Goal: Task Accomplishment & Management: Manage account settings

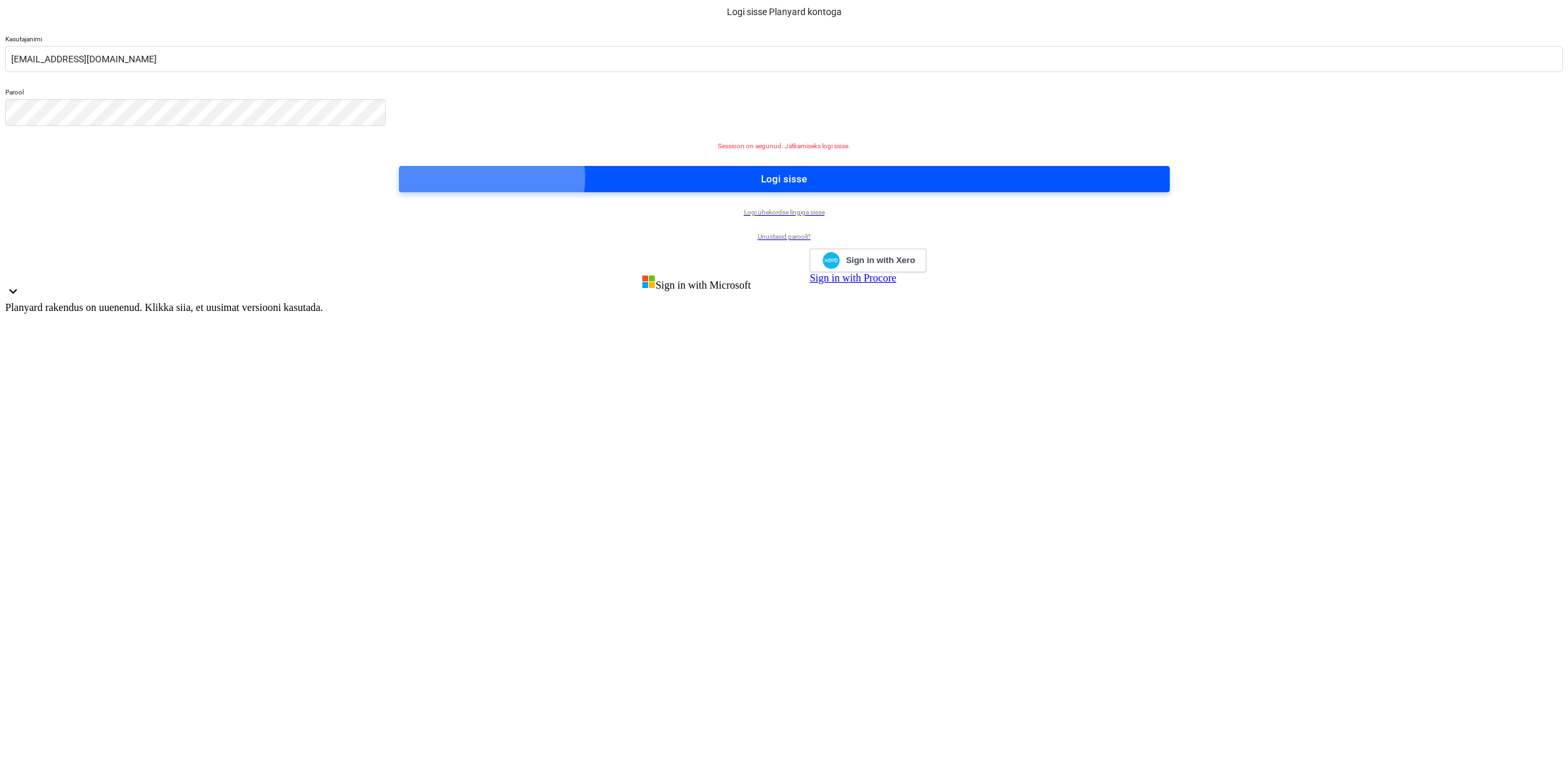
click at [786, 187] on div "Logi sisse" at bounding box center [783, 178] width 46 height 17
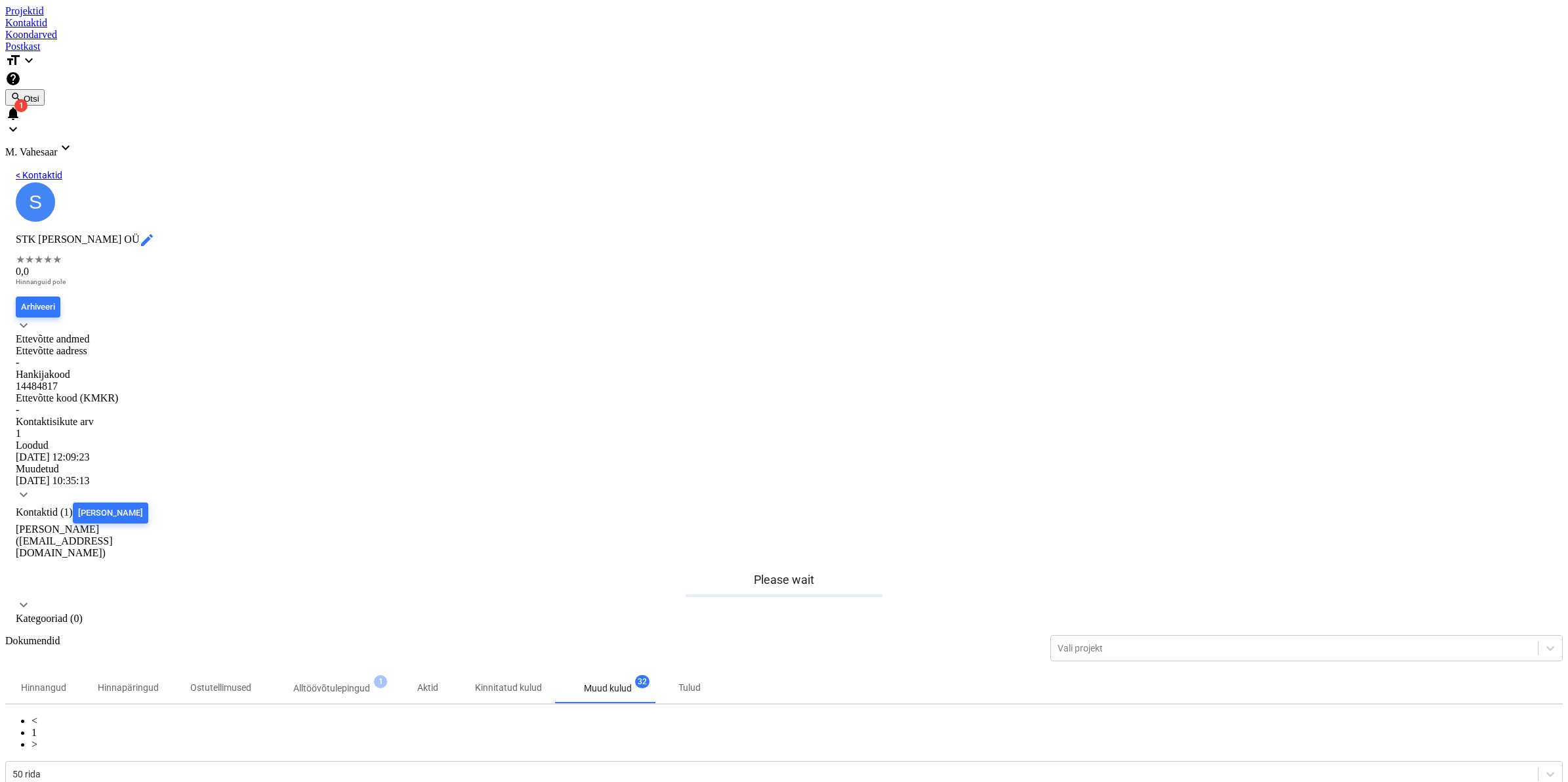
click at [60, 6] on div at bounding box center [784, 6] width 1558 height 0
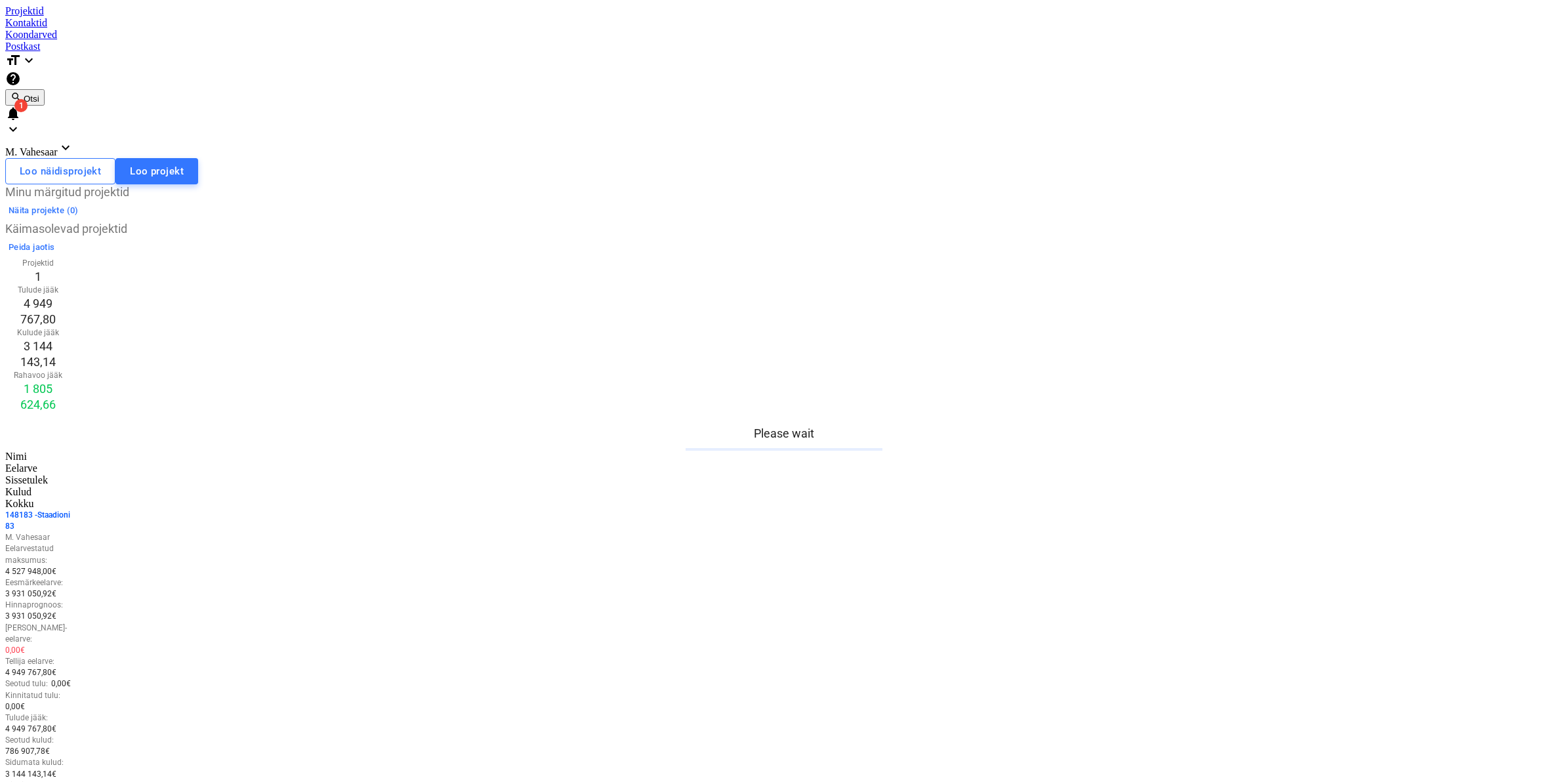
click at [70, 510] on p "14 8183 - Staadioni 83" at bounding box center [38, 521] width 66 height 22
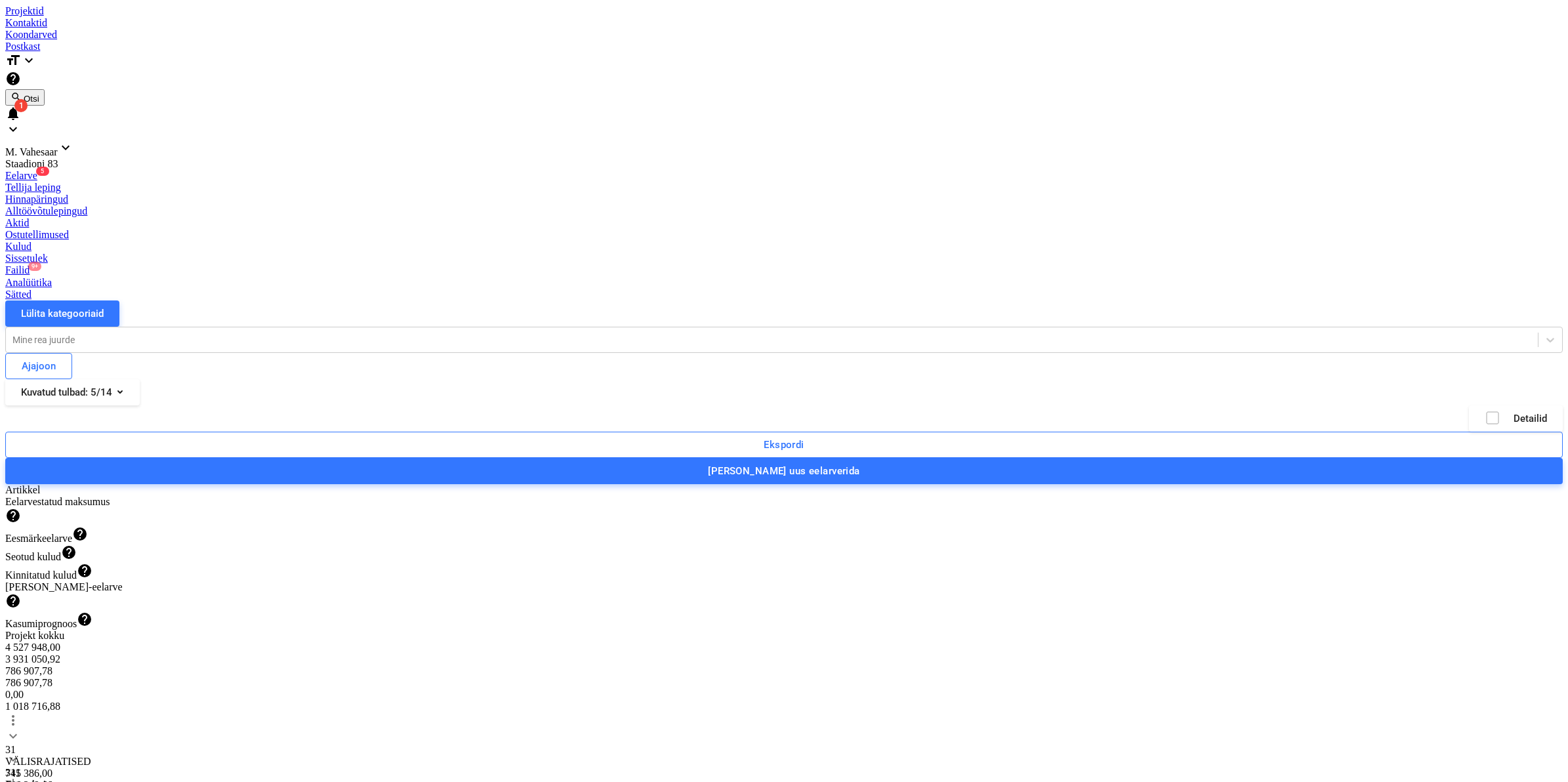
click at [684, 264] on div "Failid 9+" at bounding box center [784, 270] width 1558 height 12
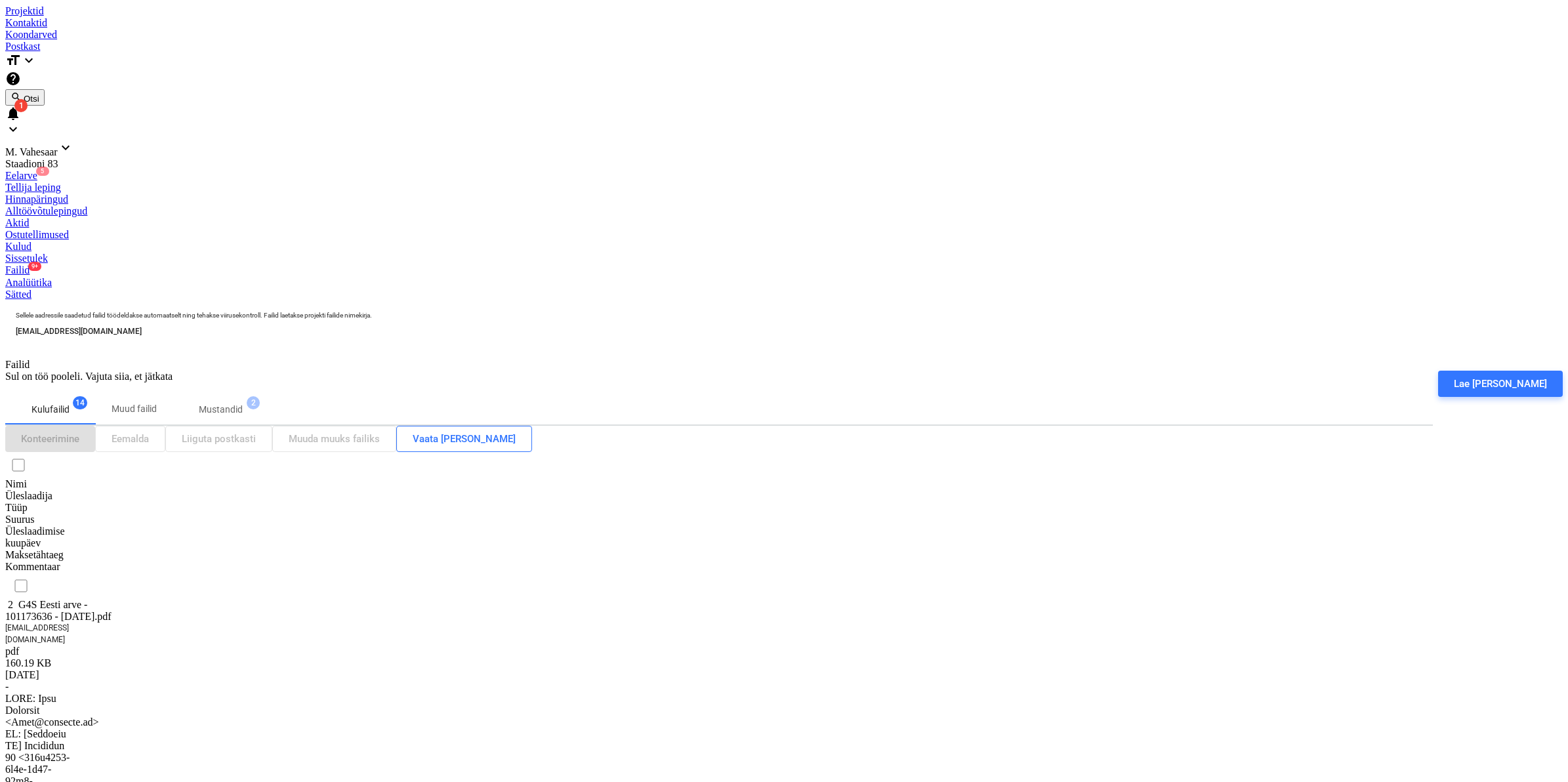
click at [136, 599] on div "2 G4S Eesti arve - 101173636 - [DATE].pdf" at bounding box center [71, 610] width 131 height 23
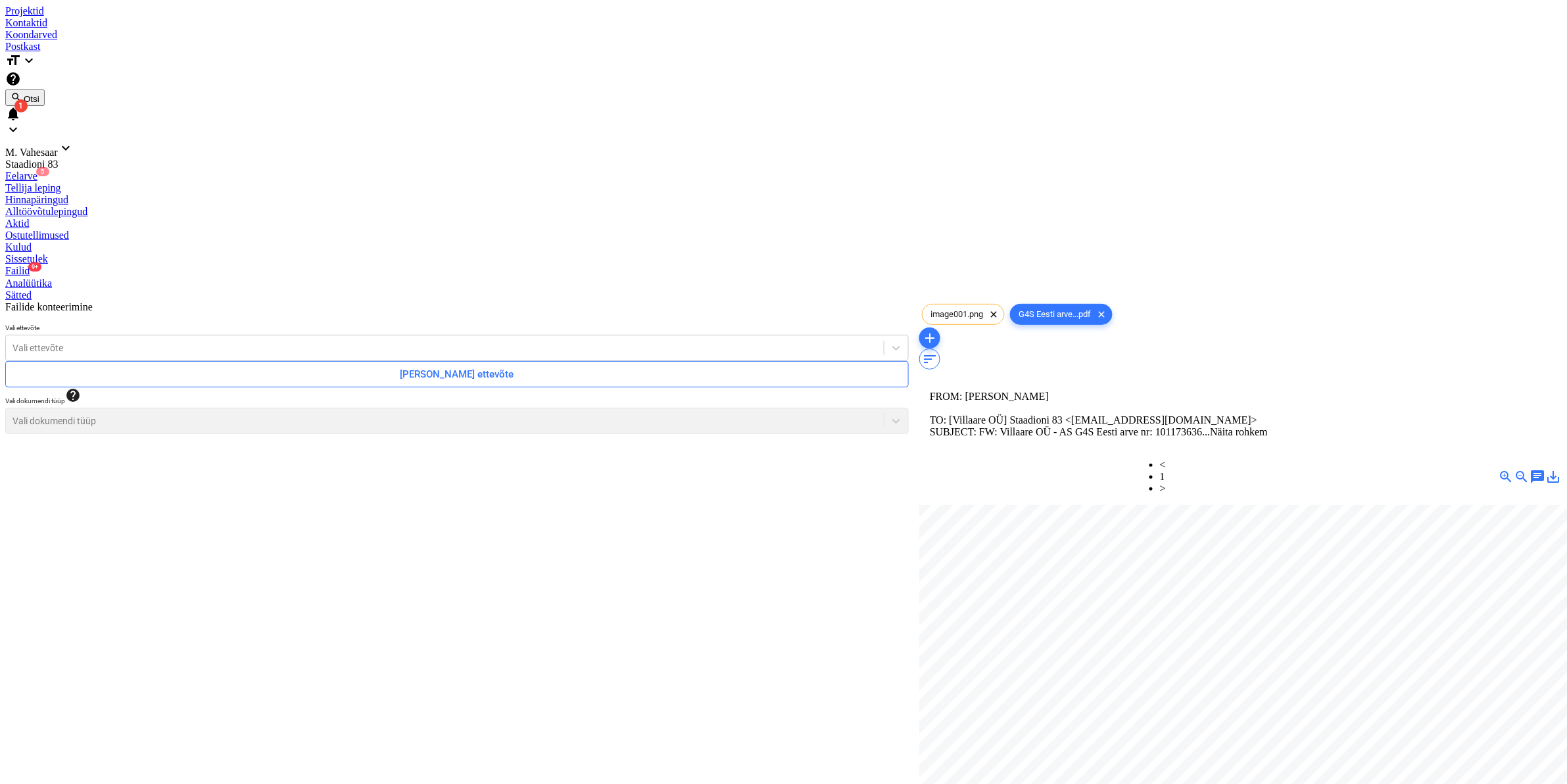
scroll to position [108, 166]
drag, startPoint x: 678, startPoint y: 43, endPoint x: 675, endPoint y: 53, distance: 10.4
click at [678, 265] on div "Failid 9+" at bounding box center [784, 270] width 1557 height 12
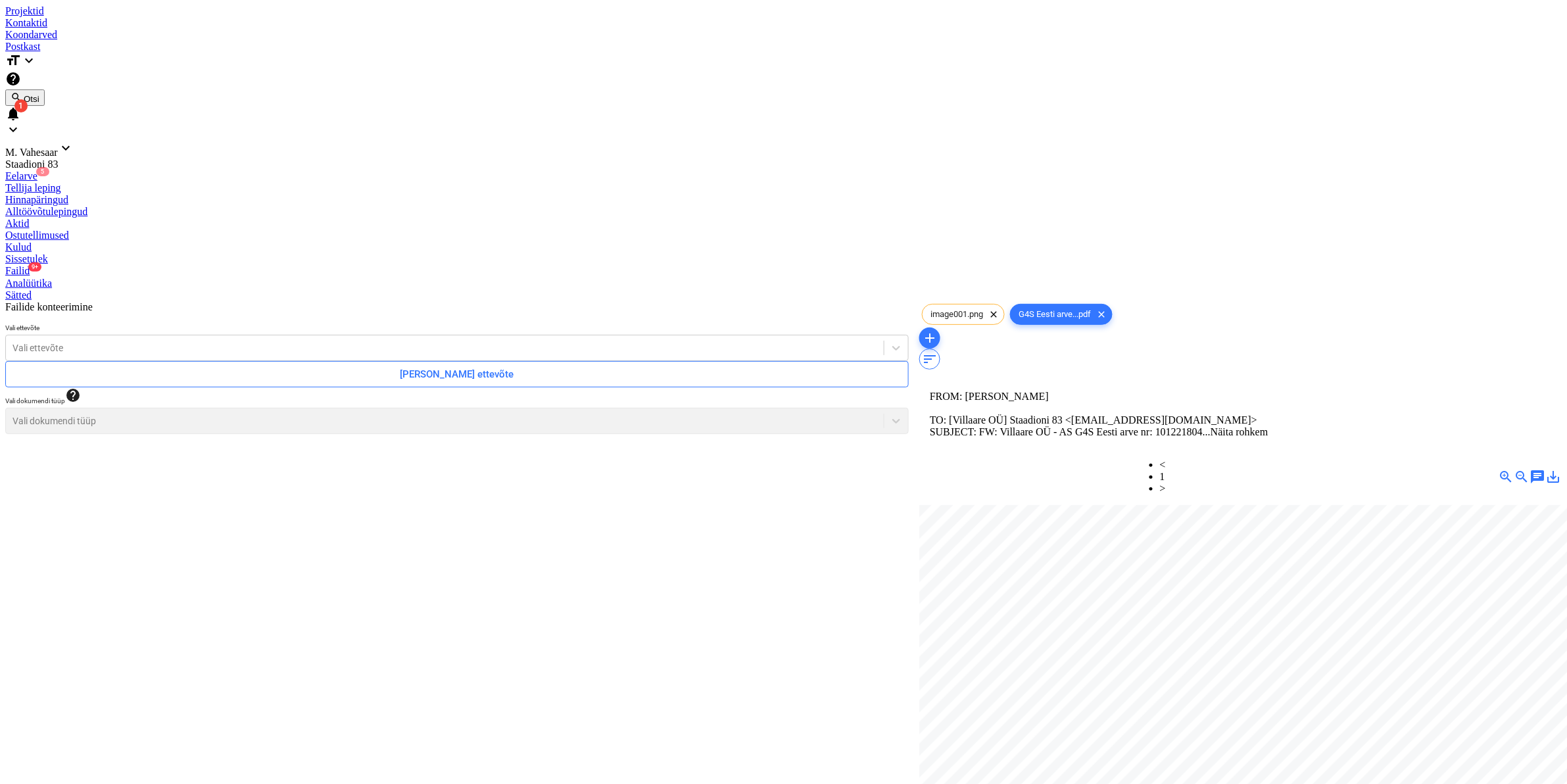
scroll to position [271, 181]
click at [684, 265] on div "Failid 9+" at bounding box center [784, 270] width 1557 height 12
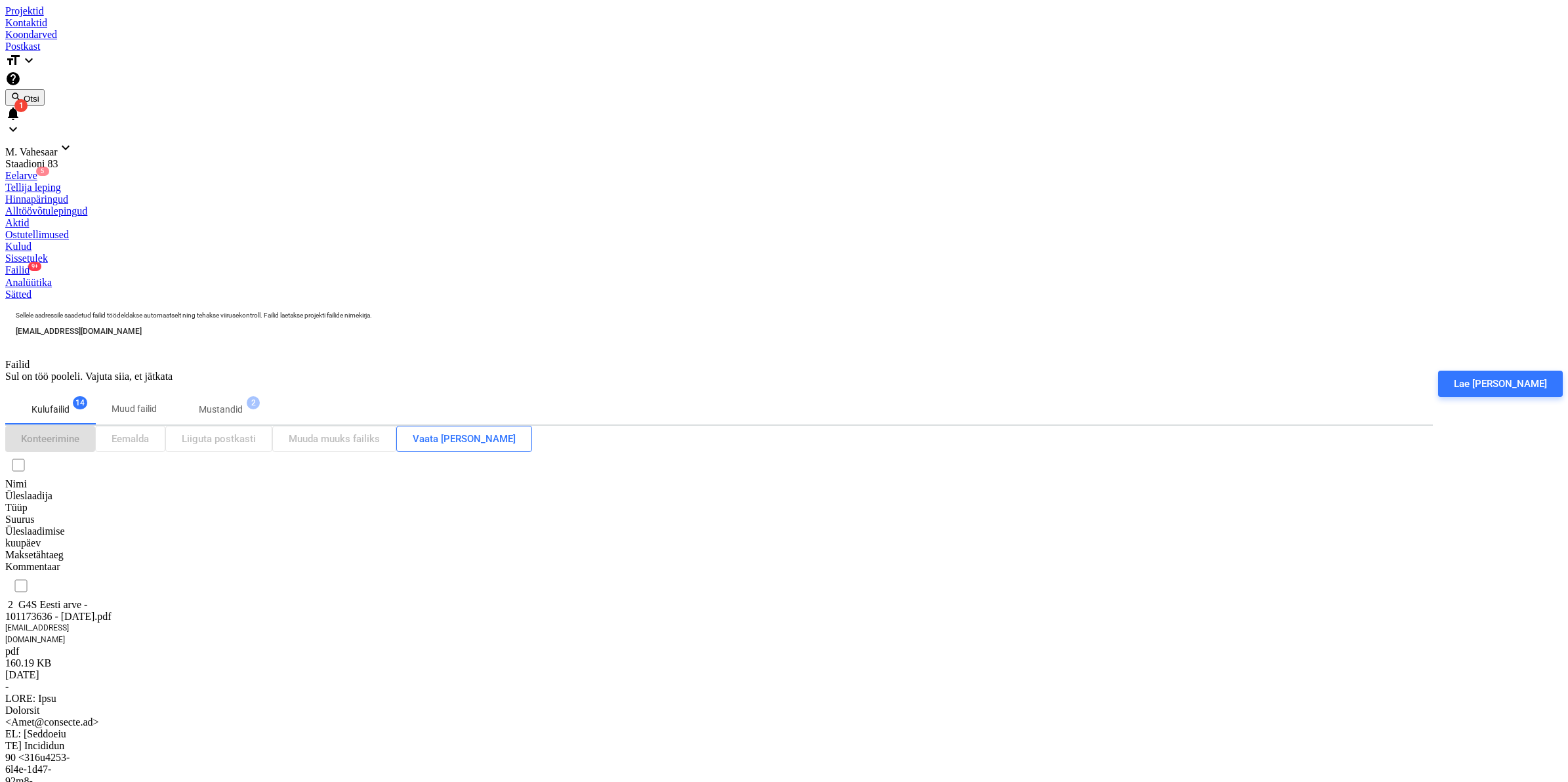
click at [118, 599] on div "2 G4S Eesti arve - 101173636 - [DATE].pdf" at bounding box center [71, 610] width 131 height 23
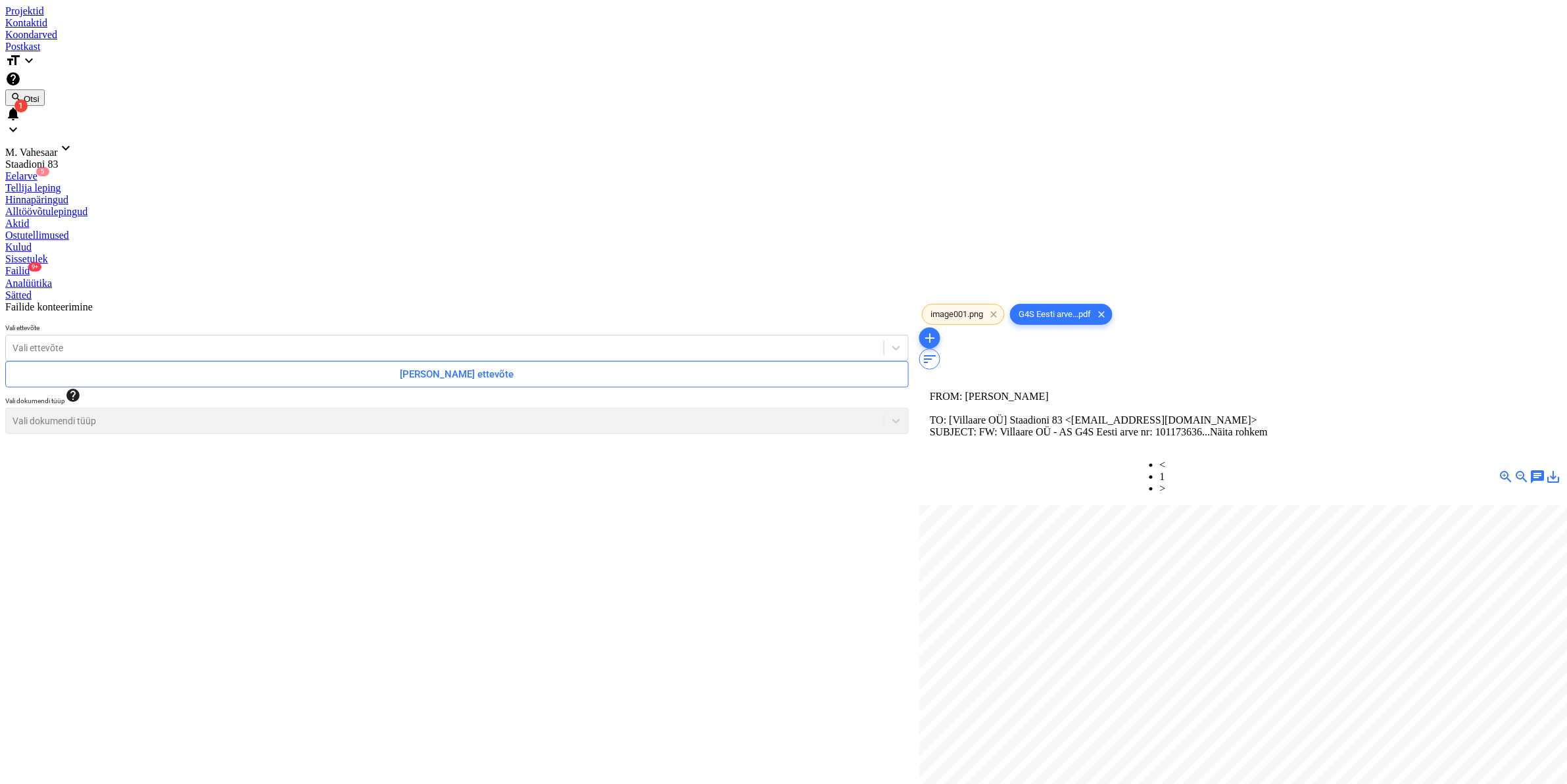
click at [990, 307] on span "clear" at bounding box center [994, 315] width 16 height 16
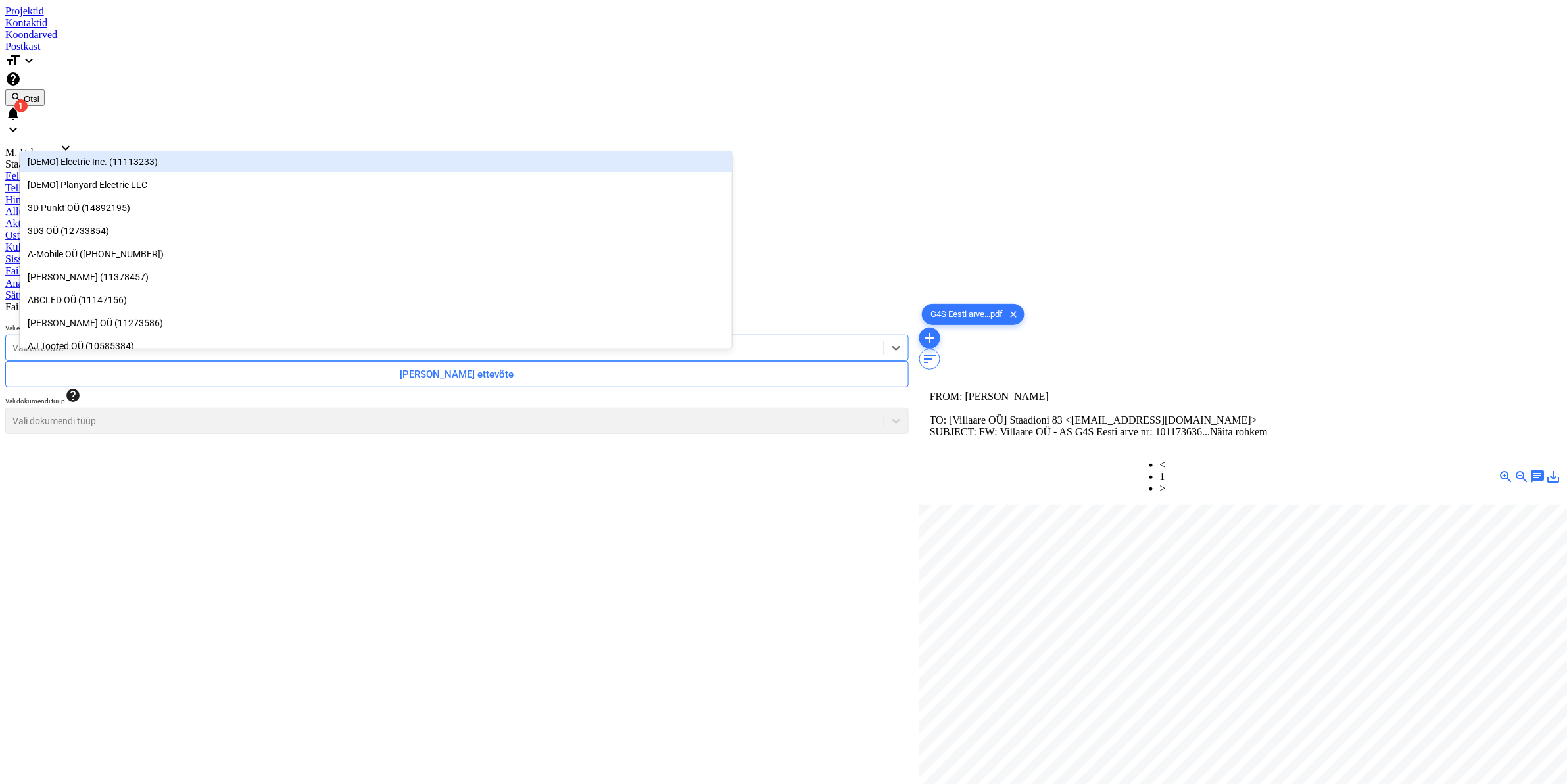
click at [163, 341] on div at bounding box center [445, 347] width 865 height 13
type input "g4"
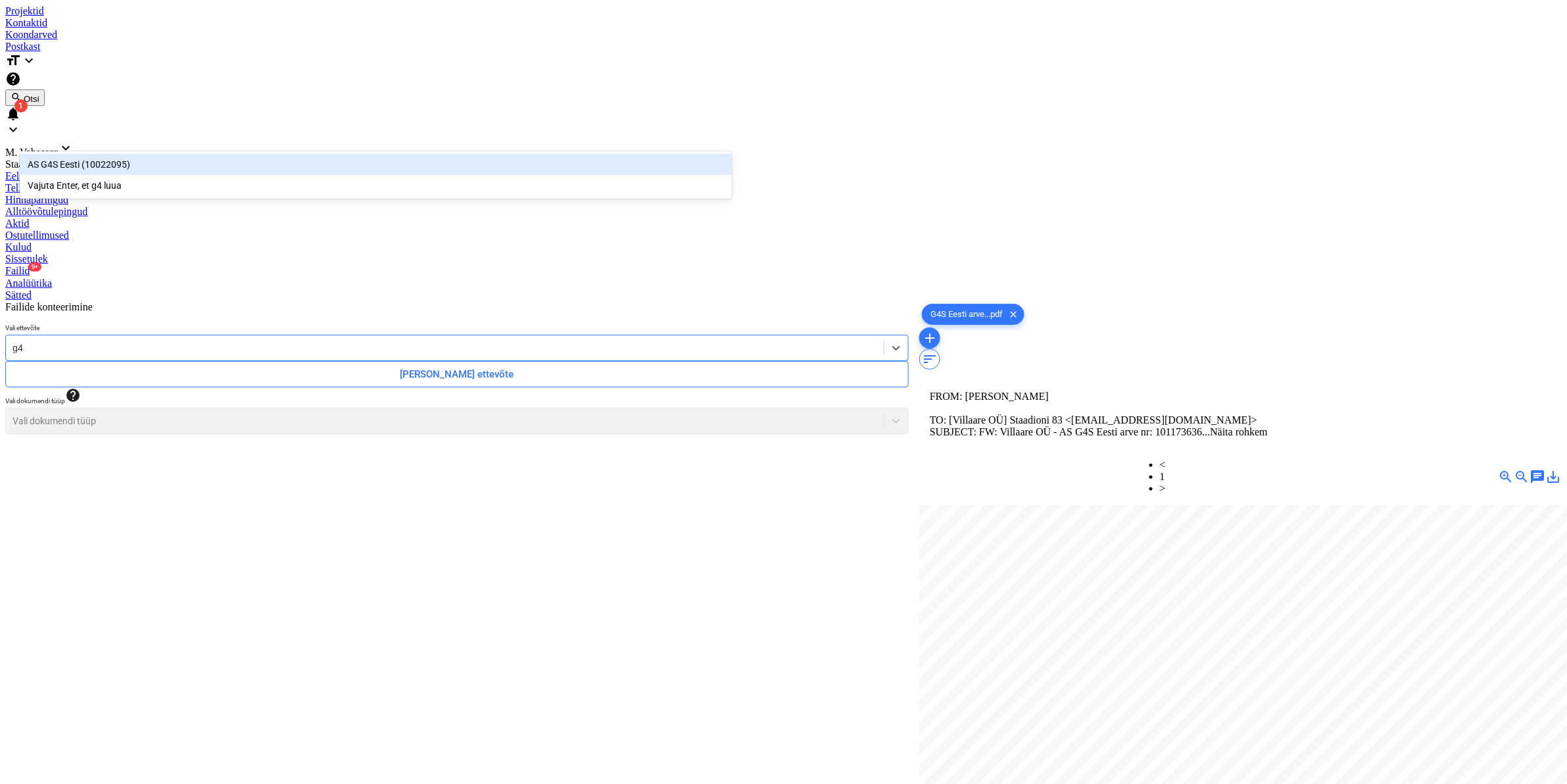
click at [79, 162] on div "AS G4S Eesti (10022095)" at bounding box center [376, 165] width 712 height 21
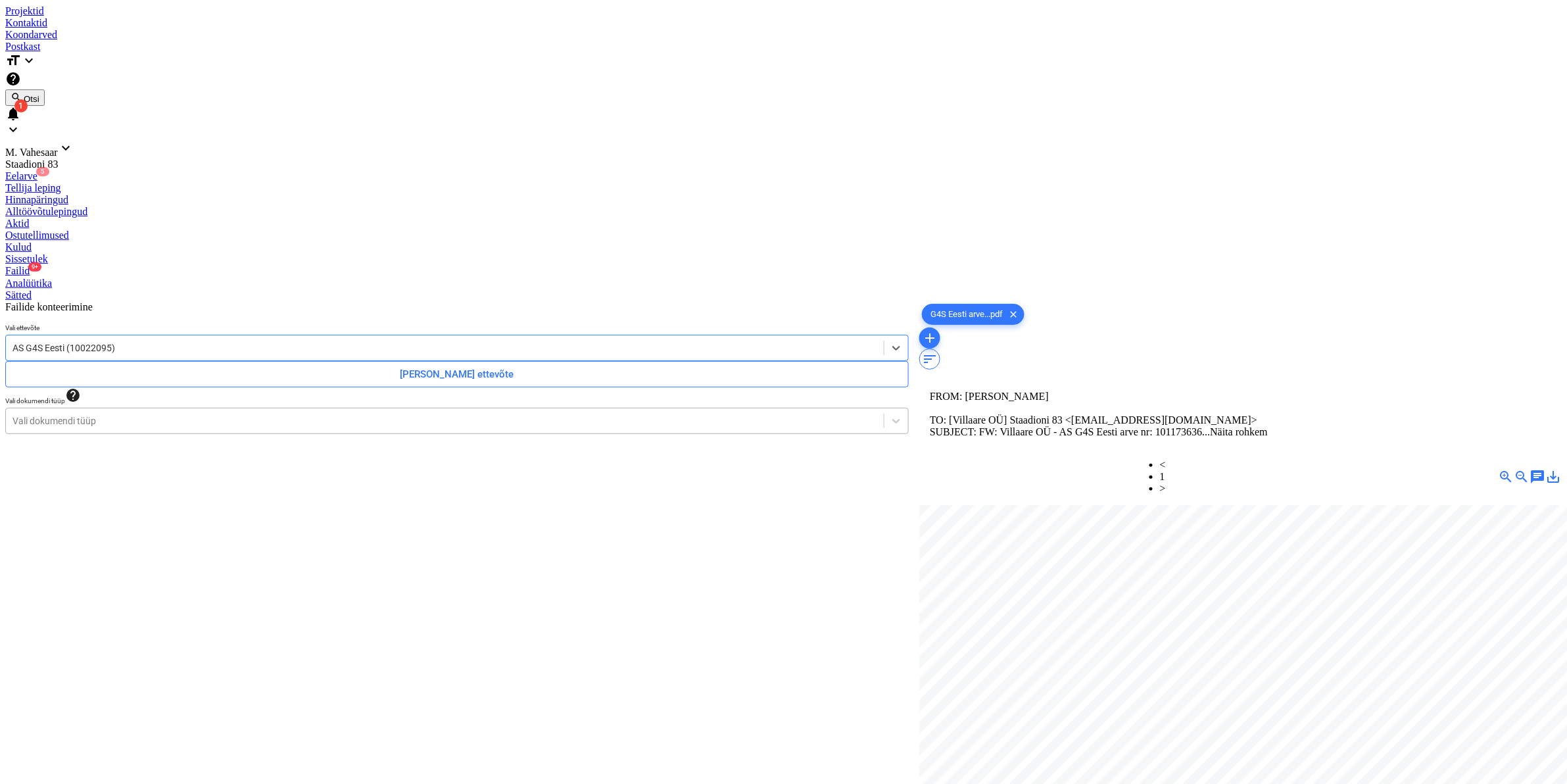
click at [185, 414] on div at bounding box center [445, 420] width 865 height 13
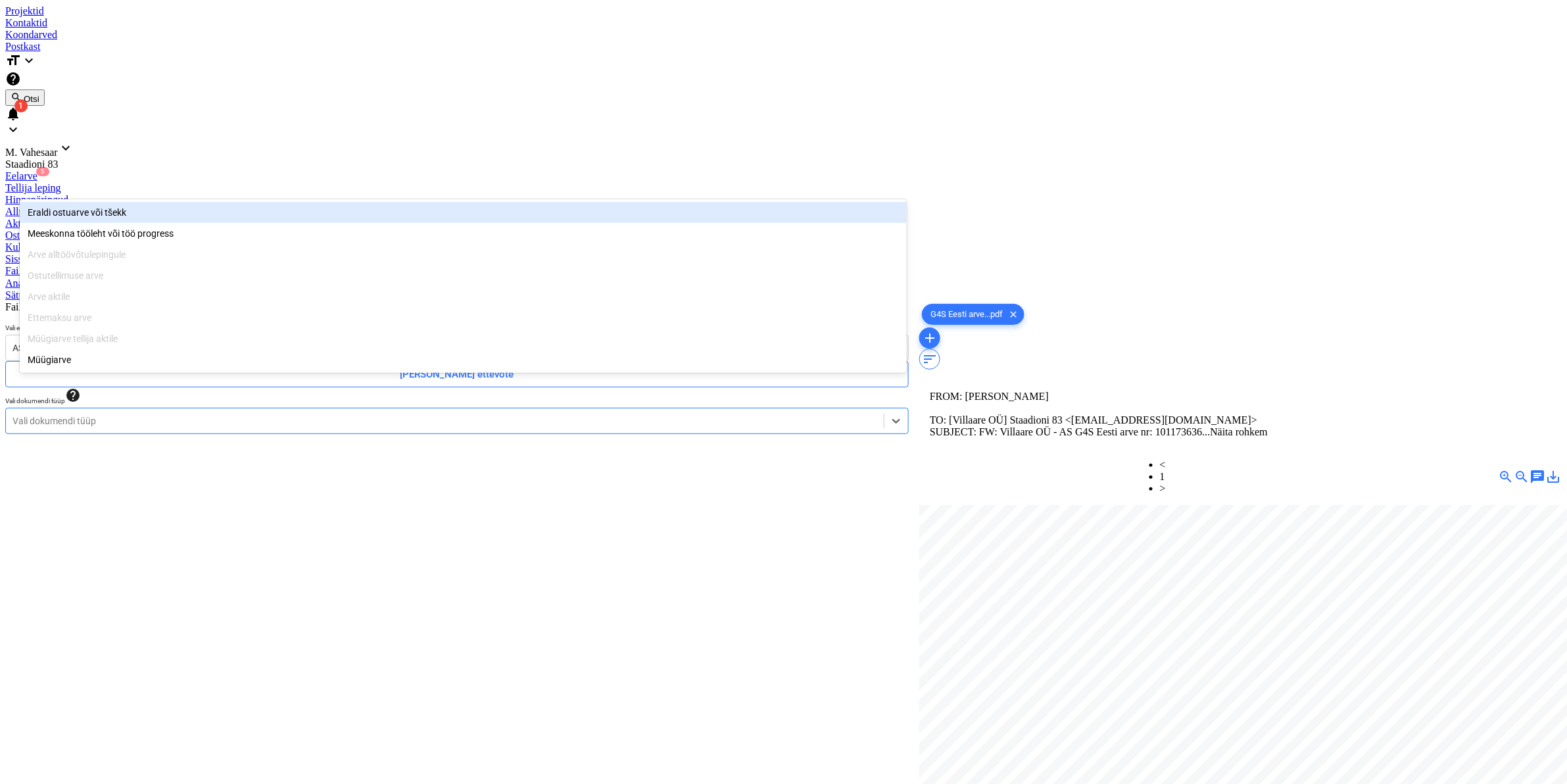
click at [109, 218] on div "Eraldi ostuarve või tšekk" at bounding box center [463, 213] width 887 height 21
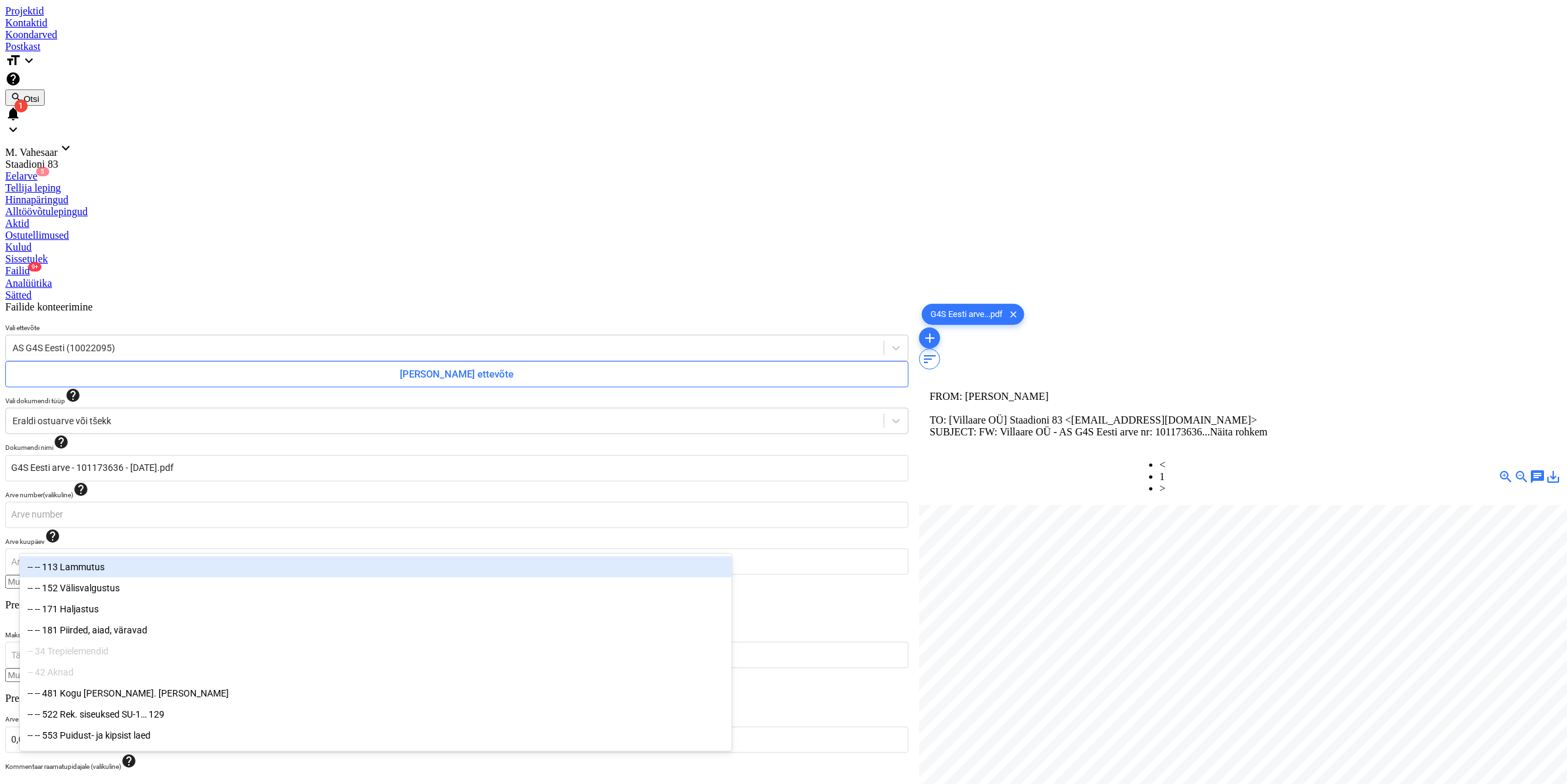
type input "811"
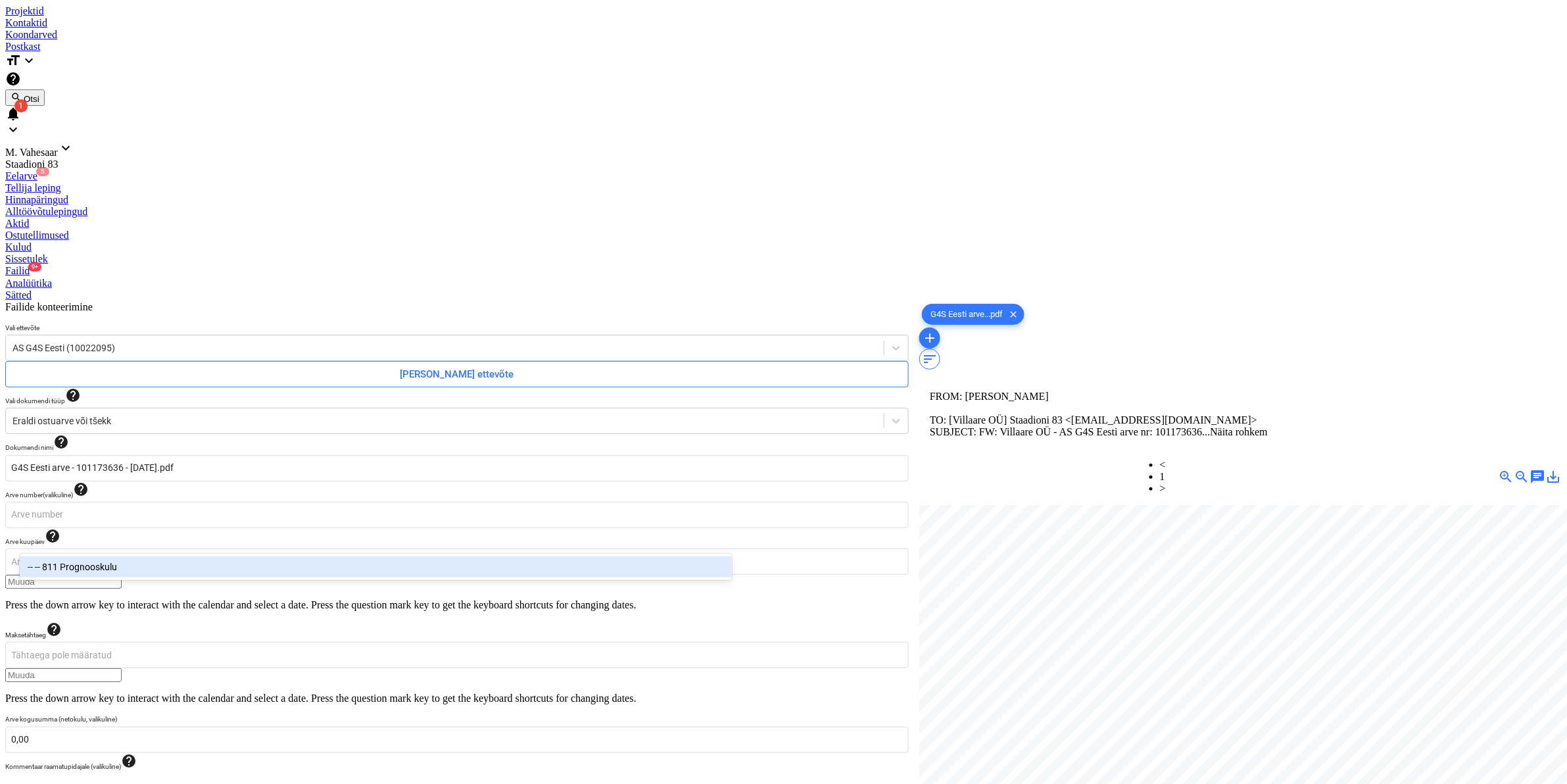
click at [113, 571] on div "-- -- 811 Prognooskulu" at bounding box center [376, 567] width 712 height 21
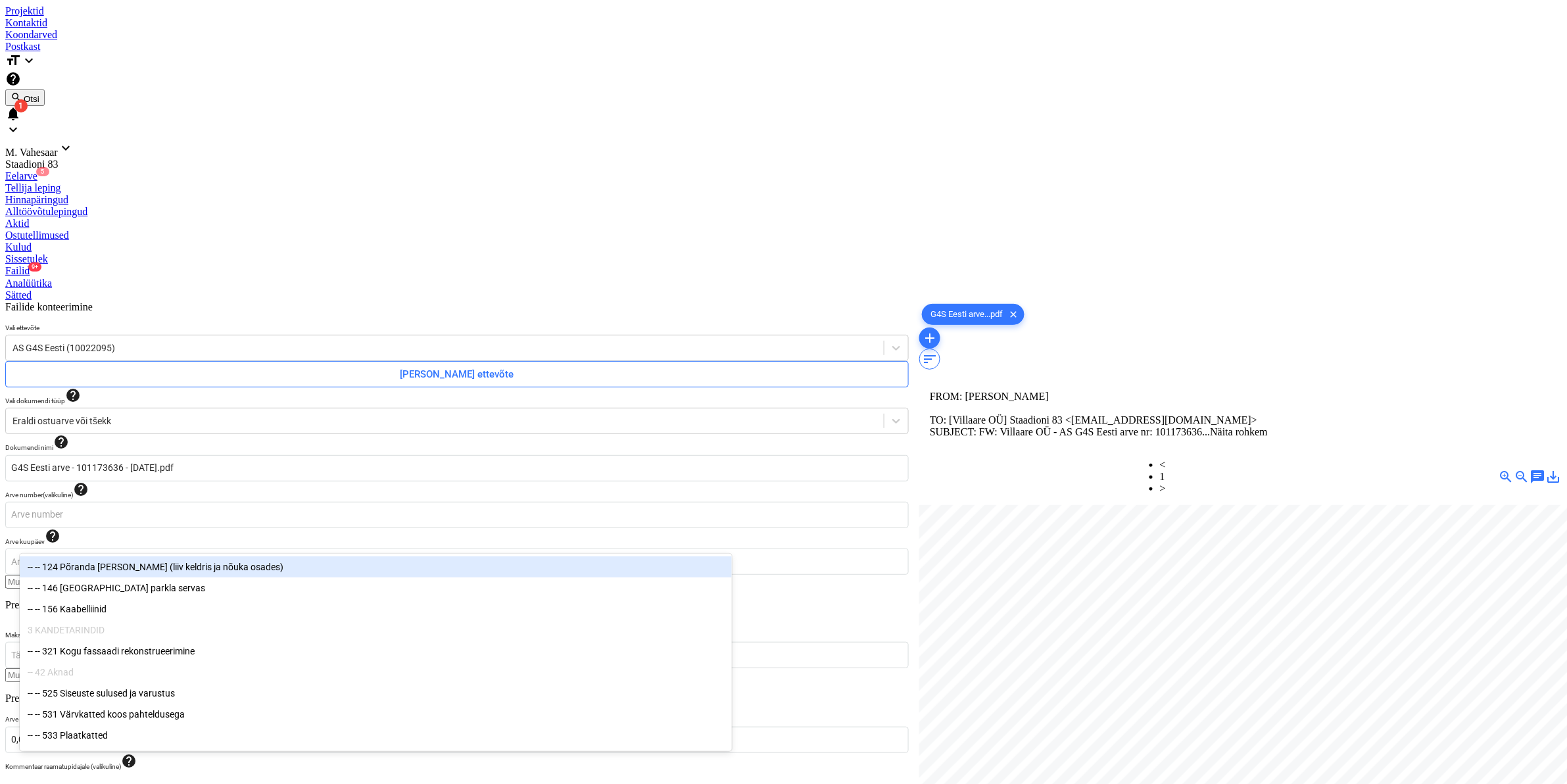
type input "911"
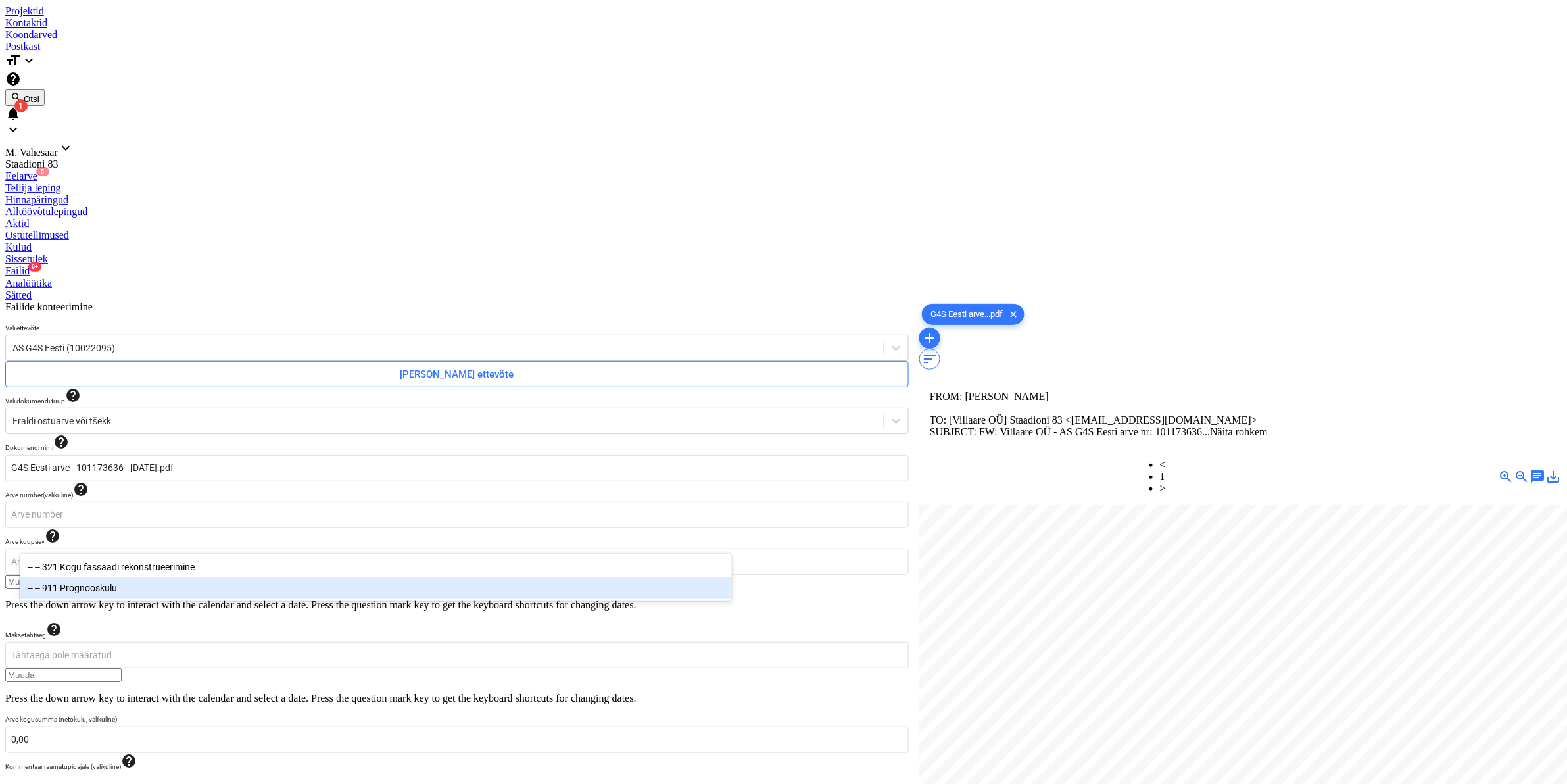
click at [124, 589] on div "-- -- 911 Prognooskulu" at bounding box center [376, 587] width 712 height 21
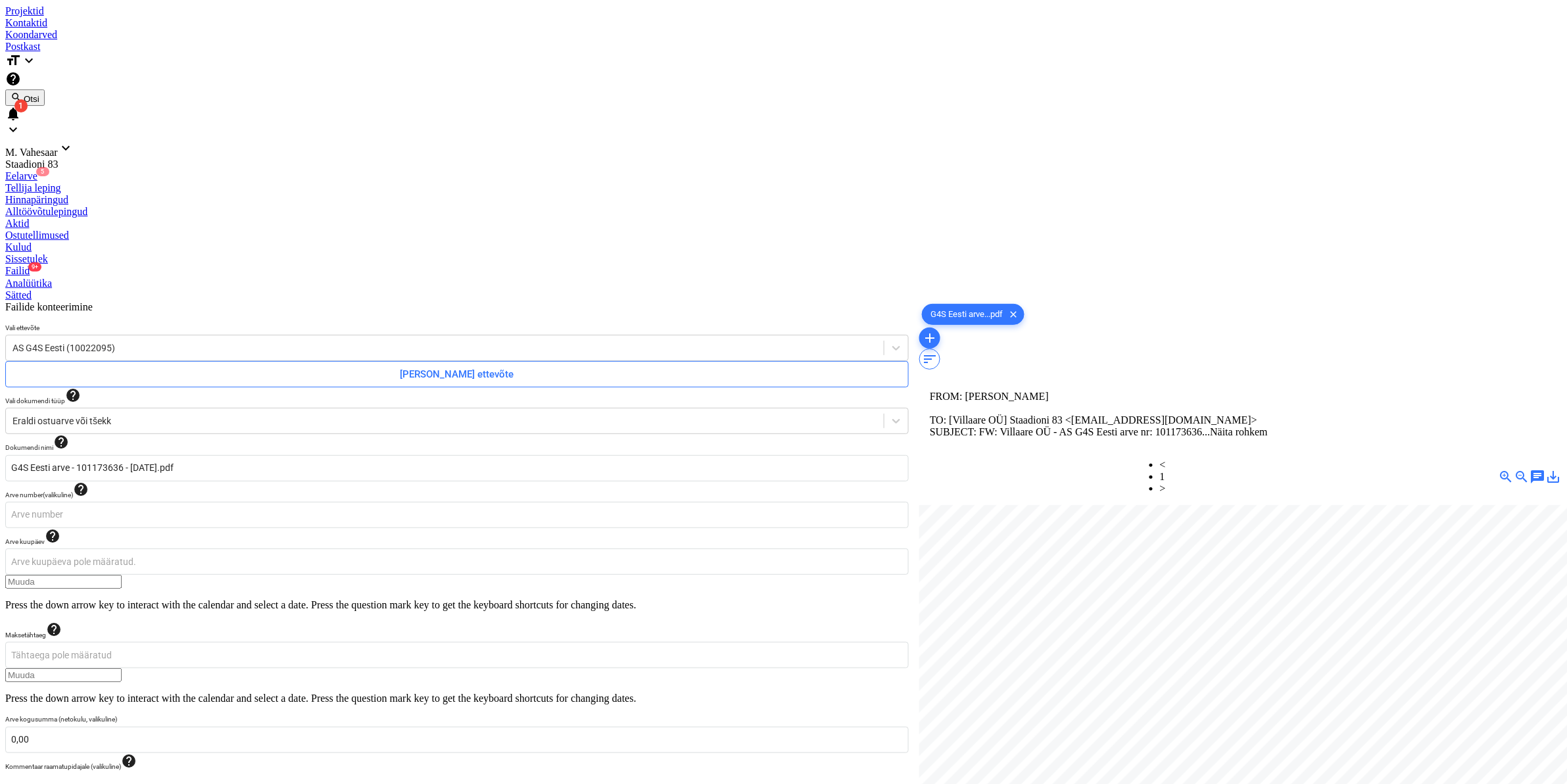
type input "310"
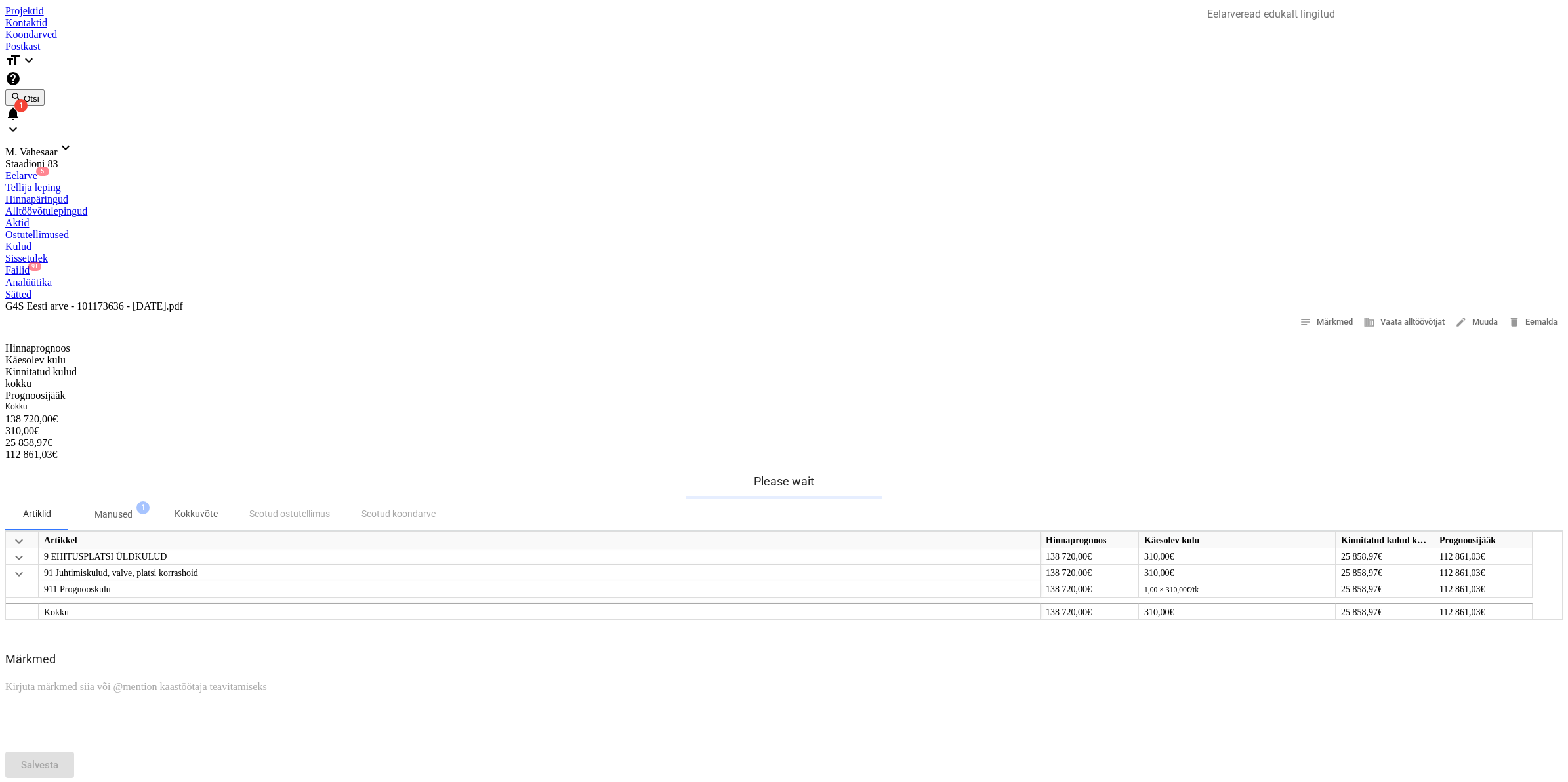
click at [684, 264] on div "Failid 9+" at bounding box center [784, 270] width 1558 height 12
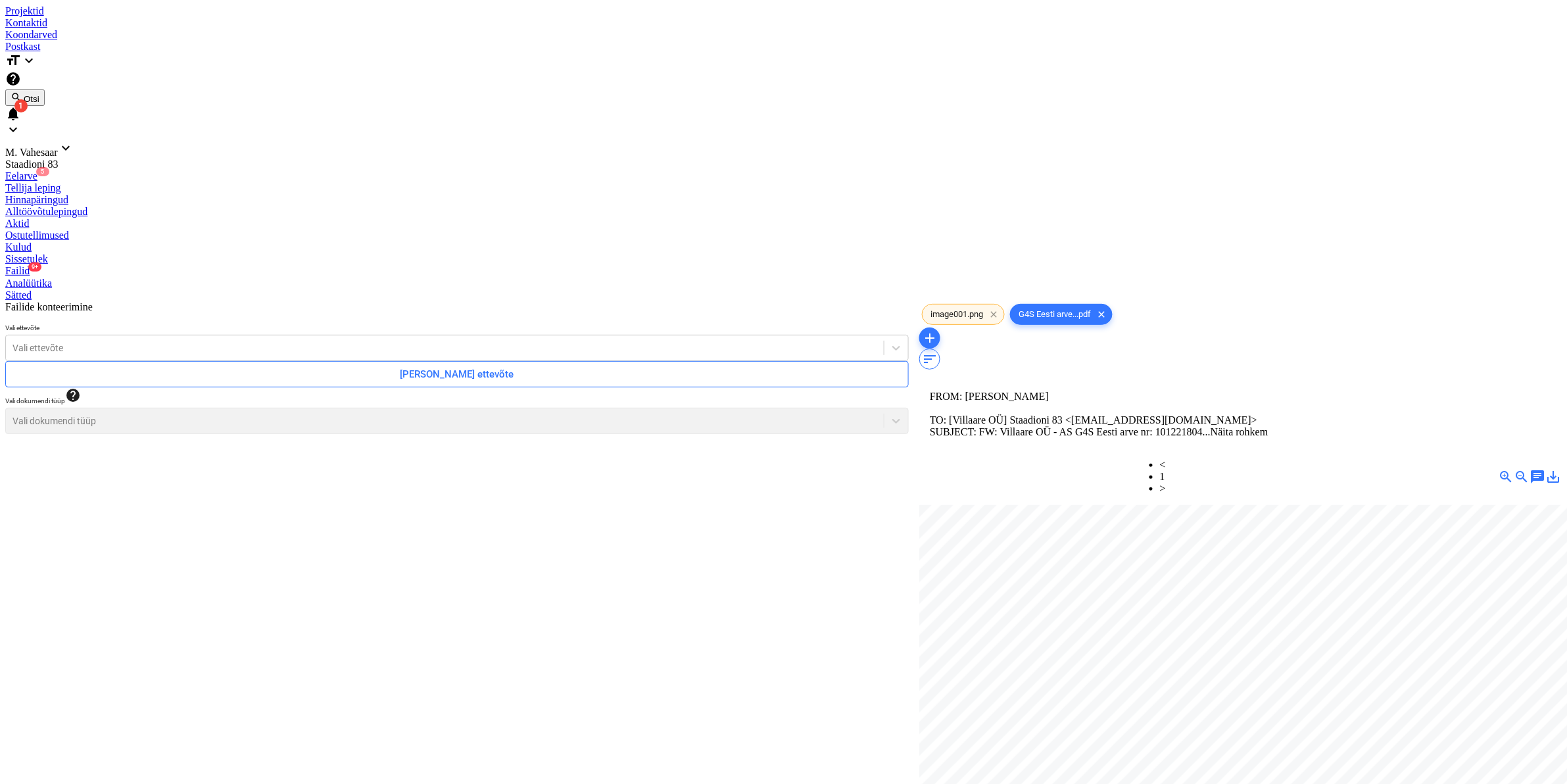
click at [993, 307] on span "clear" at bounding box center [994, 315] width 16 height 16
click at [469, 341] on div at bounding box center [445, 347] width 865 height 13
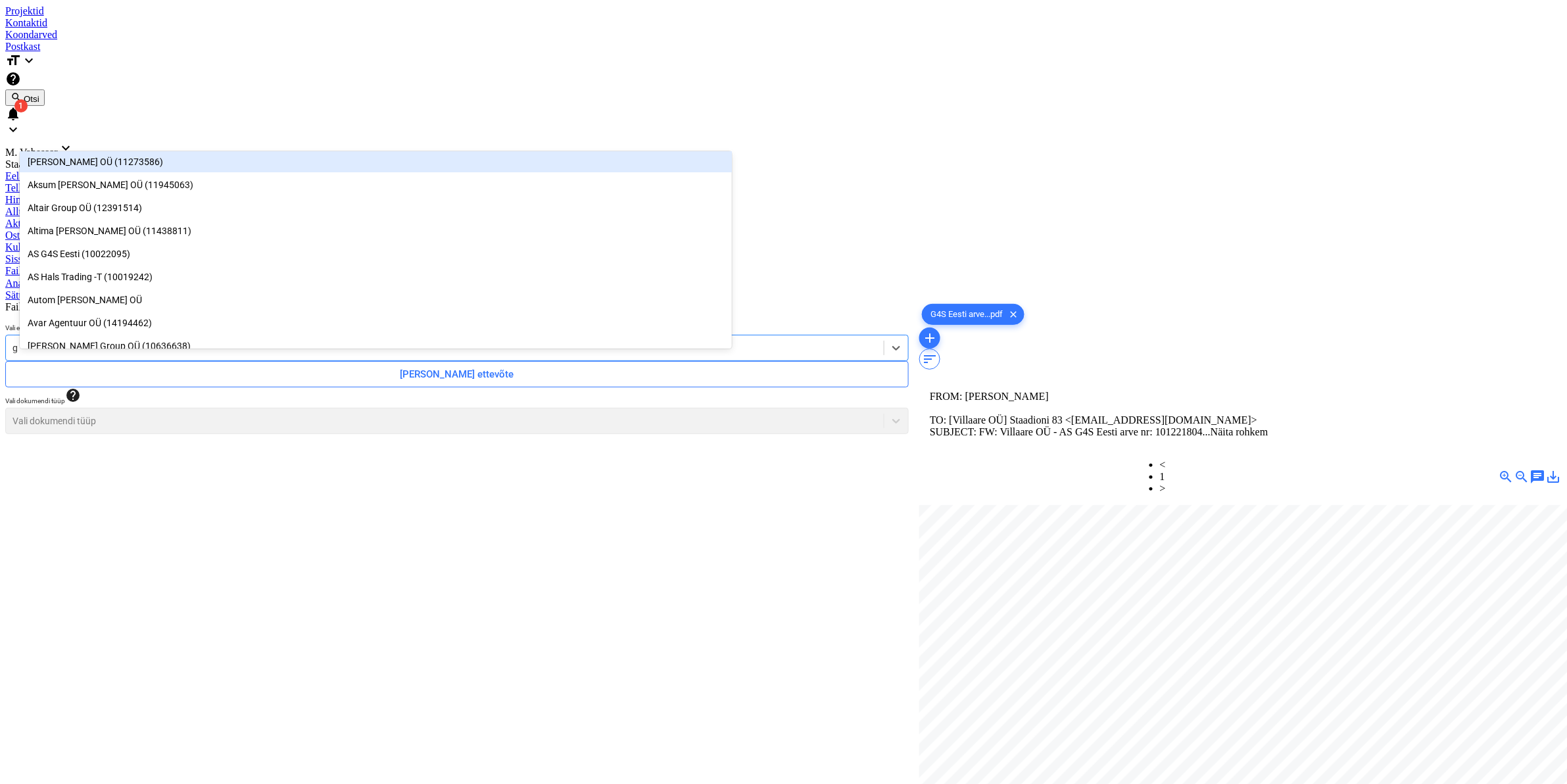
type input "g4"
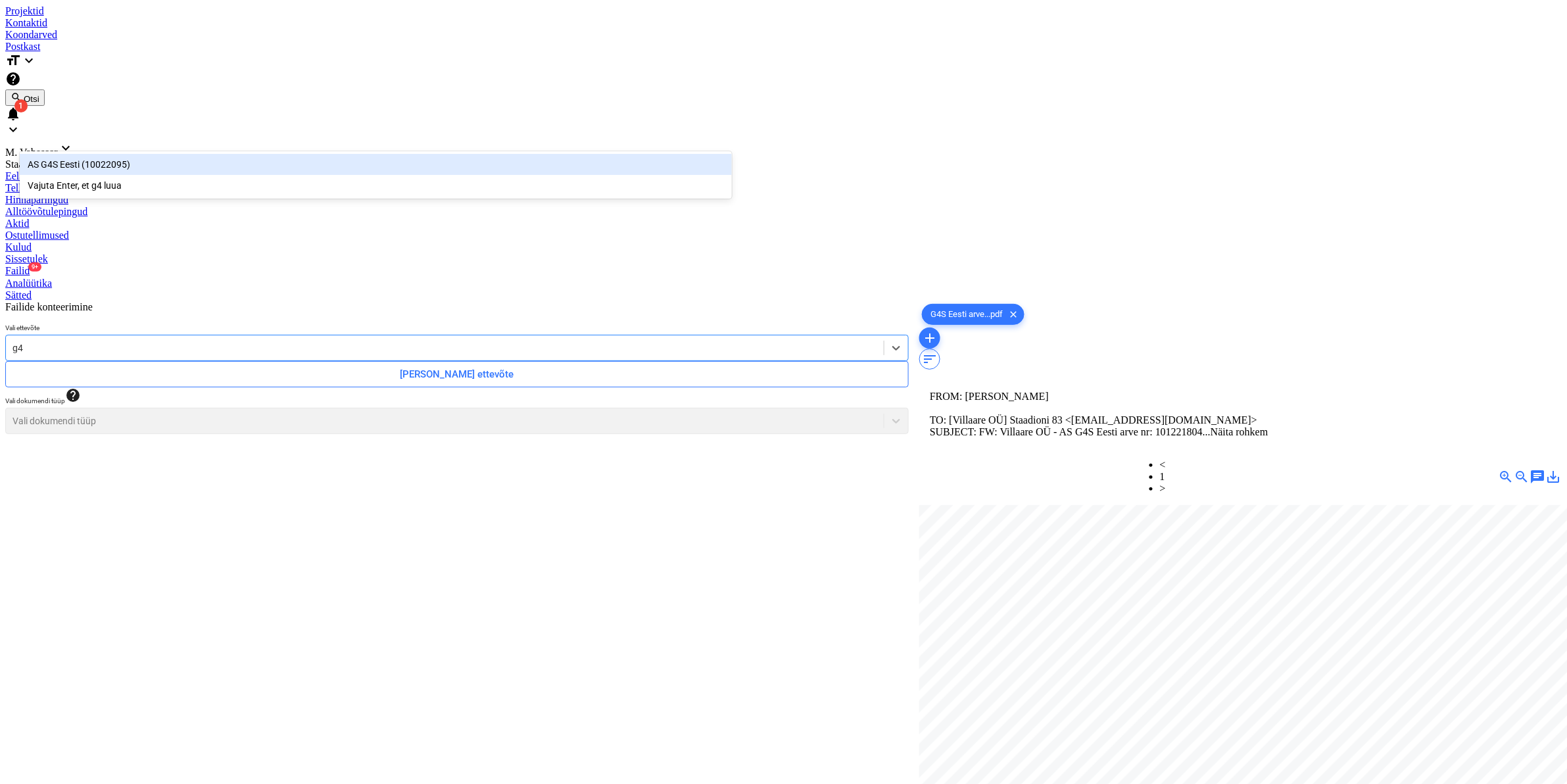
click at [111, 169] on div "AS G4S Eesti (10022095)" at bounding box center [376, 165] width 712 height 21
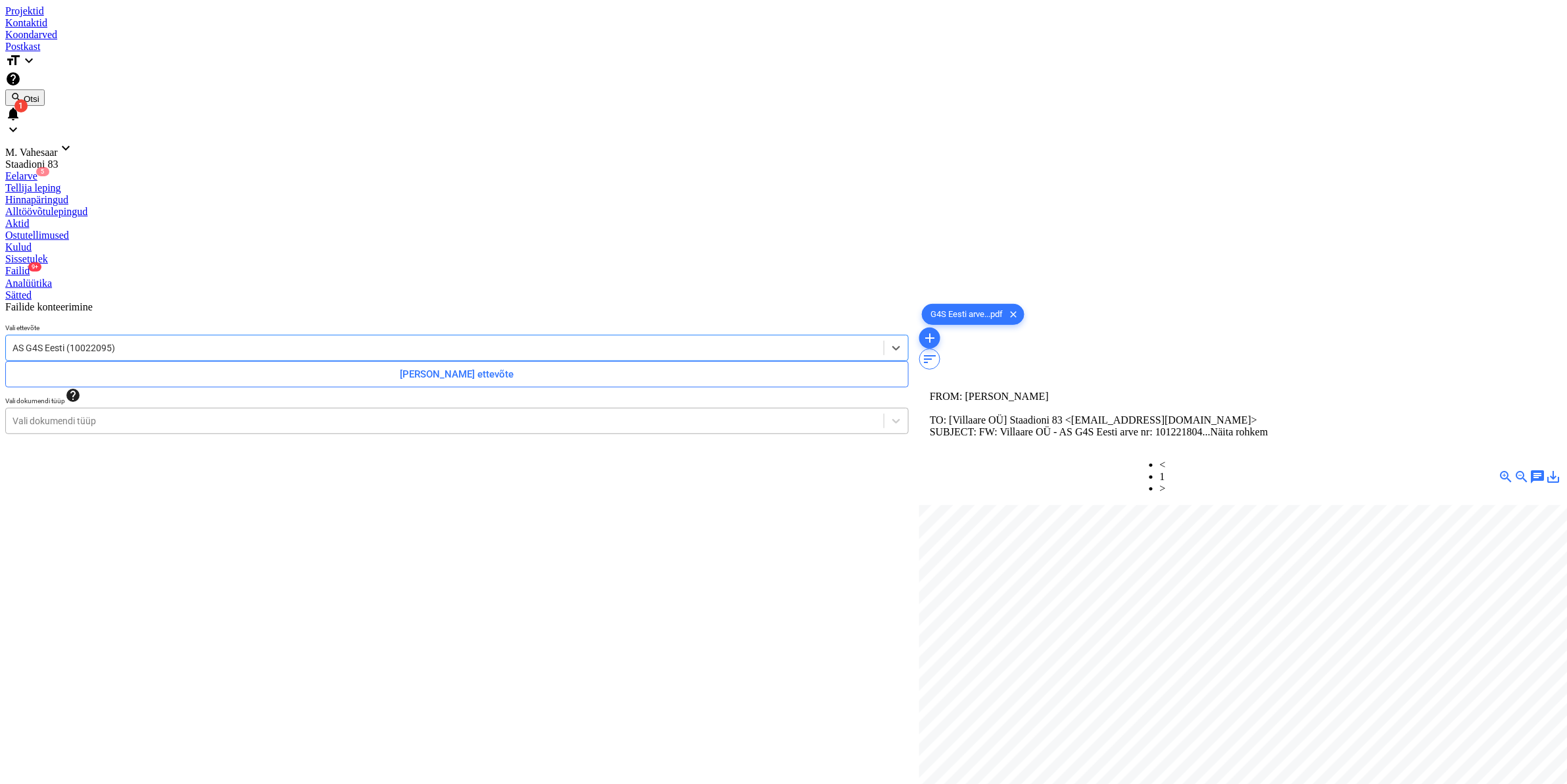
click at [100, 414] on div at bounding box center [445, 420] width 865 height 13
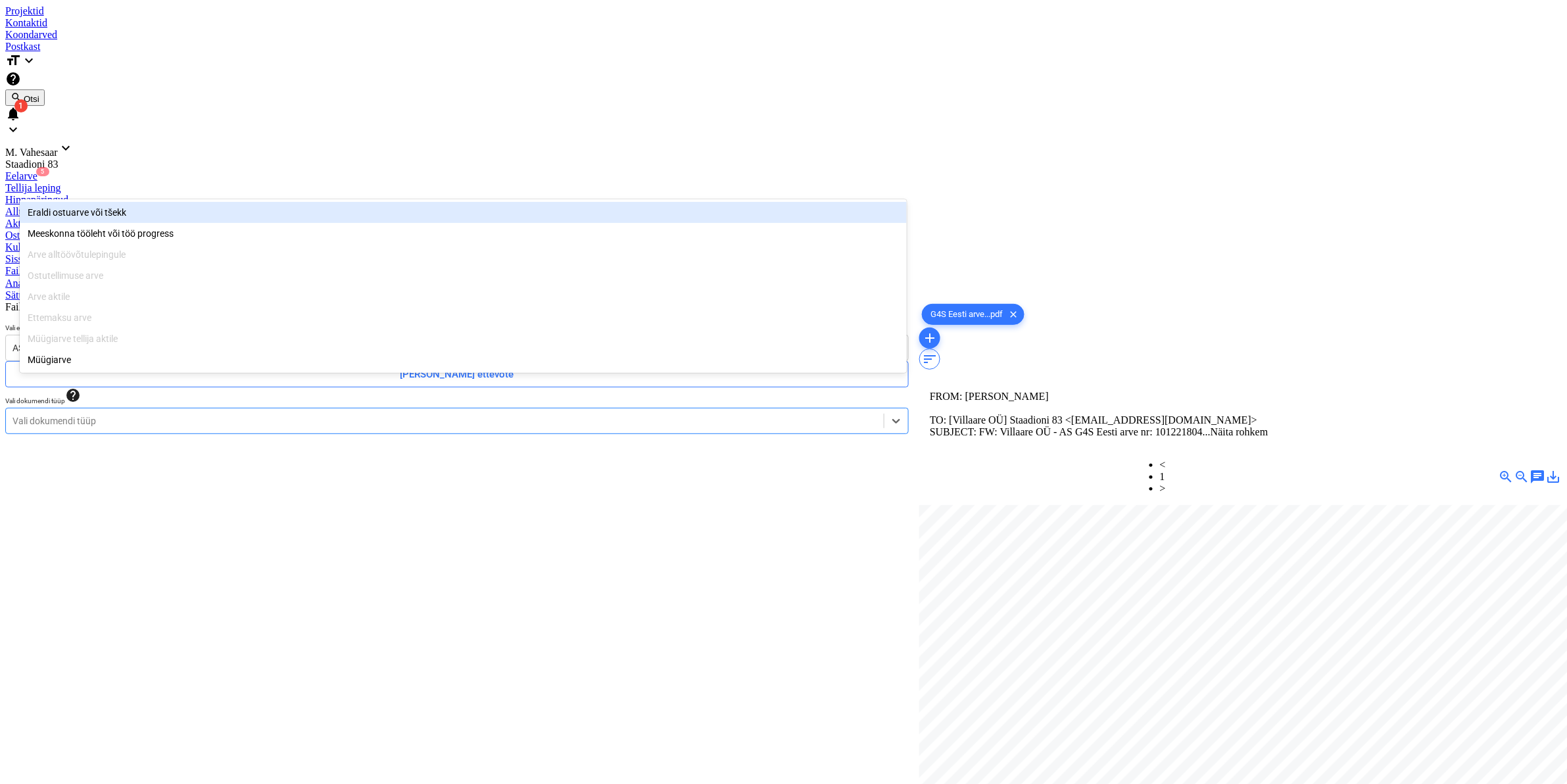
click at [83, 209] on div "Eraldi ostuarve või tšekk" at bounding box center [463, 213] width 887 height 21
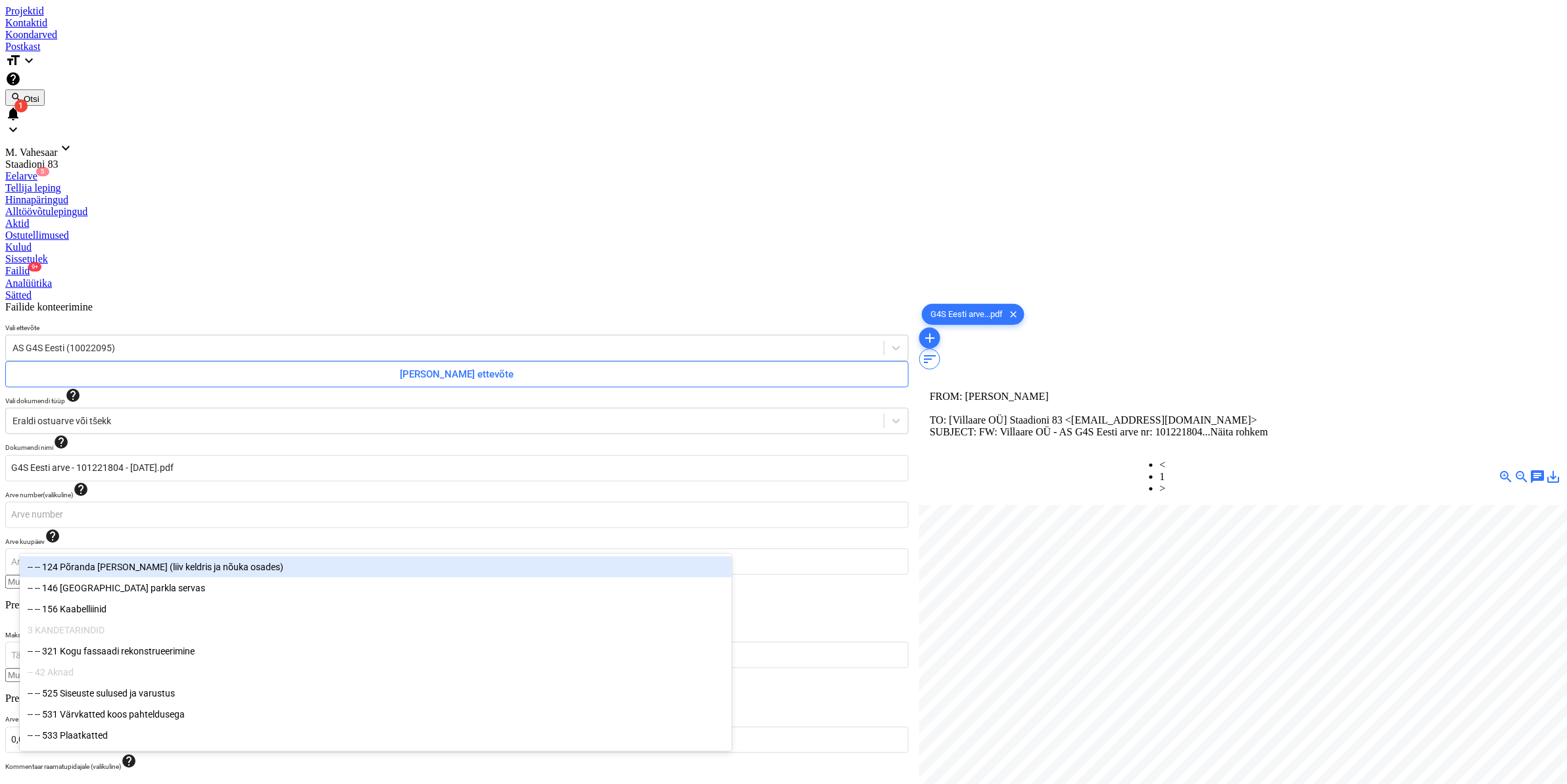
type input "911"
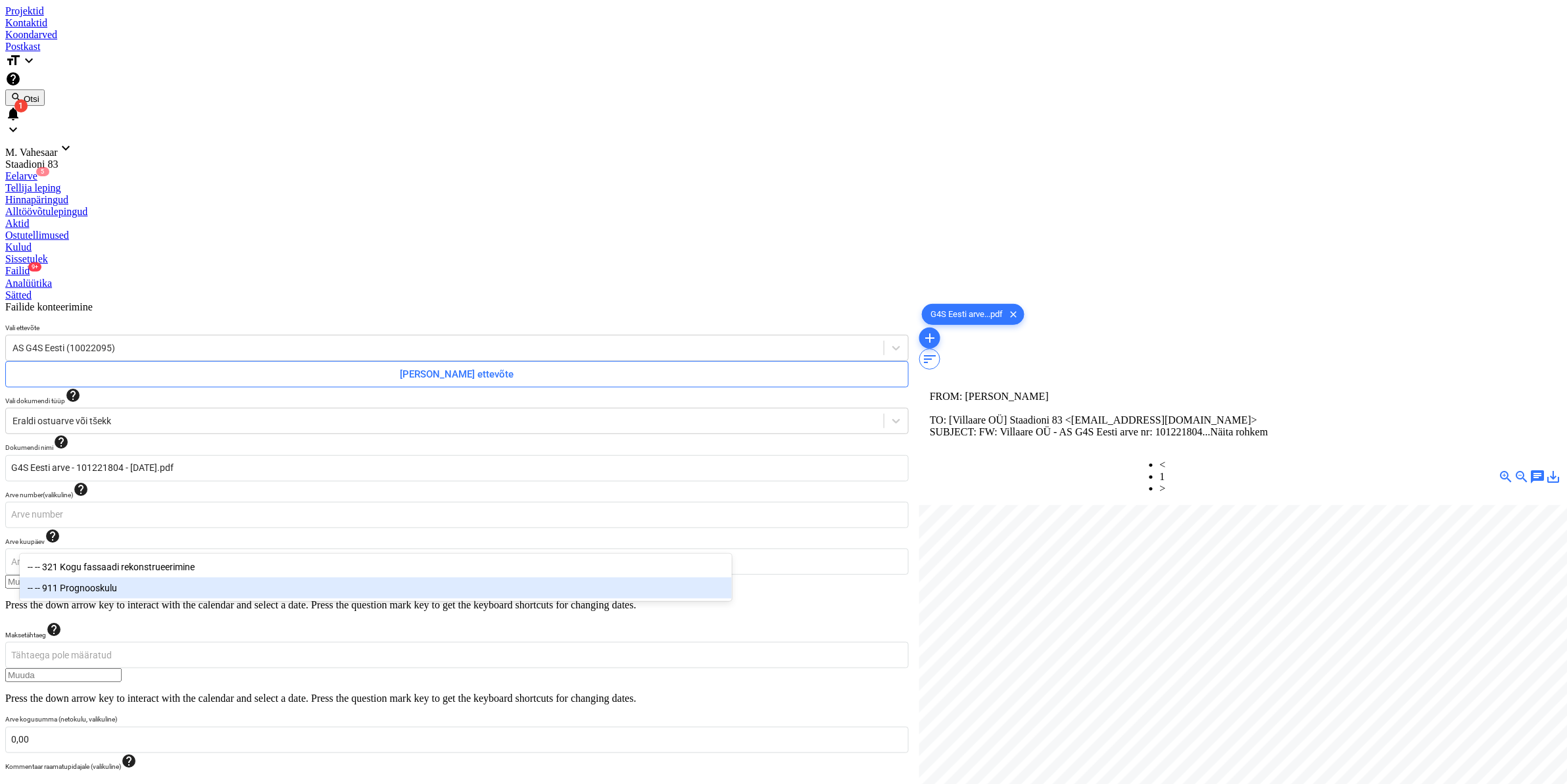
click at [93, 594] on div "-- -- 911 Prognooskulu" at bounding box center [376, 587] width 712 height 21
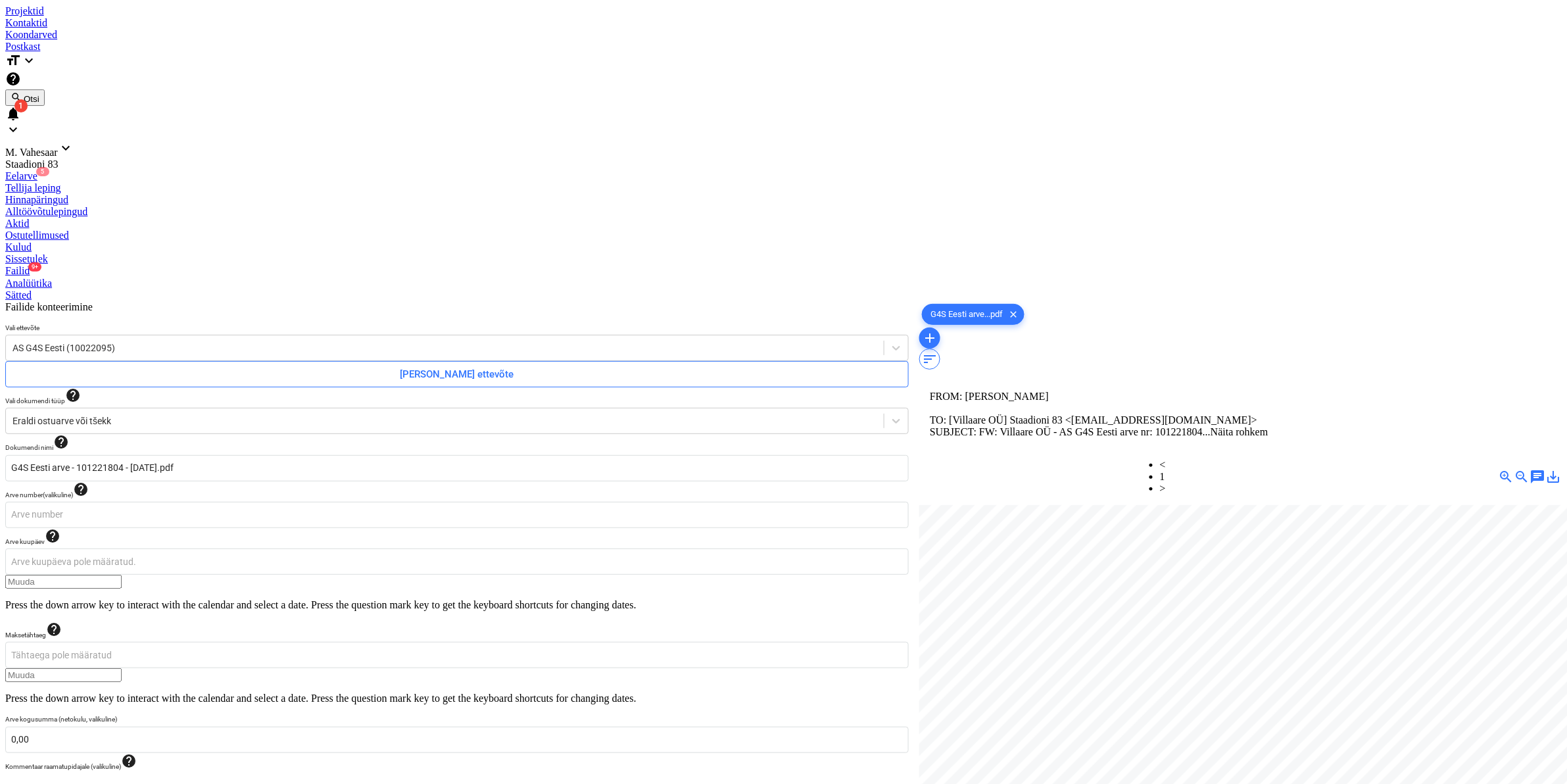
scroll to position [266, 169]
type input "79"
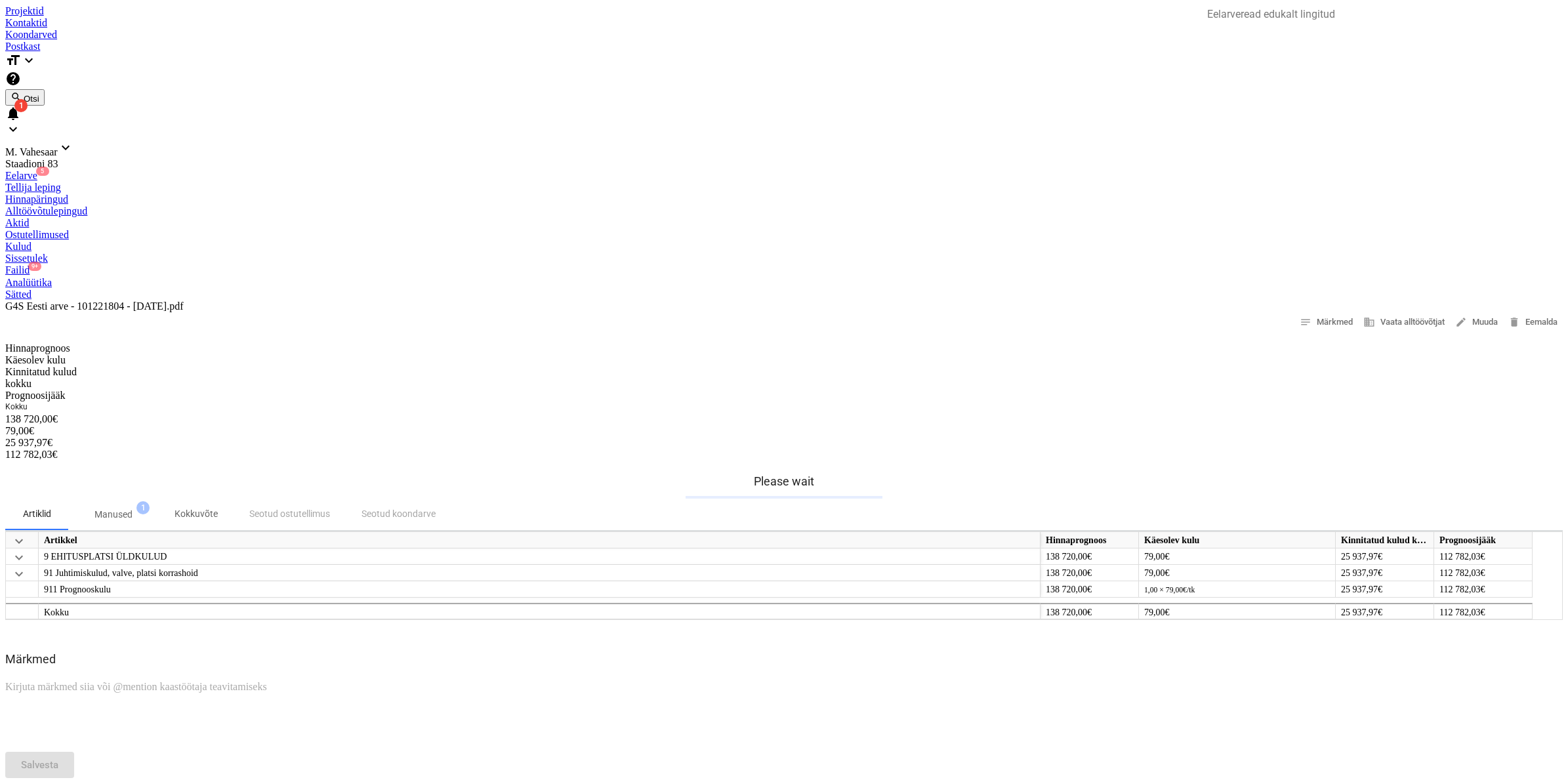
click at [676, 264] on div "Failid 9+" at bounding box center [784, 270] width 1558 height 12
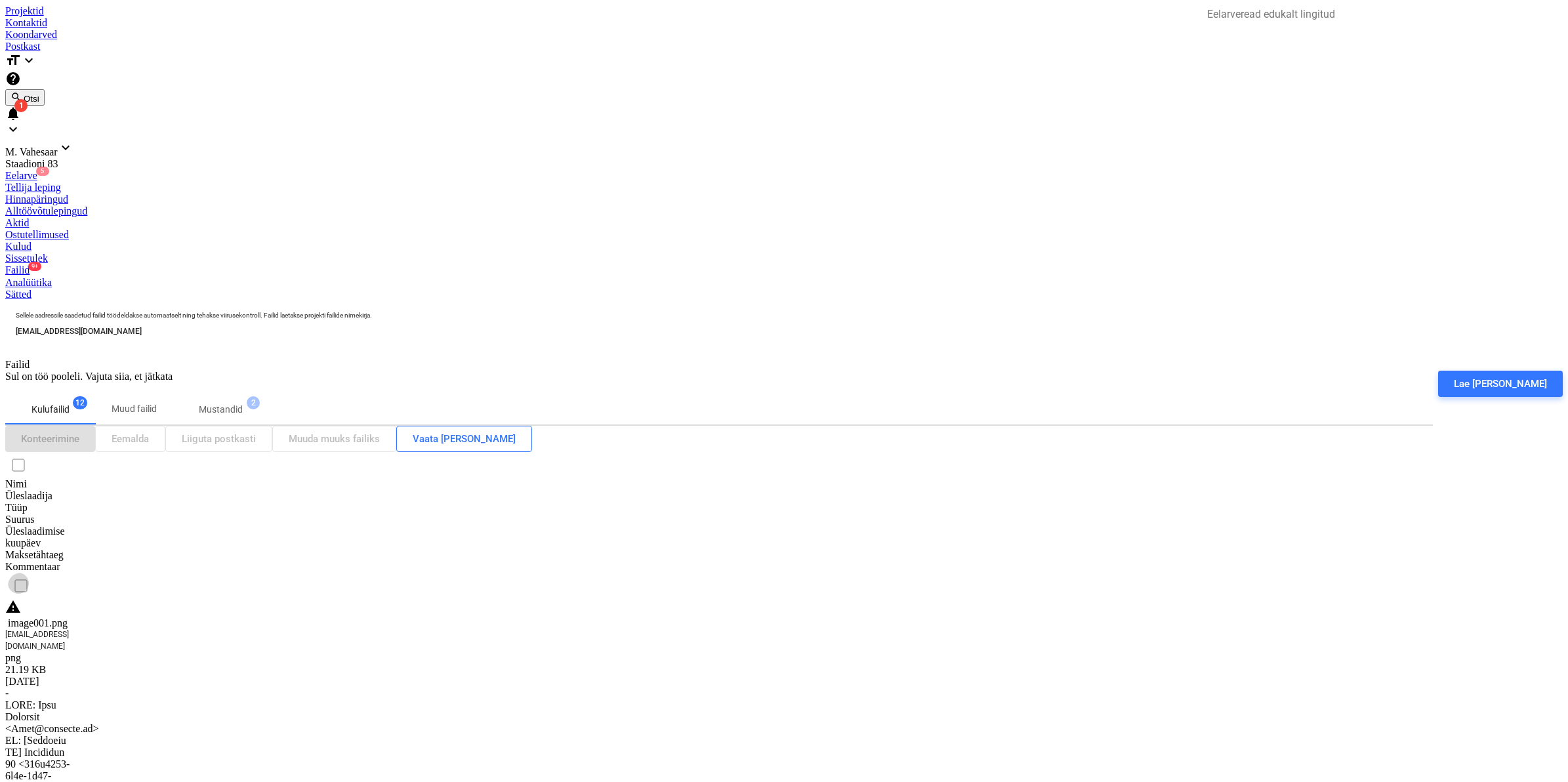
click at [34, 572] on input "checkbox" at bounding box center [21, 585] width 26 height 26
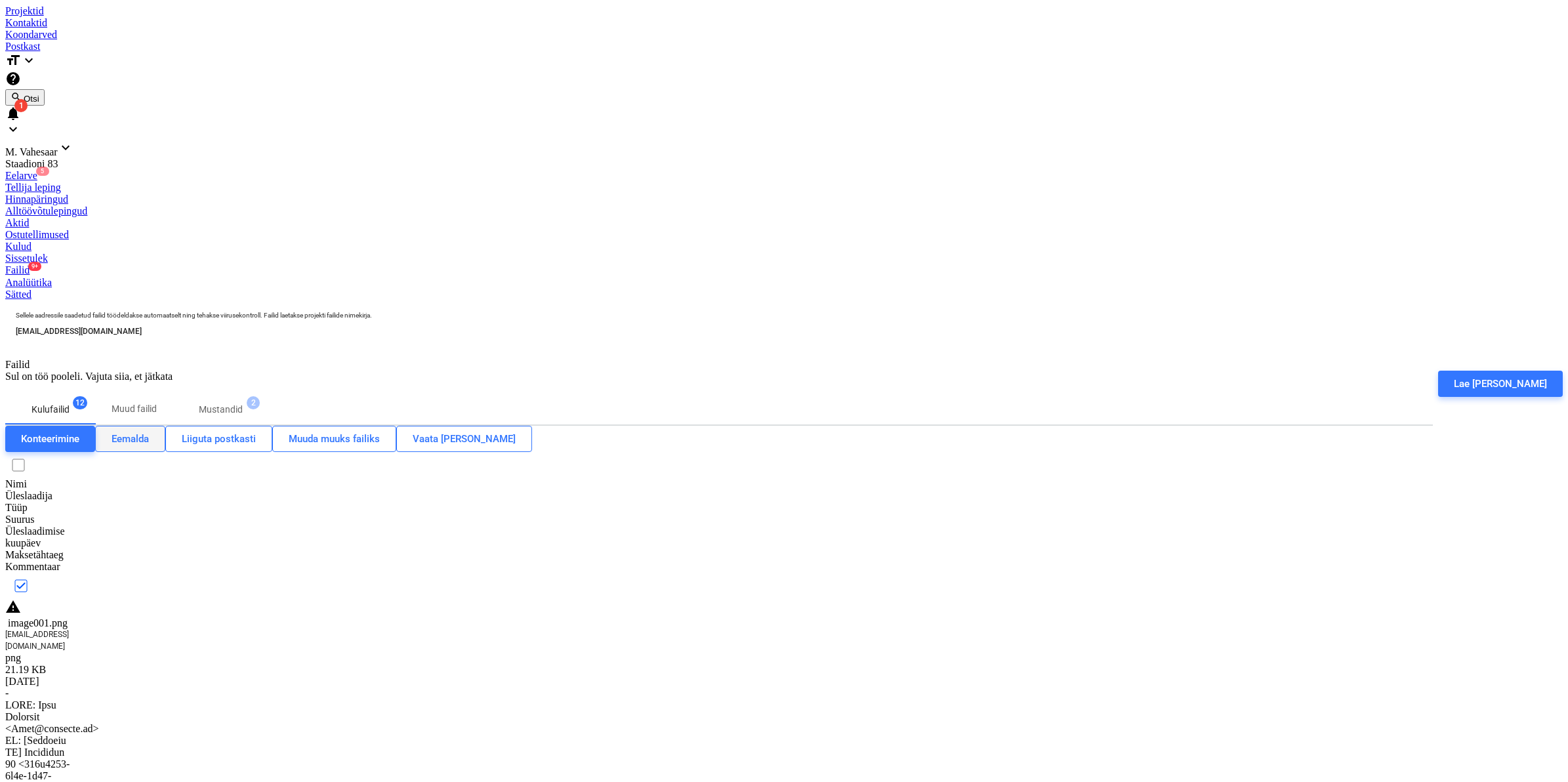
click at [149, 430] on div "Eemalda" at bounding box center [130, 438] width 38 height 17
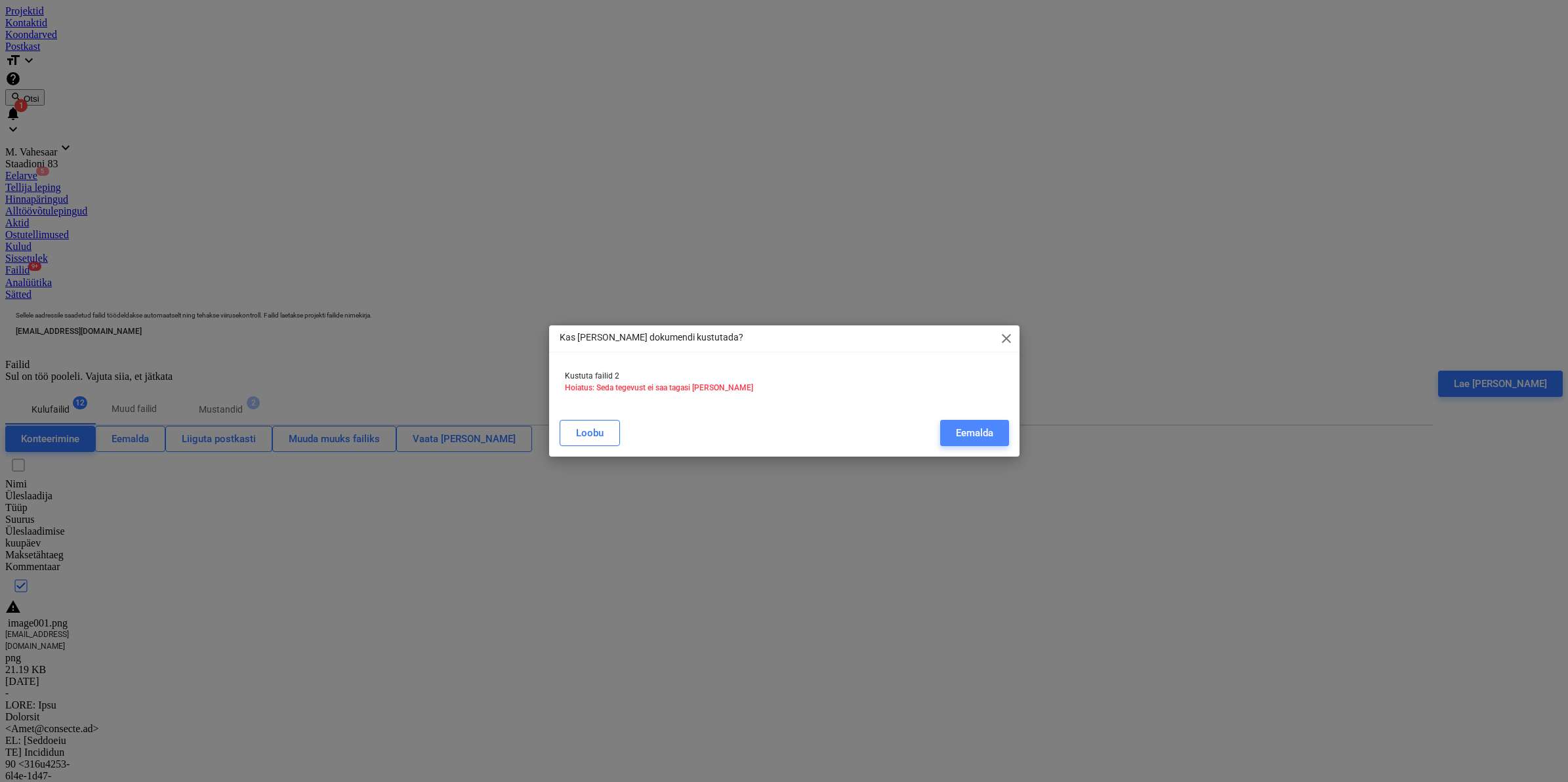
click at [956, 427] on div "Eemalda" at bounding box center [975, 432] width 38 height 17
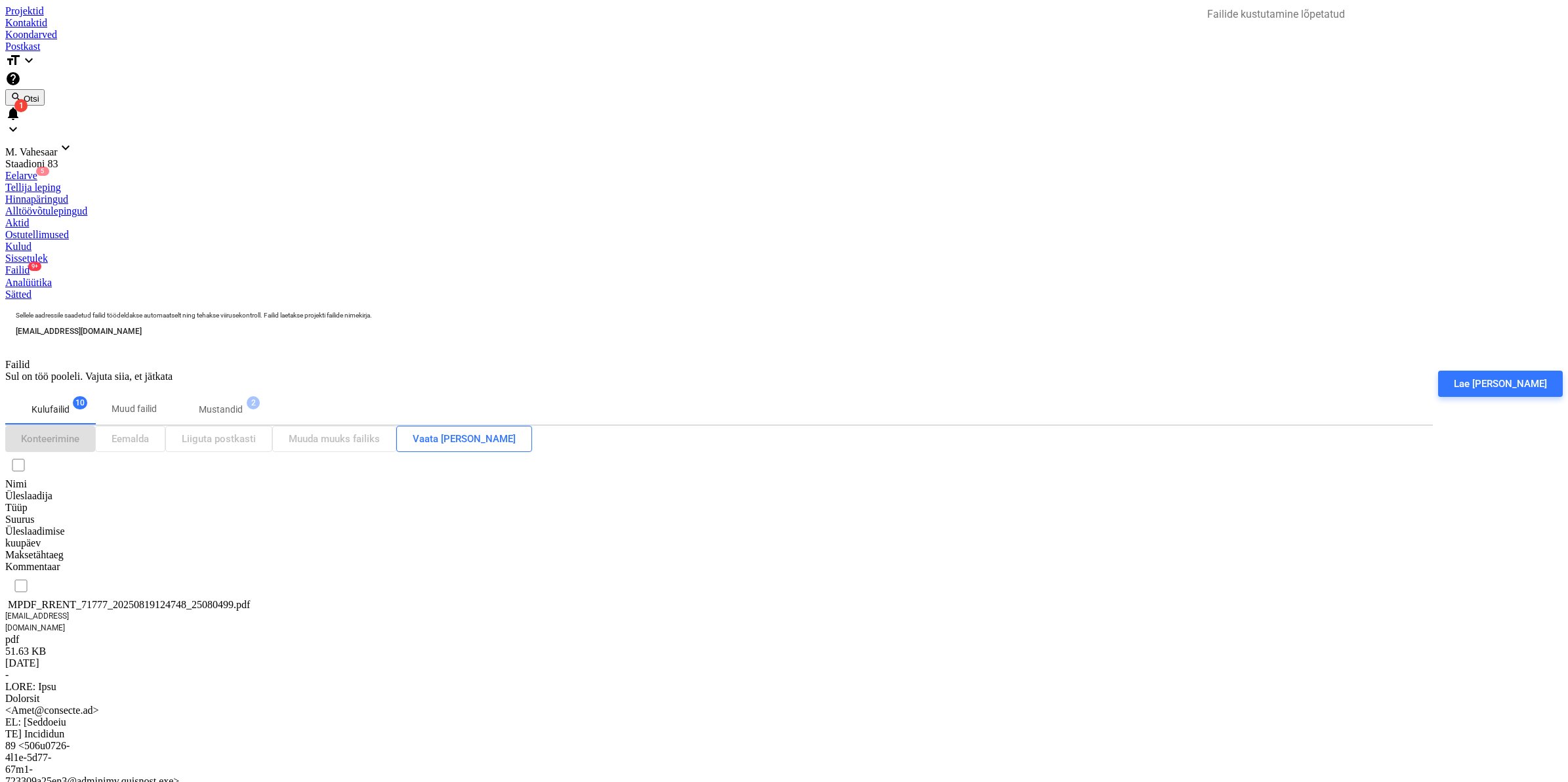
click at [136, 599] on div "MPDF_RRENT_71777_20250819124748_25080499.pdf" at bounding box center [71, 604] width 131 height 12
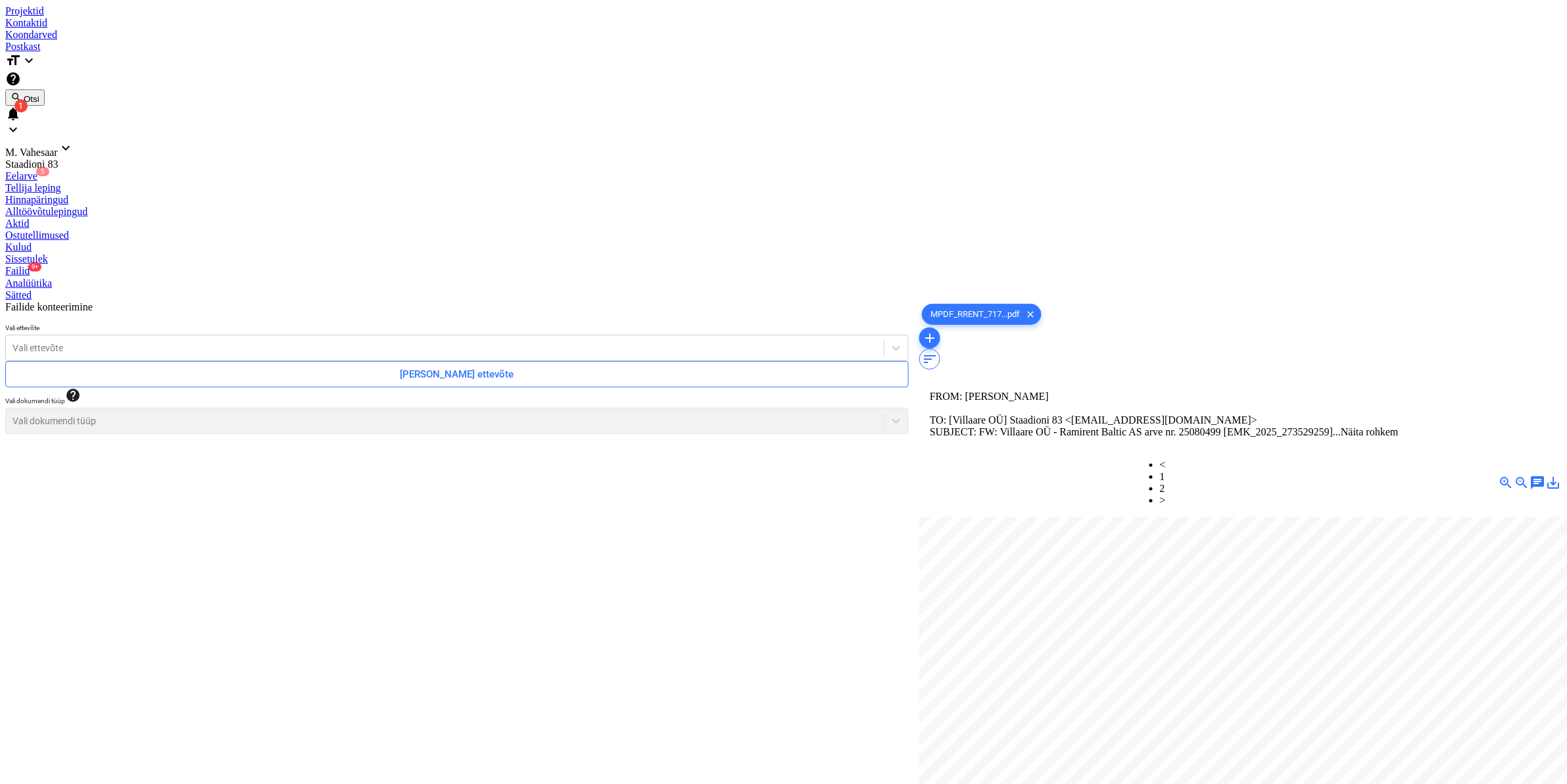
scroll to position [329, 0]
click at [1166, 482] on link "2" at bounding box center [1162, 488] width 6 height 11
click at [216, 341] on div at bounding box center [445, 347] width 865 height 13
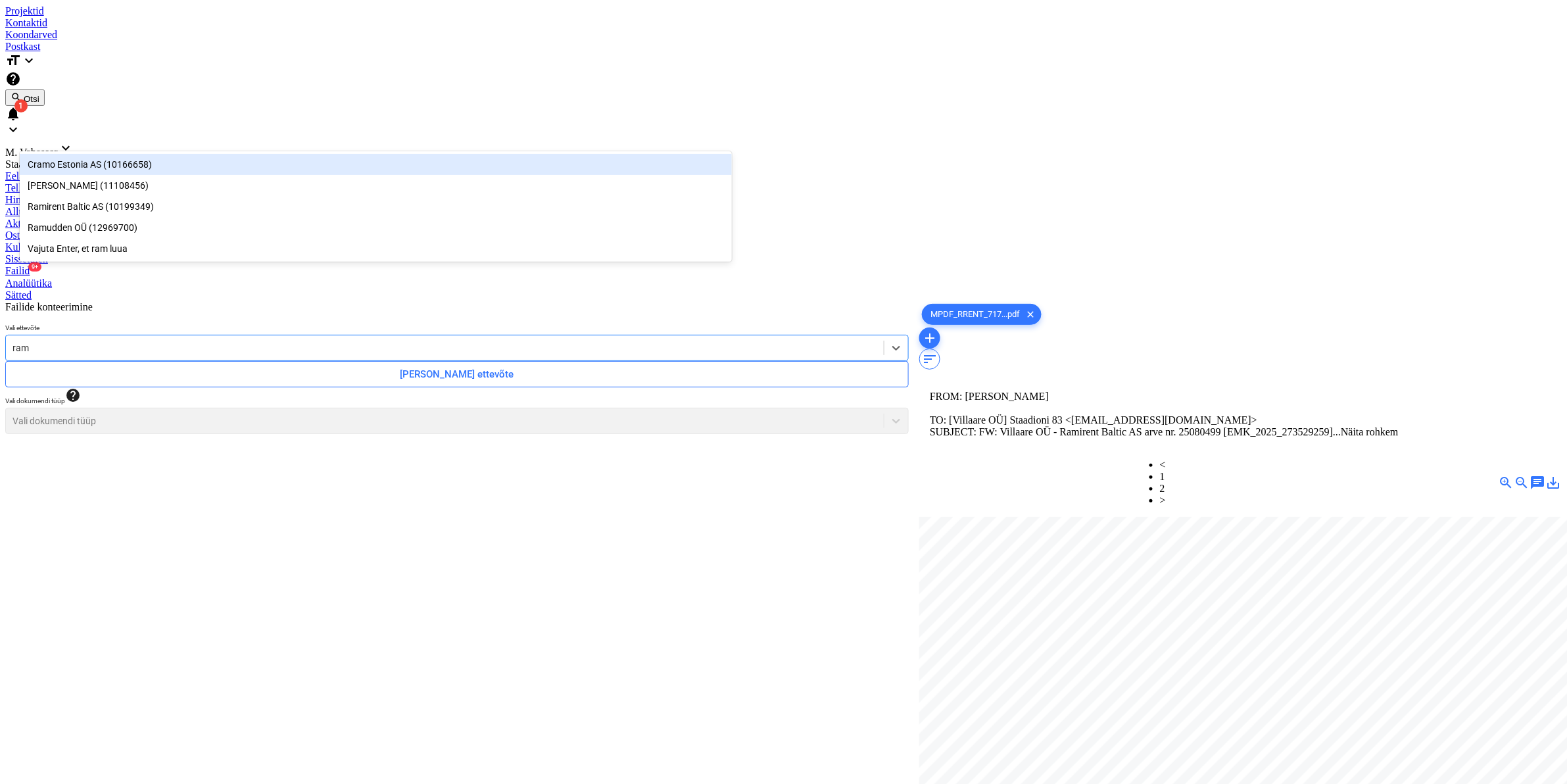
type input "rami"
click at [70, 168] on div "Ramirent Baltic AS (10199349)" at bounding box center [376, 165] width 712 height 21
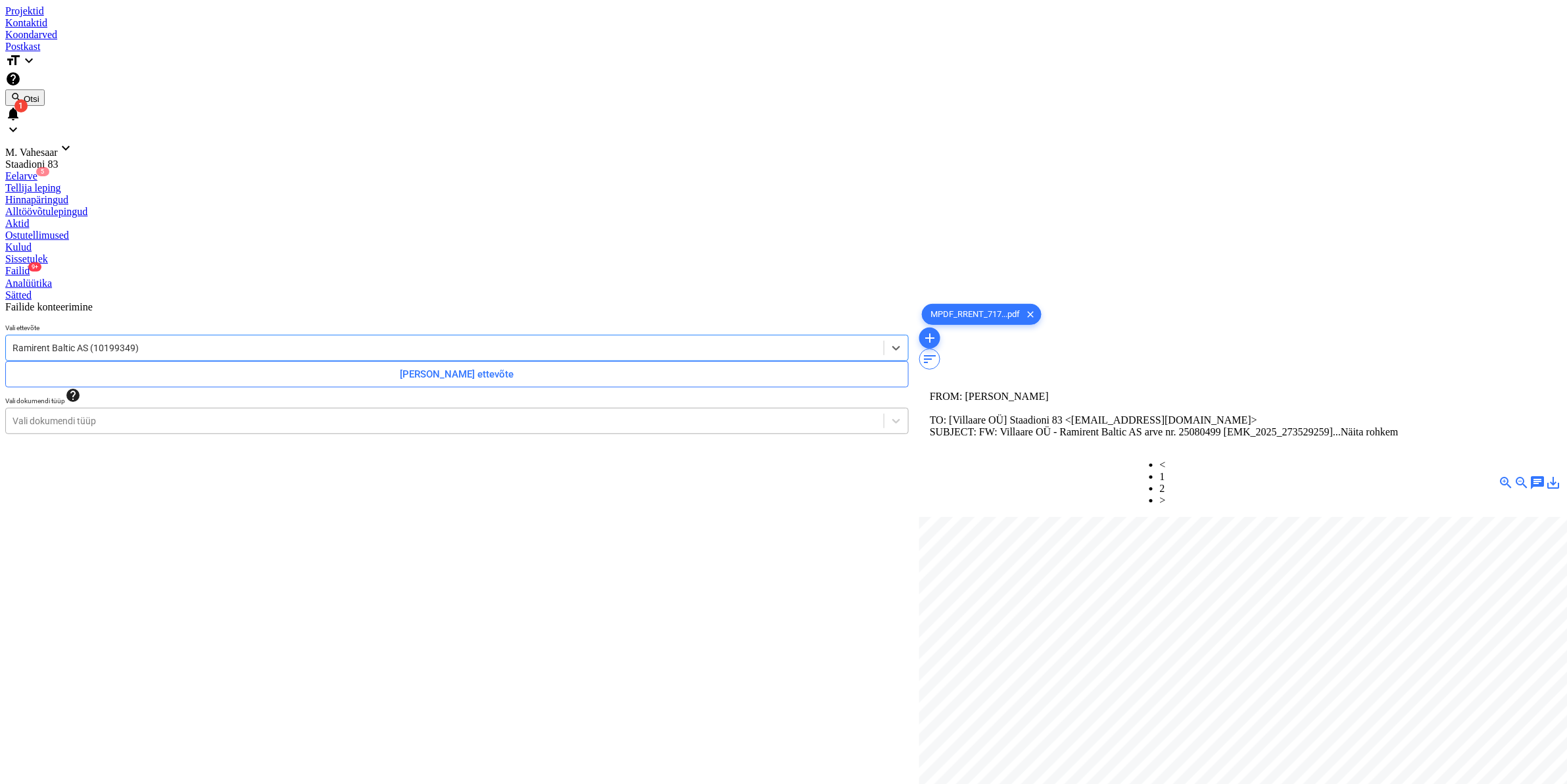
click at [63, 414] on div at bounding box center [445, 420] width 865 height 13
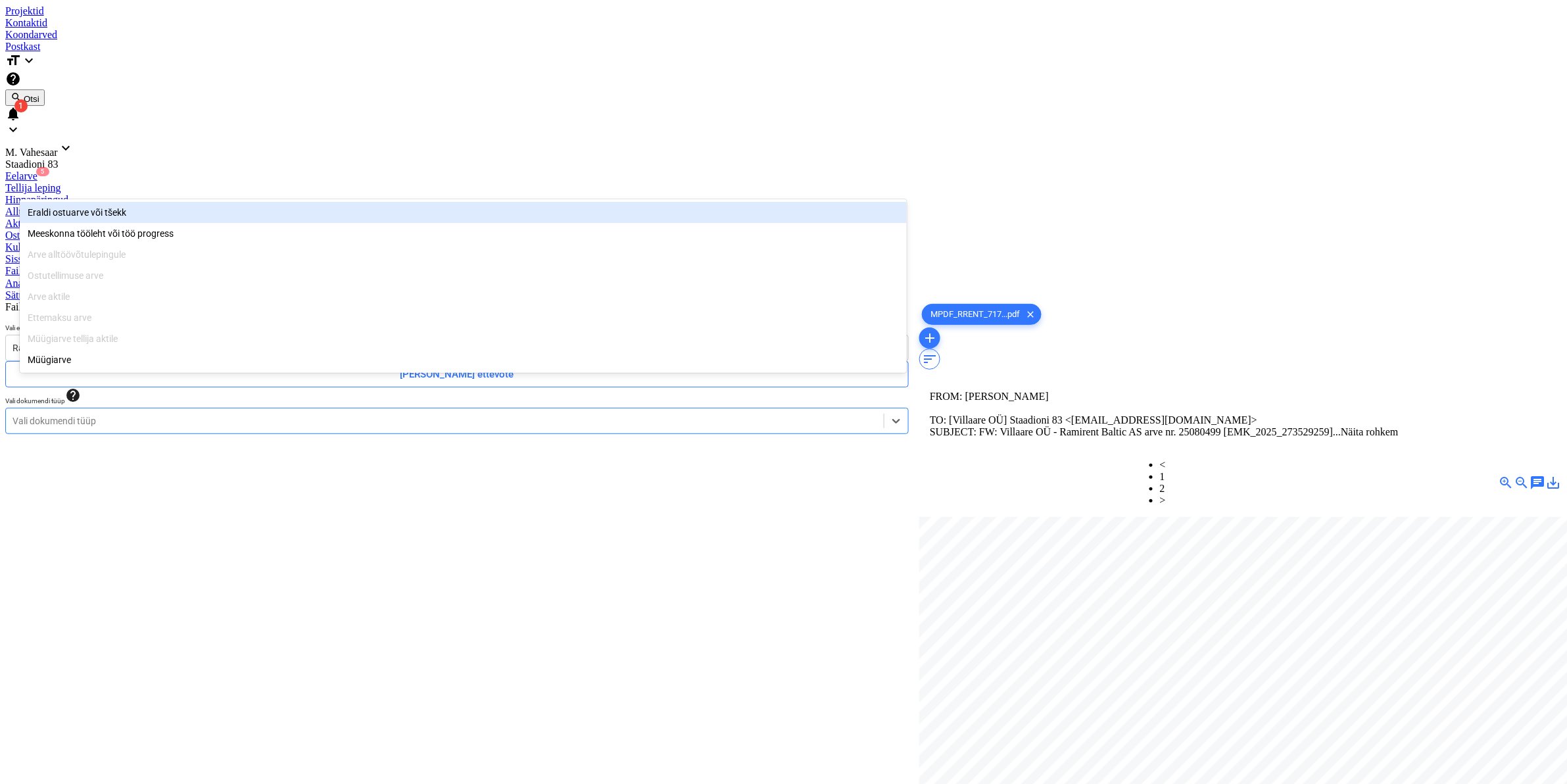
click at [56, 207] on div "Eraldi ostuarve või tšekk" at bounding box center [463, 213] width 887 height 21
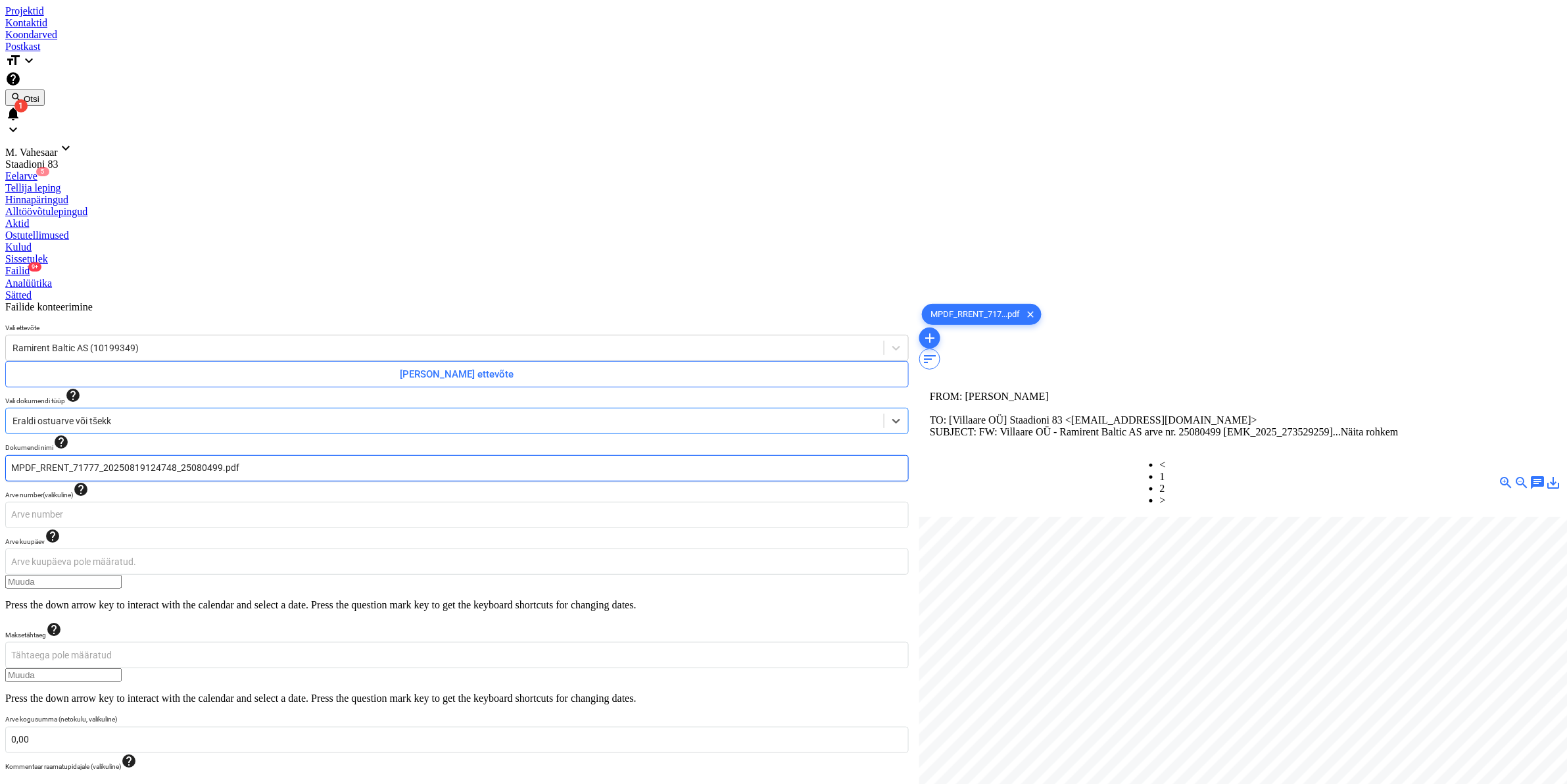
click at [56, 455] on input "MPDF_RRENT_71777_20250819124748_25080499.pdf" at bounding box center [458, 468] width 904 height 26
type input "RAMIRENT_71777_20250819124748_25080499.pdf"
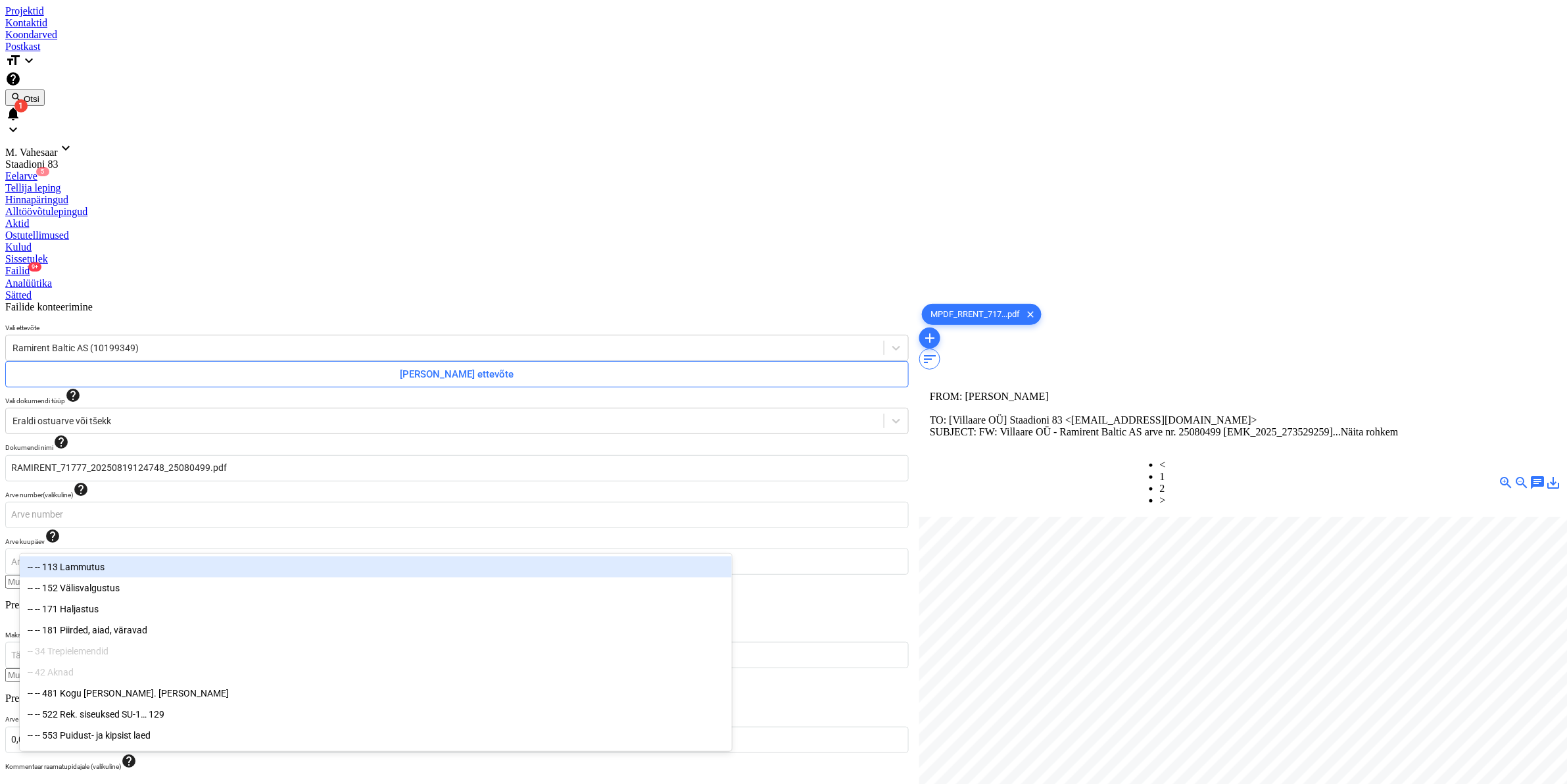
type input "811"
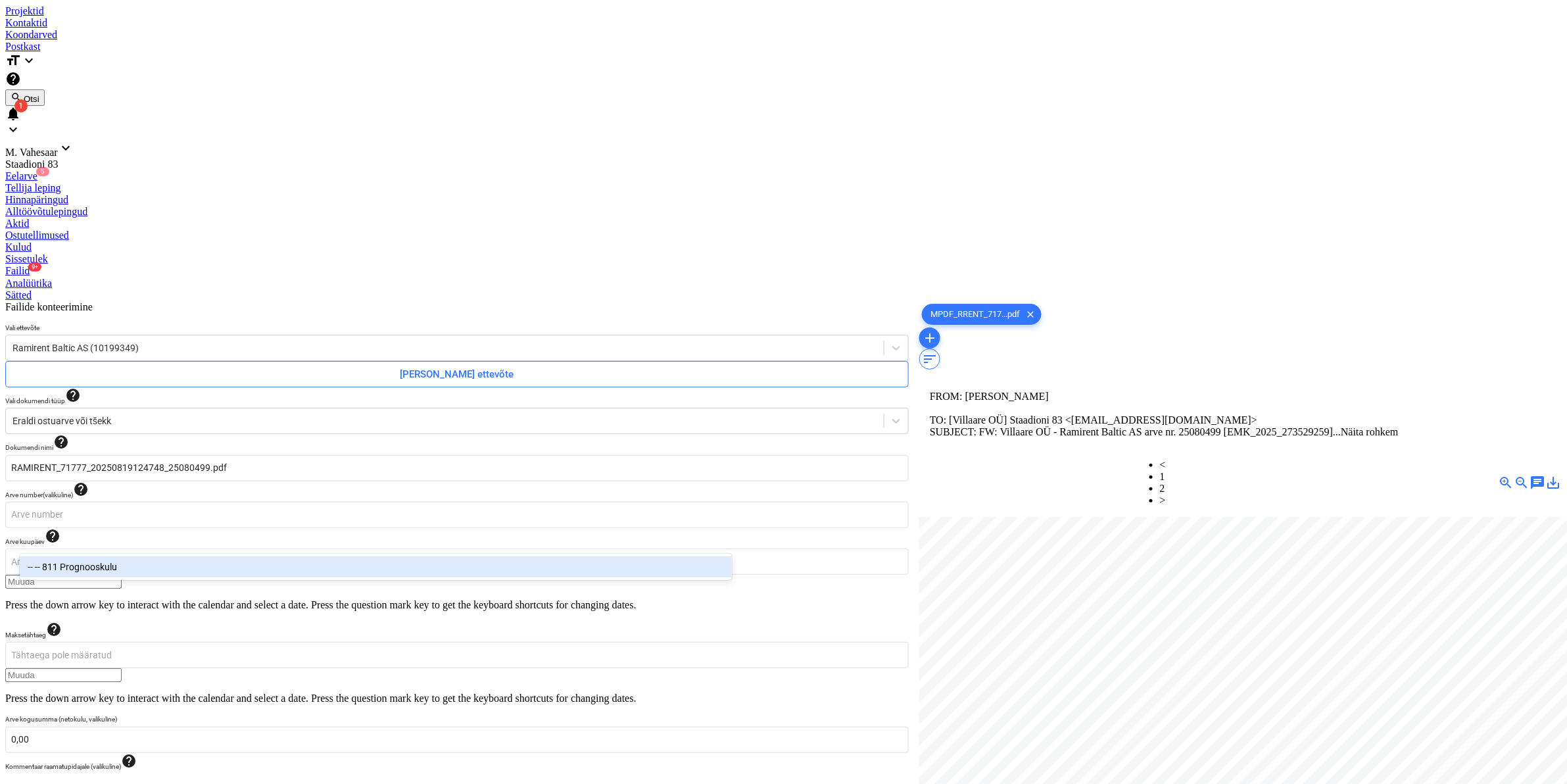
click at [112, 564] on div "-- -- 811 Prognooskulu" at bounding box center [376, 567] width 712 height 21
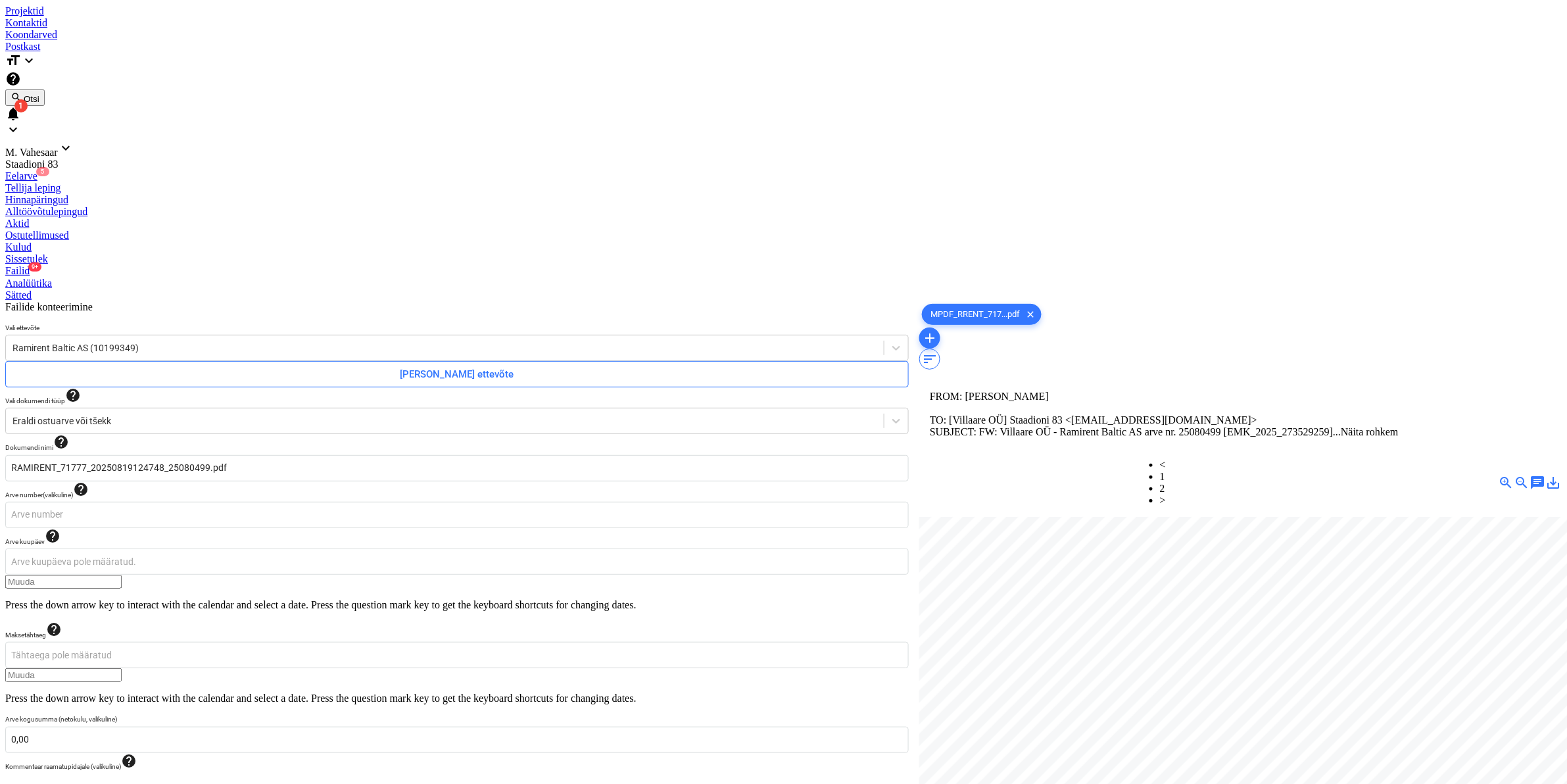
type input "382,30"
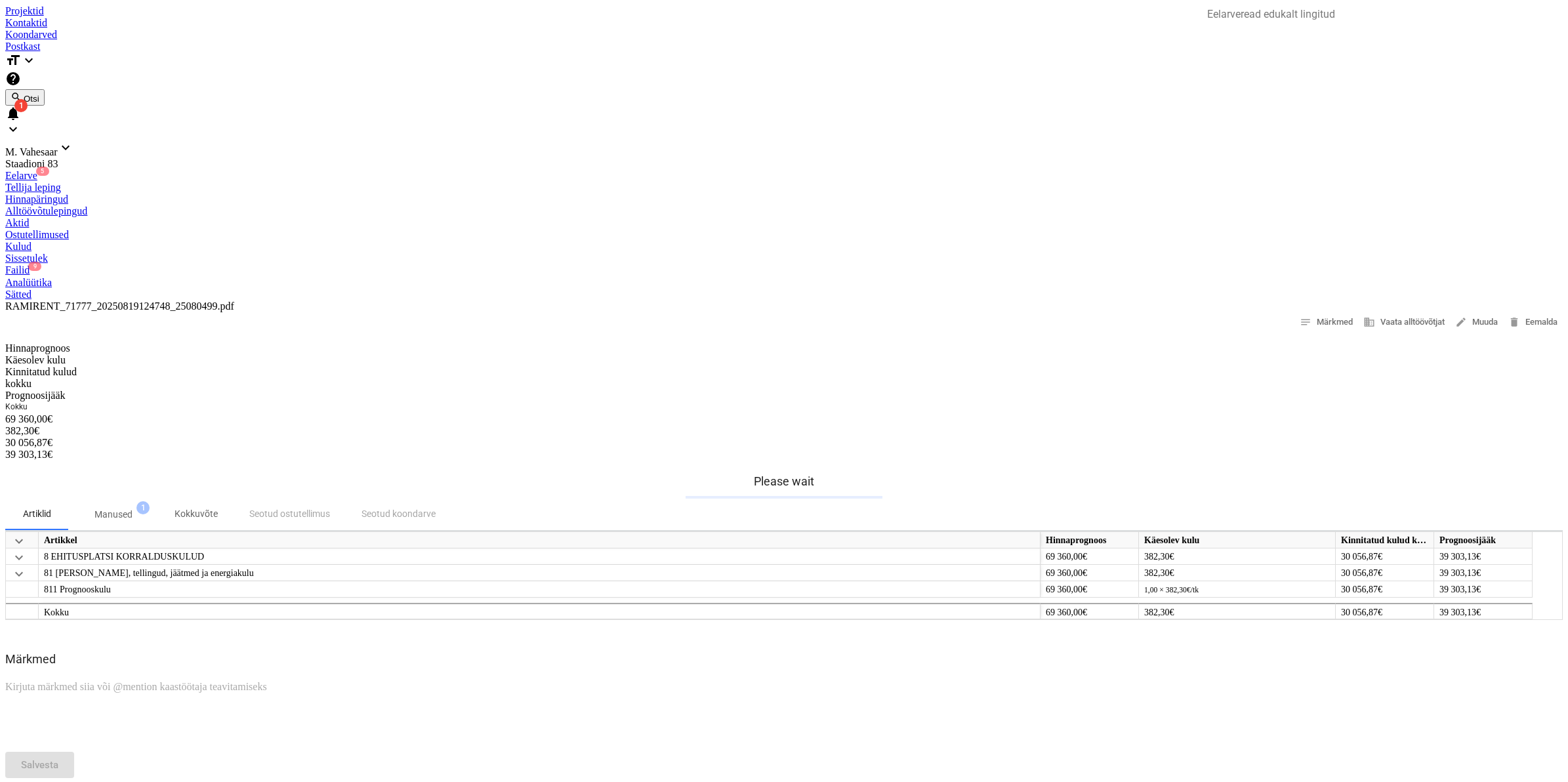
click at [681, 264] on div "Failid 9" at bounding box center [784, 270] width 1558 height 12
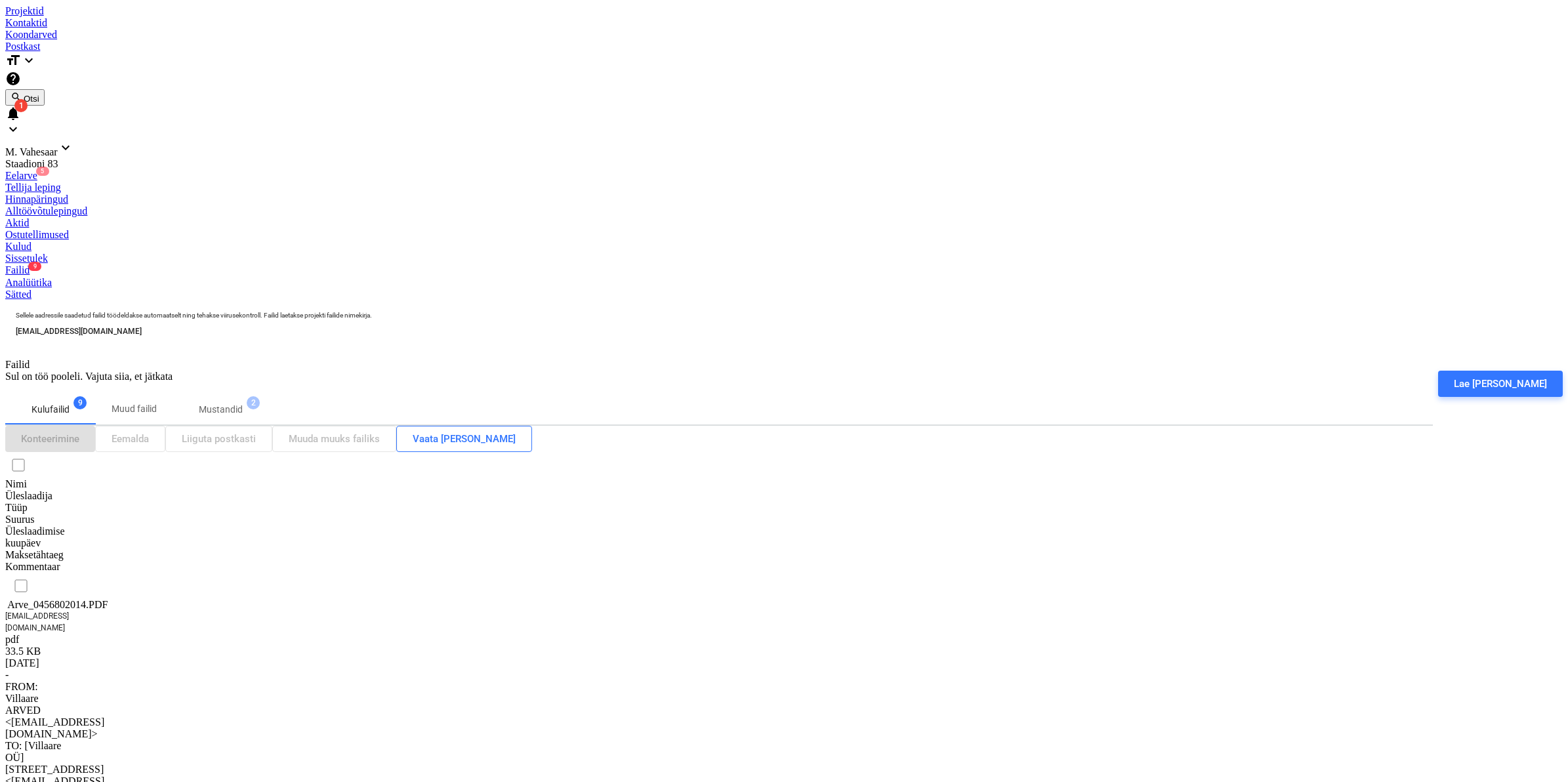
click at [99, 599] on div "Arve_0456802014.PDF" at bounding box center [71, 604] width 131 height 12
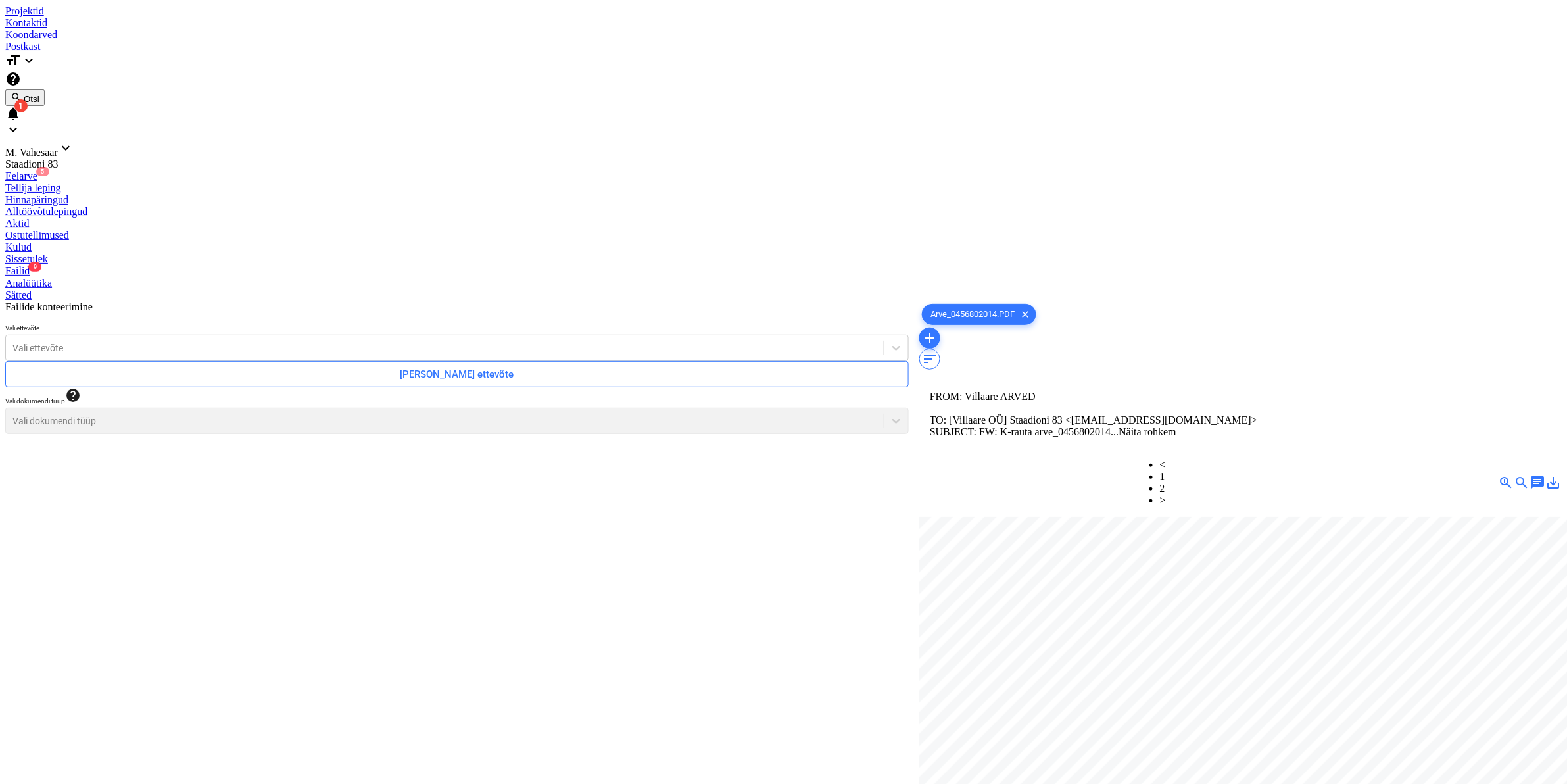
click at [1166, 482] on link "2" at bounding box center [1162, 488] width 6 height 11
click at [1166, 471] on link "1" at bounding box center [1162, 477] width 6 height 11
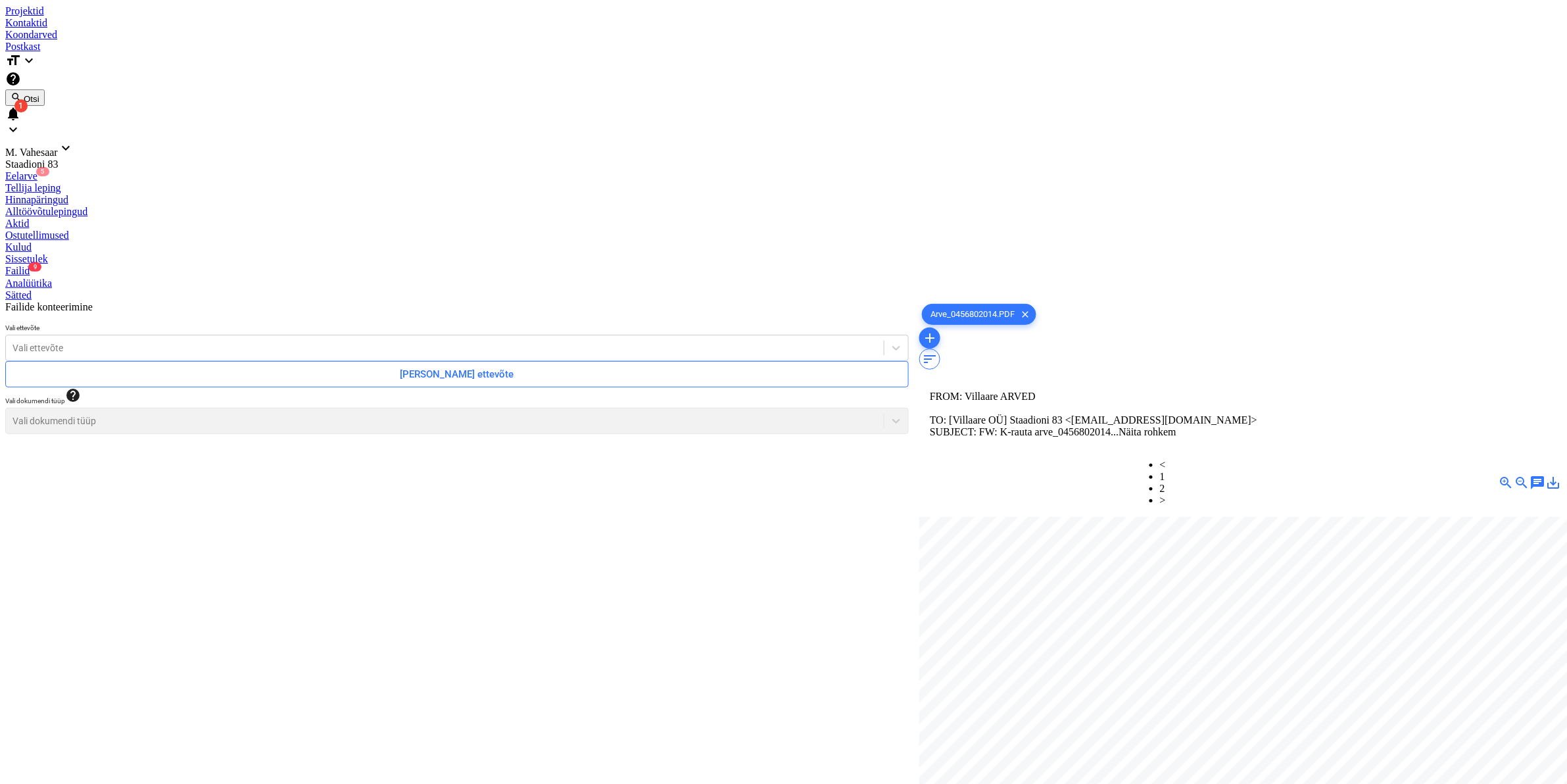
click at [1166, 482] on link "2" at bounding box center [1162, 488] width 6 height 11
click at [241, 341] on div at bounding box center [445, 347] width 865 height 13
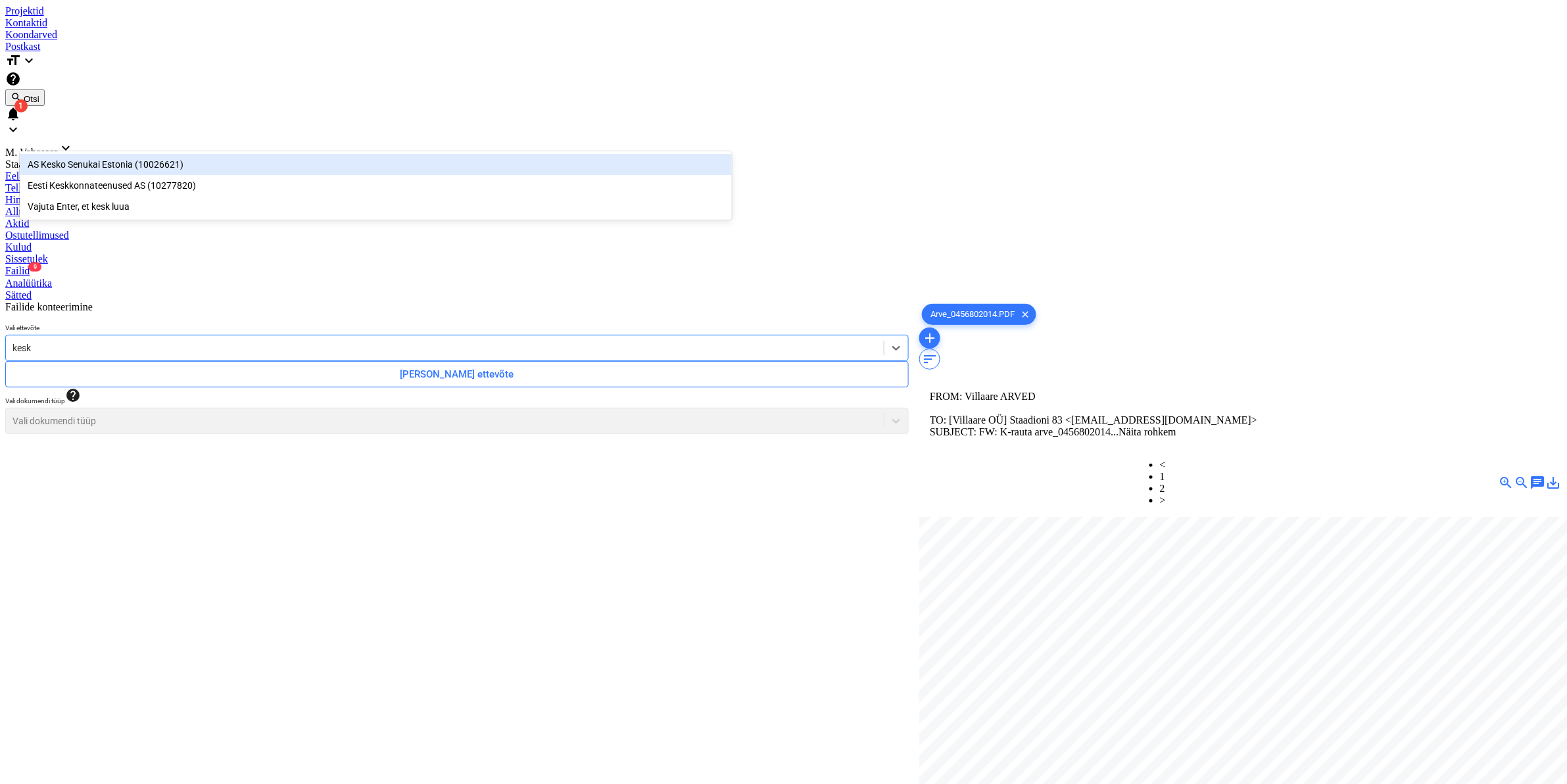
type input "kesko"
click at [125, 162] on div "AS Kesko Senukai Estonia (10026621)" at bounding box center [376, 165] width 712 height 21
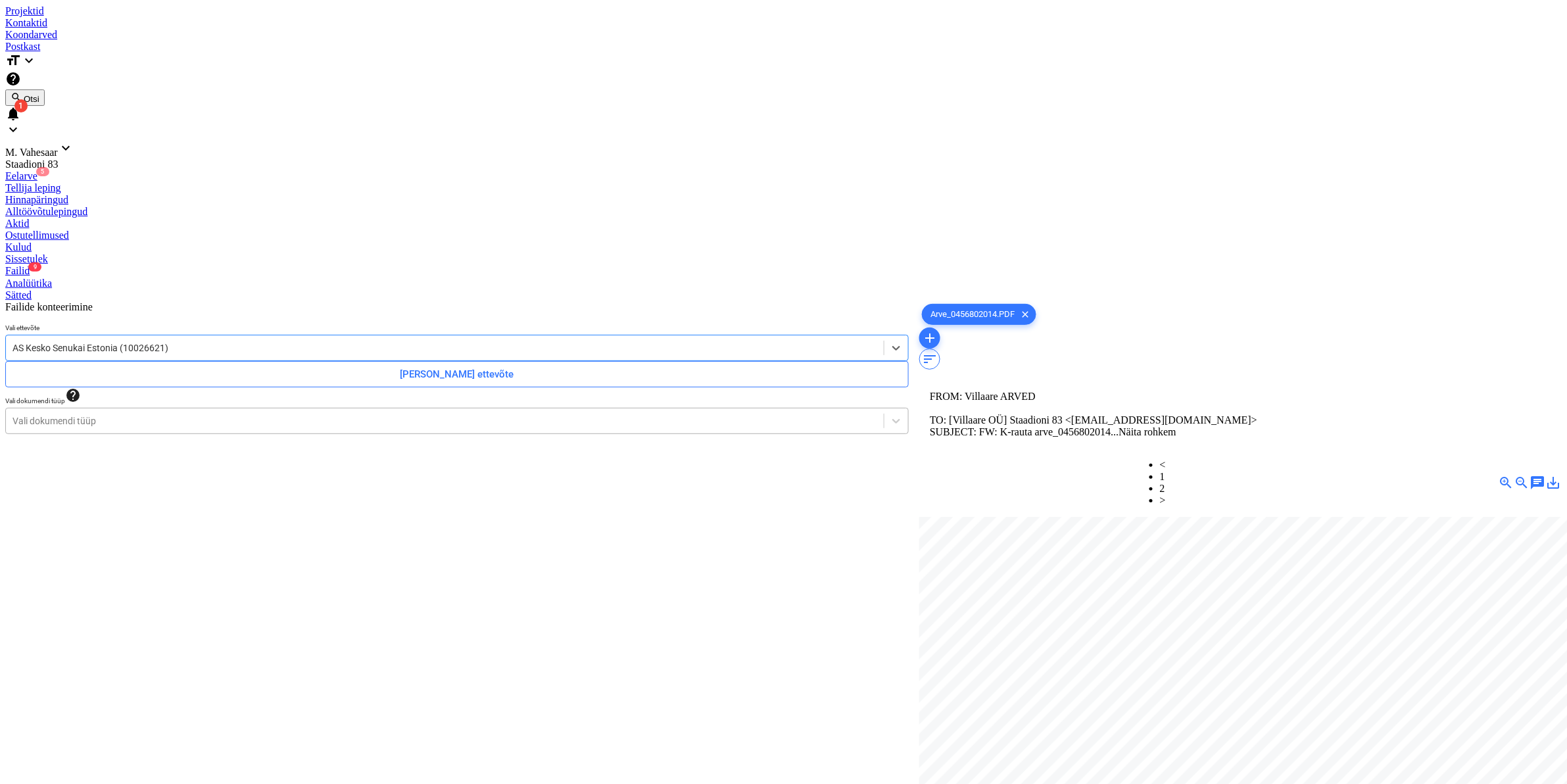
click at [100, 414] on div at bounding box center [445, 420] width 865 height 13
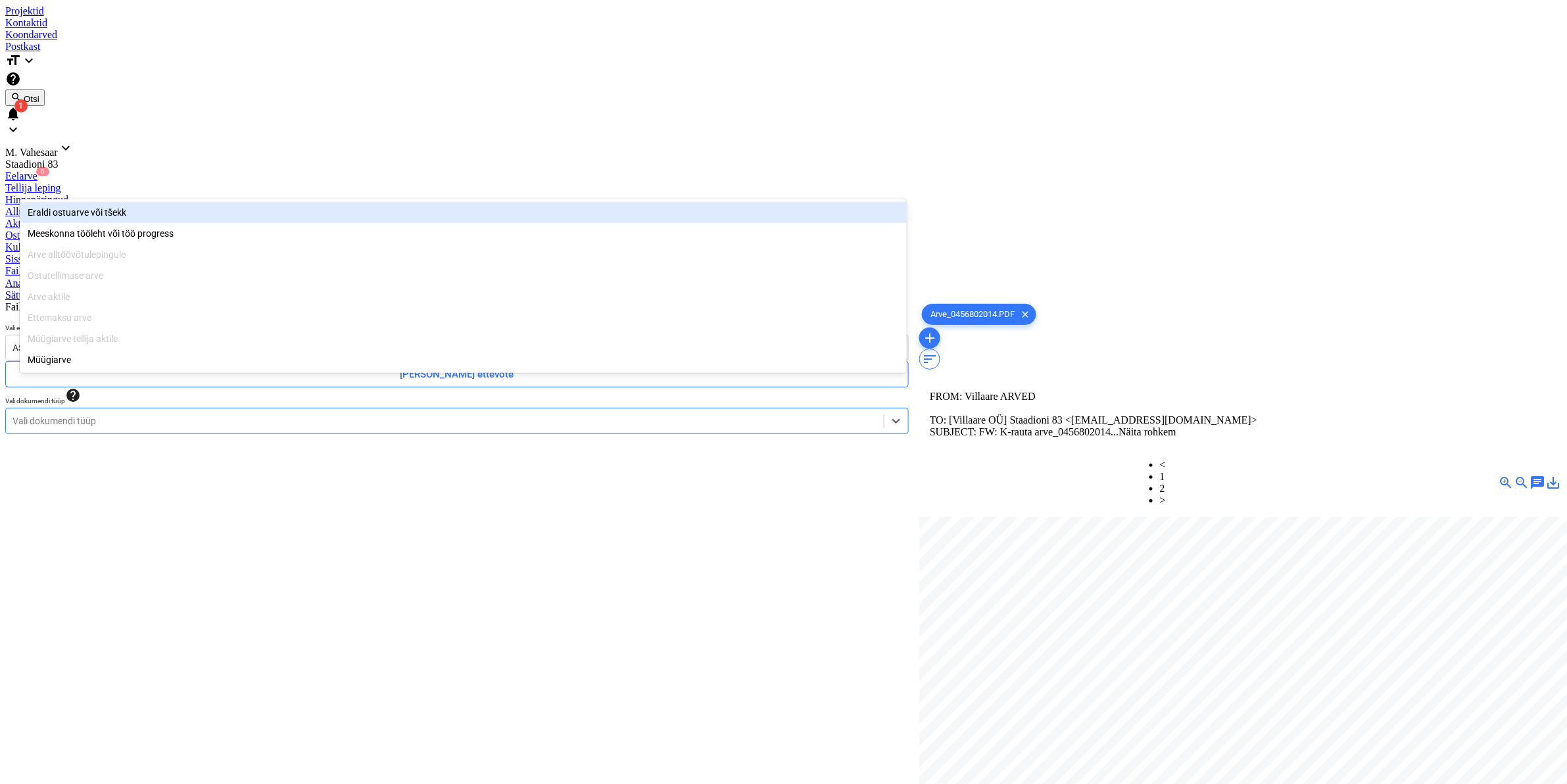
click at [75, 207] on div "Eraldi ostuarve või tšekk" at bounding box center [463, 213] width 887 height 21
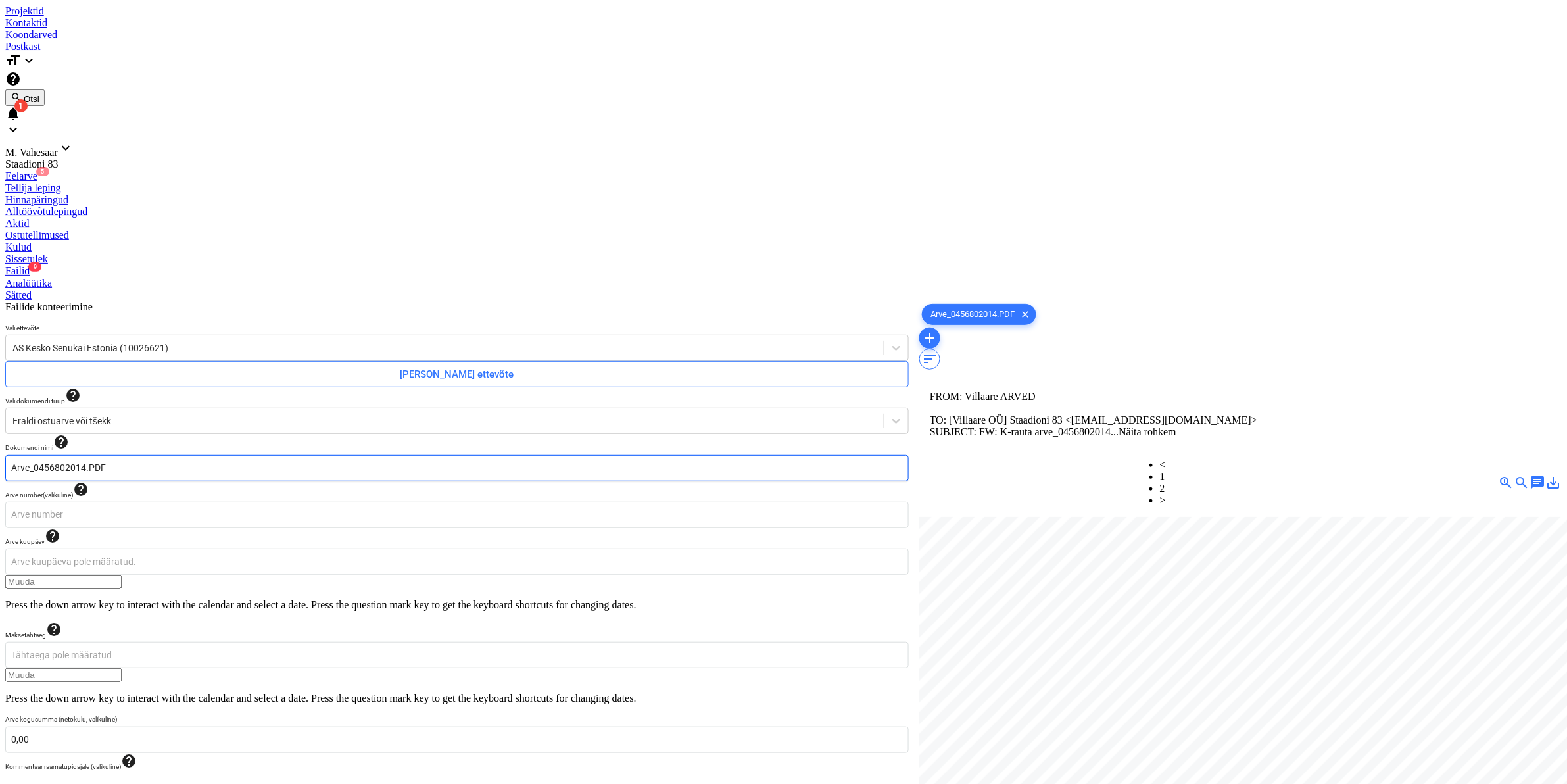
click at [24, 455] on input "Arve_0456802014.PDF" at bounding box center [458, 468] width 904 height 26
type input "K Rauta Arve_0456802014.PDF"
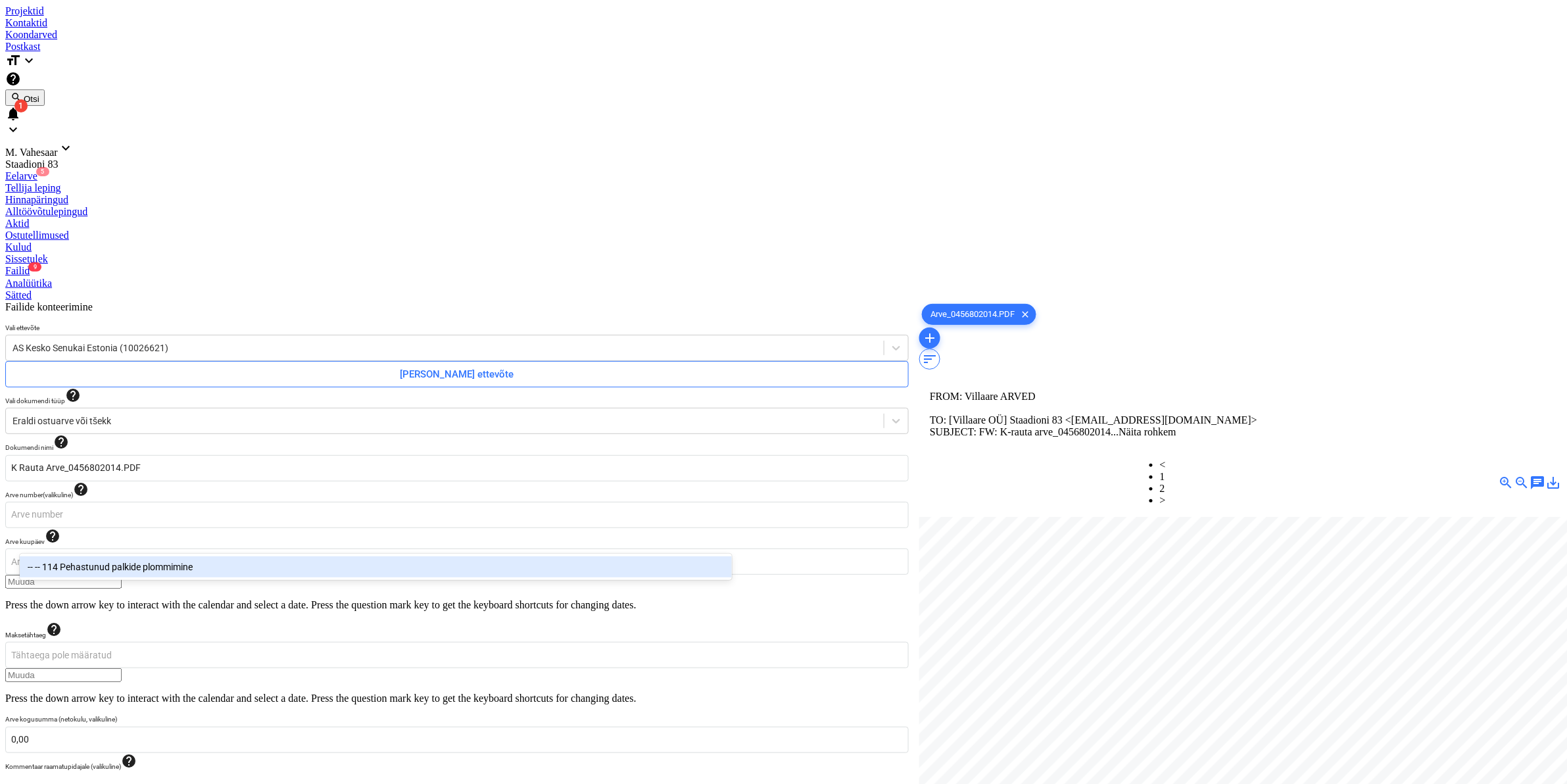
type input "pehas"
click at [97, 563] on div "-- -- 114 Pehastunud palkide plommimine" at bounding box center [376, 567] width 712 height 21
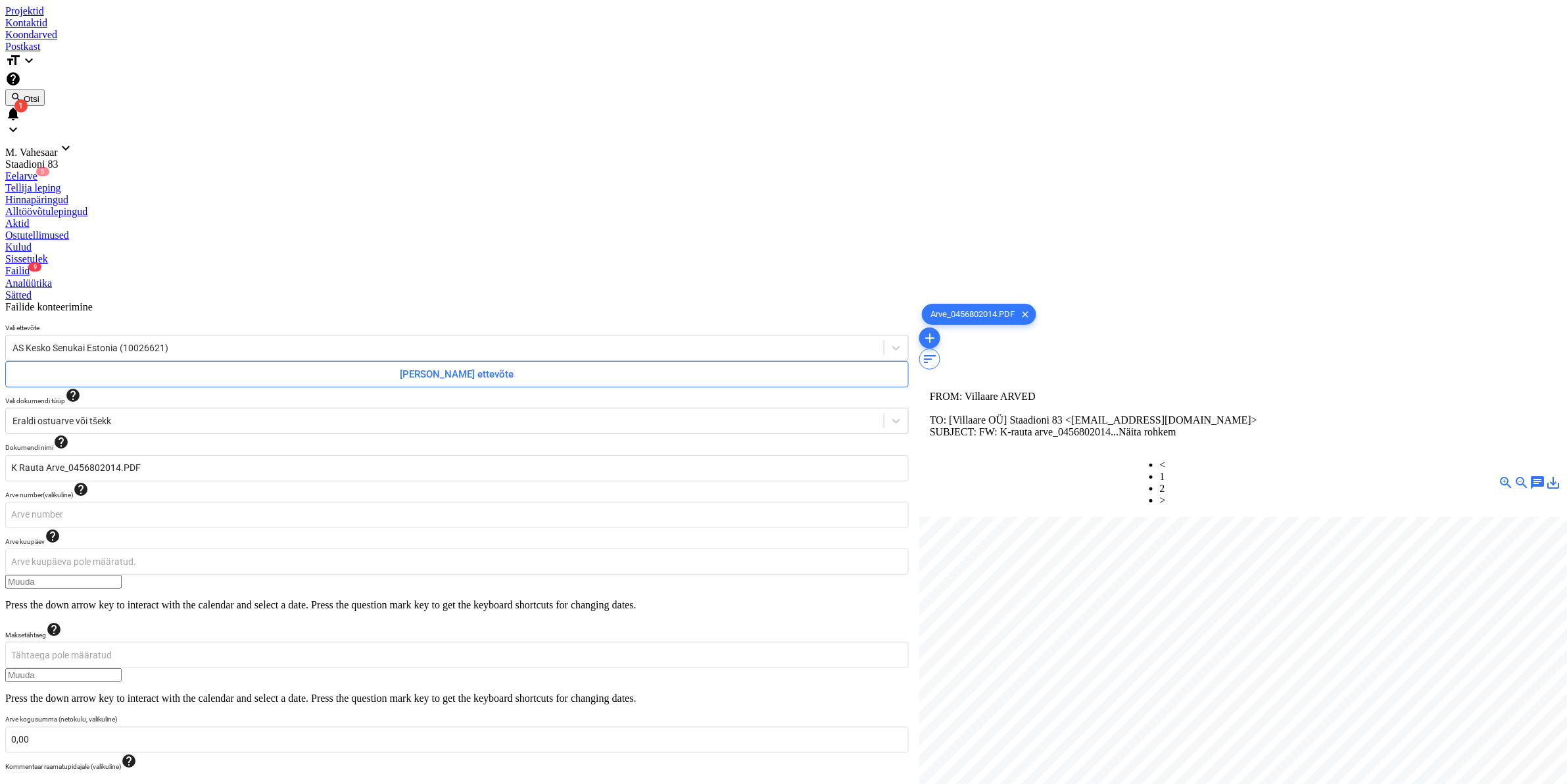
scroll to position [39, 91]
type input "155,22"
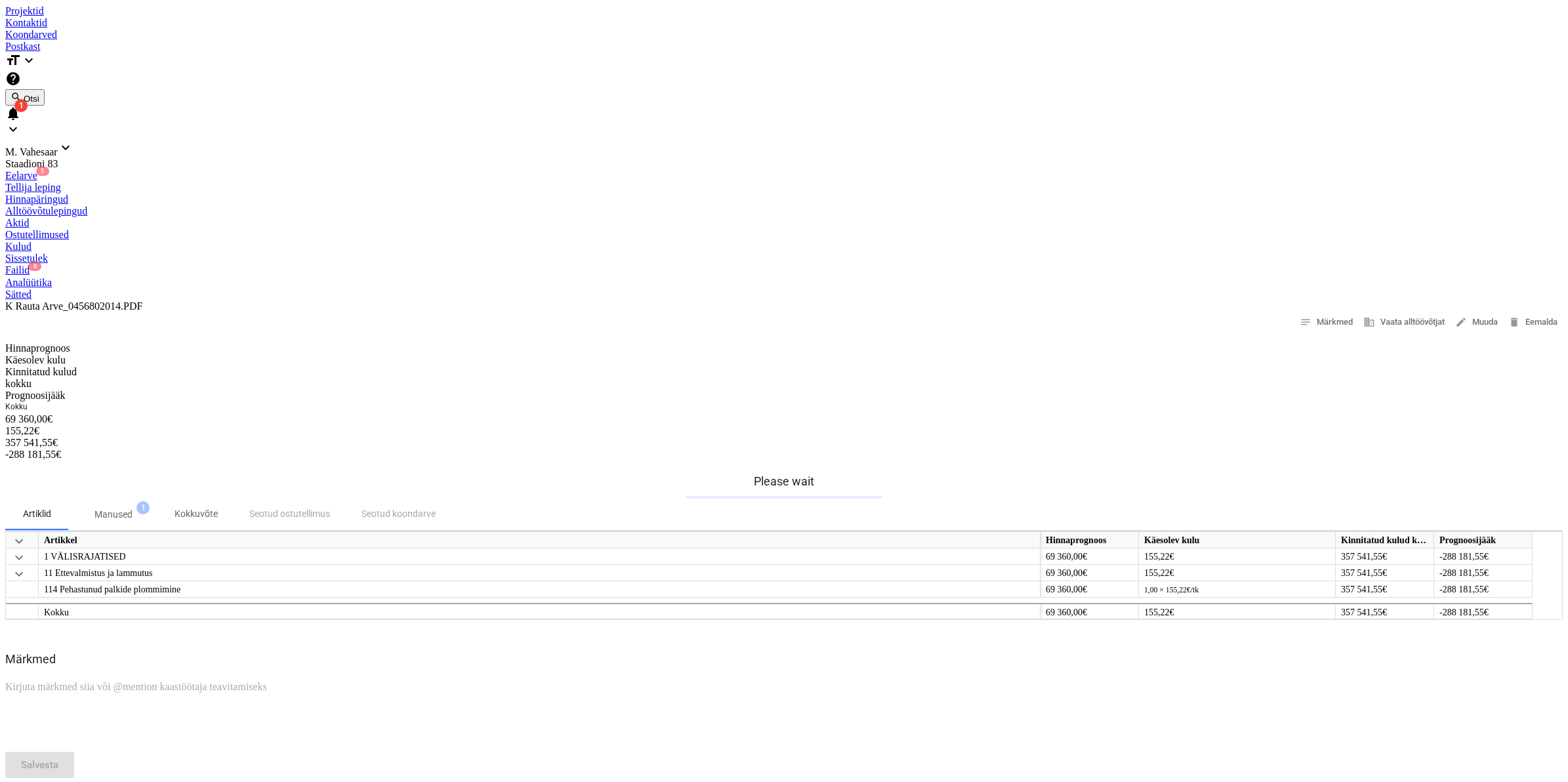
click at [684, 264] on div "Failid 8" at bounding box center [784, 270] width 1558 height 12
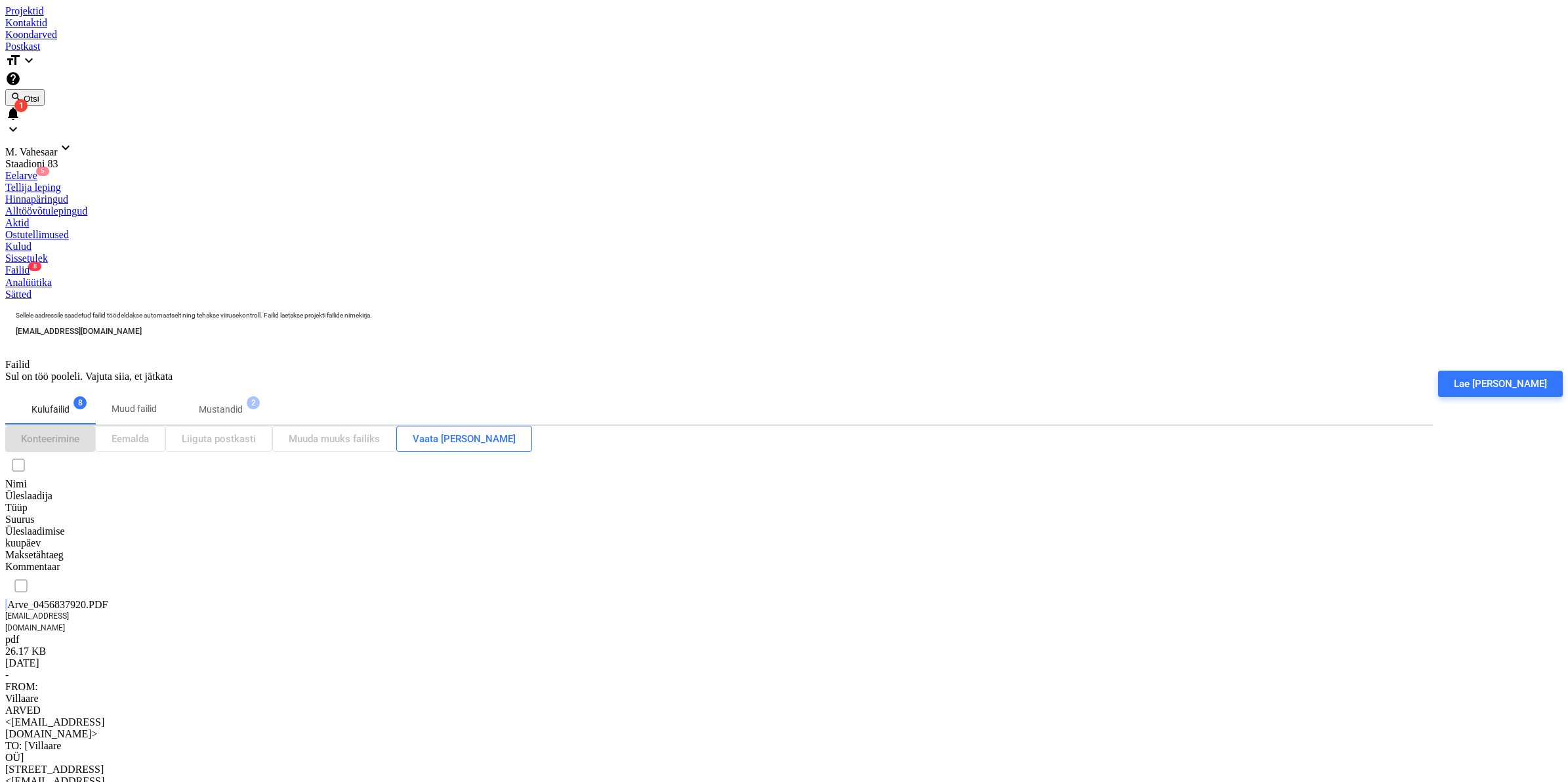
click at [59, 599] on div "Arve_0456837920.PDF" at bounding box center [71, 604] width 131 height 12
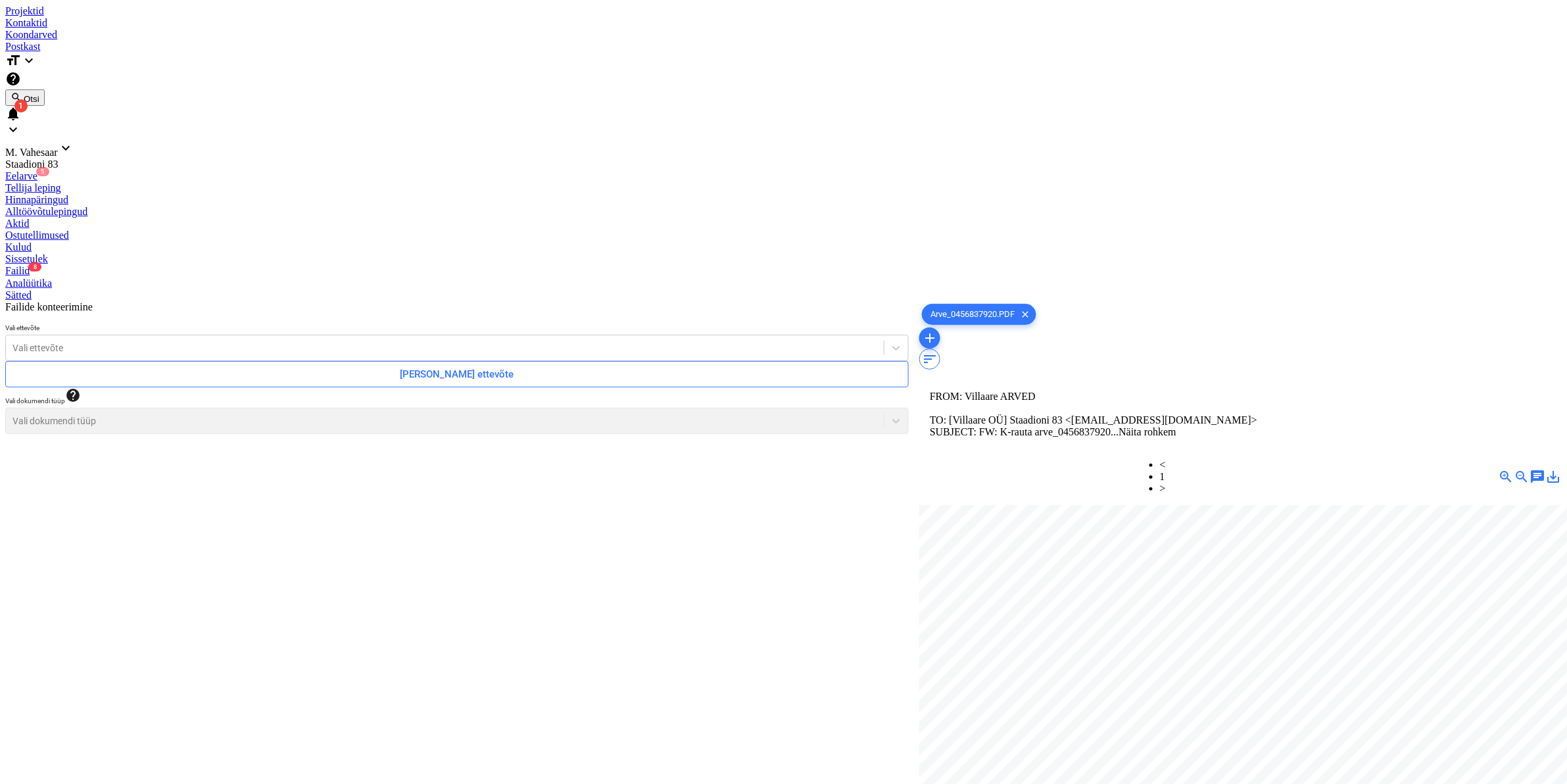
scroll to position [355, 158]
click at [140, 341] on div at bounding box center [445, 347] width 865 height 13
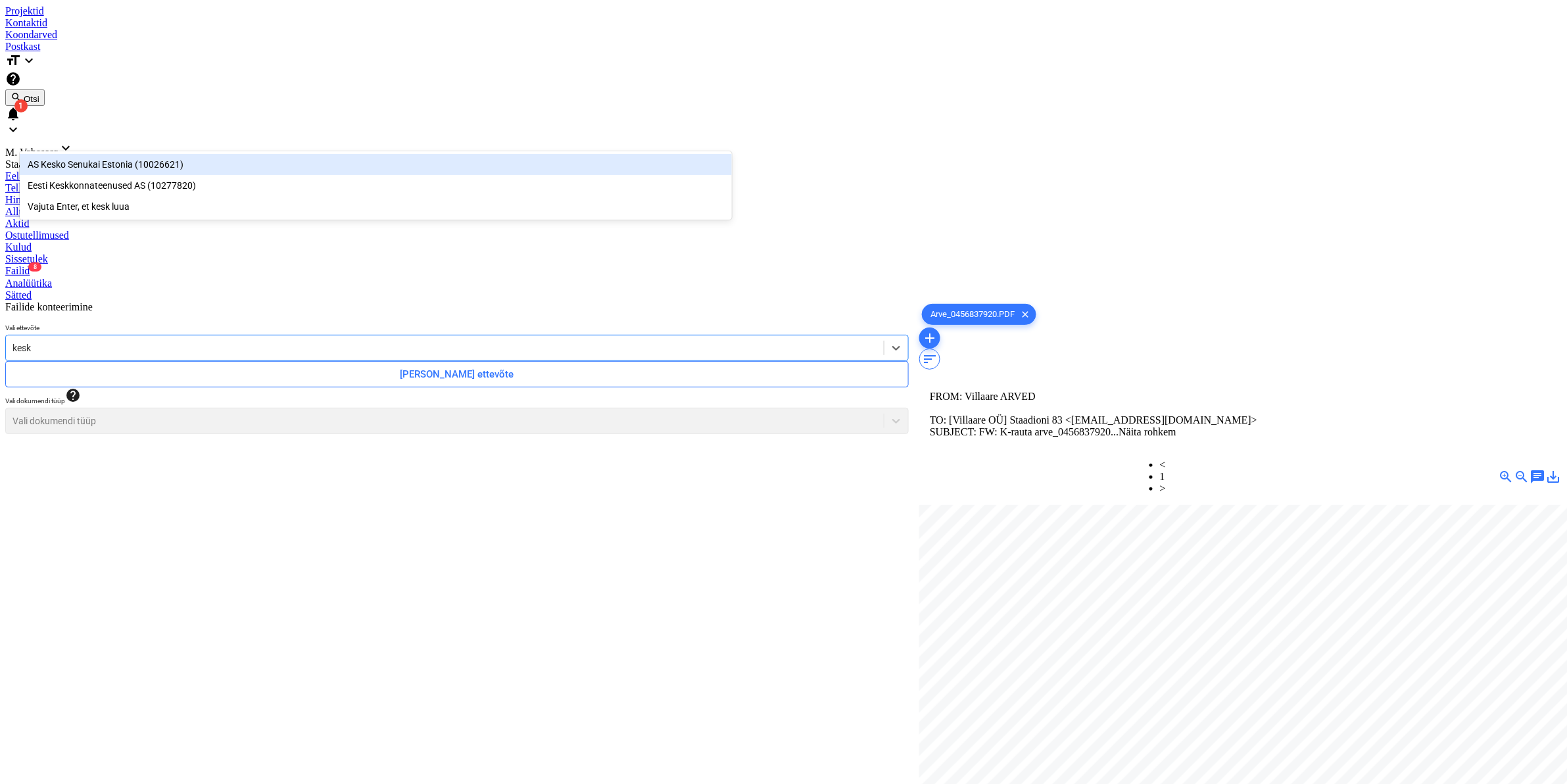
type input "kesko"
click at [128, 160] on div "AS Kesko Senukai Estonia (10026621)" at bounding box center [376, 165] width 712 height 21
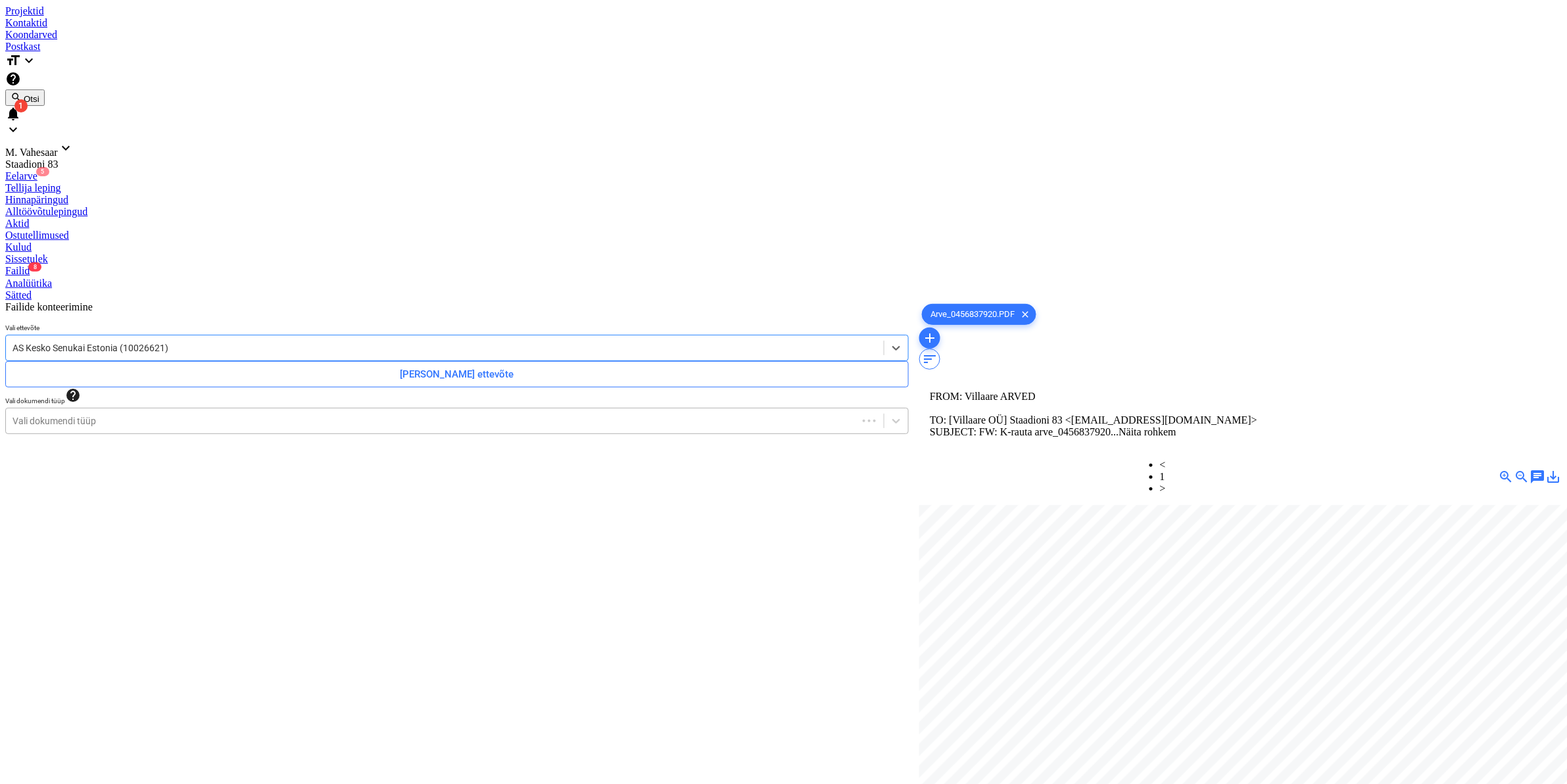
click at [114, 414] on div at bounding box center [432, 420] width 839 height 13
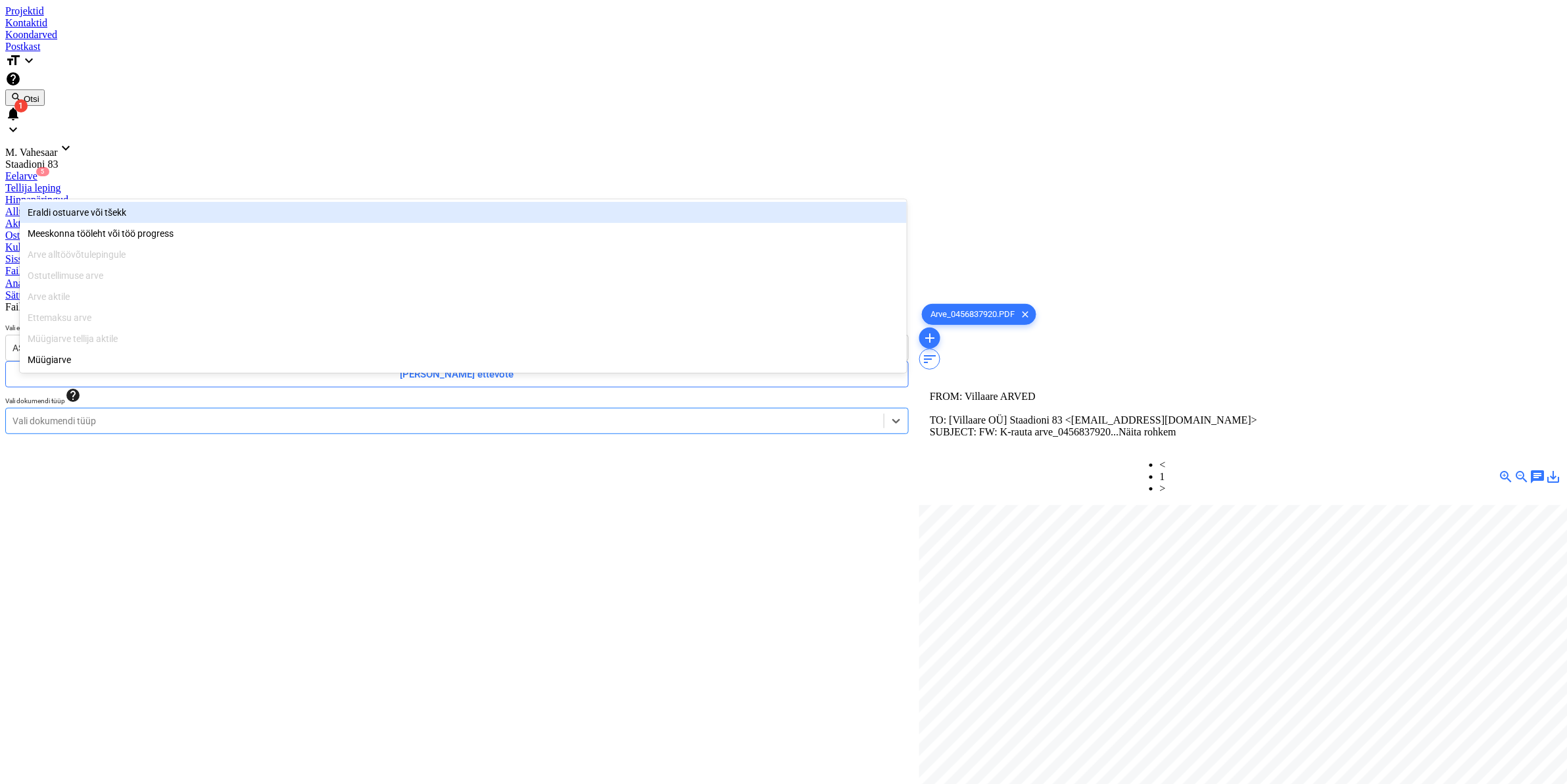
click at [81, 208] on div "Eraldi ostuarve või tšekk" at bounding box center [463, 213] width 887 height 21
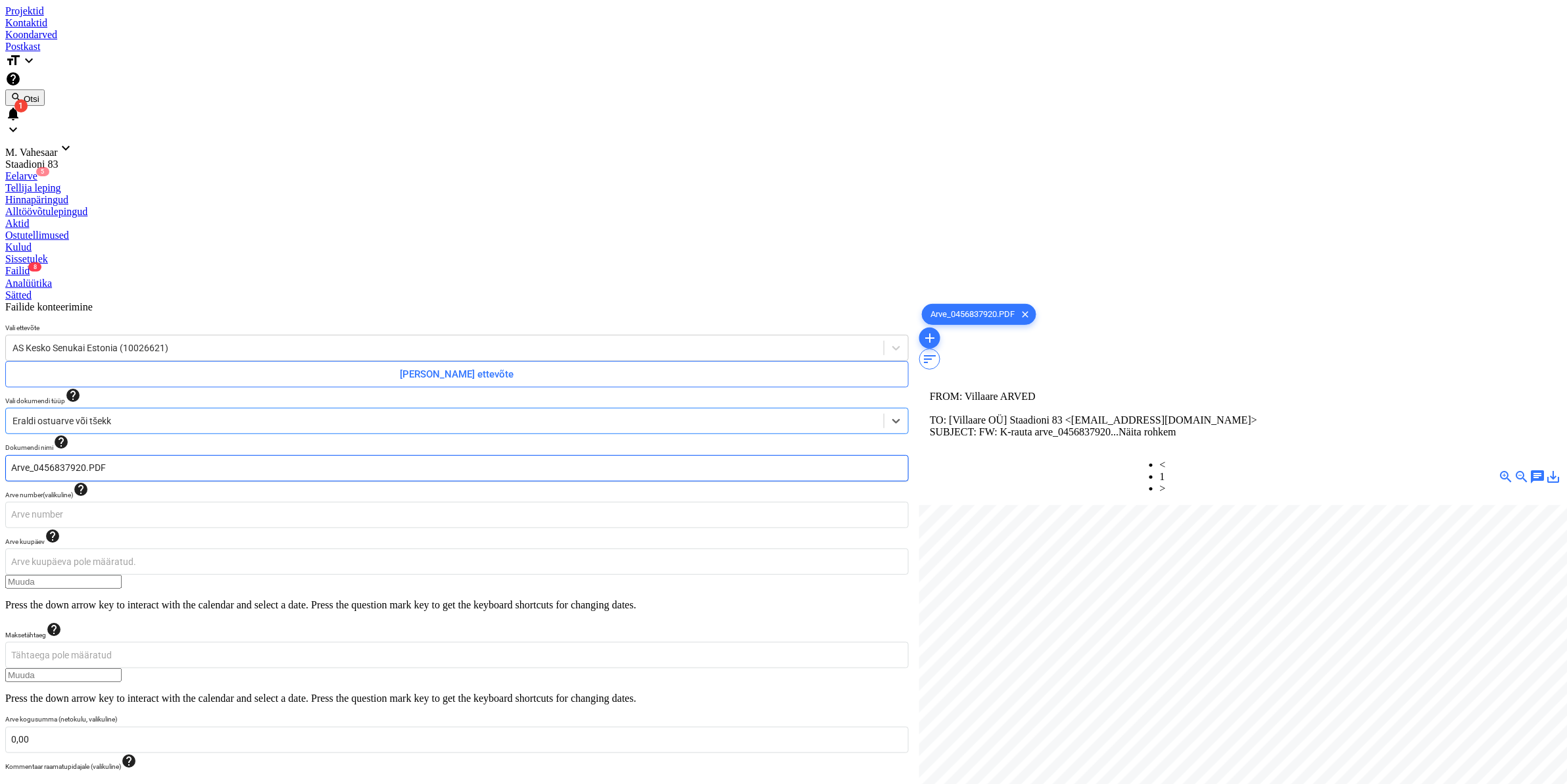
click at [24, 455] on input "Arve_0456837920.PDF" at bounding box center [458, 468] width 904 height 26
type input "K Rauta Arve_0456837920.PDF"
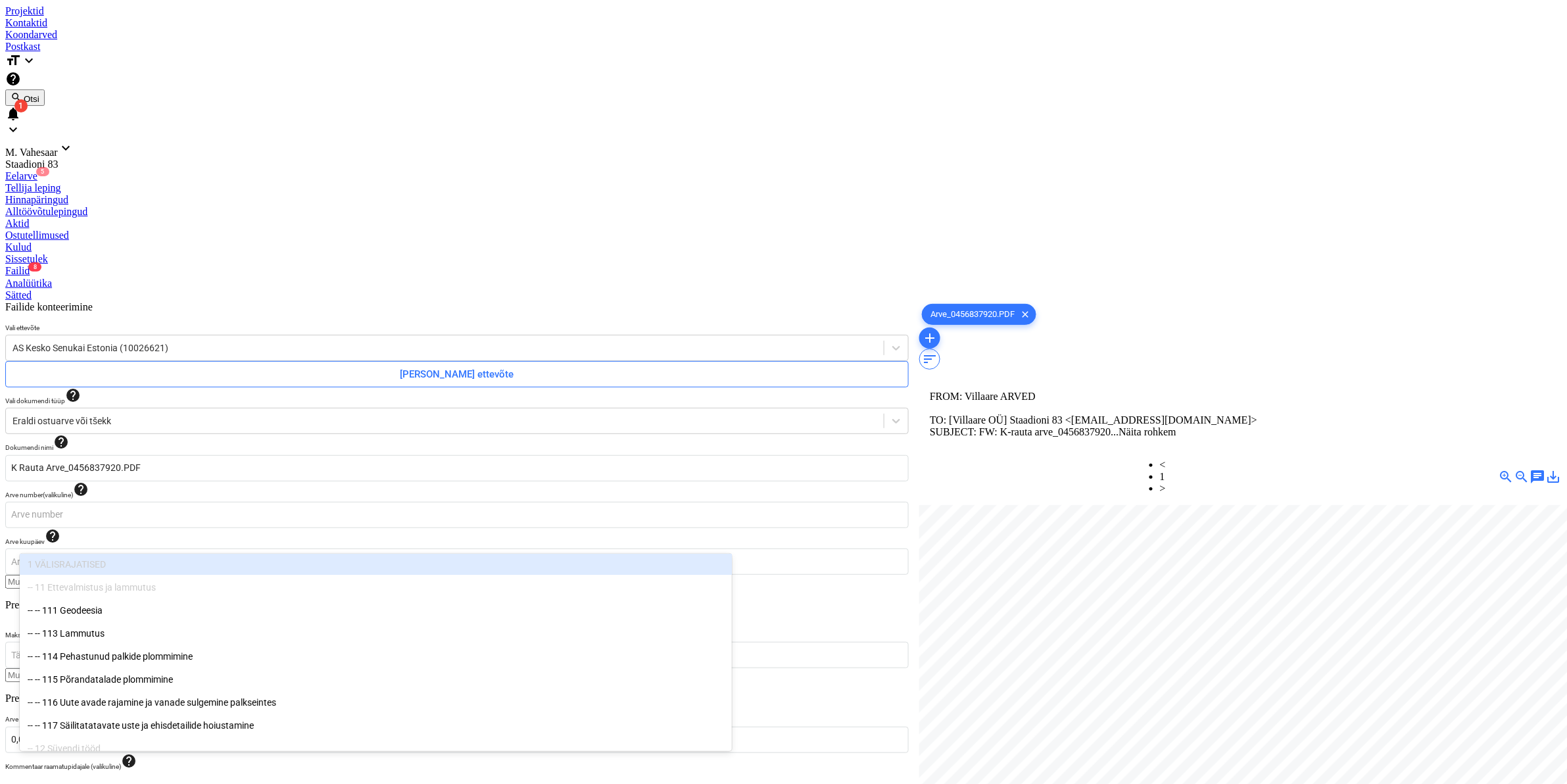
type input "811"
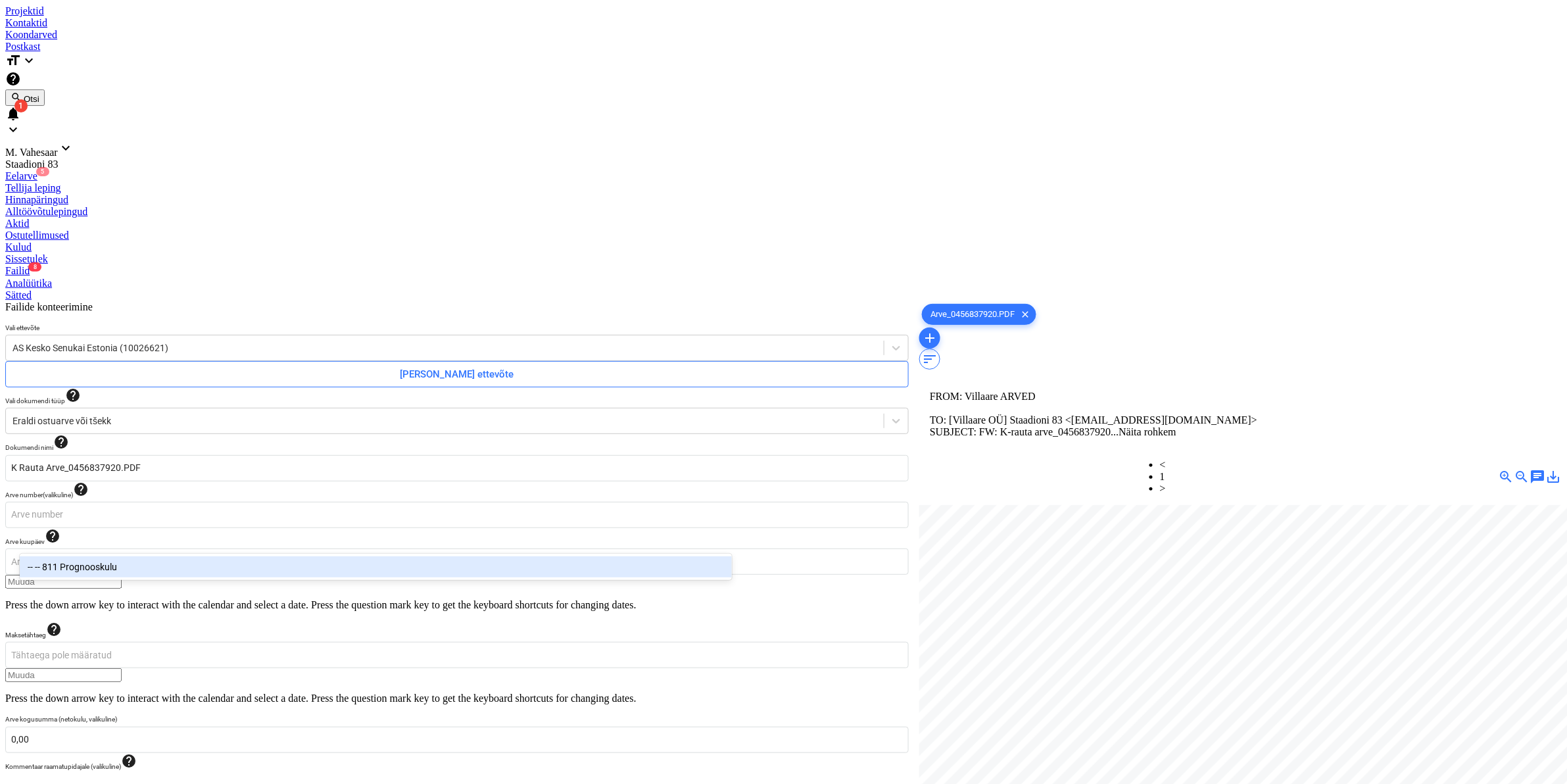
click at [115, 566] on div "-- -- 811 Prognooskulu" at bounding box center [376, 567] width 712 height 21
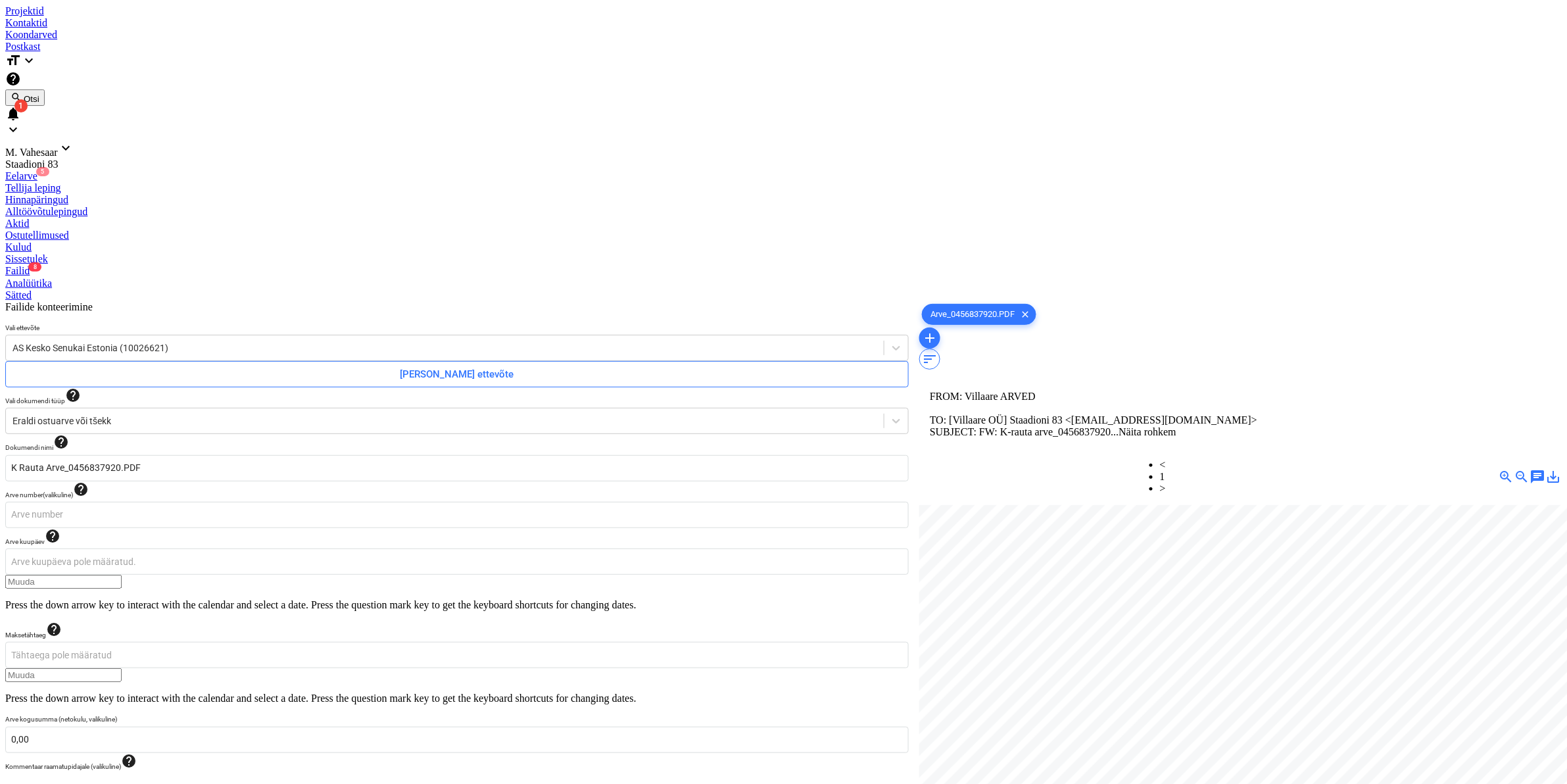
type input "0,23"
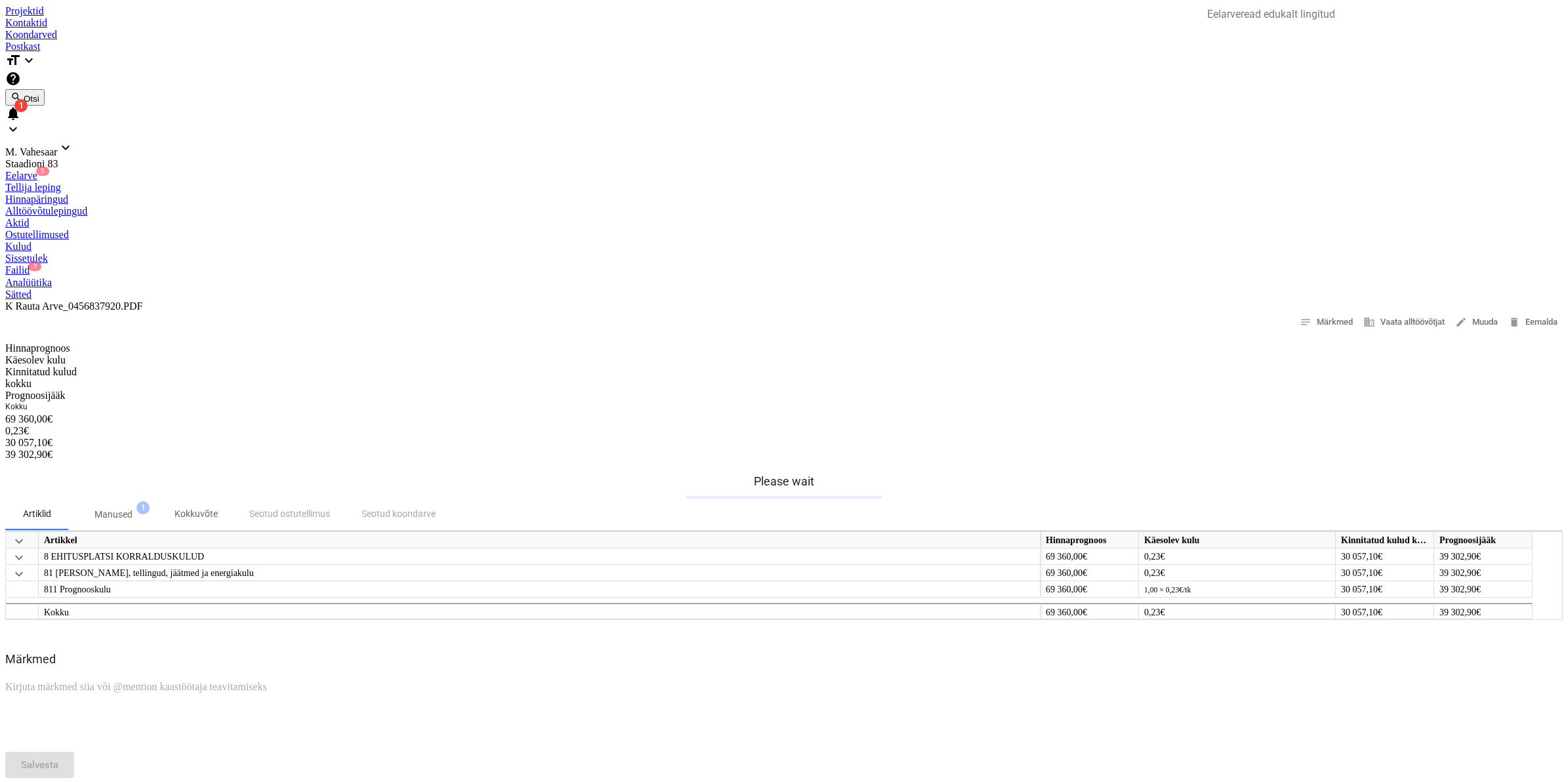
click at [690, 264] on div "Failid 7" at bounding box center [784, 270] width 1558 height 12
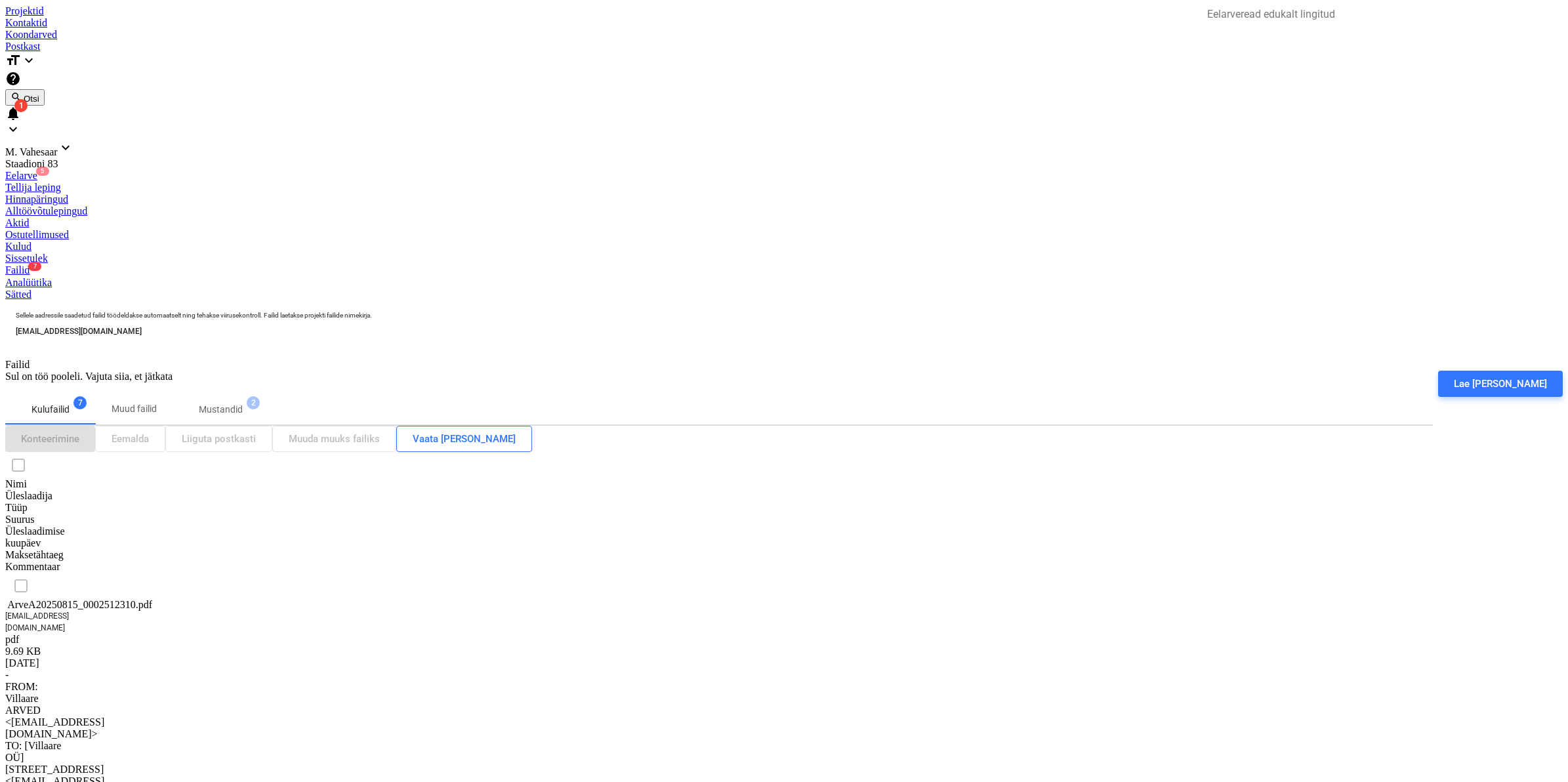
click at [136, 599] on div "ArveA20250815_0002512310.pdf" at bounding box center [71, 604] width 131 height 12
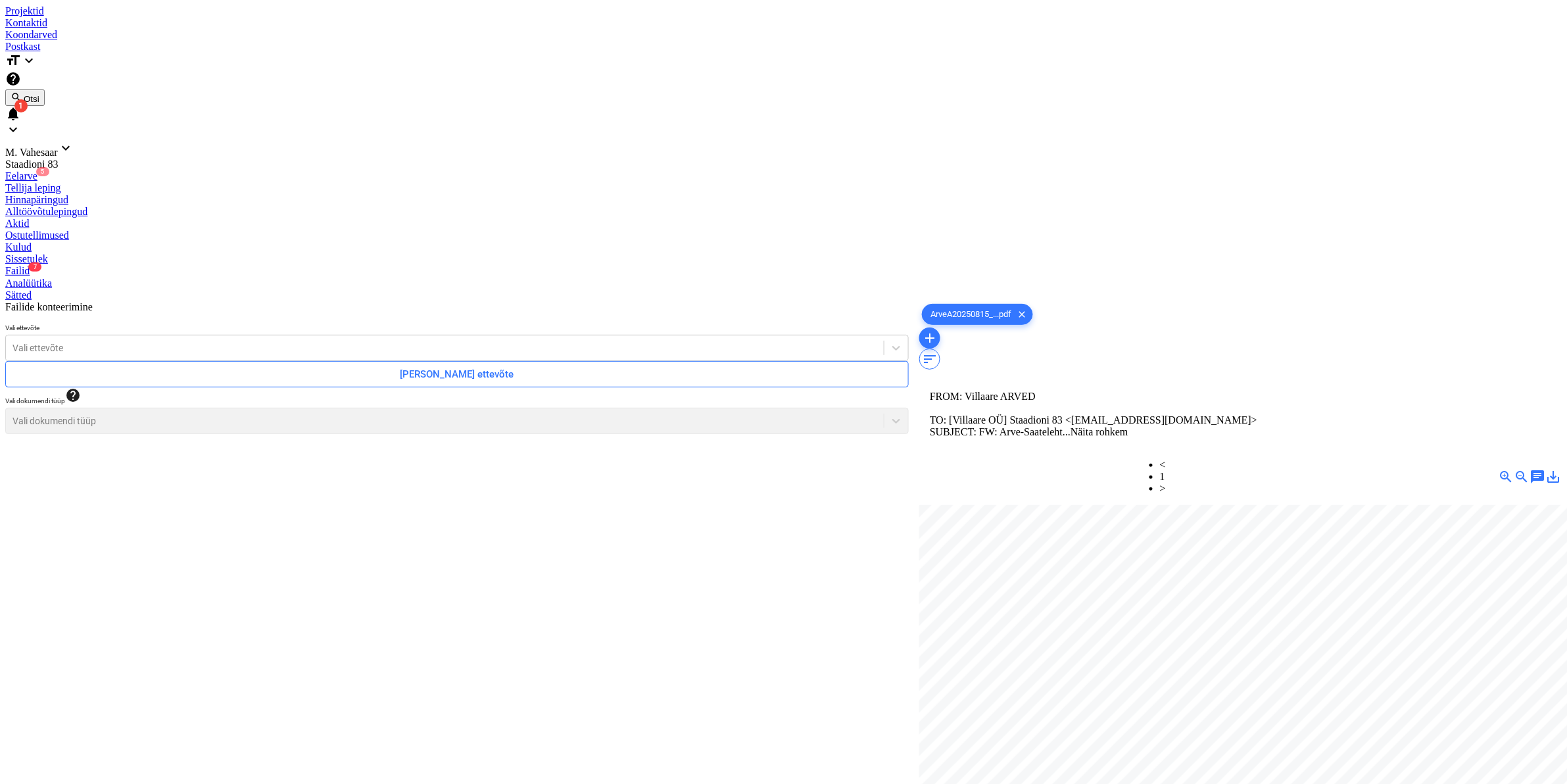
scroll to position [10, 103]
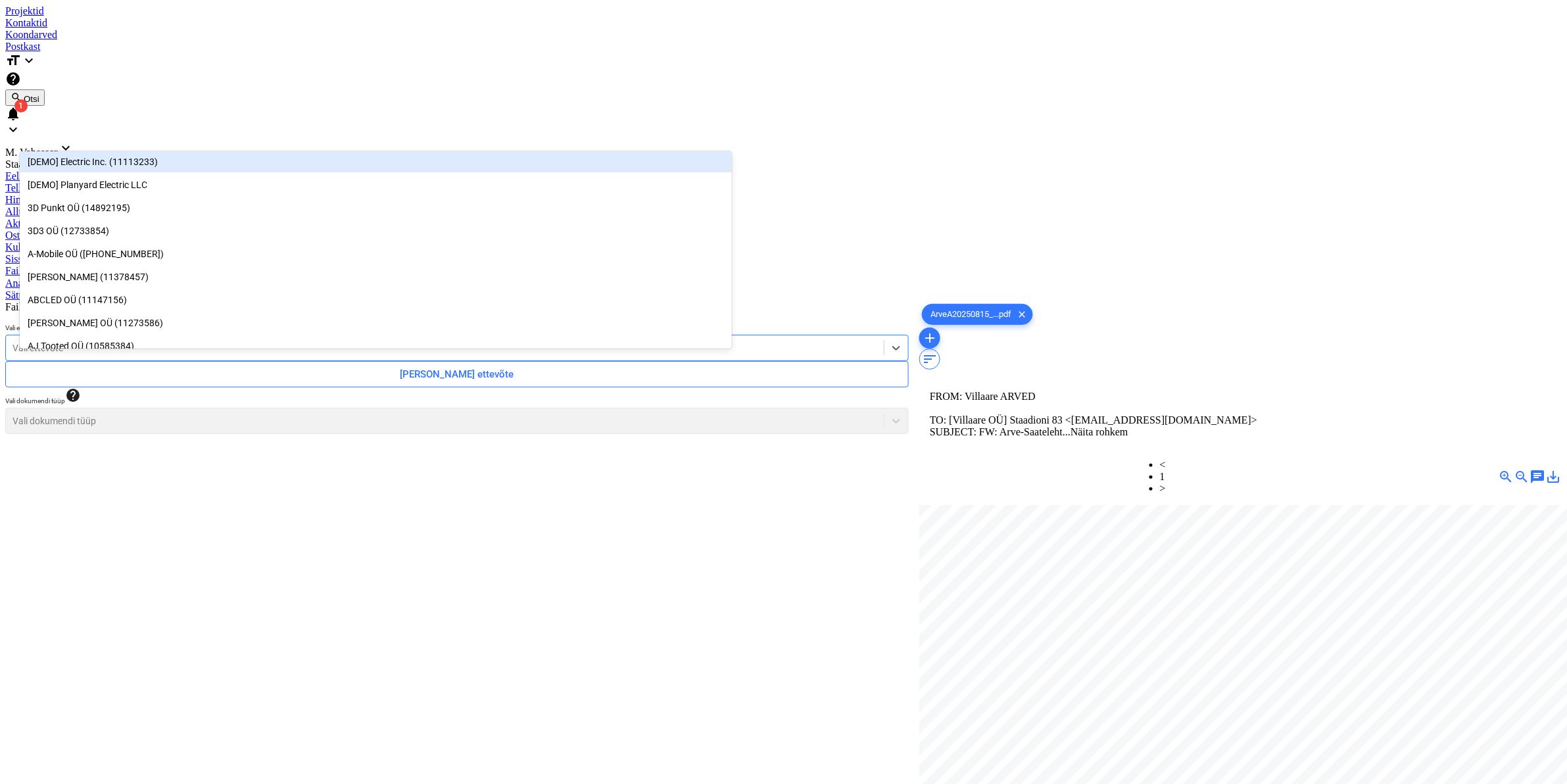
click at [348, 341] on div at bounding box center [445, 347] width 865 height 13
type input "stro"
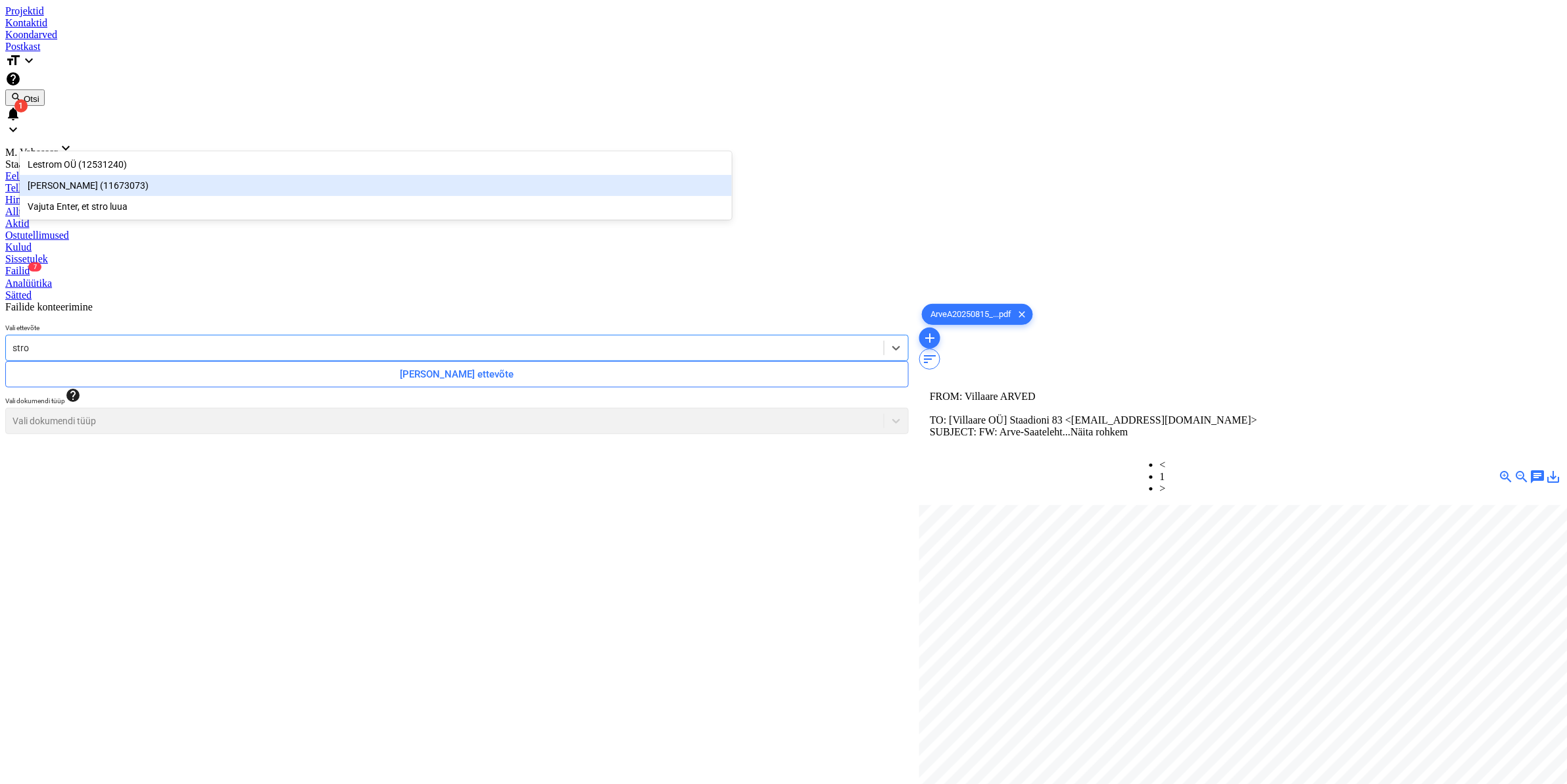
click at [108, 180] on div "[PERSON_NAME] (11673073)" at bounding box center [376, 185] width 712 height 21
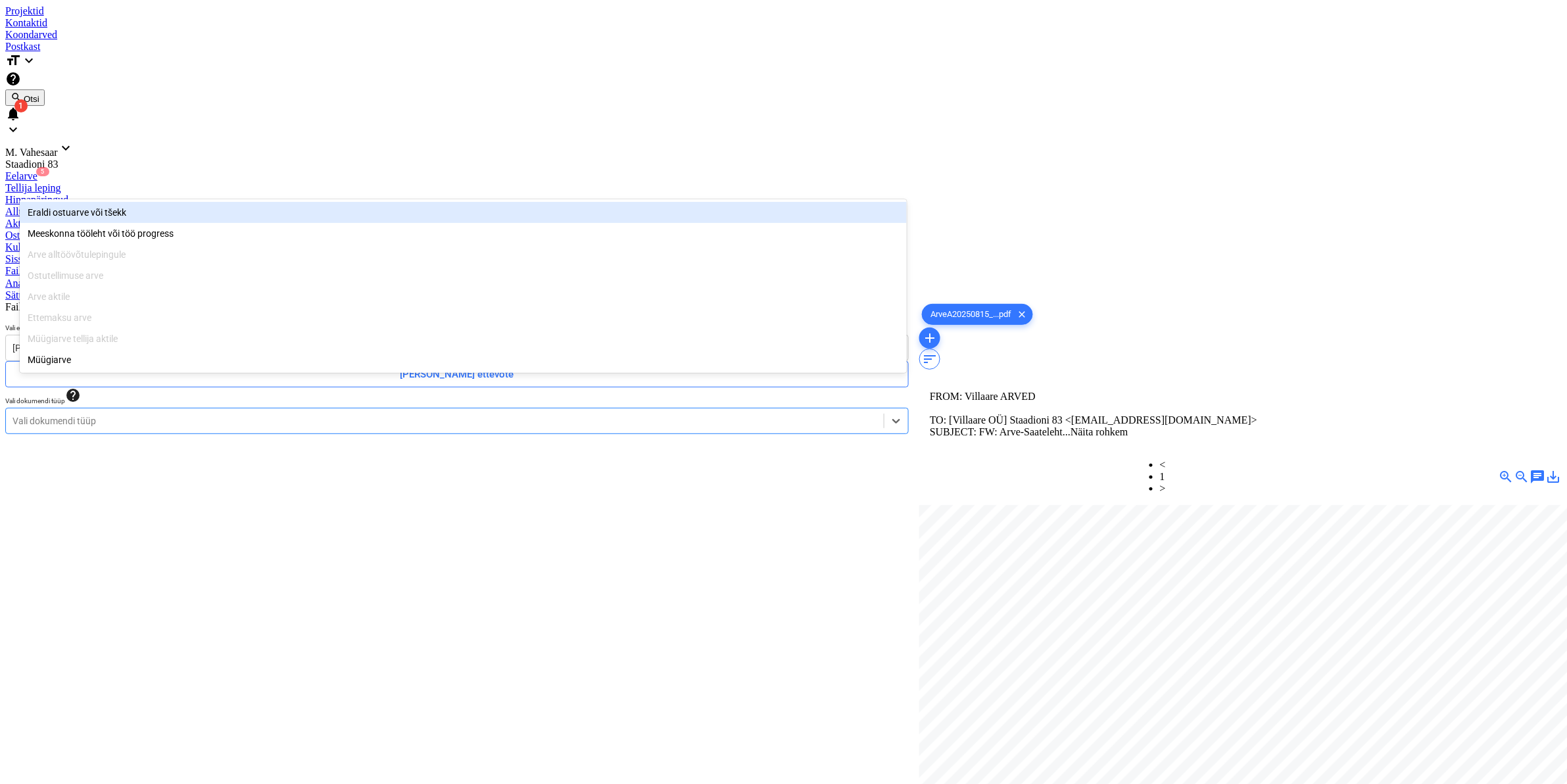
click at [89, 414] on div at bounding box center [445, 420] width 865 height 13
click at [83, 209] on div "Eraldi ostuarve või tšekk" at bounding box center [463, 213] width 887 height 21
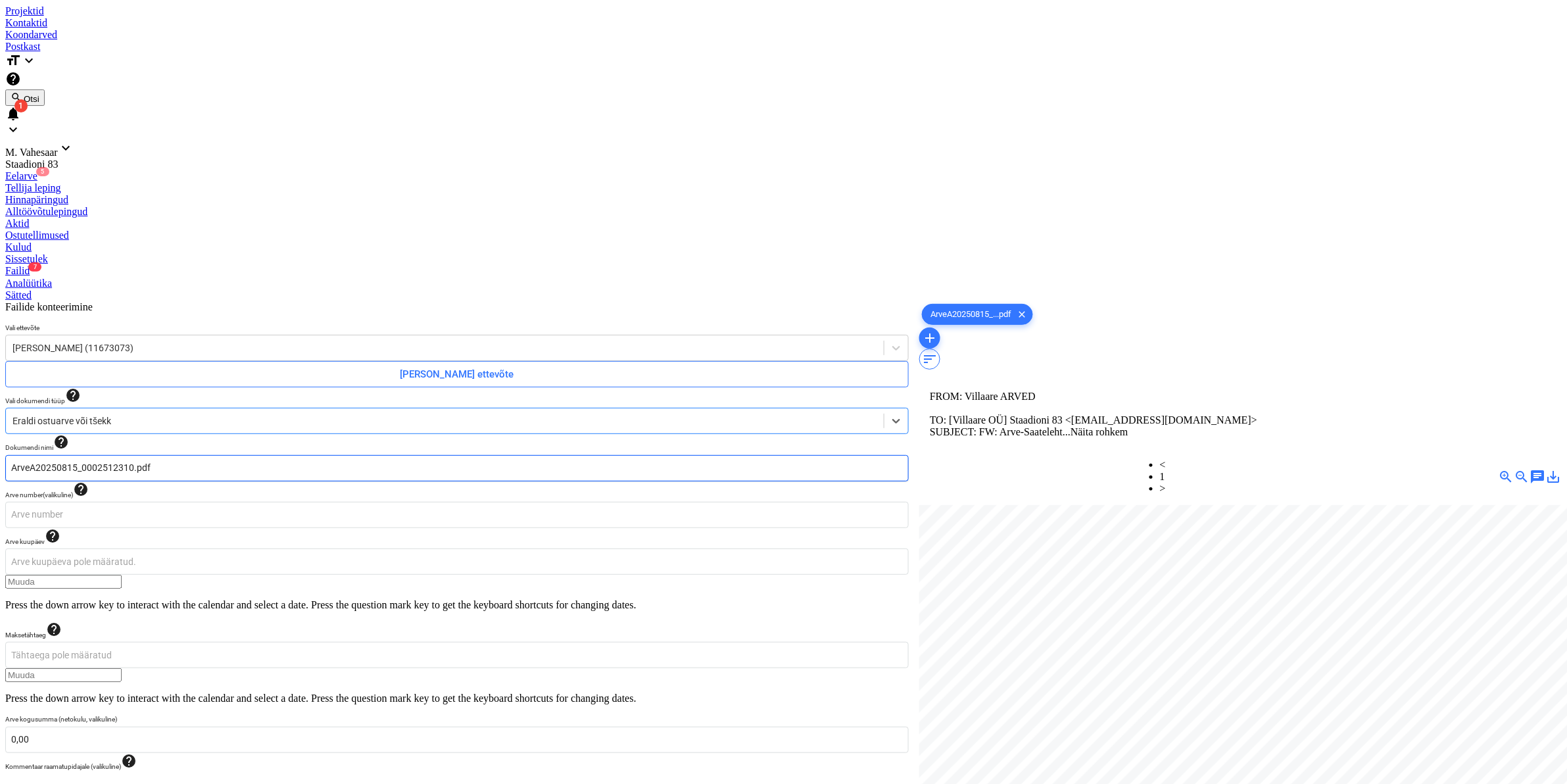
click at [24, 455] on input "ArveA20250815_0002512310.pdf" at bounding box center [458, 468] width 904 height 26
type input "[PERSON_NAME] ArveA20250815_0002512310.pdf"
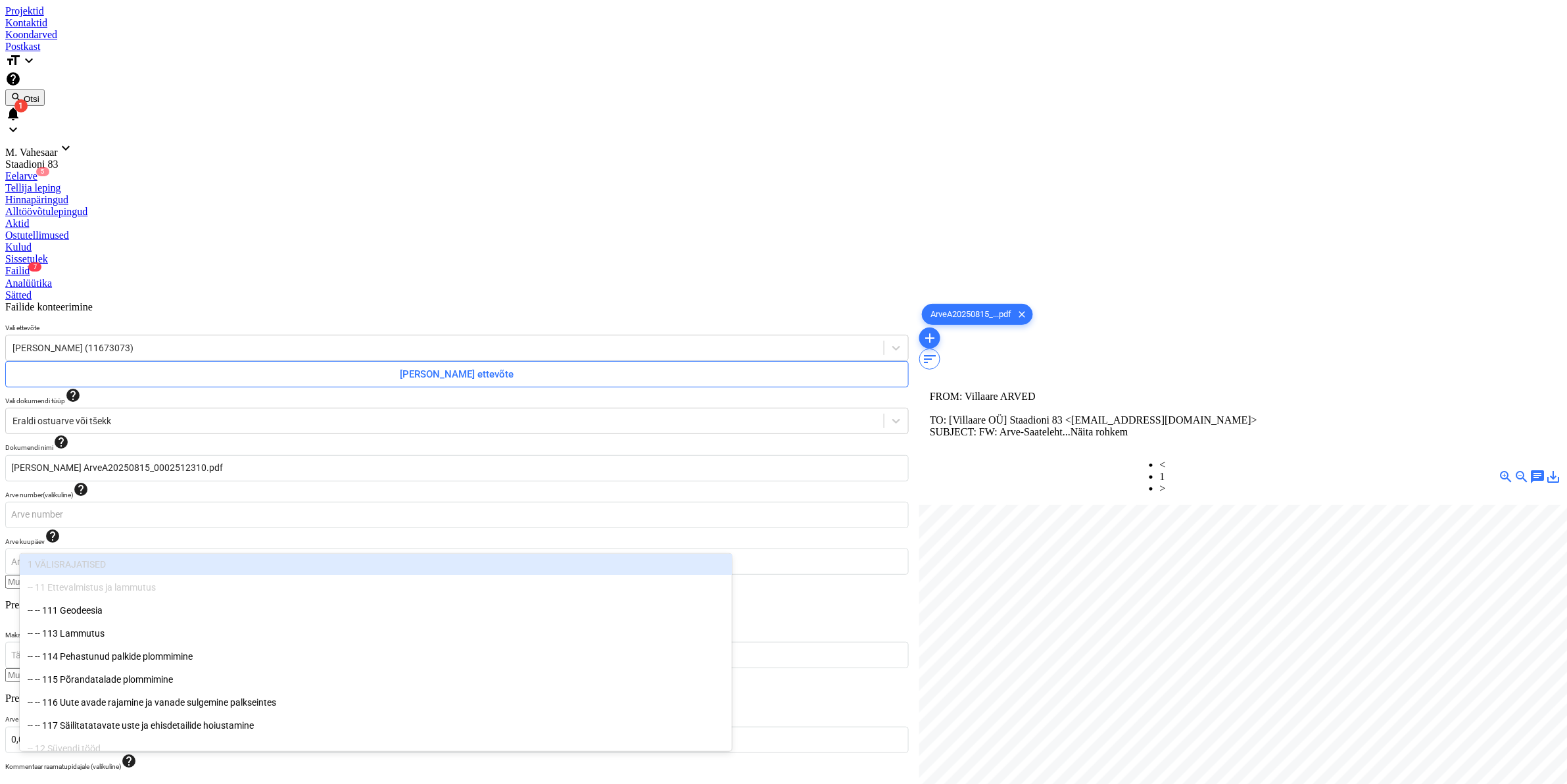
type input "811"
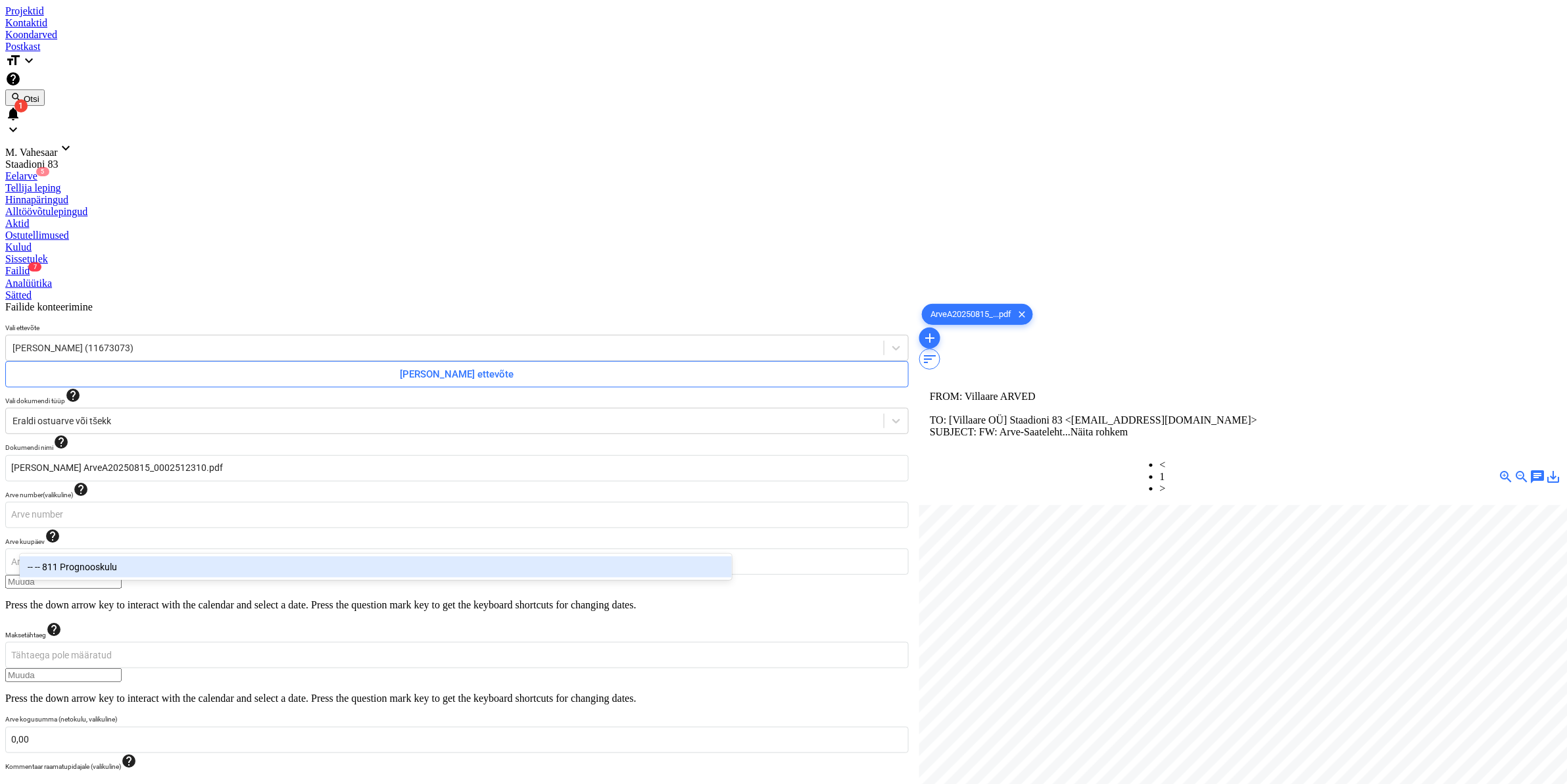
click at [108, 560] on div "-- -- 811 Prognooskulu" at bounding box center [376, 567] width 712 height 21
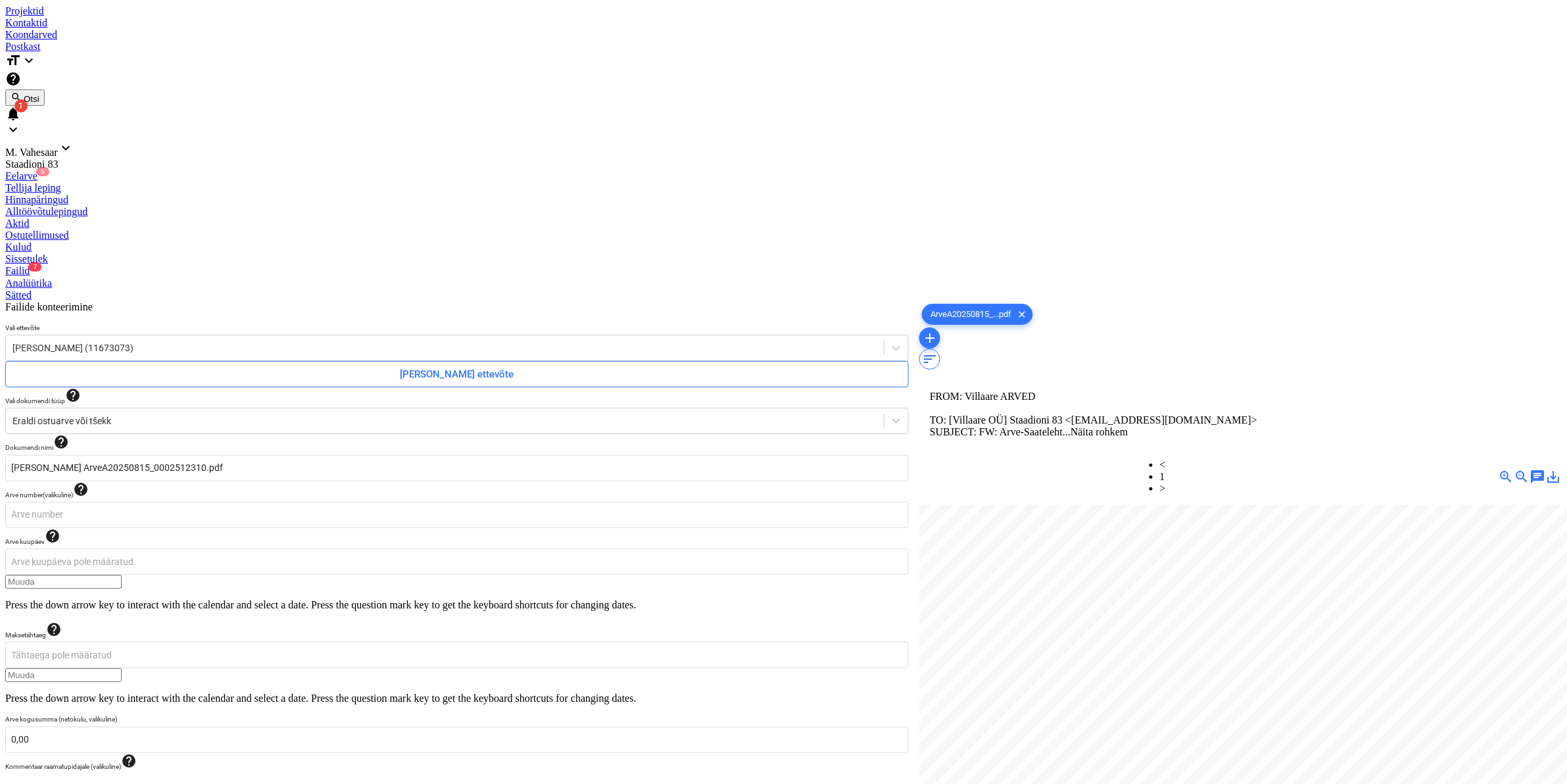
scroll to position [10, 158]
type input "92,32"
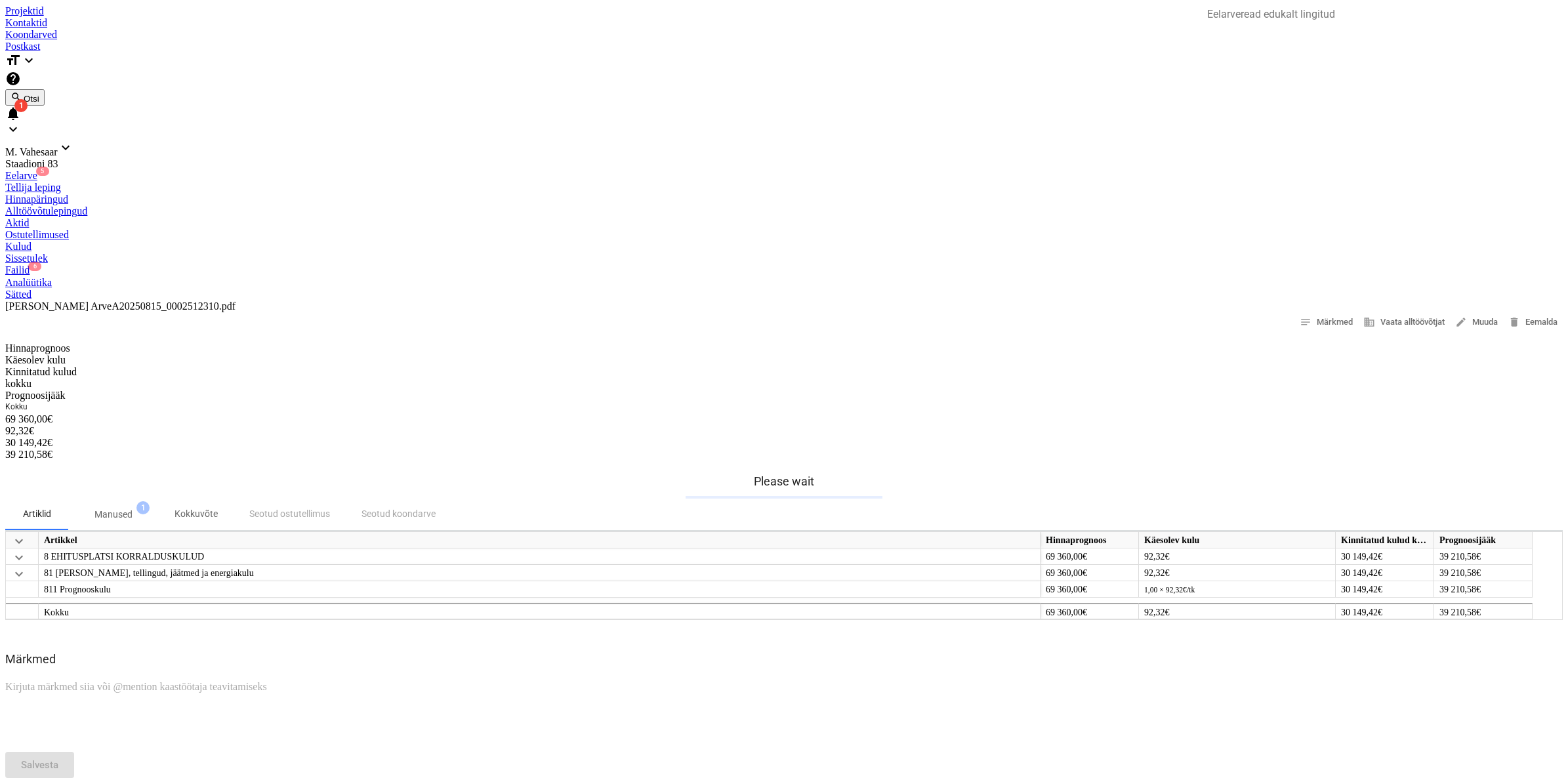
drag, startPoint x: 684, startPoint y: 41, endPoint x: 671, endPoint y: 48, distance: 14.8
click at [684, 264] on div "Failid 6" at bounding box center [784, 270] width 1558 height 12
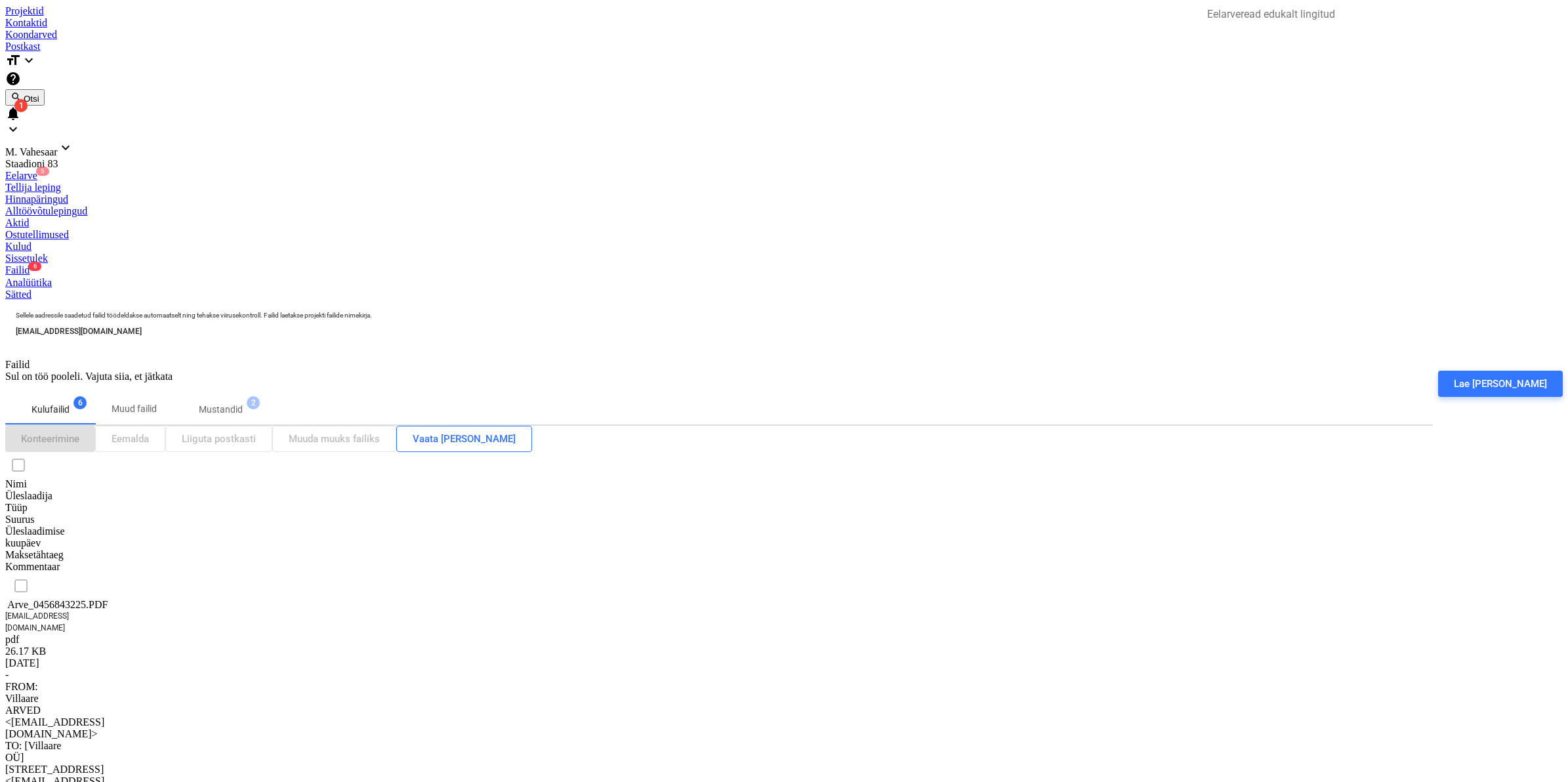
click at [113, 599] on div "Arve_0456843225.PDF" at bounding box center [71, 604] width 131 height 12
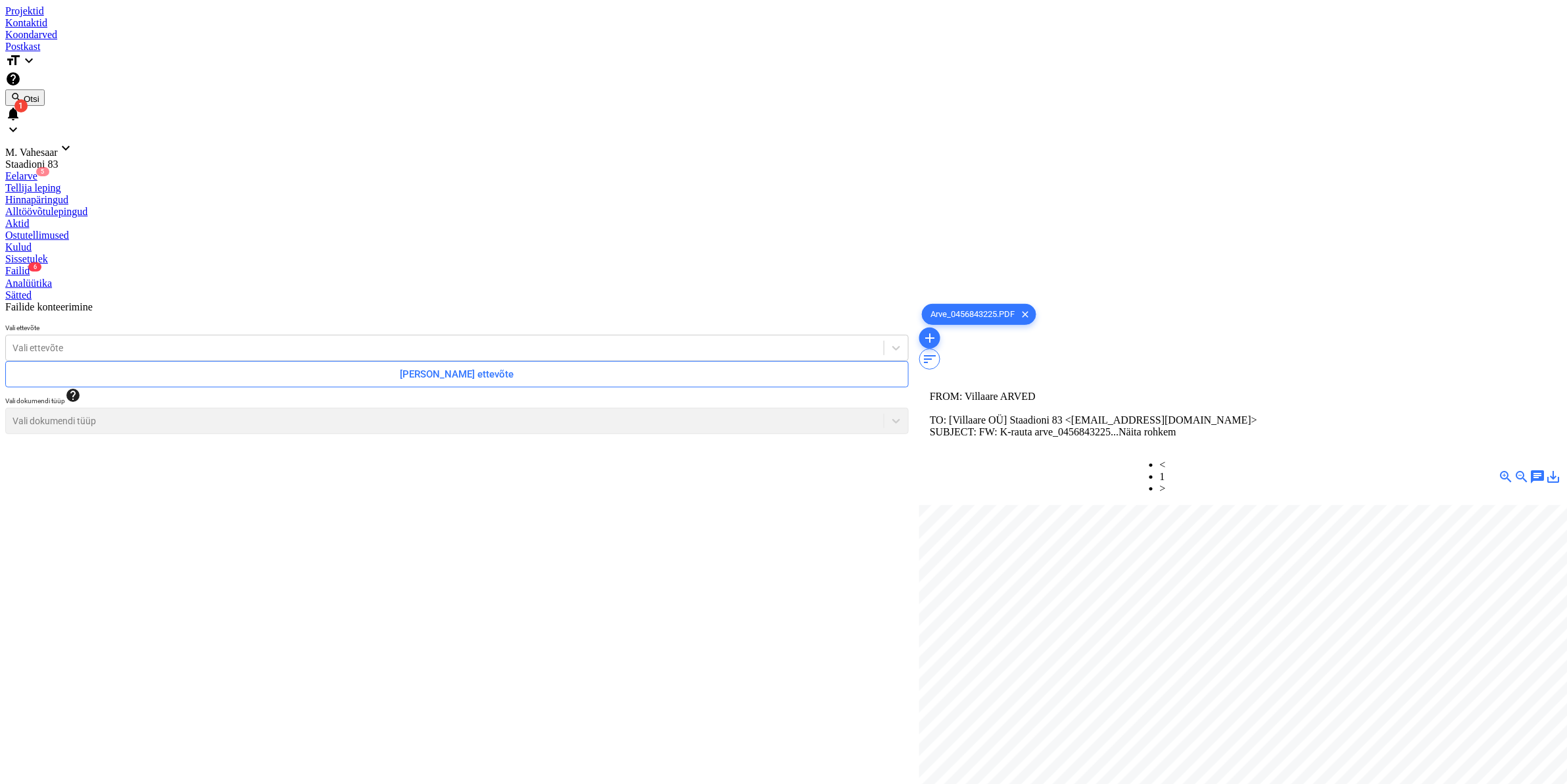
scroll to position [329, 0]
click at [417, 341] on div at bounding box center [445, 347] width 865 height 13
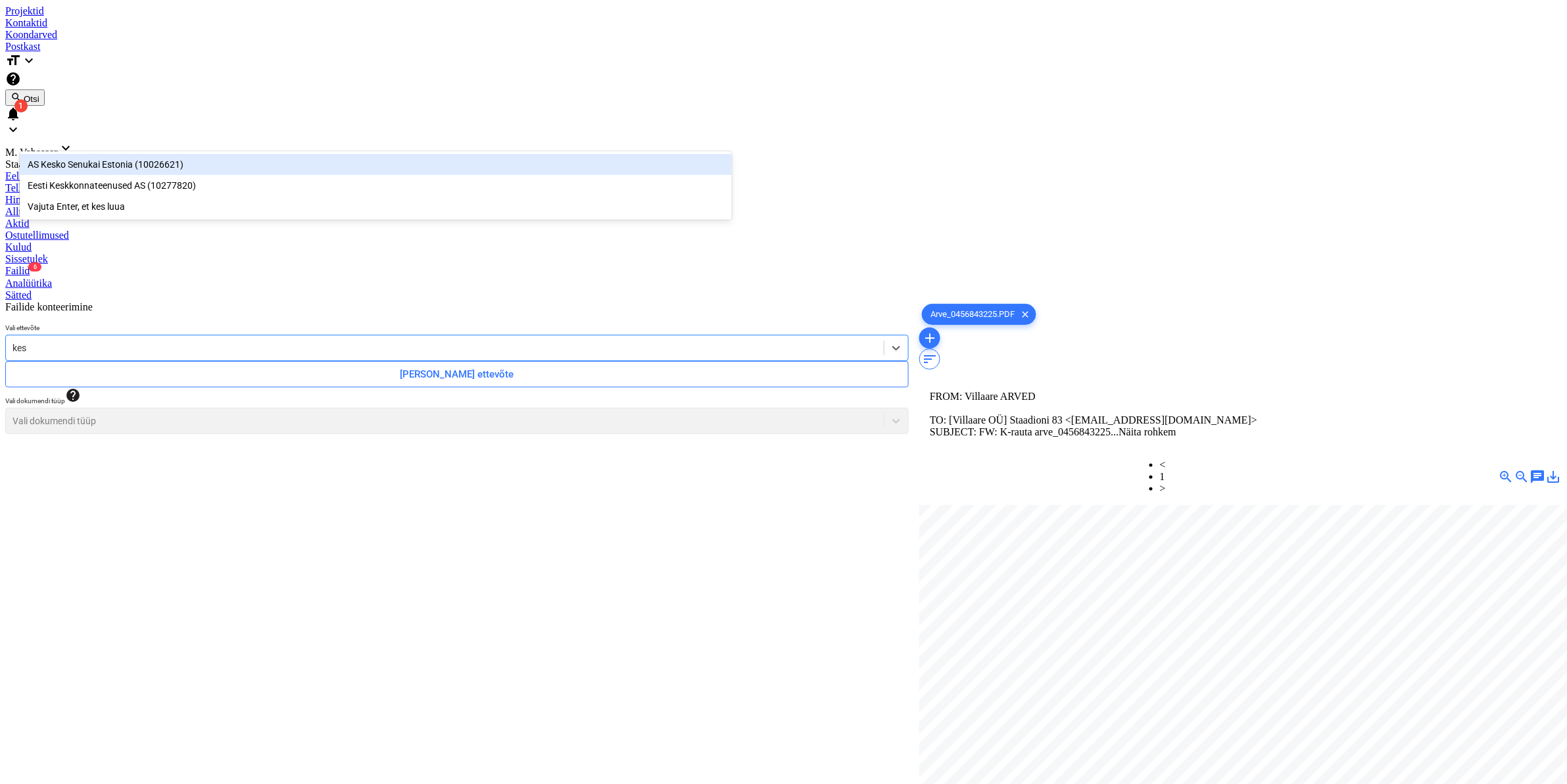
type input "kesk"
click at [153, 156] on div "AS Kesko Senukai Estonia (10026621)" at bounding box center [376, 165] width 712 height 21
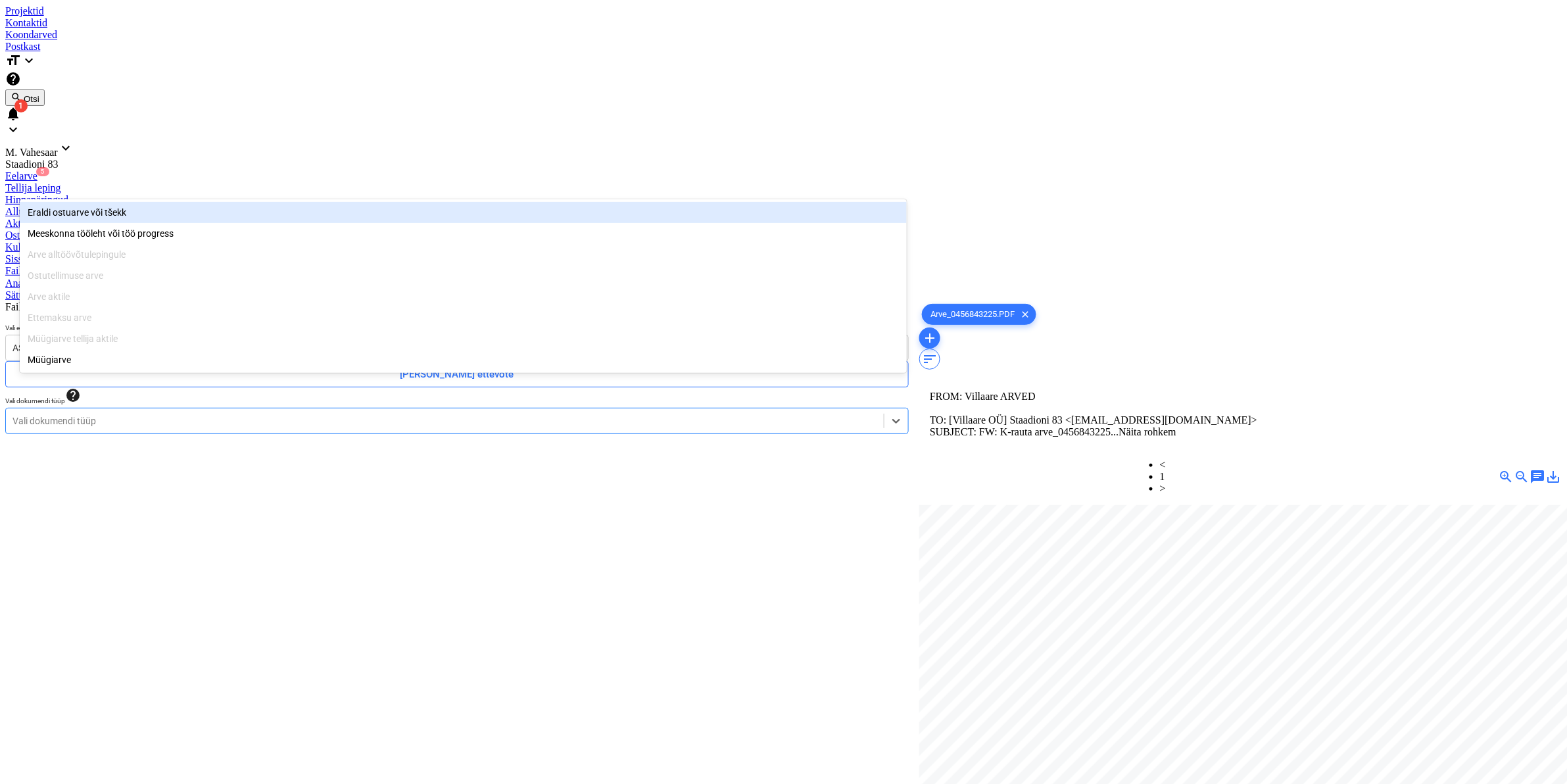
click at [140, 414] on div at bounding box center [445, 420] width 865 height 13
click at [100, 210] on div "Eraldi ostuarve või tšekk" at bounding box center [463, 213] width 887 height 21
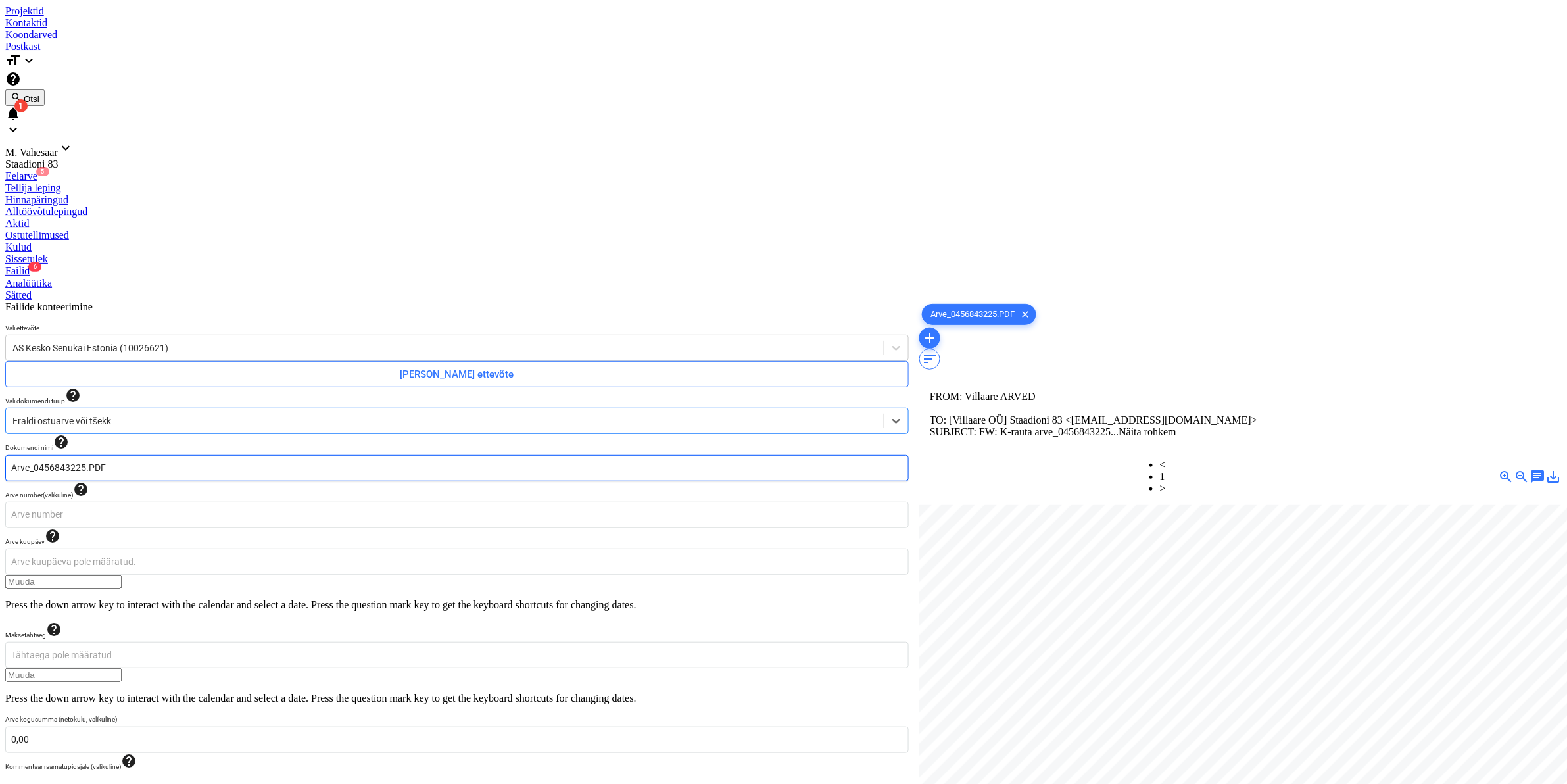
click at [26, 455] on input "Arve_0456843225.PDF" at bounding box center [458, 468] width 904 height 26
type input "K Rauta Arve_0456843225.PDF"
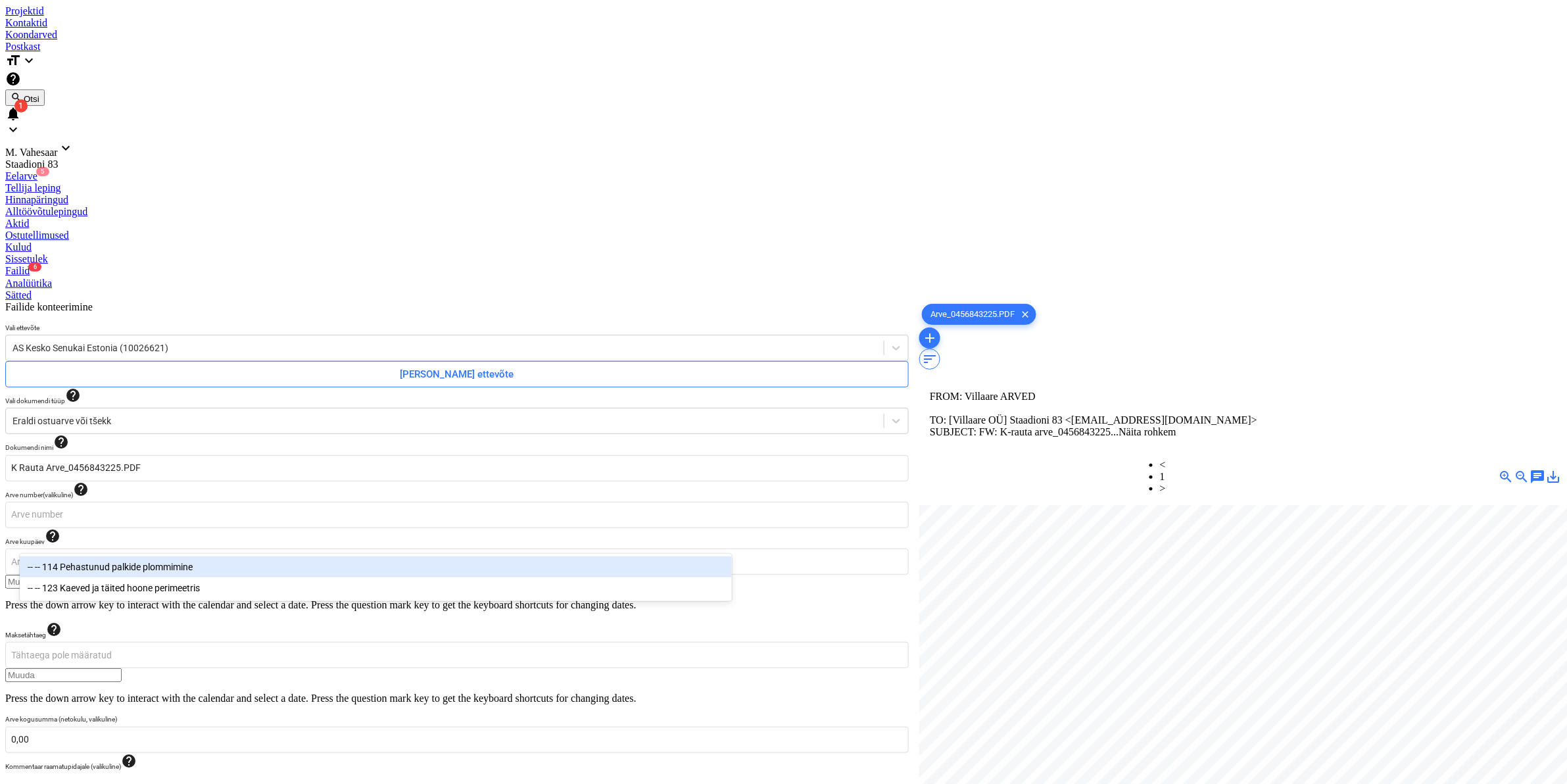
type input "peh"
click at [132, 563] on div "-- -- 114 Pehastunud palkide plommimine" at bounding box center [376, 567] width 712 height 21
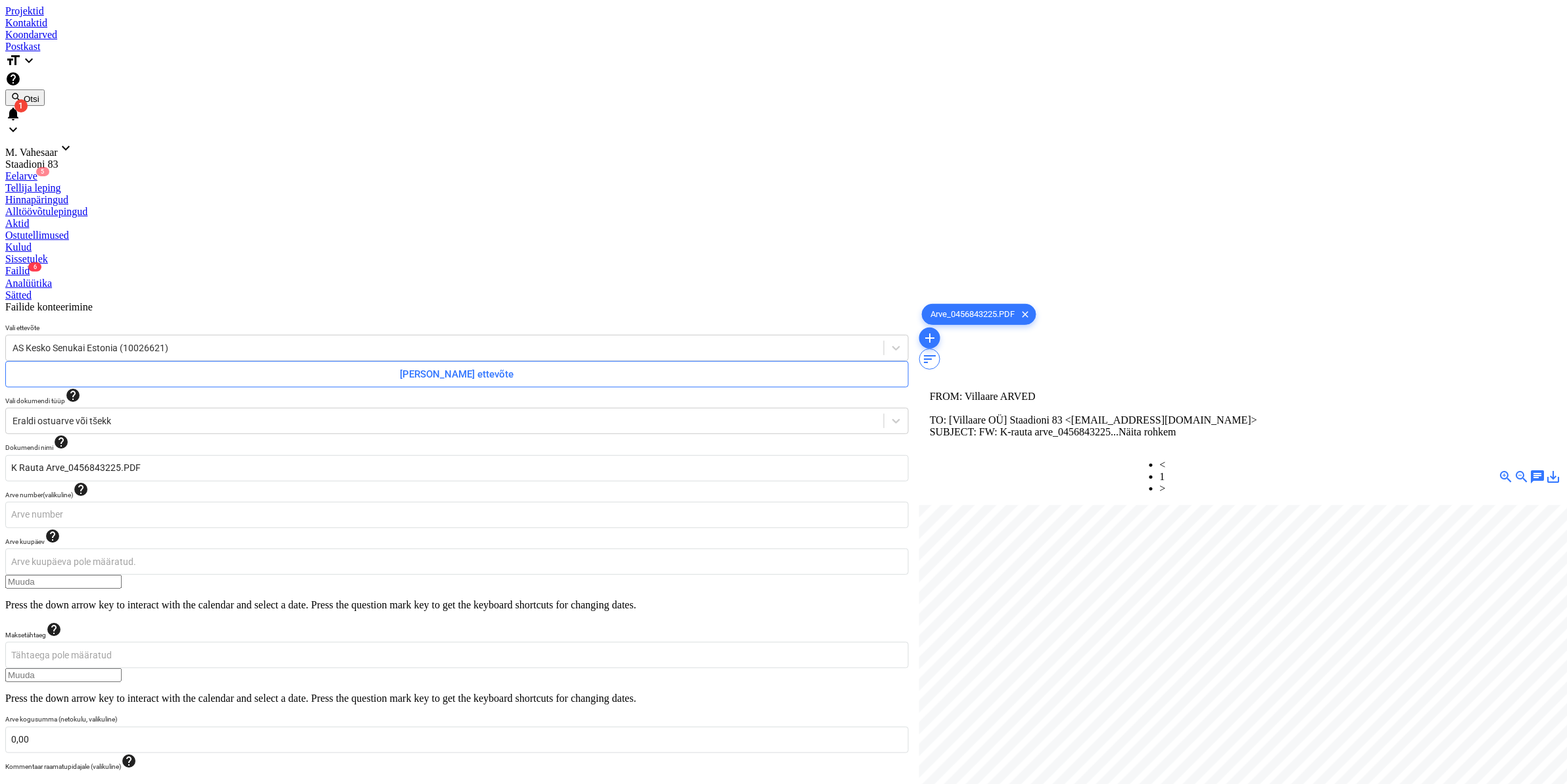
scroll to position [333, 158]
type input "19,72"
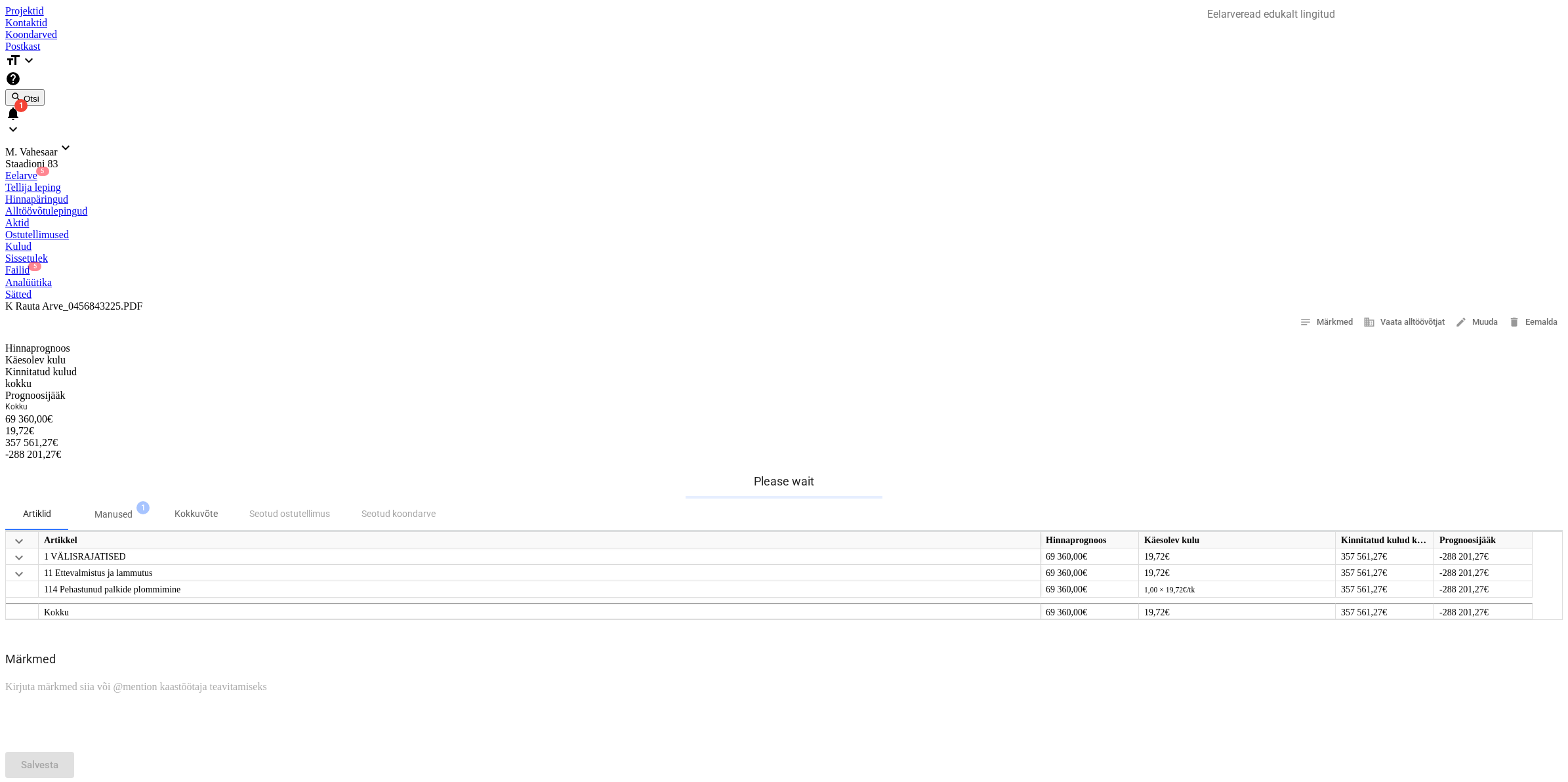
click at [681, 264] on div "Failid 5" at bounding box center [784, 270] width 1558 height 12
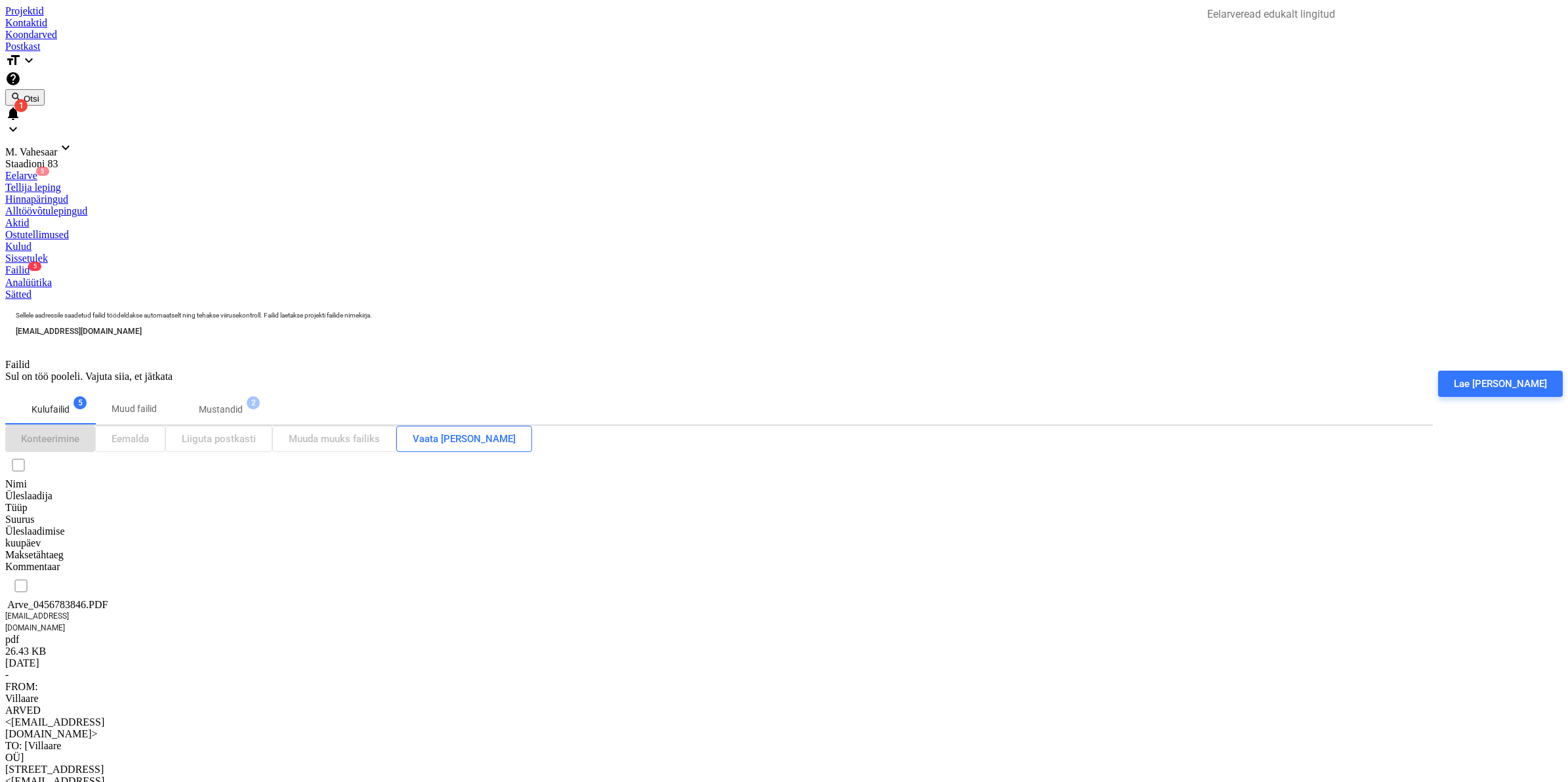
click at [123, 599] on div "Arve_0456783846.PDF" at bounding box center [71, 604] width 131 height 12
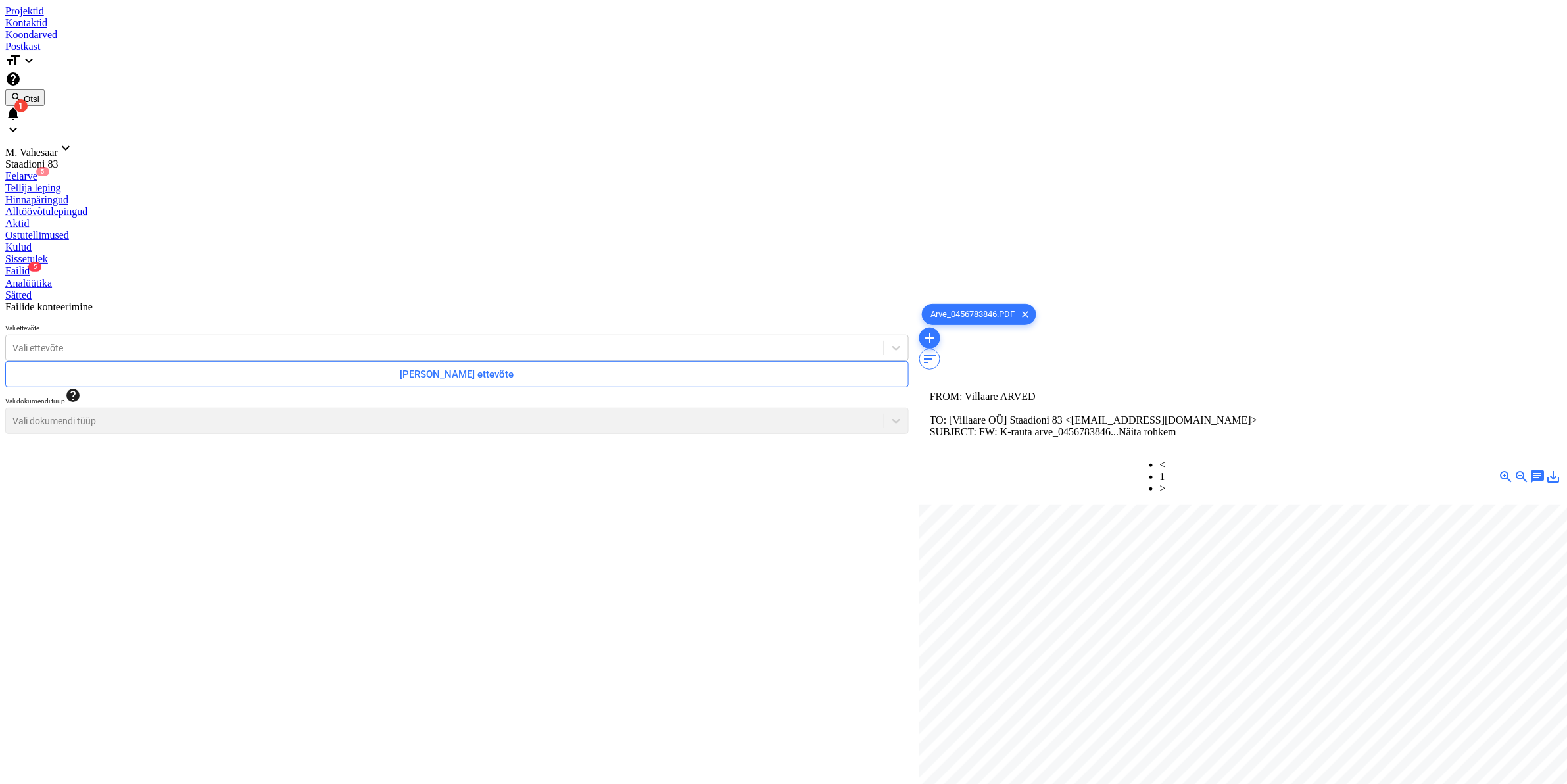
scroll to position [225, 129]
click at [254, 339] on div "Vali ettevõte" at bounding box center [445, 347] width 878 height 18
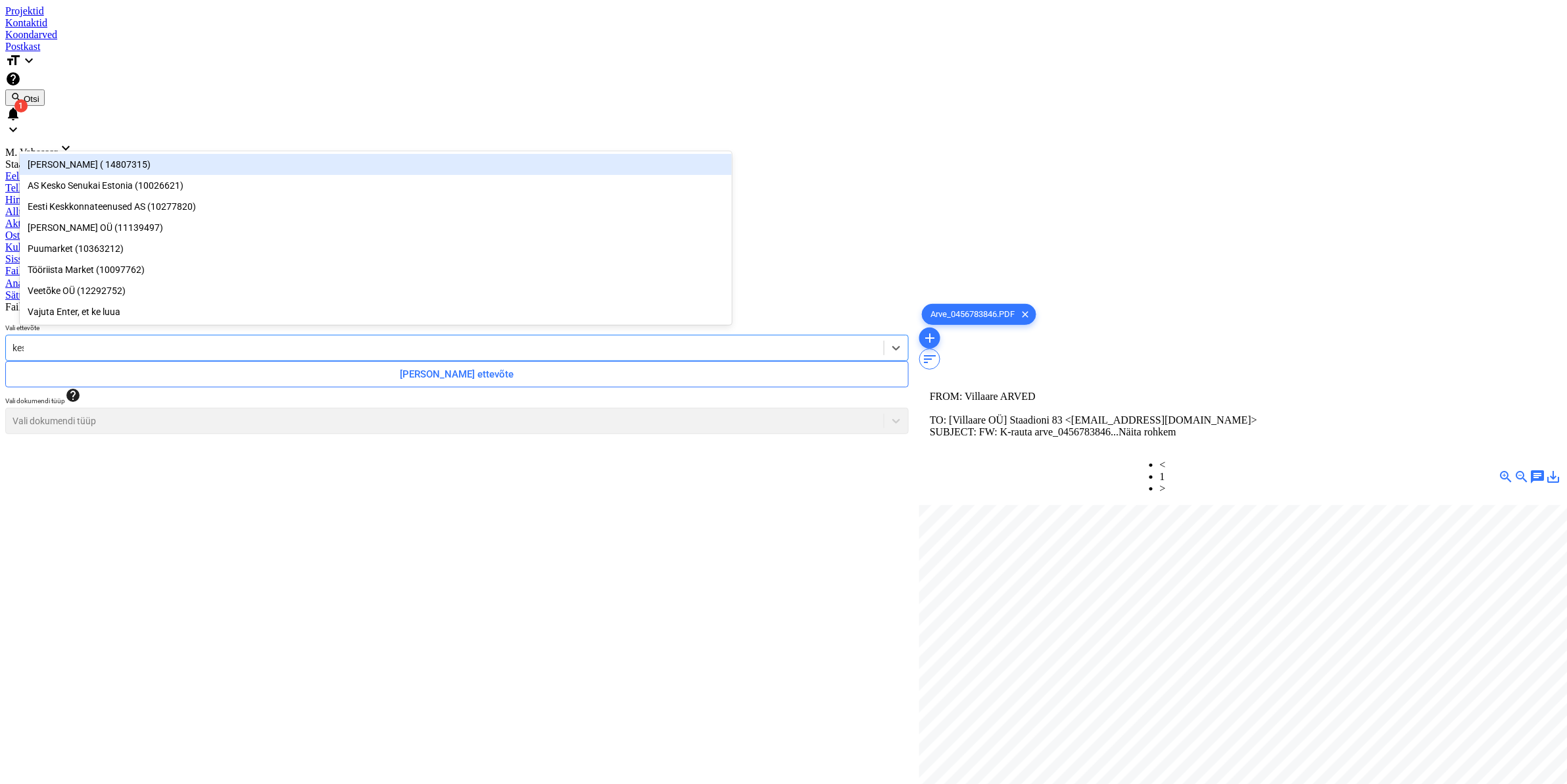
type input "kesk"
click at [155, 155] on div "AS Kesko Senukai Estonia (10026621)" at bounding box center [376, 165] width 712 height 21
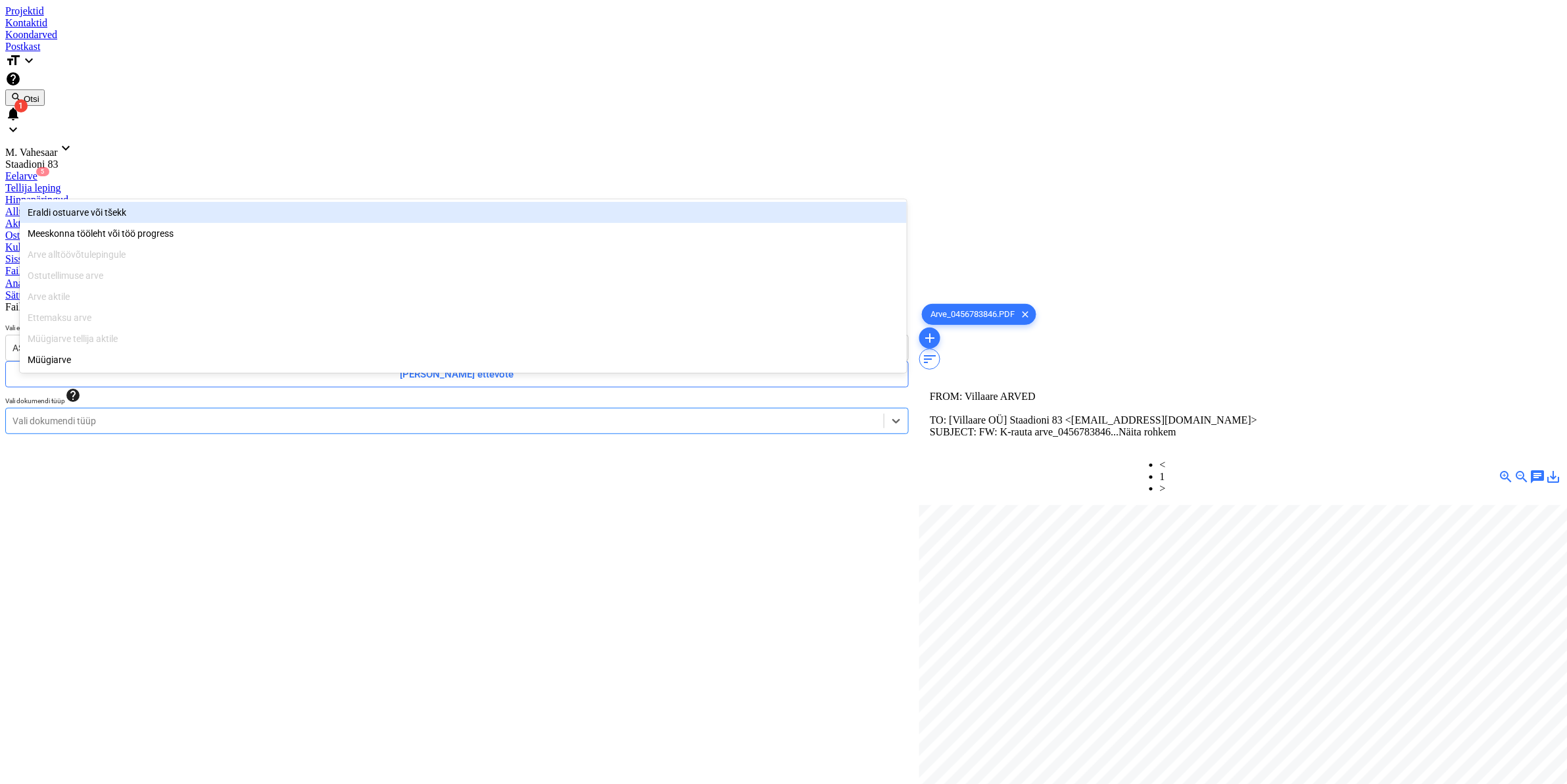
click at [120, 414] on div at bounding box center [445, 420] width 865 height 13
click at [60, 215] on div "Eraldi ostuarve või tšekk" at bounding box center [463, 213] width 887 height 21
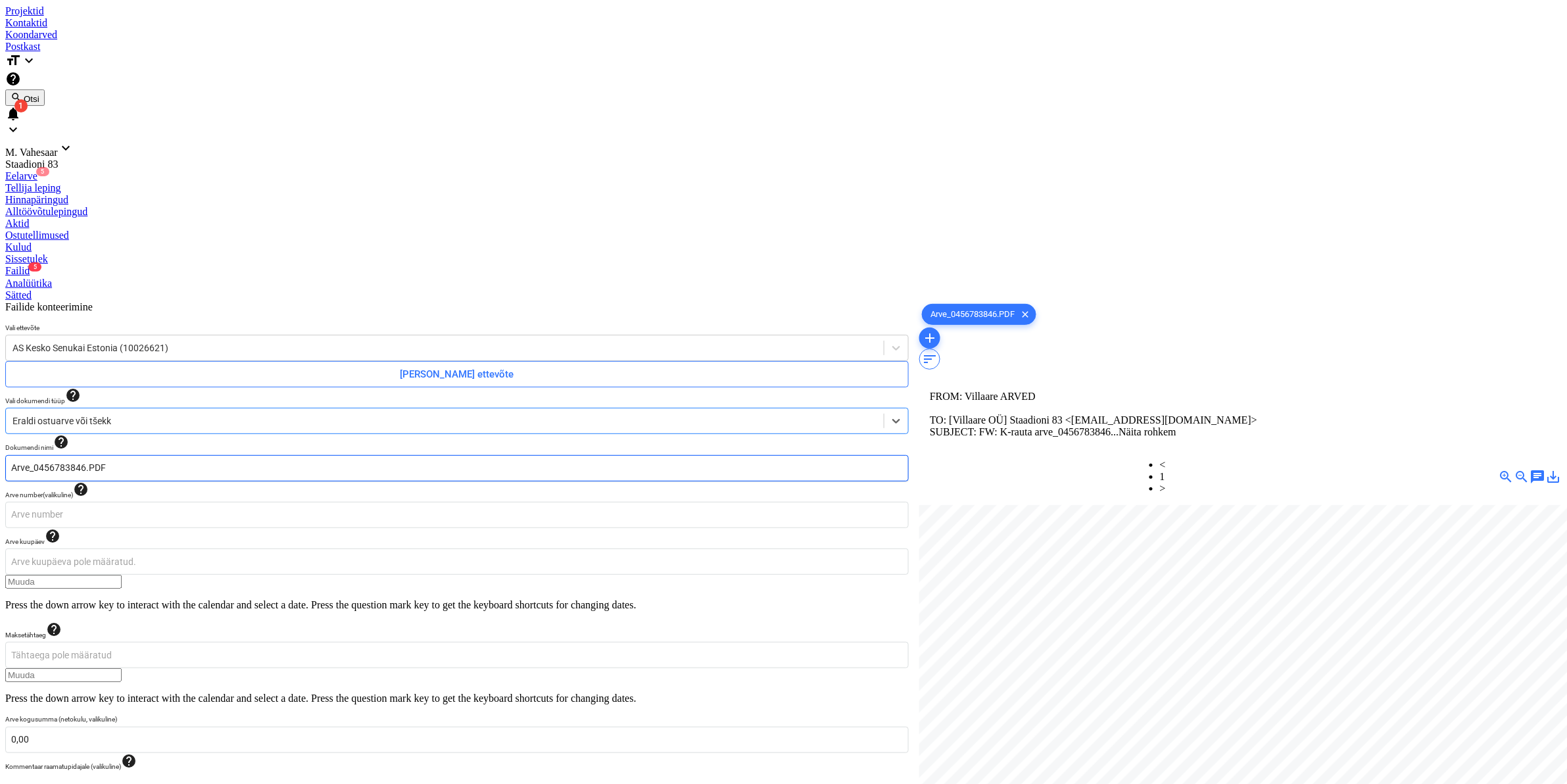
click at [27, 455] on input "Arve_0456783846.PDF" at bounding box center [458, 468] width 904 height 26
type input "K Rauta Arve_0456783846.PDF"
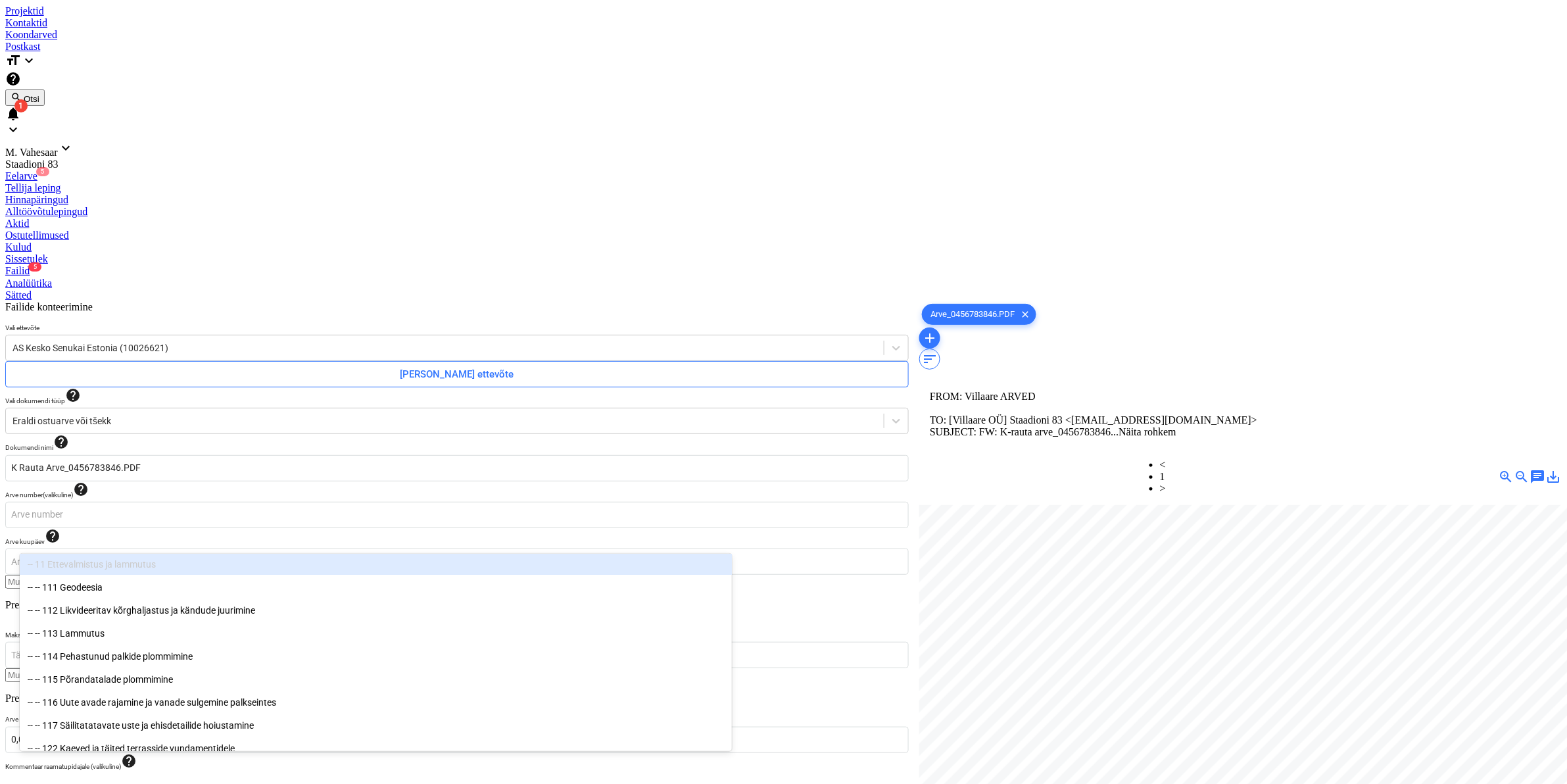
type input "116"
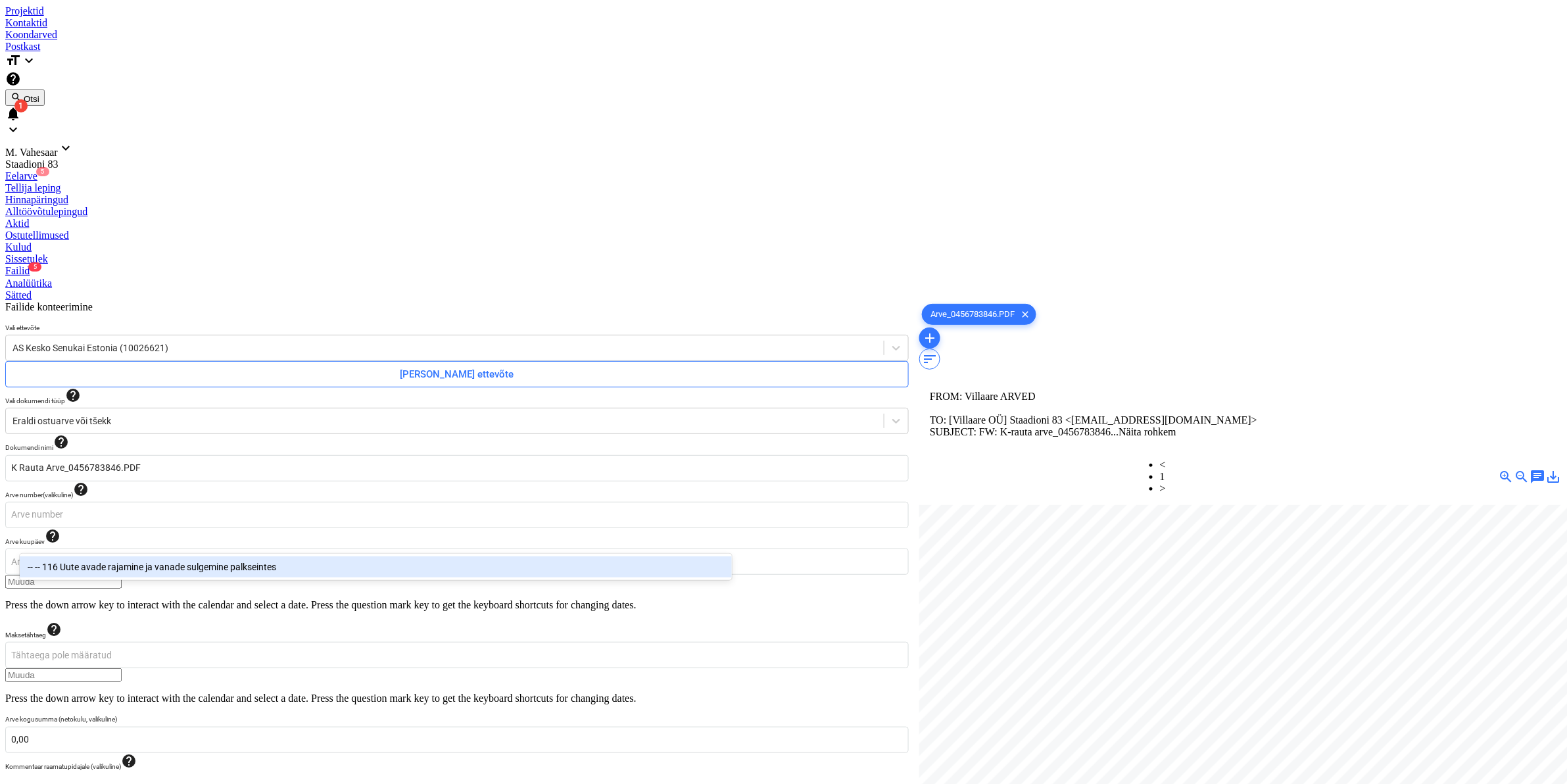
click at [67, 567] on div "-- -- 116 Uute avade rajamine ja vanade sulgemine palkseintes" at bounding box center [376, 567] width 712 height 21
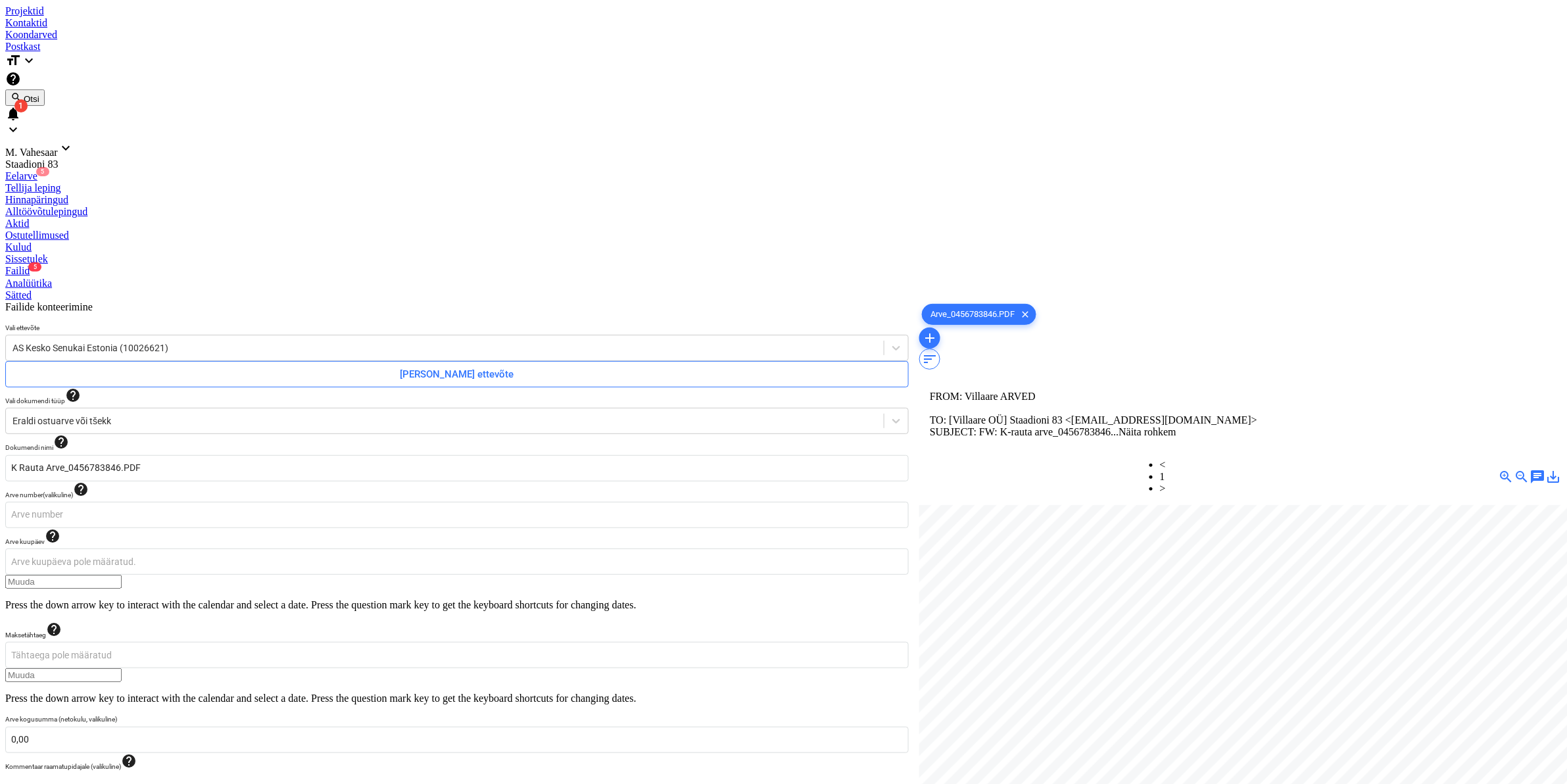
type input "54,80"
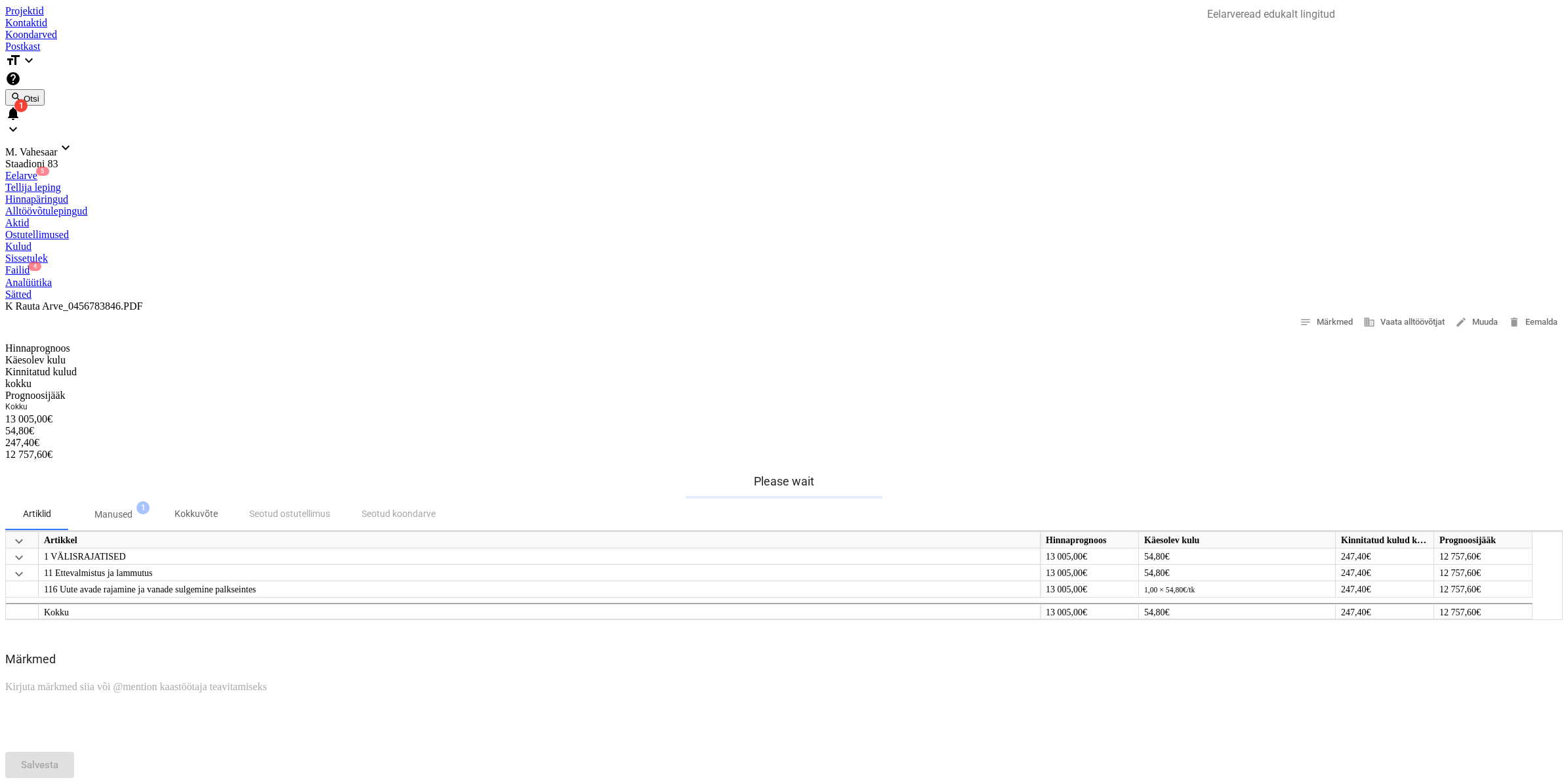
click at [679, 264] on div "Failid 4" at bounding box center [784, 270] width 1558 height 12
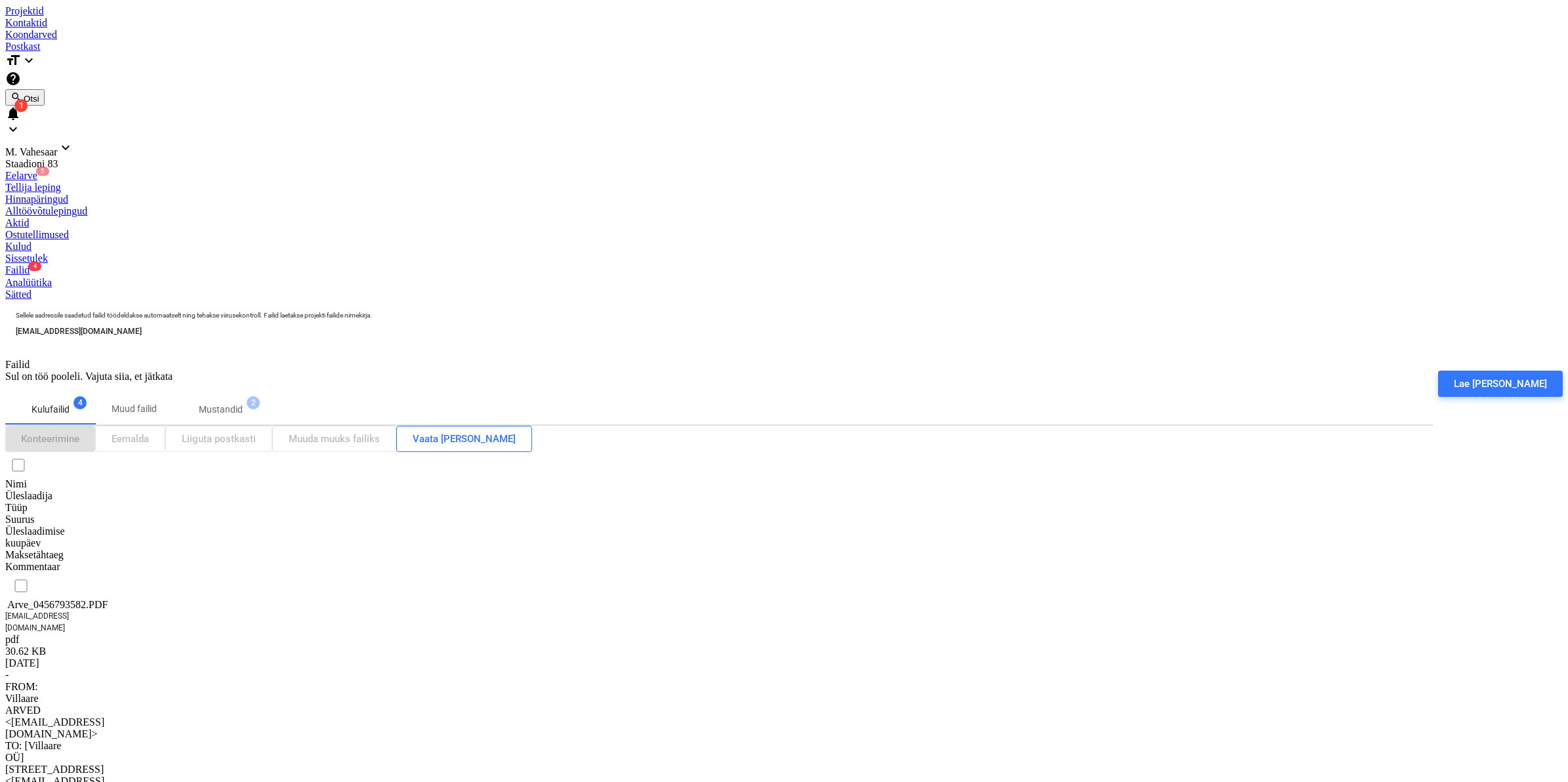
click at [105, 599] on div "Arve_0456793582.PDF" at bounding box center [71, 604] width 131 height 12
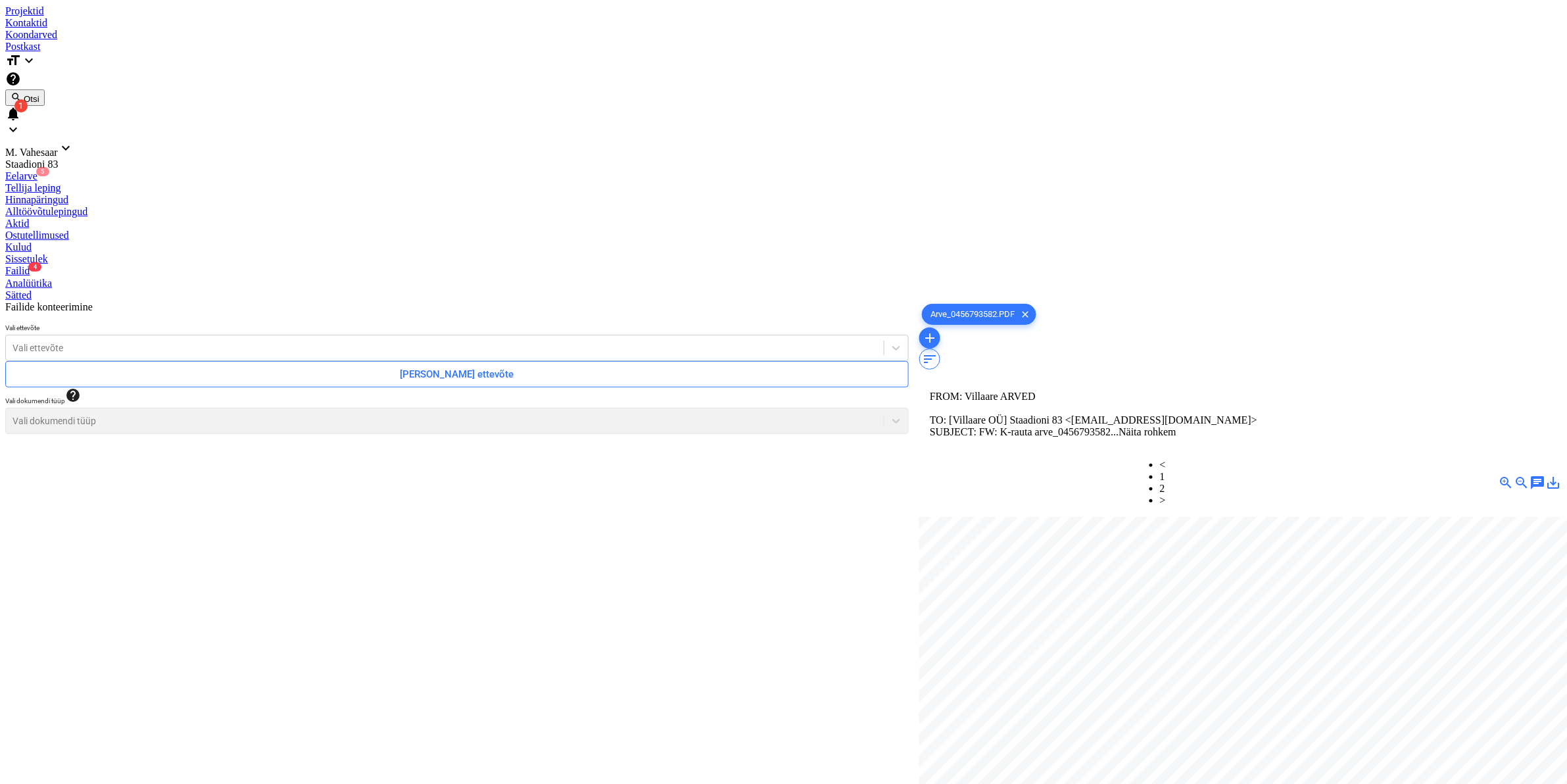
scroll to position [271, 56]
click at [1166, 482] on link "2" at bounding box center [1162, 488] width 6 height 11
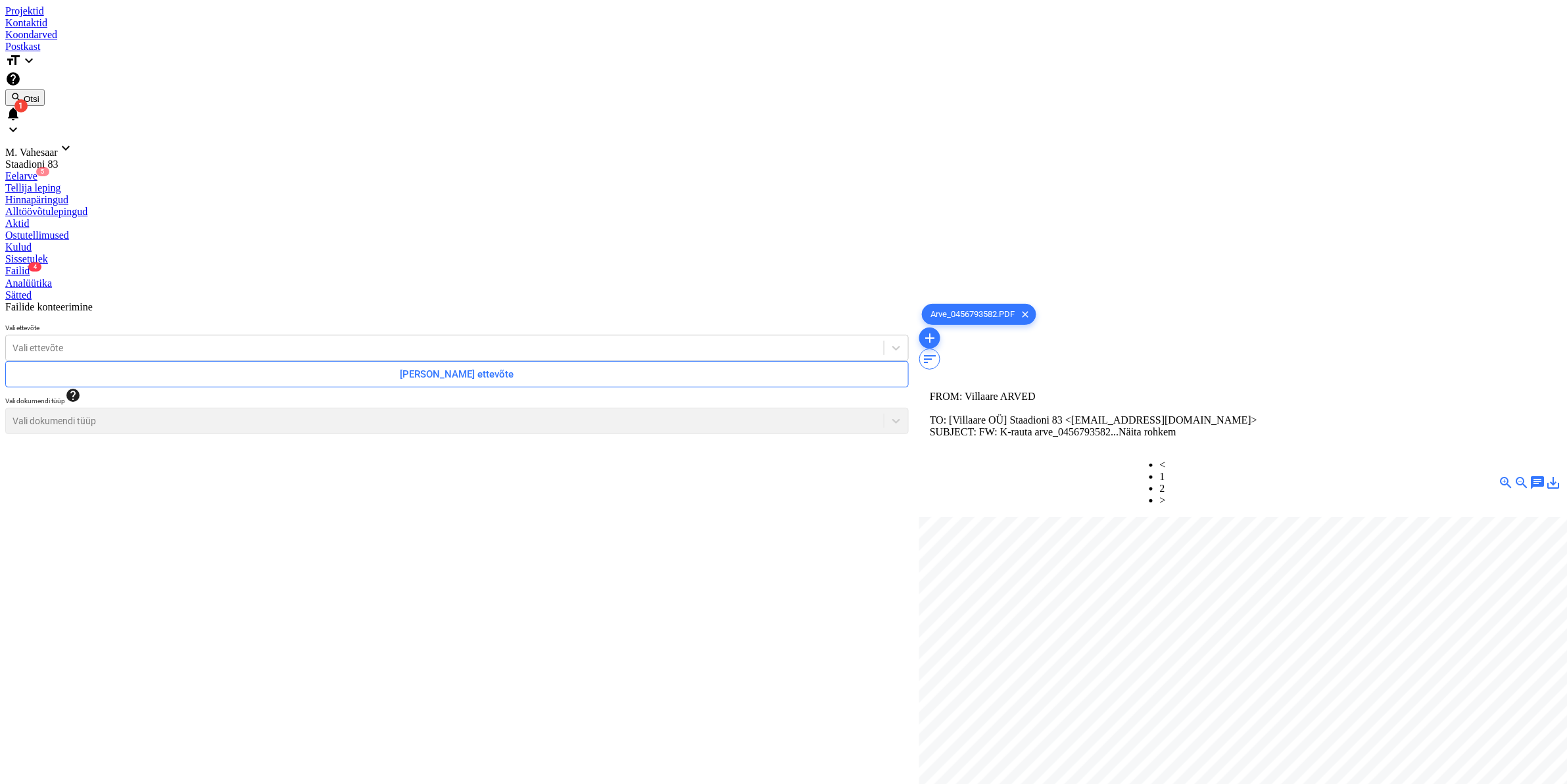
click at [152, 341] on div at bounding box center [445, 347] width 865 height 13
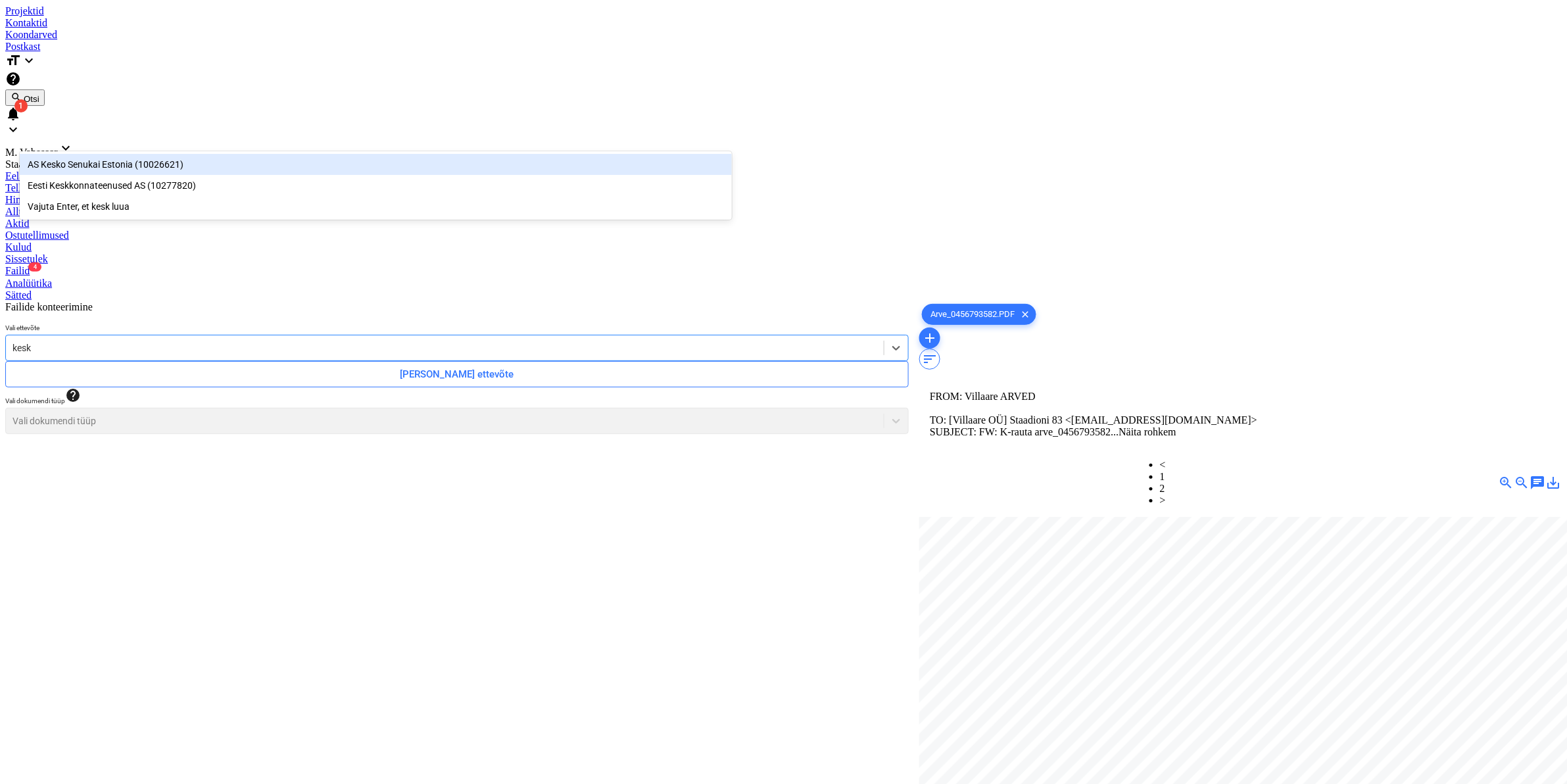
type input "kesko"
click at [122, 169] on div "AS Kesko Senukai Estonia (10026621)" at bounding box center [376, 165] width 712 height 21
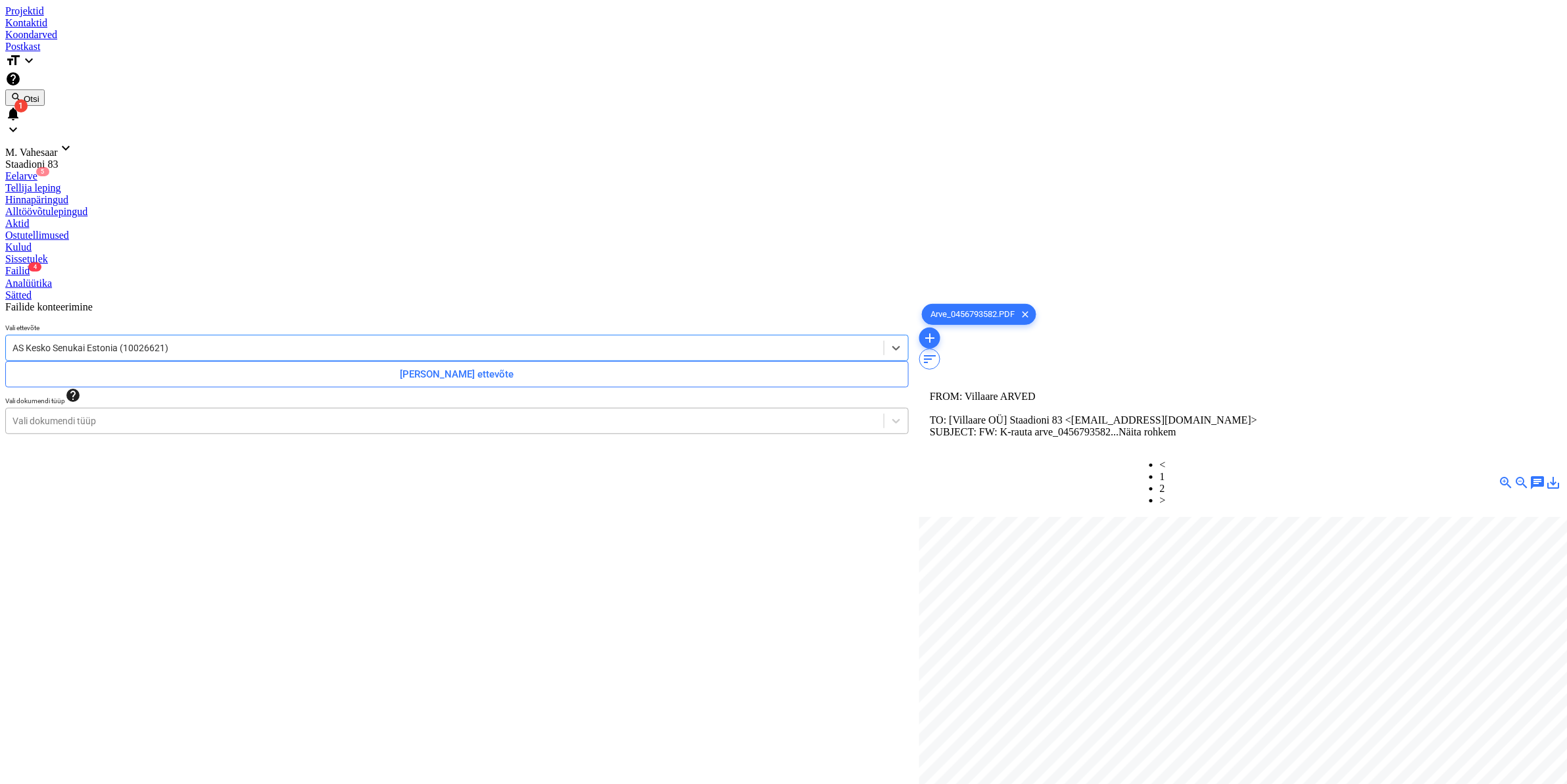
click at [116, 414] on div at bounding box center [445, 420] width 865 height 13
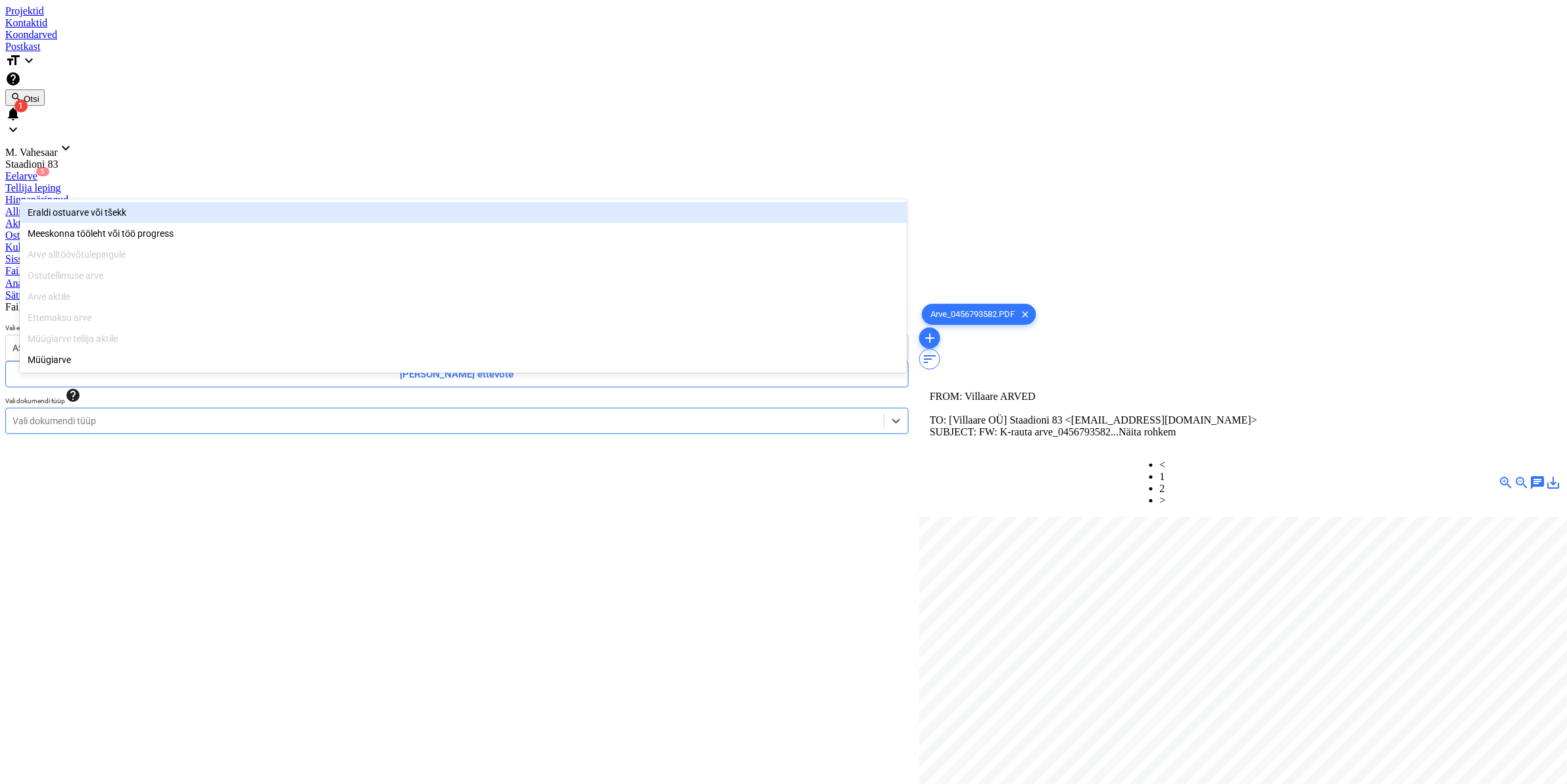
click at [83, 213] on div "Eraldi ostuarve või tšekk" at bounding box center [463, 213] width 887 height 21
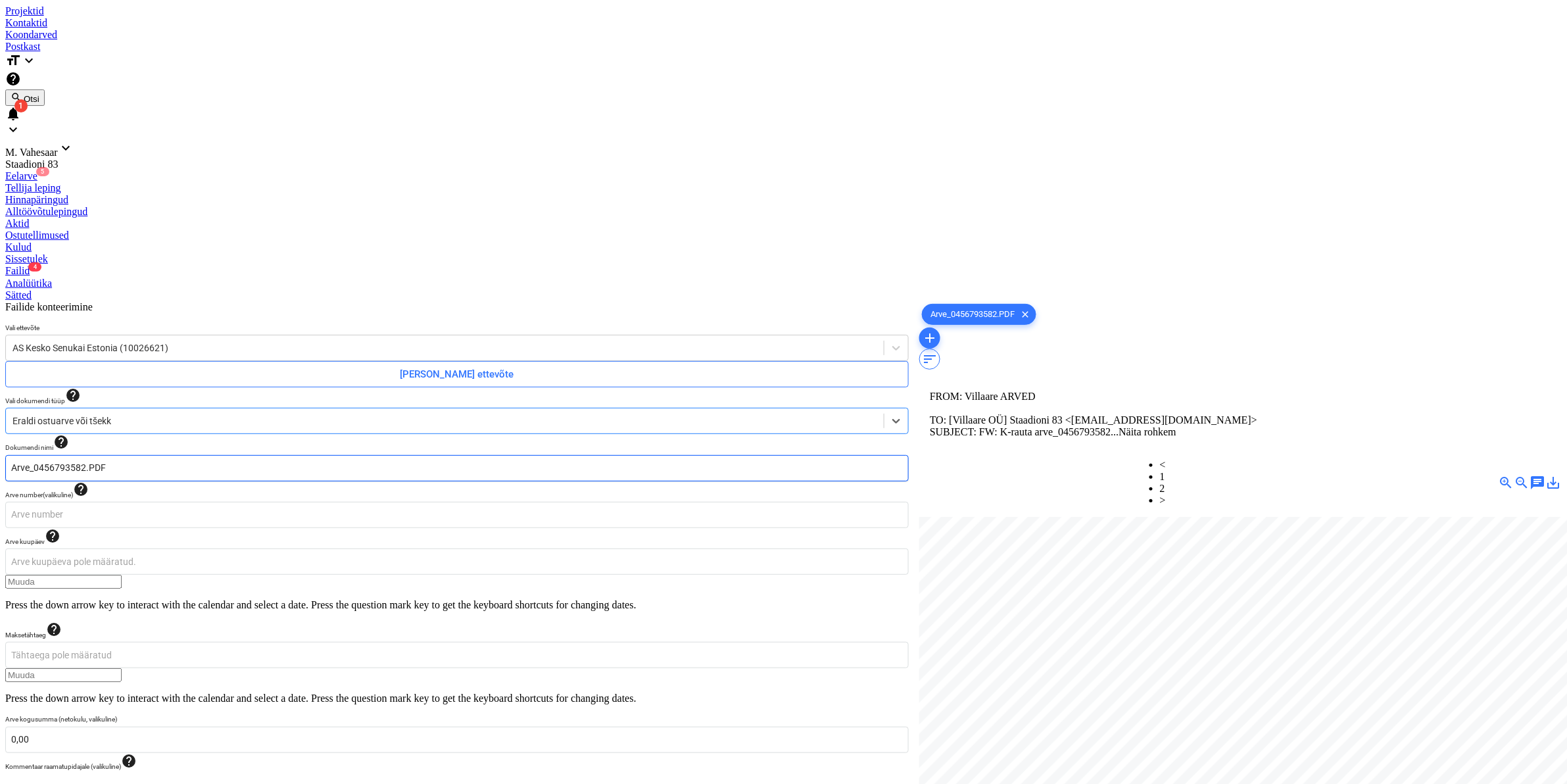
click at [23, 455] on input "Arve_0456793582.PDF" at bounding box center [458, 468] width 904 height 26
type input "K Rauta Arve_0456793582.PDF"
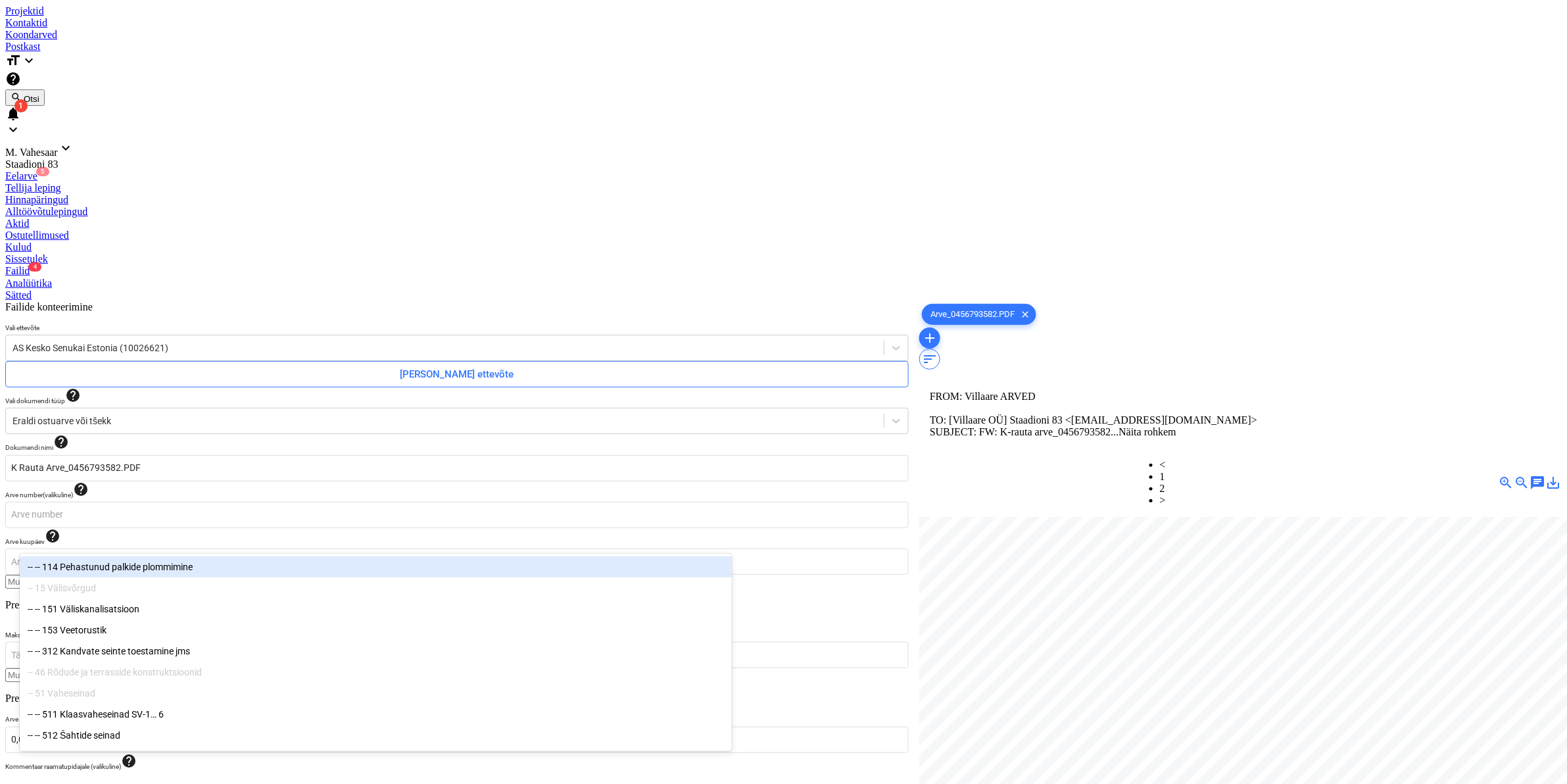
type input "512"
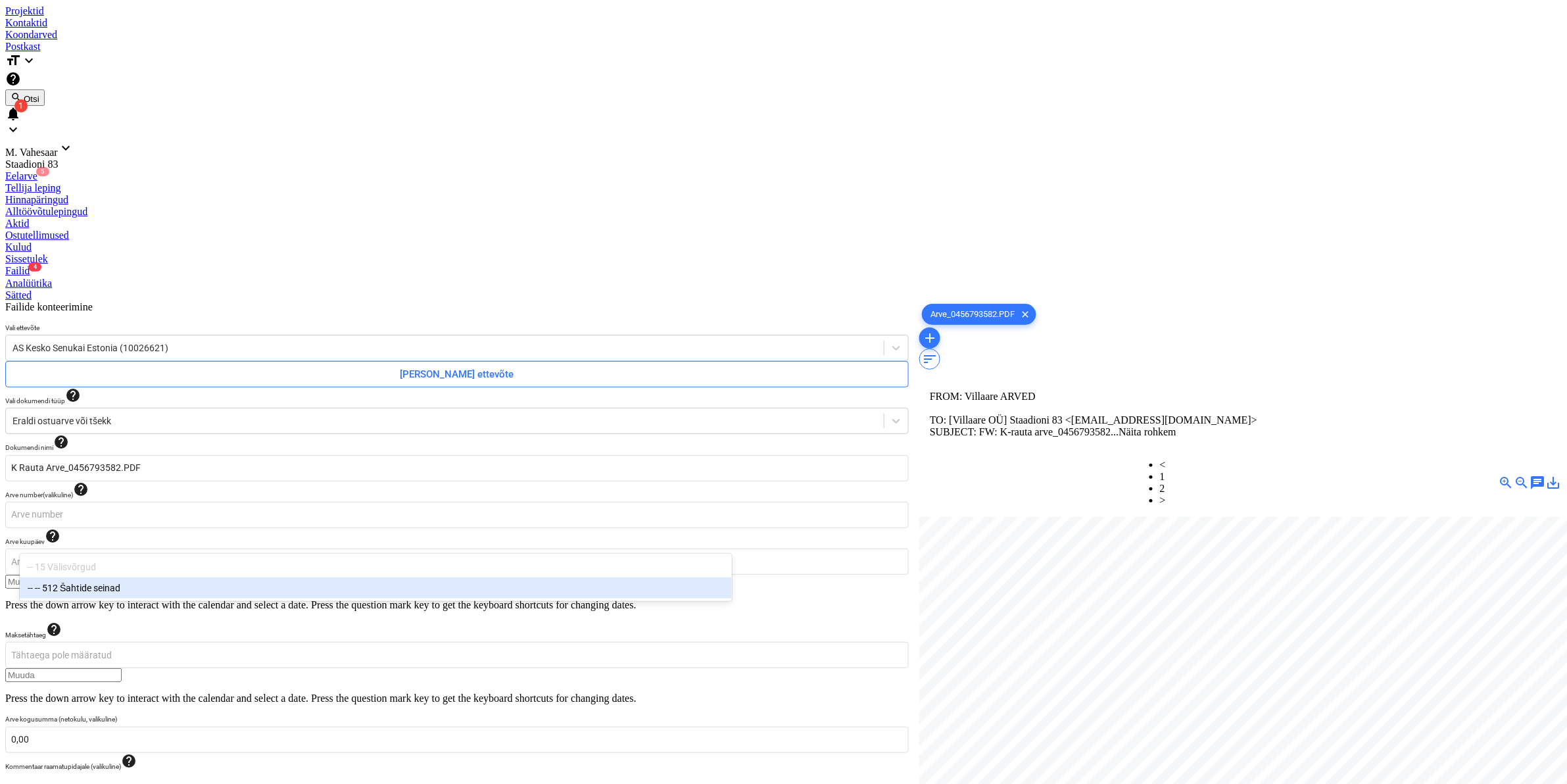
click at [112, 586] on div "-- -- 512 Šahtide seinad" at bounding box center [376, 587] width 712 height 21
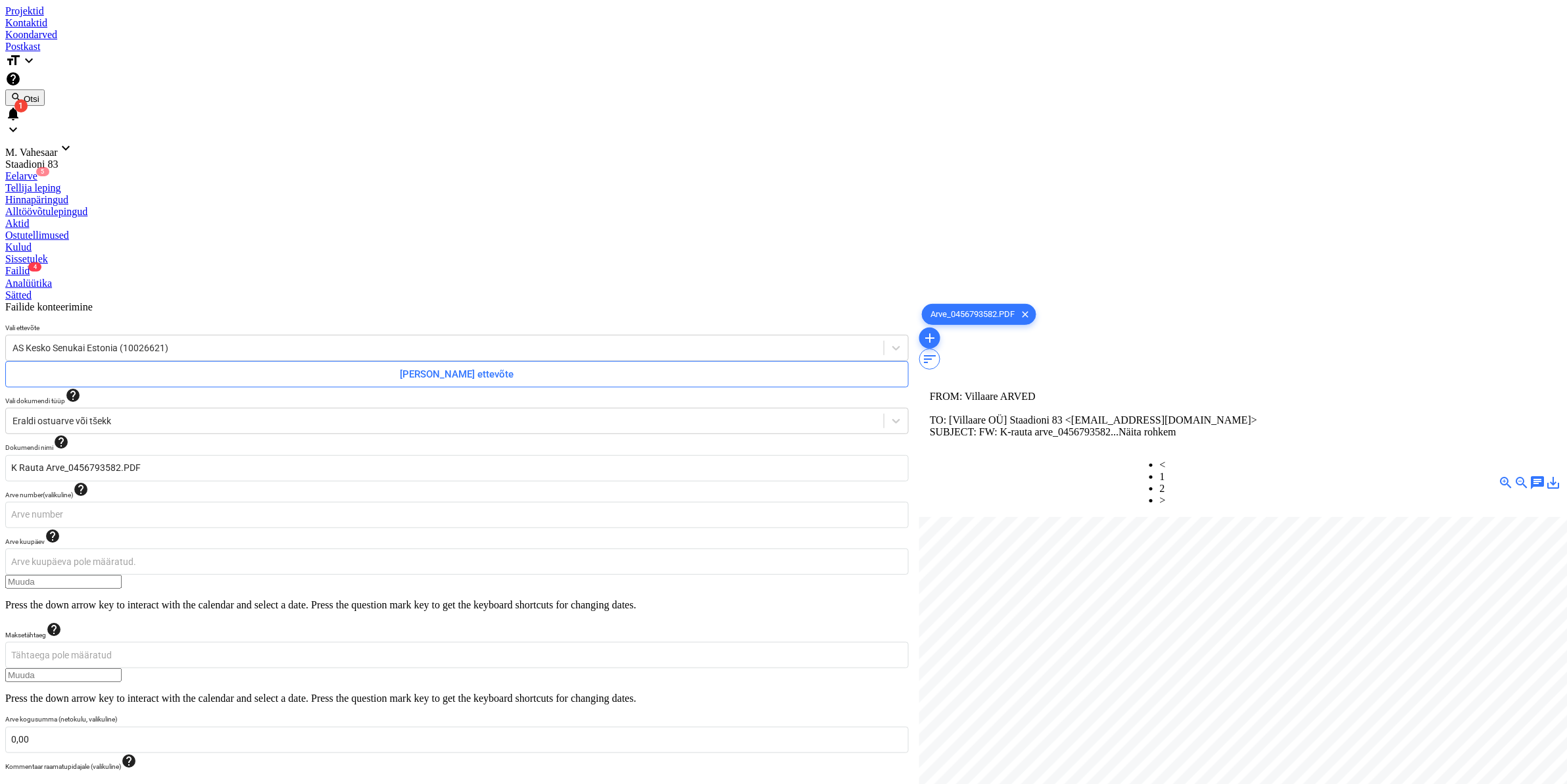
type input "495,30"
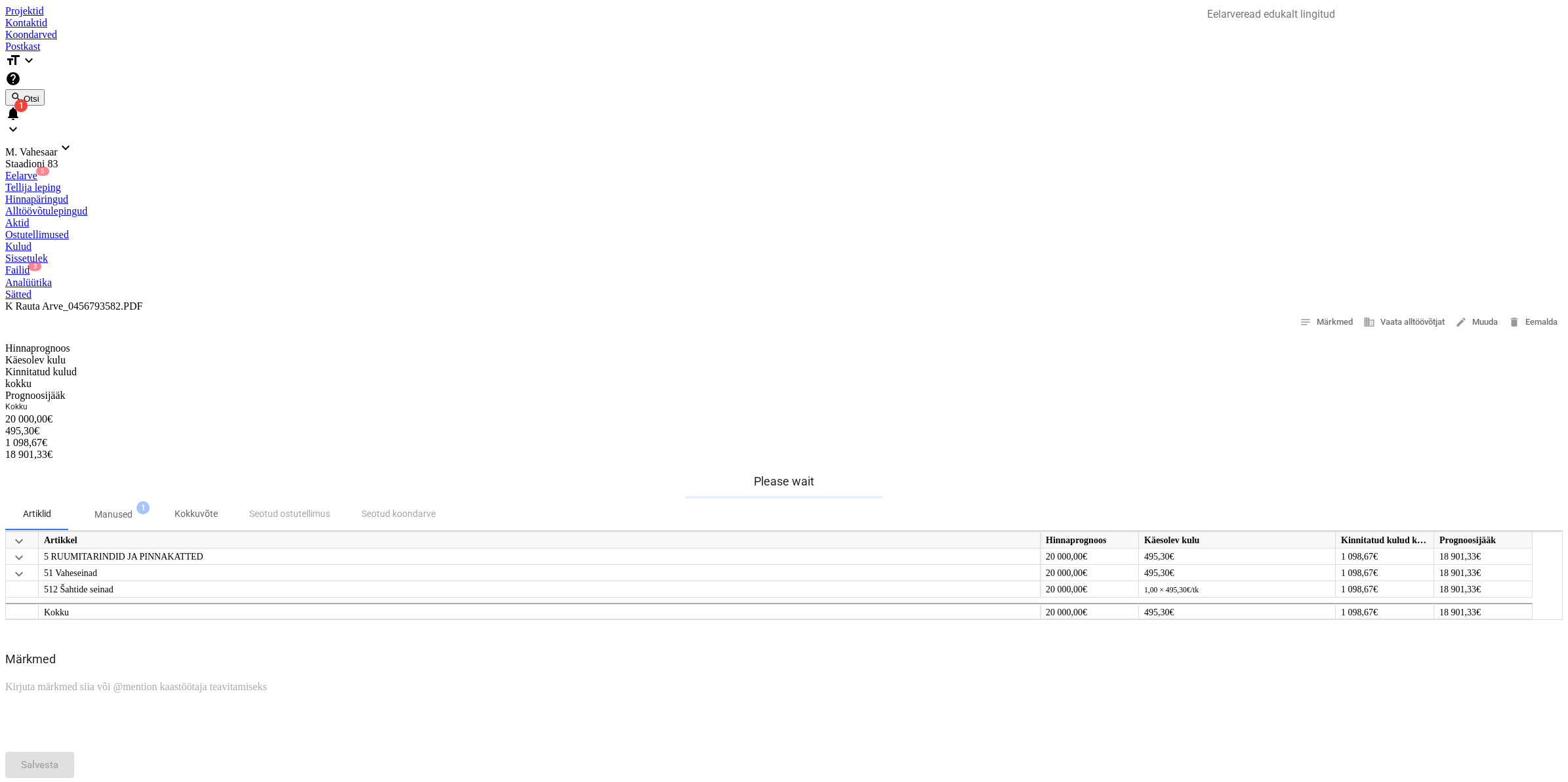
click at [679, 264] on div "Failid 3" at bounding box center [784, 270] width 1558 height 12
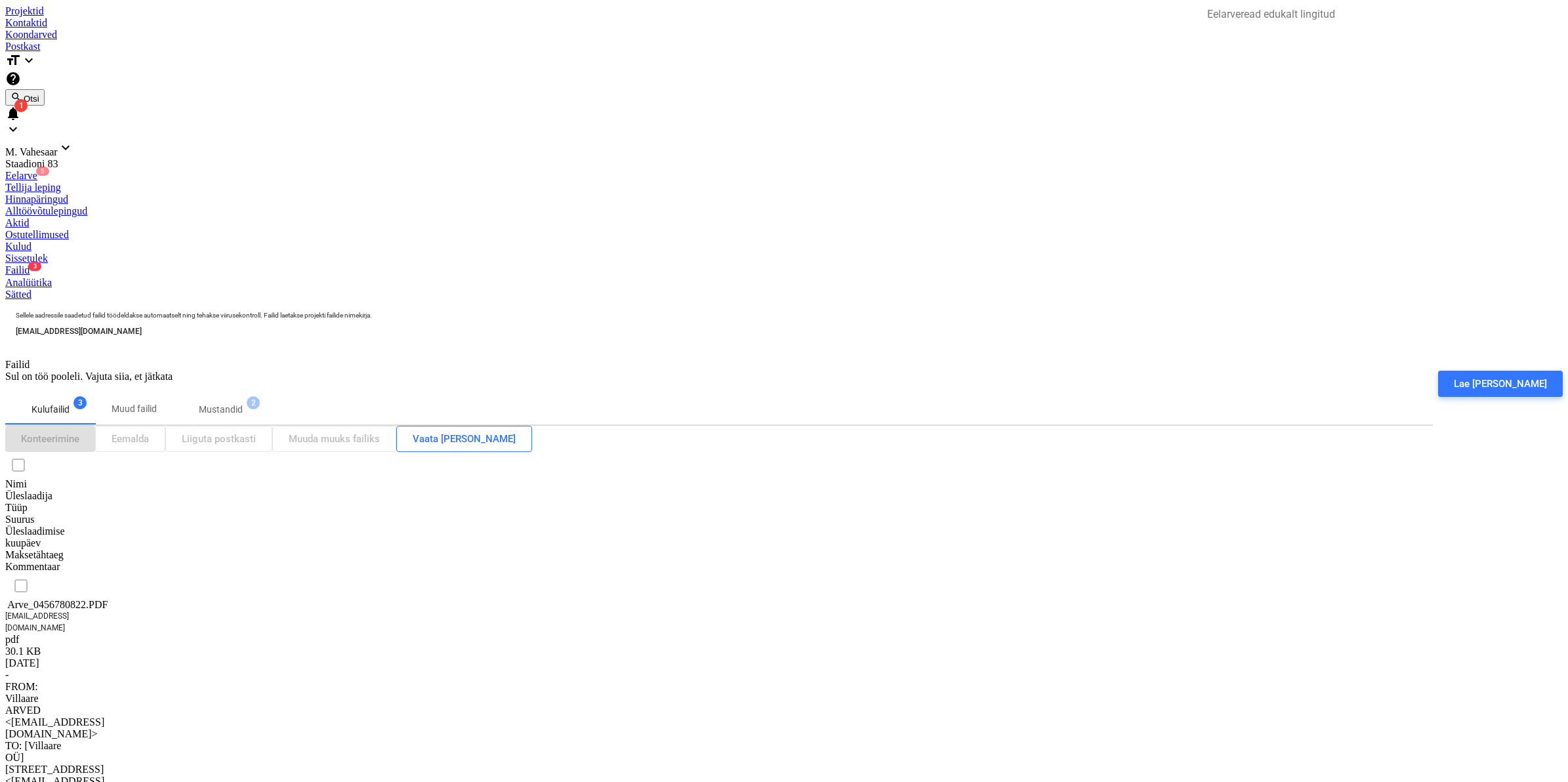
click at [113, 599] on div "Arve_0456780822.PDF" at bounding box center [71, 604] width 131 height 12
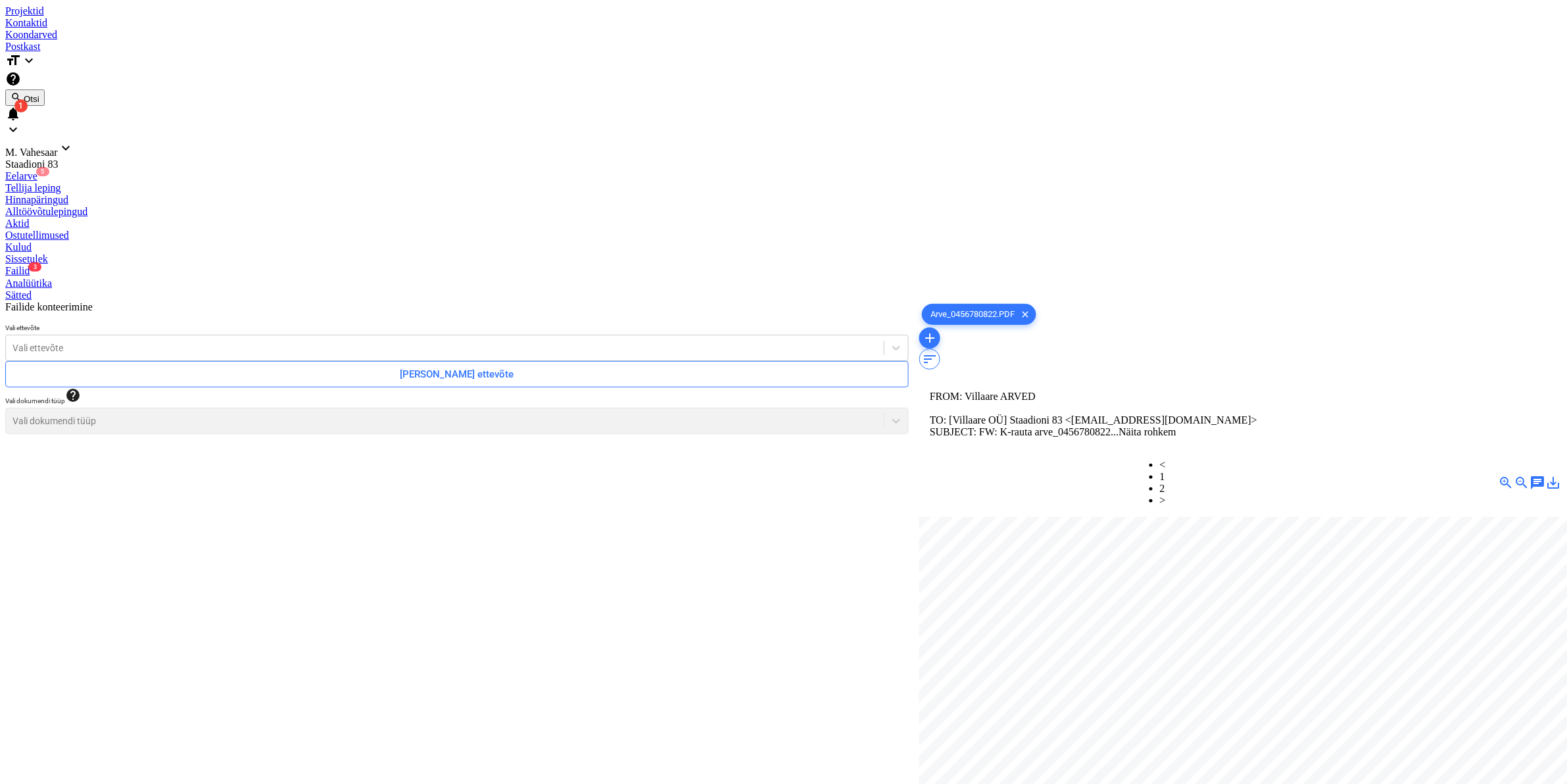
scroll to position [369, 0]
click at [1166, 482] on link "2" at bounding box center [1162, 488] width 6 height 11
click at [79, 341] on div at bounding box center [445, 347] width 865 height 13
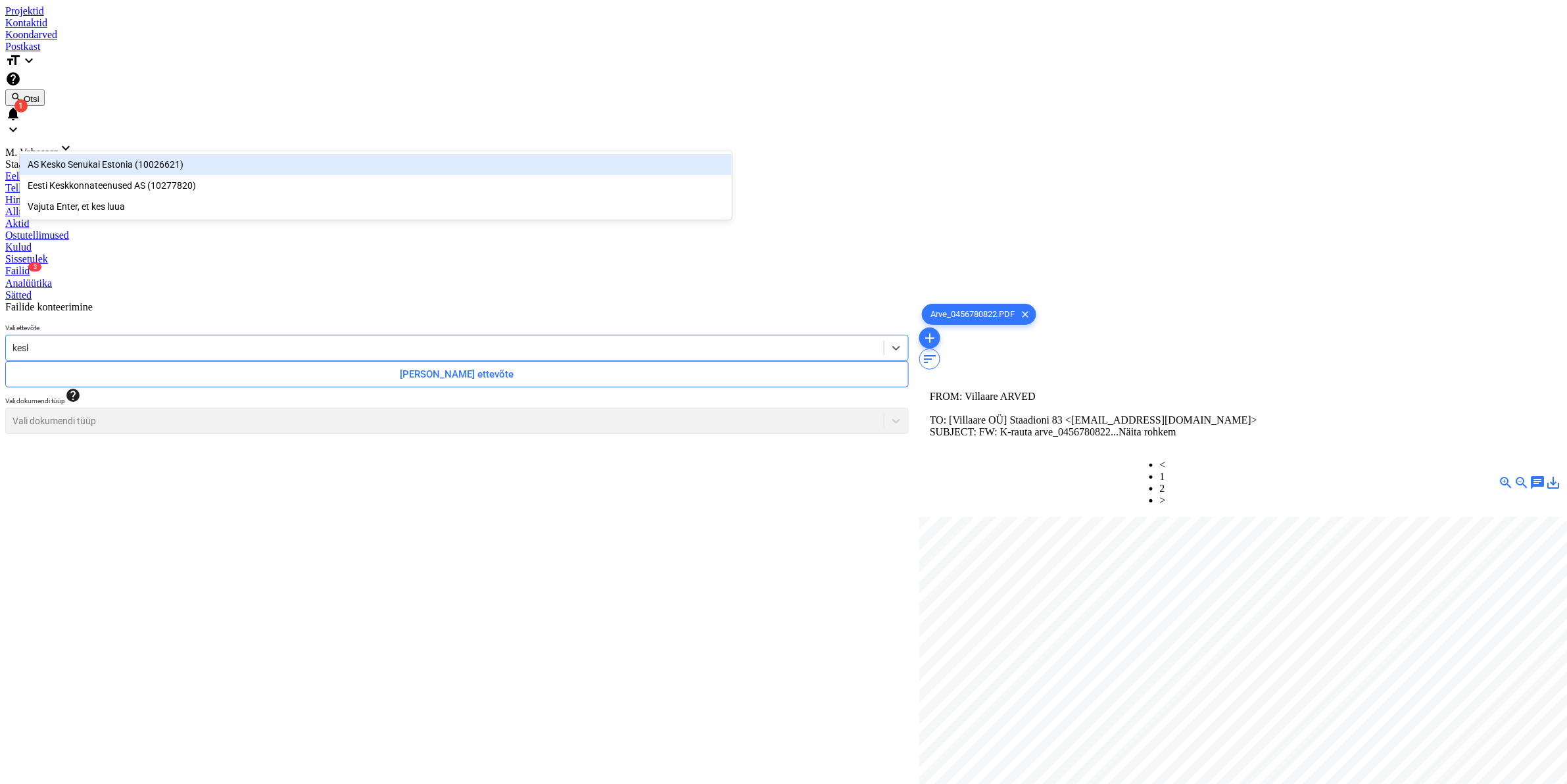
type input "kesko"
click at [91, 162] on div "AS Kesko Senukai Estonia (10026621)" at bounding box center [376, 165] width 712 height 21
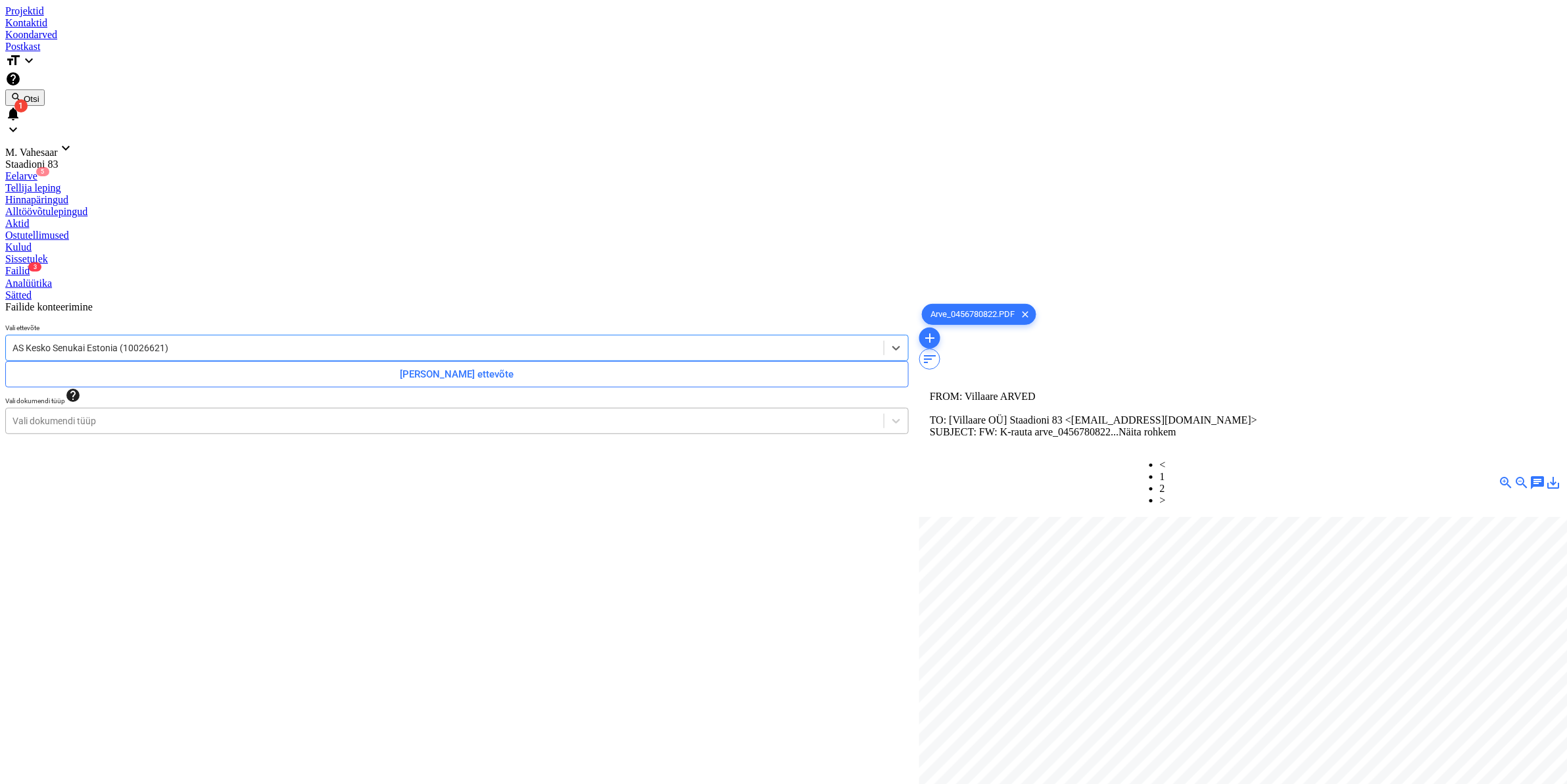
click at [87, 414] on div at bounding box center [445, 420] width 865 height 13
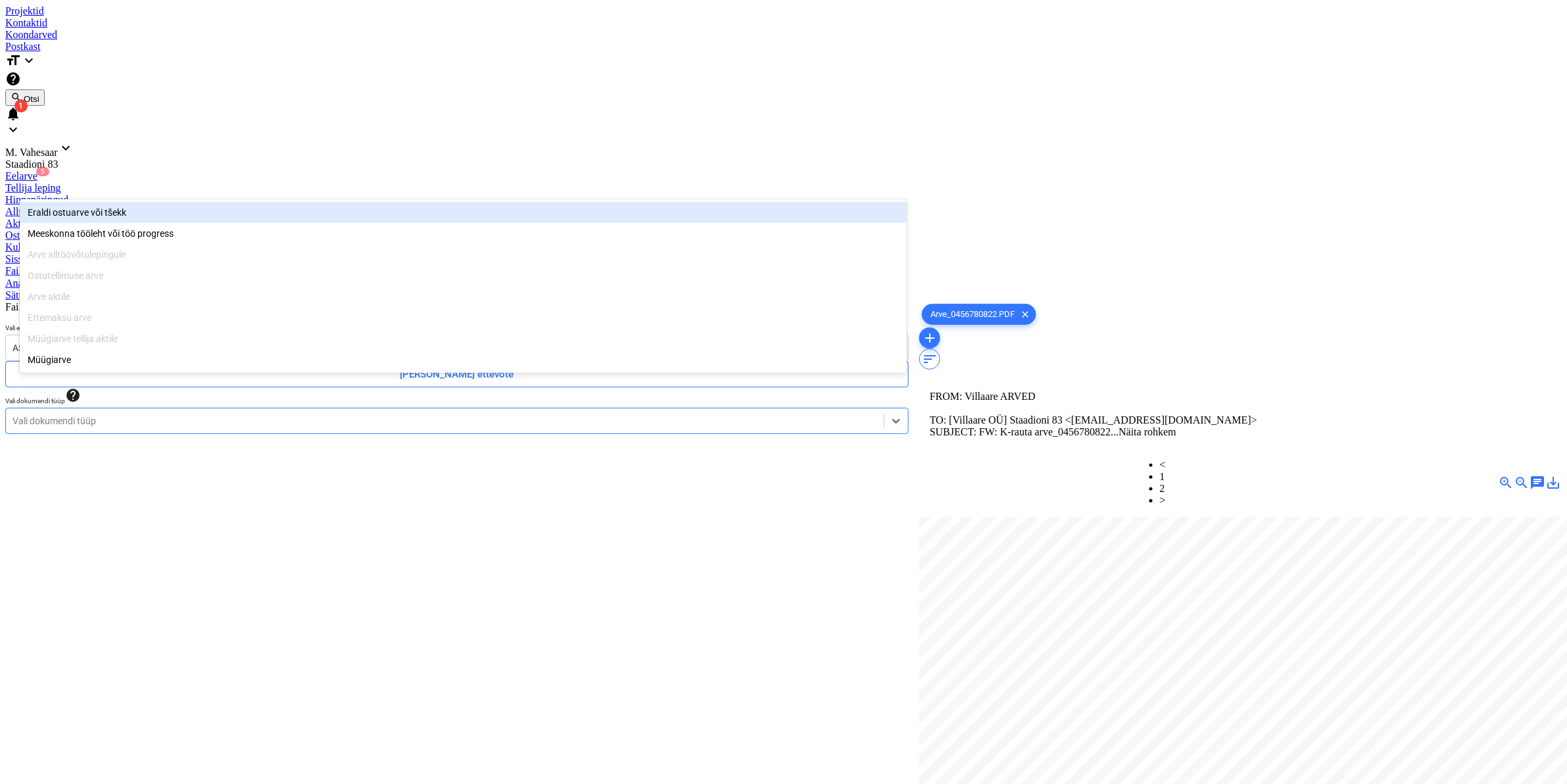
click at [75, 209] on div "Eraldi ostuarve või tšekk" at bounding box center [463, 213] width 887 height 21
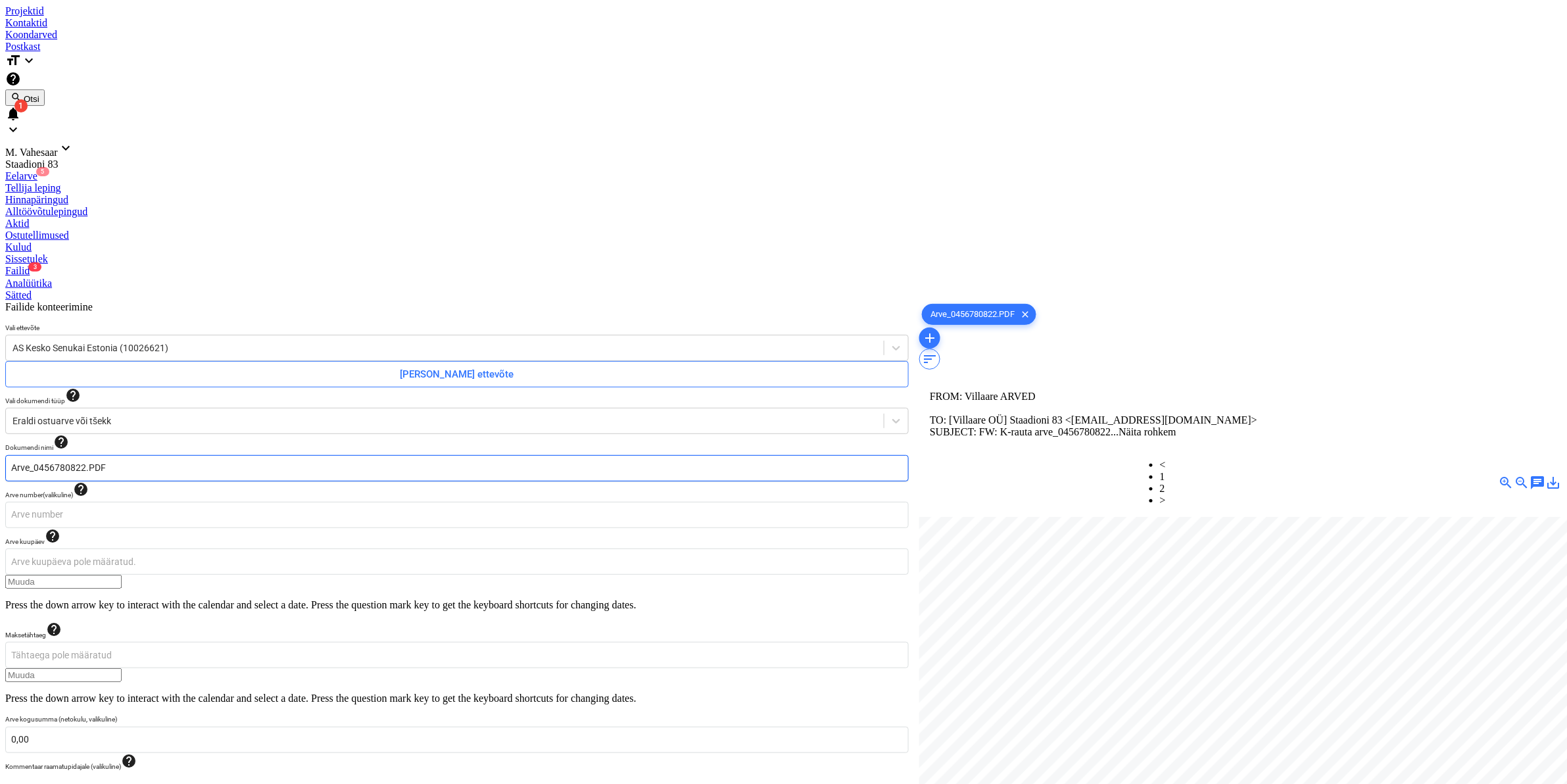
click at [25, 455] on input "Arve_0456780822.PDF" at bounding box center [458, 468] width 904 height 26
type input "K Rauta Arve_0456780822.PDF"
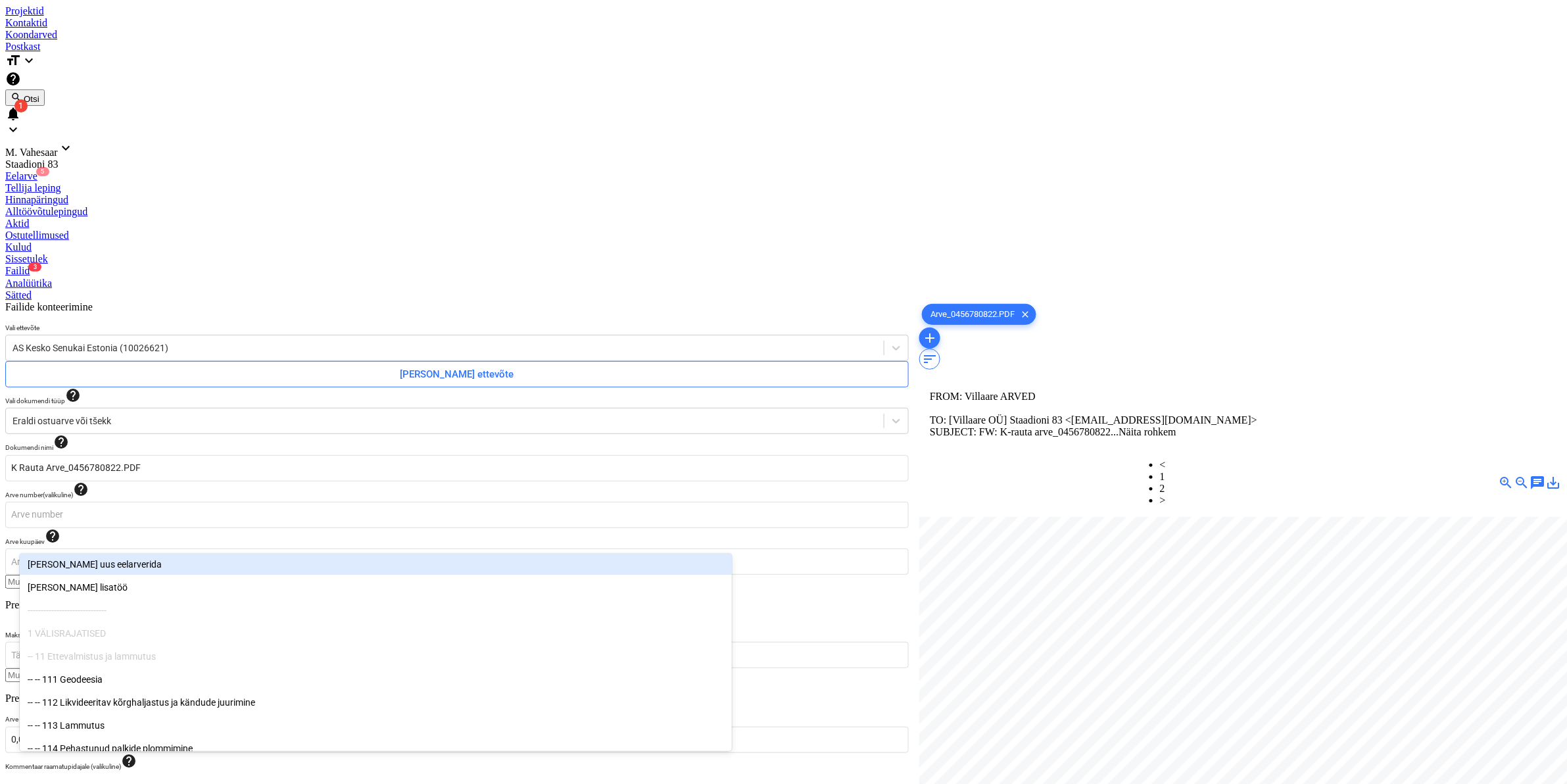
type input "6"
type input "911"
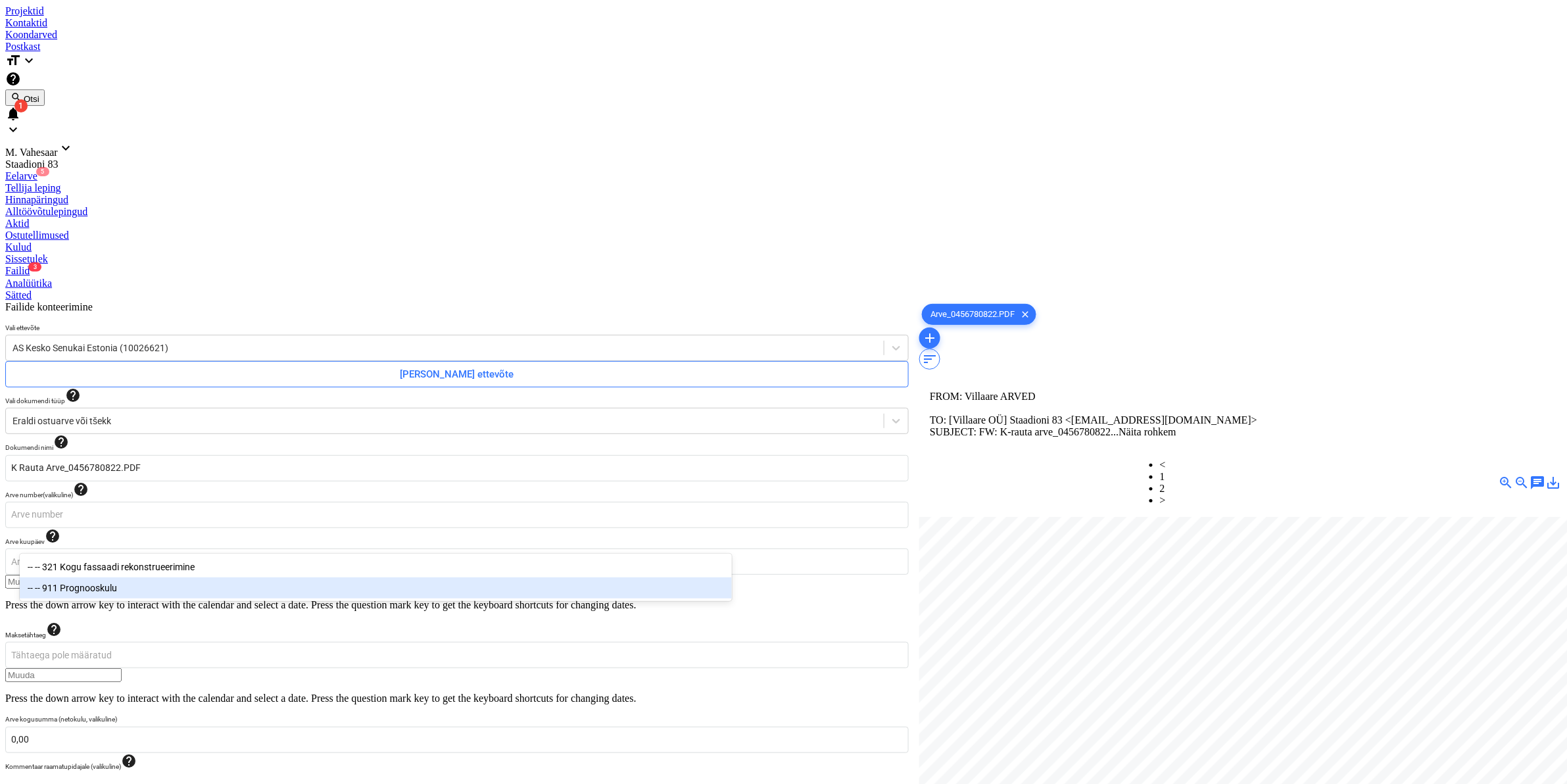
click at [79, 586] on div "-- -- 911 Prognooskulu" at bounding box center [376, 587] width 712 height 21
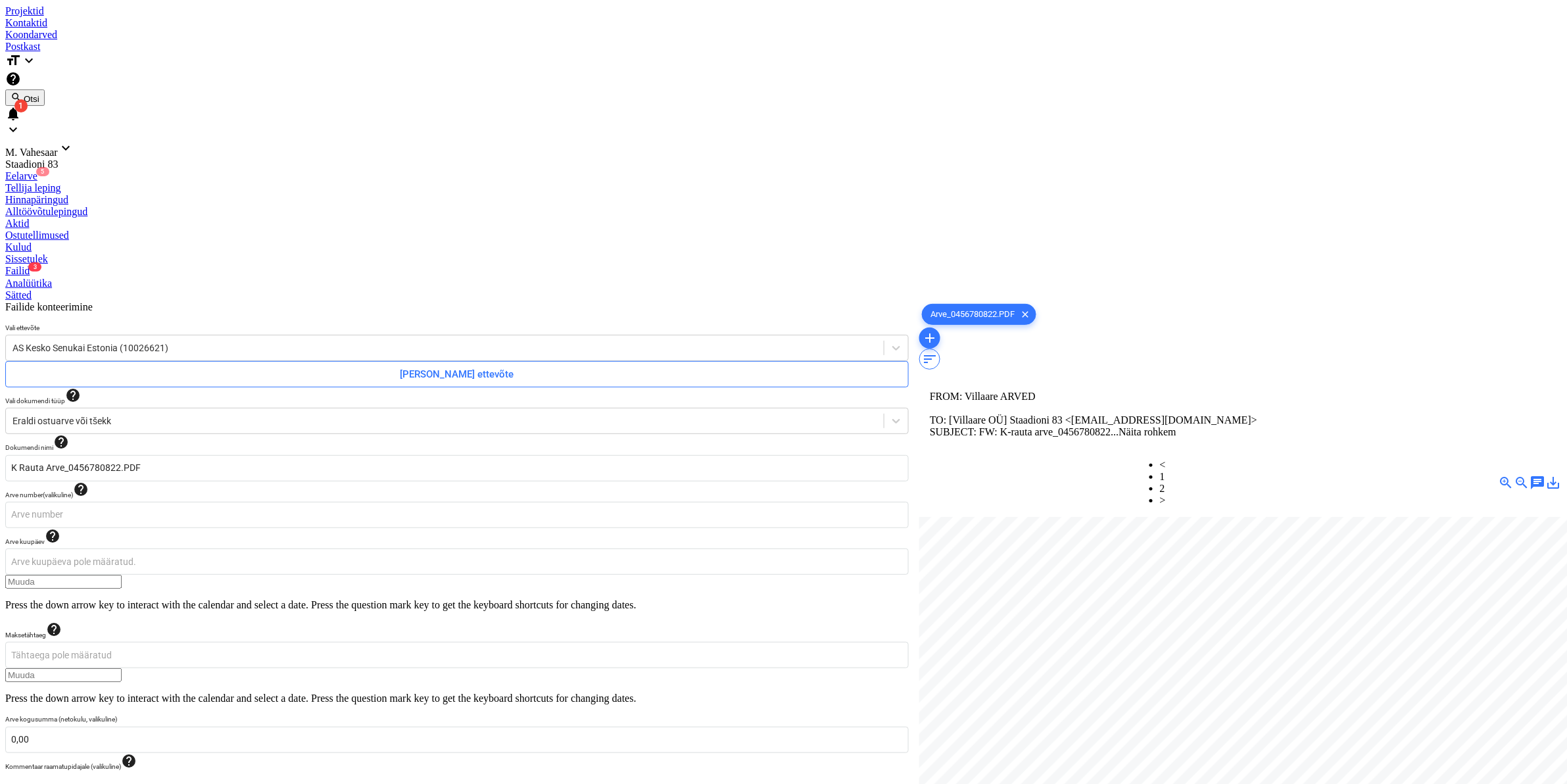
type input "31,80"
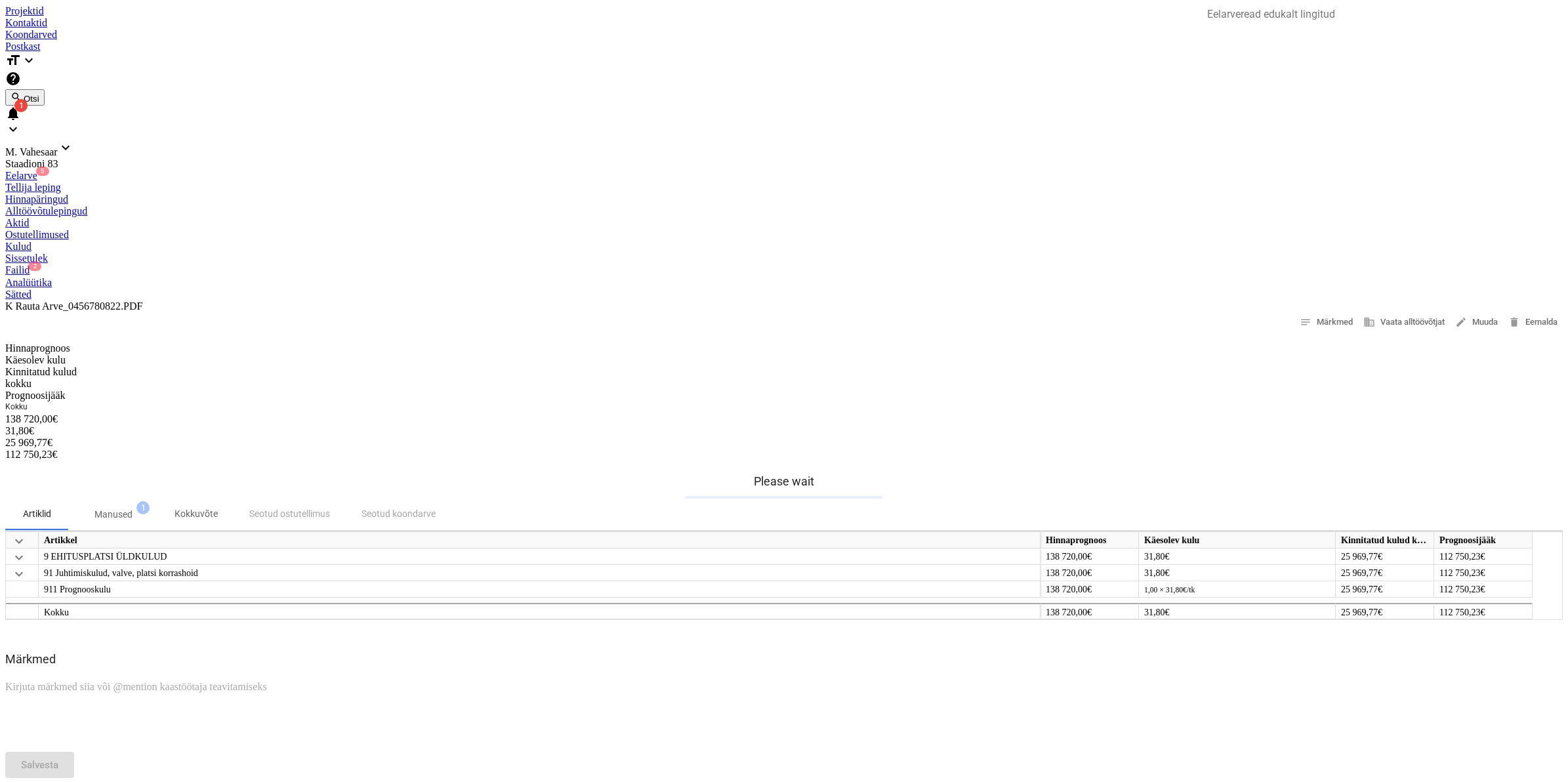
click at [681, 264] on div "Failid 2" at bounding box center [784, 270] width 1558 height 12
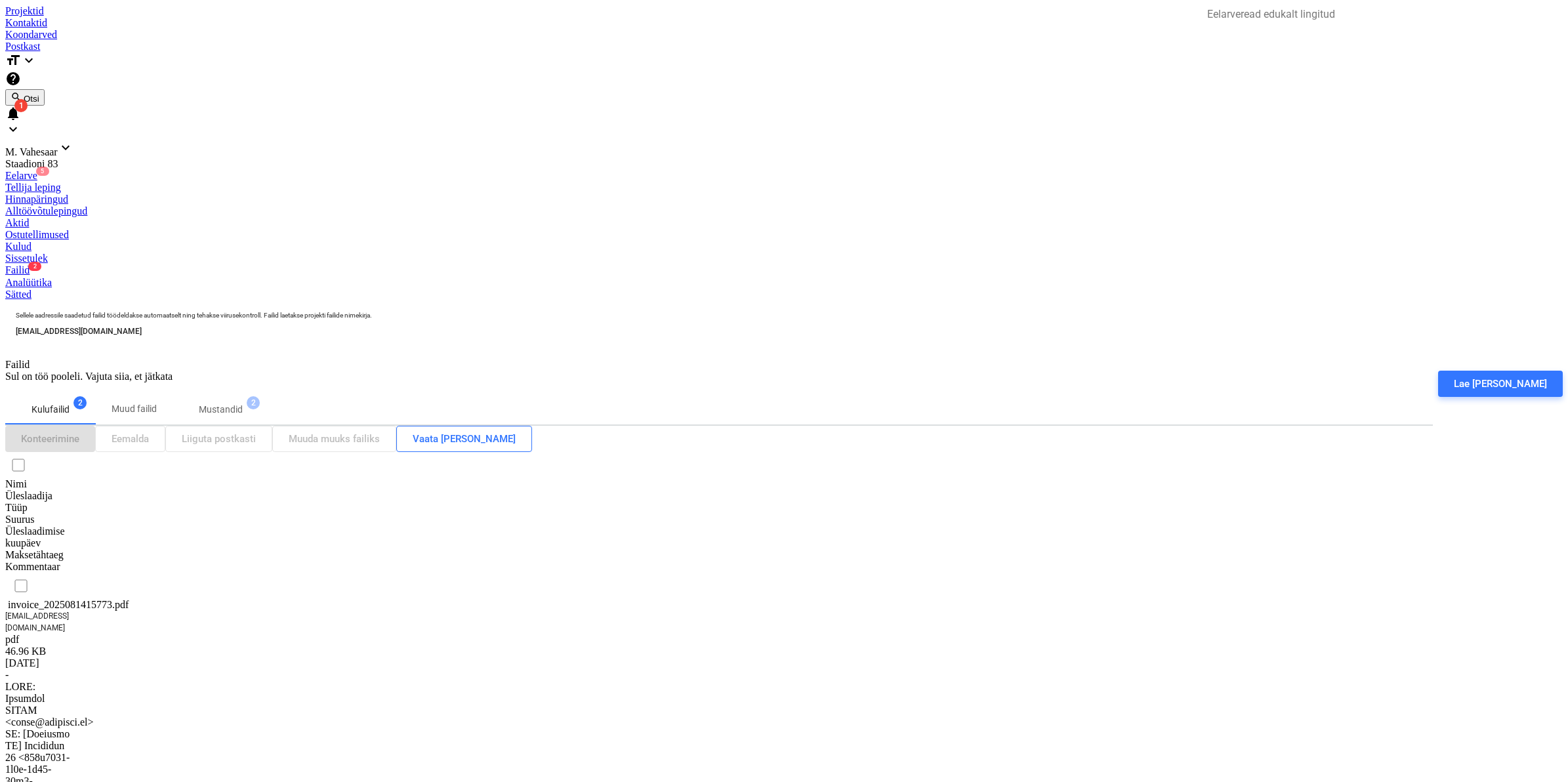
click at [136, 599] on div "invoice_2025081415773.pdf" at bounding box center [71, 604] width 131 height 12
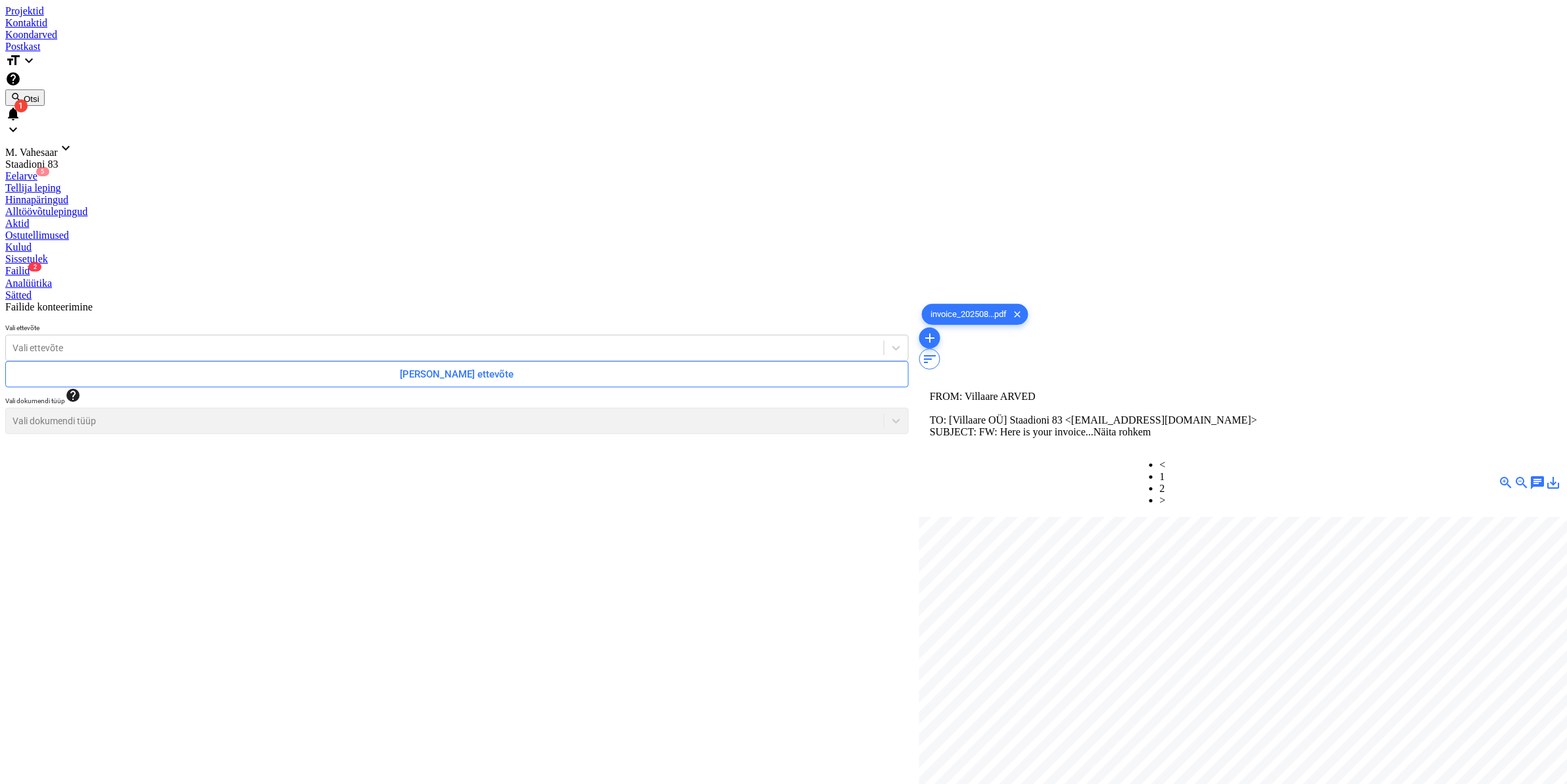
scroll to position [189, 155]
click at [267, 335] on div "Vali ettevõte" at bounding box center [458, 347] width 904 height 26
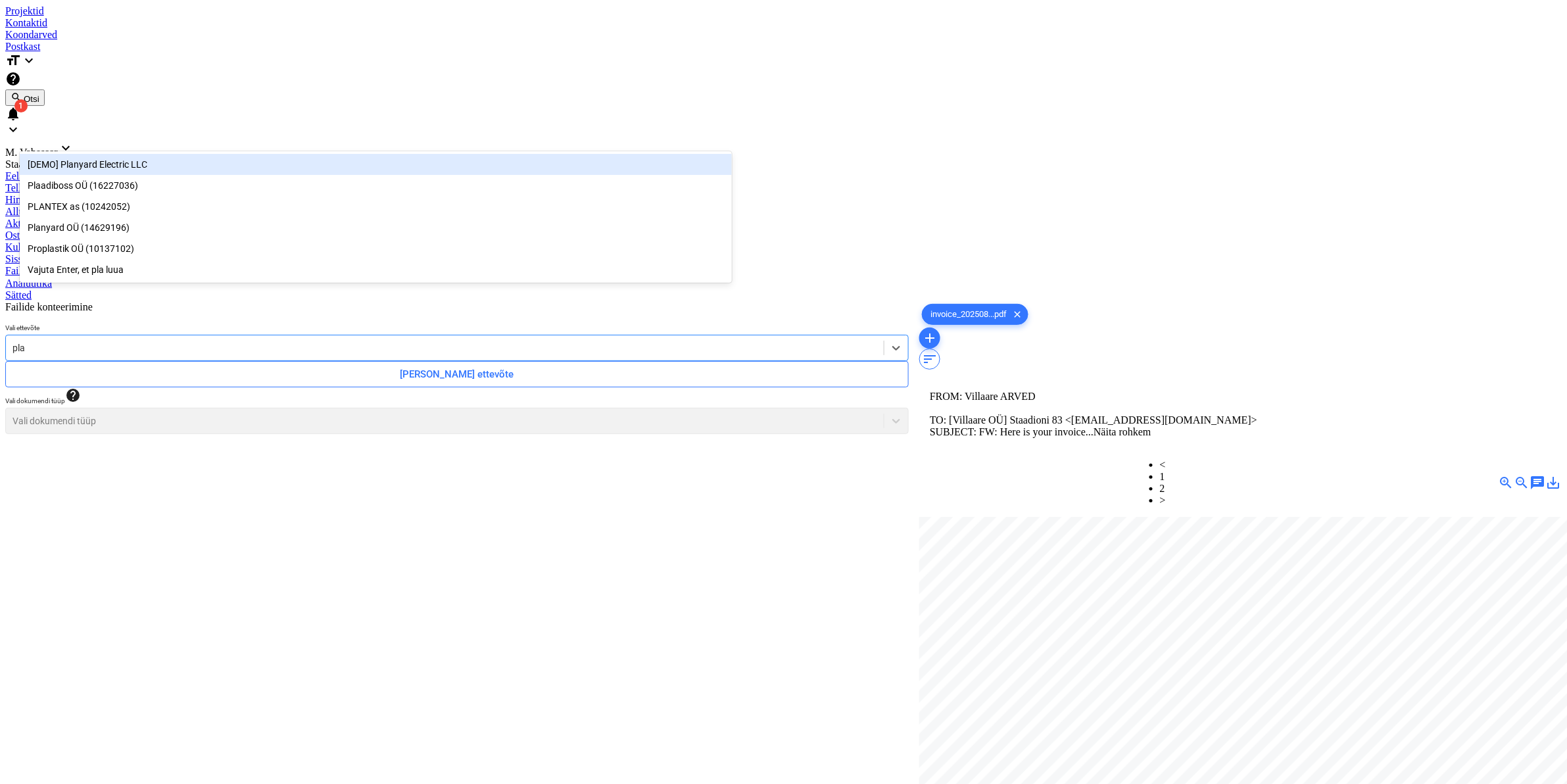
type input "plan"
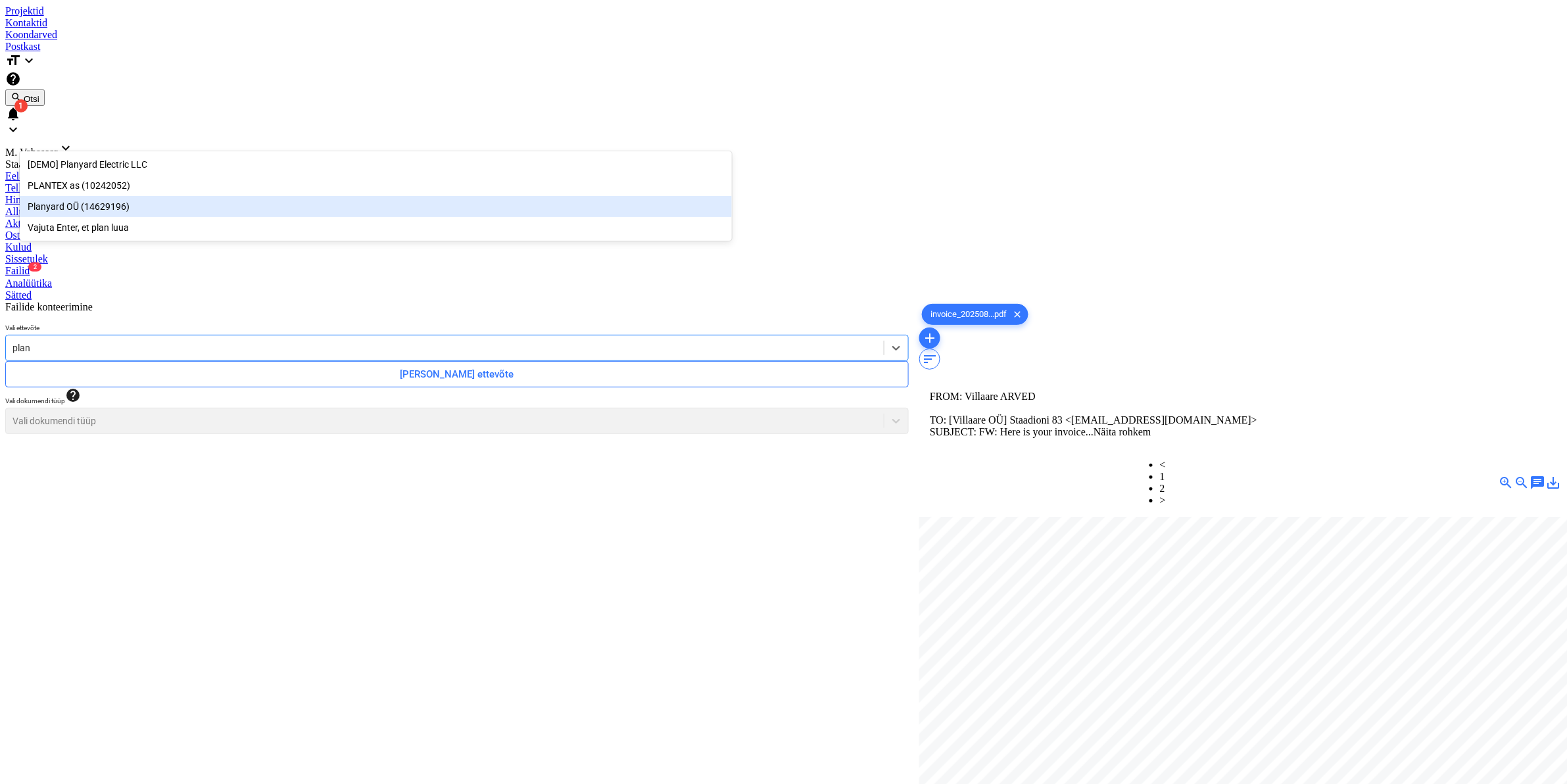
click at [86, 205] on div "Planyard OÜ (14629196)" at bounding box center [376, 206] width 712 height 21
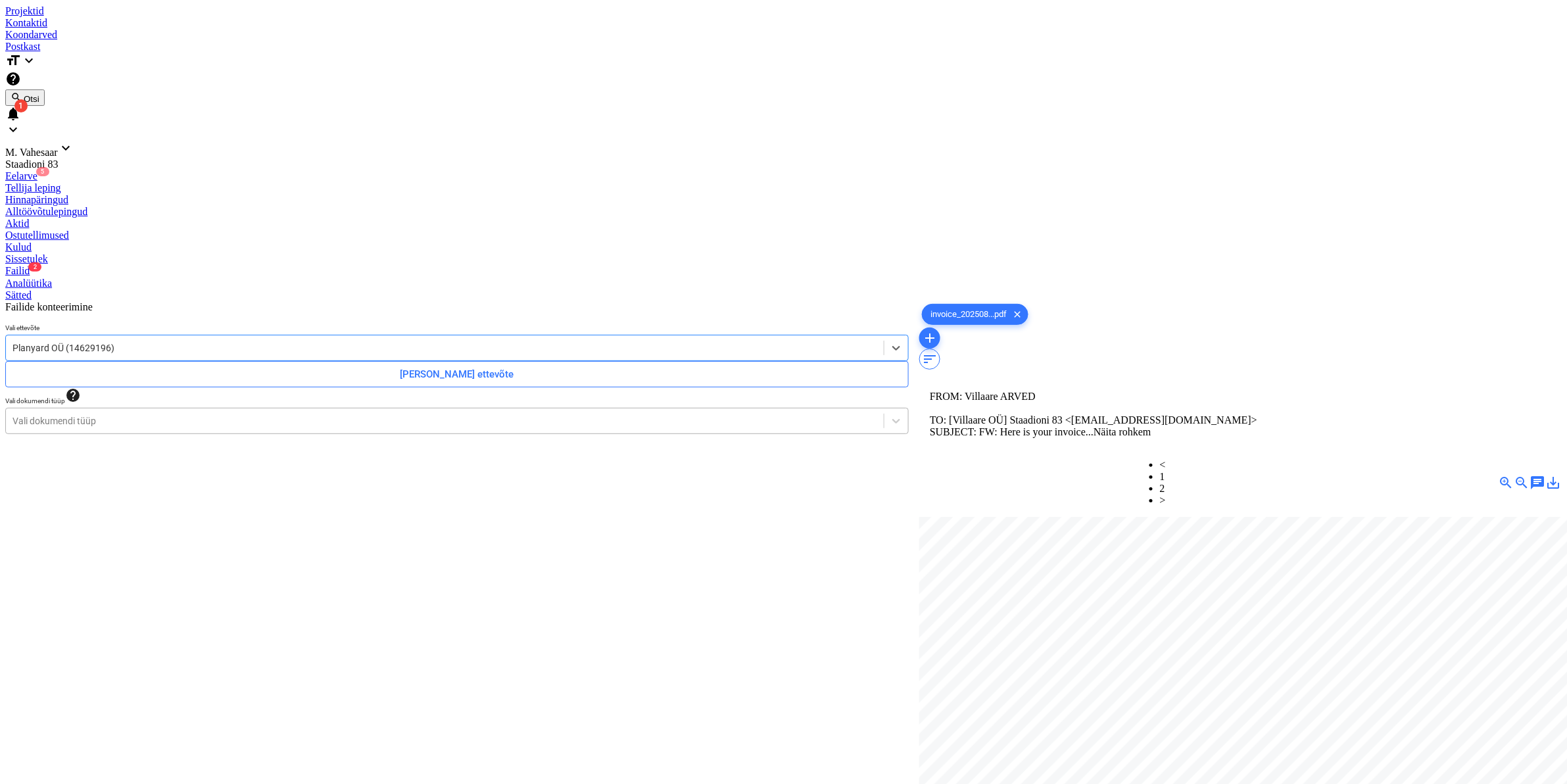
click at [70, 414] on div at bounding box center [445, 420] width 865 height 13
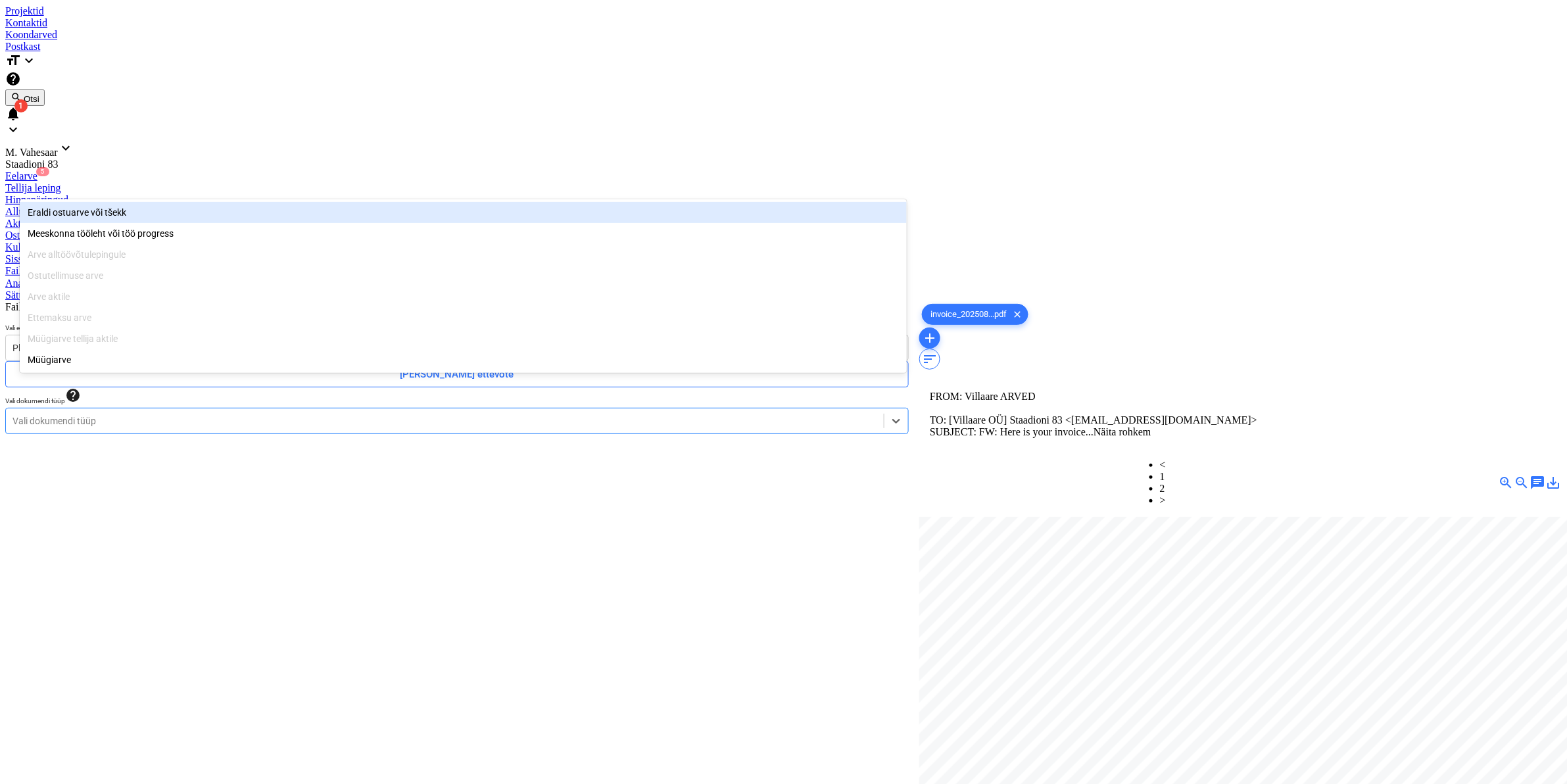
click at [63, 210] on div "Eraldi ostuarve või tšekk" at bounding box center [463, 213] width 887 height 21
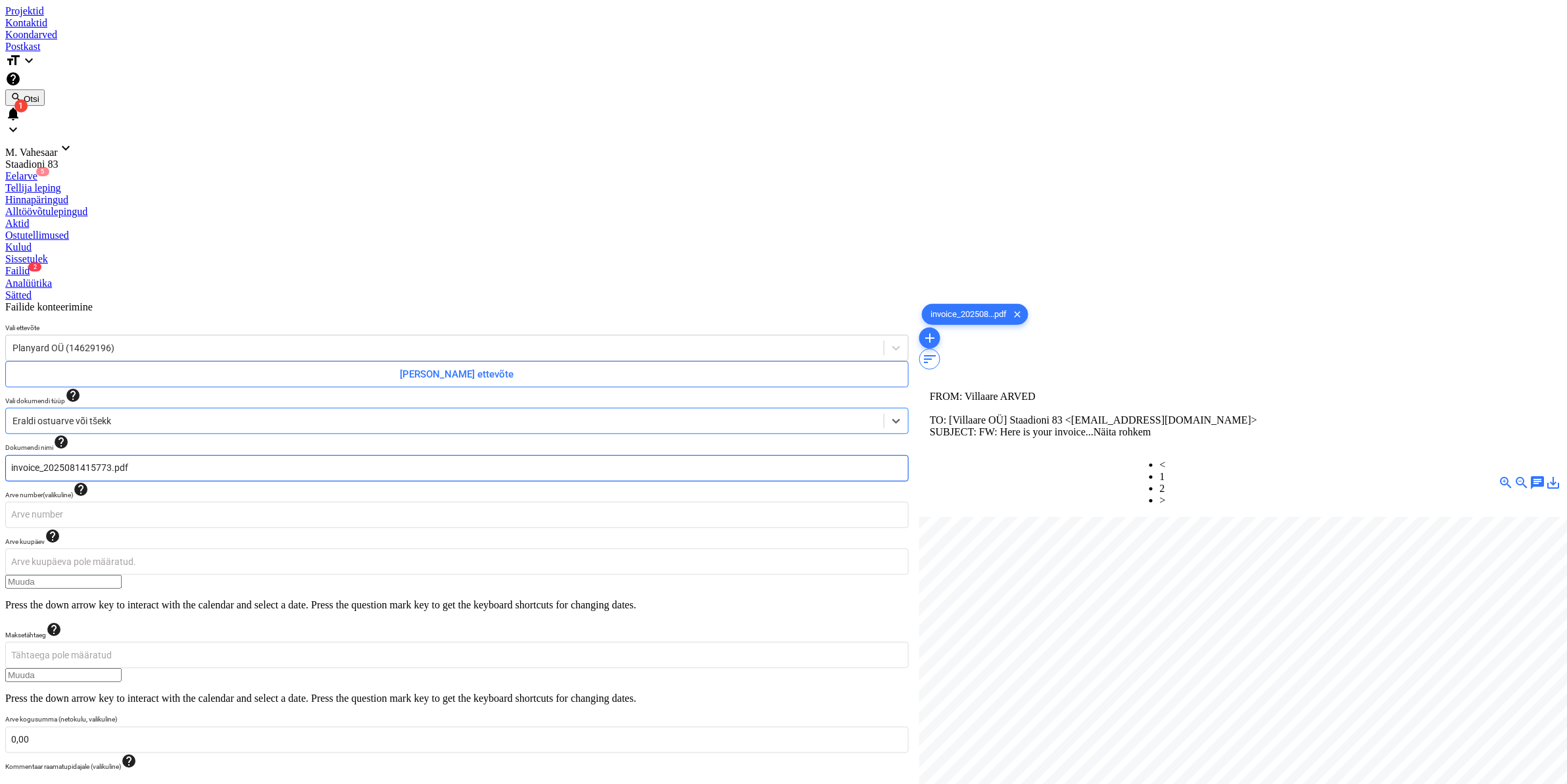
click at [53, 455] on input "invoice_2025081415773.pdf" at bounding box center [458, 468] width 904 height 26
type input "Planyard arve_2025081415773.pdf"
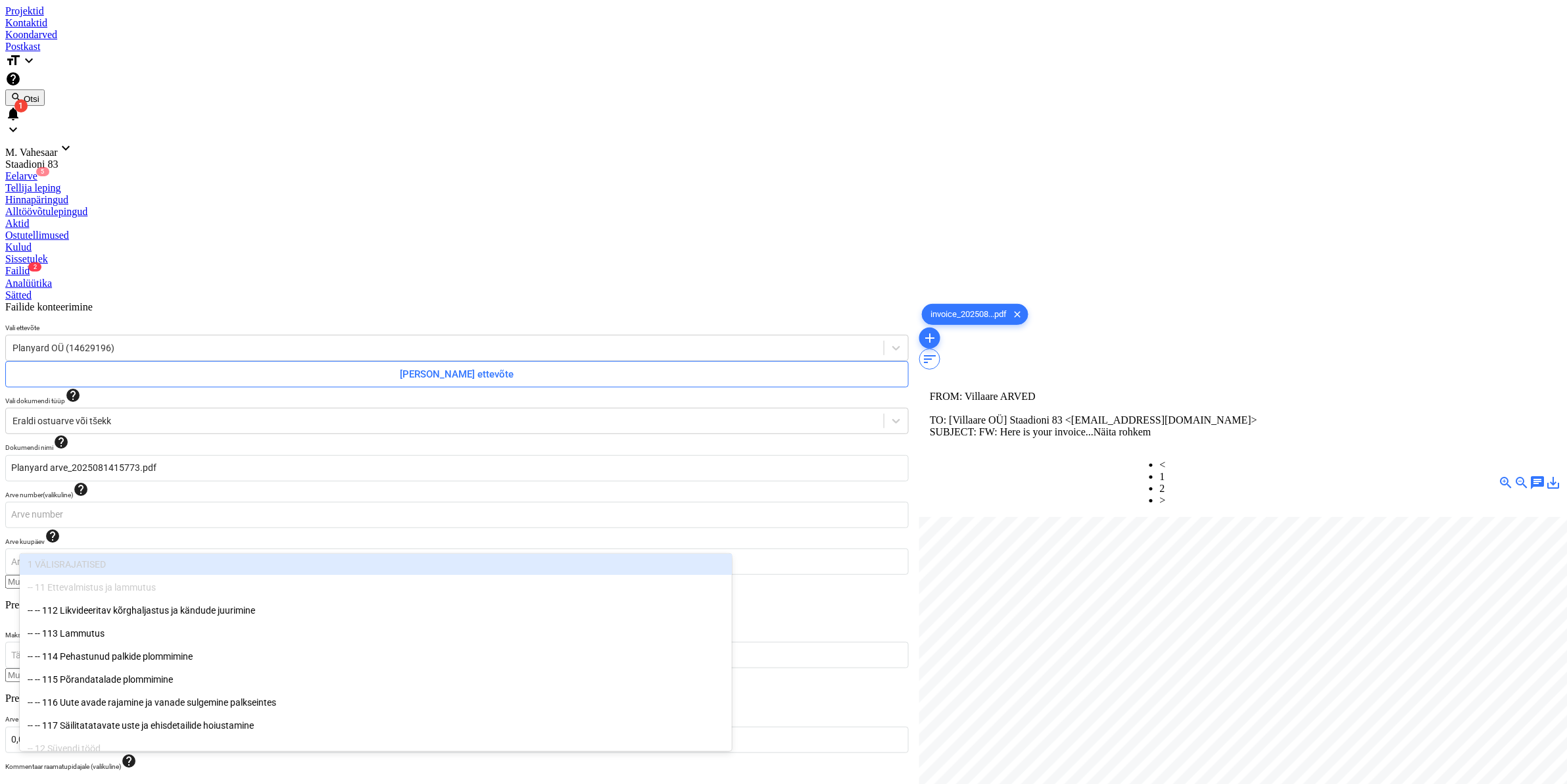
type input "911"
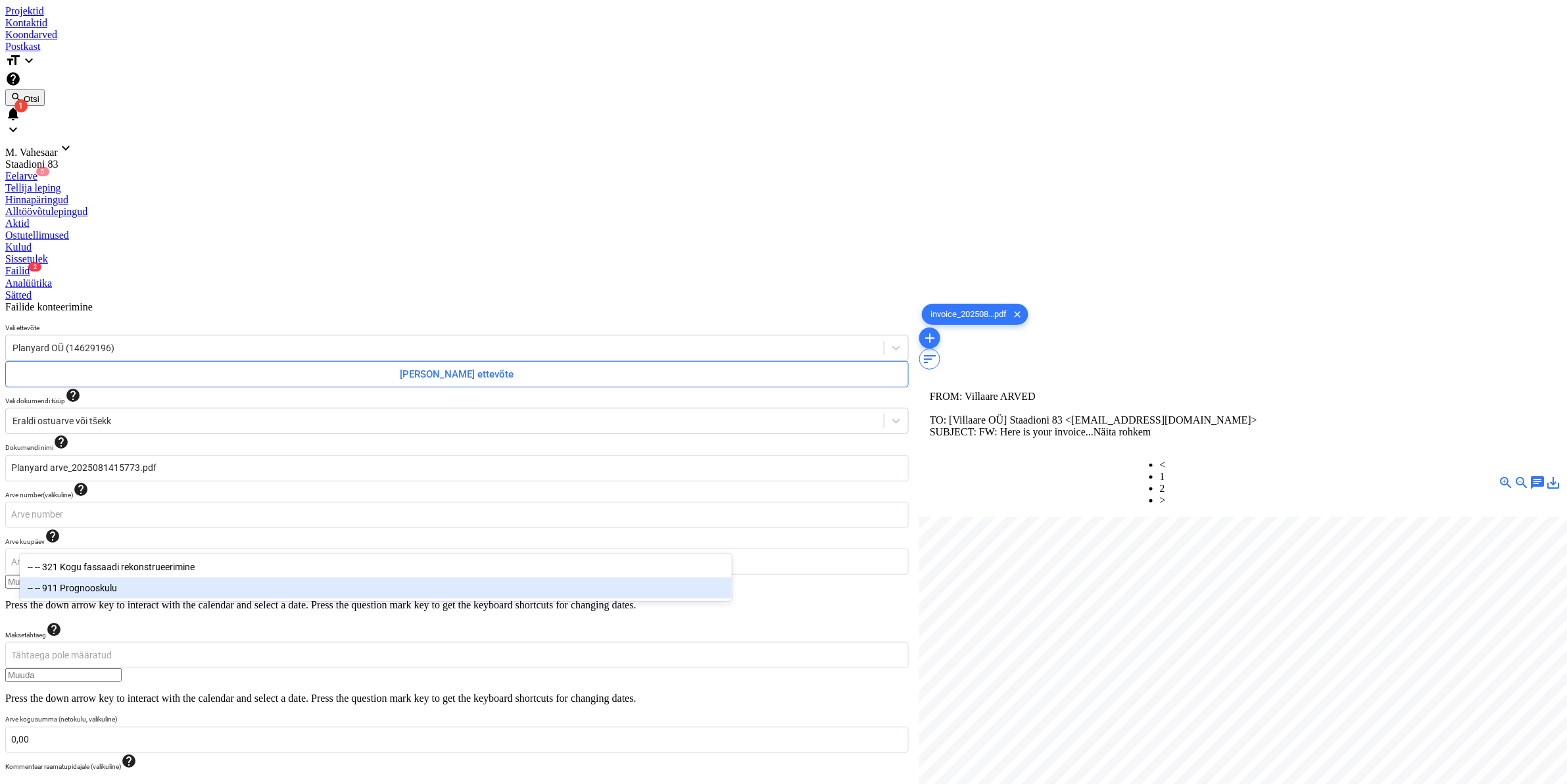
click at [122, 592] on div "-- -- 911 Prognooskulu" at bounding box center [376, 587] width 712 height 21
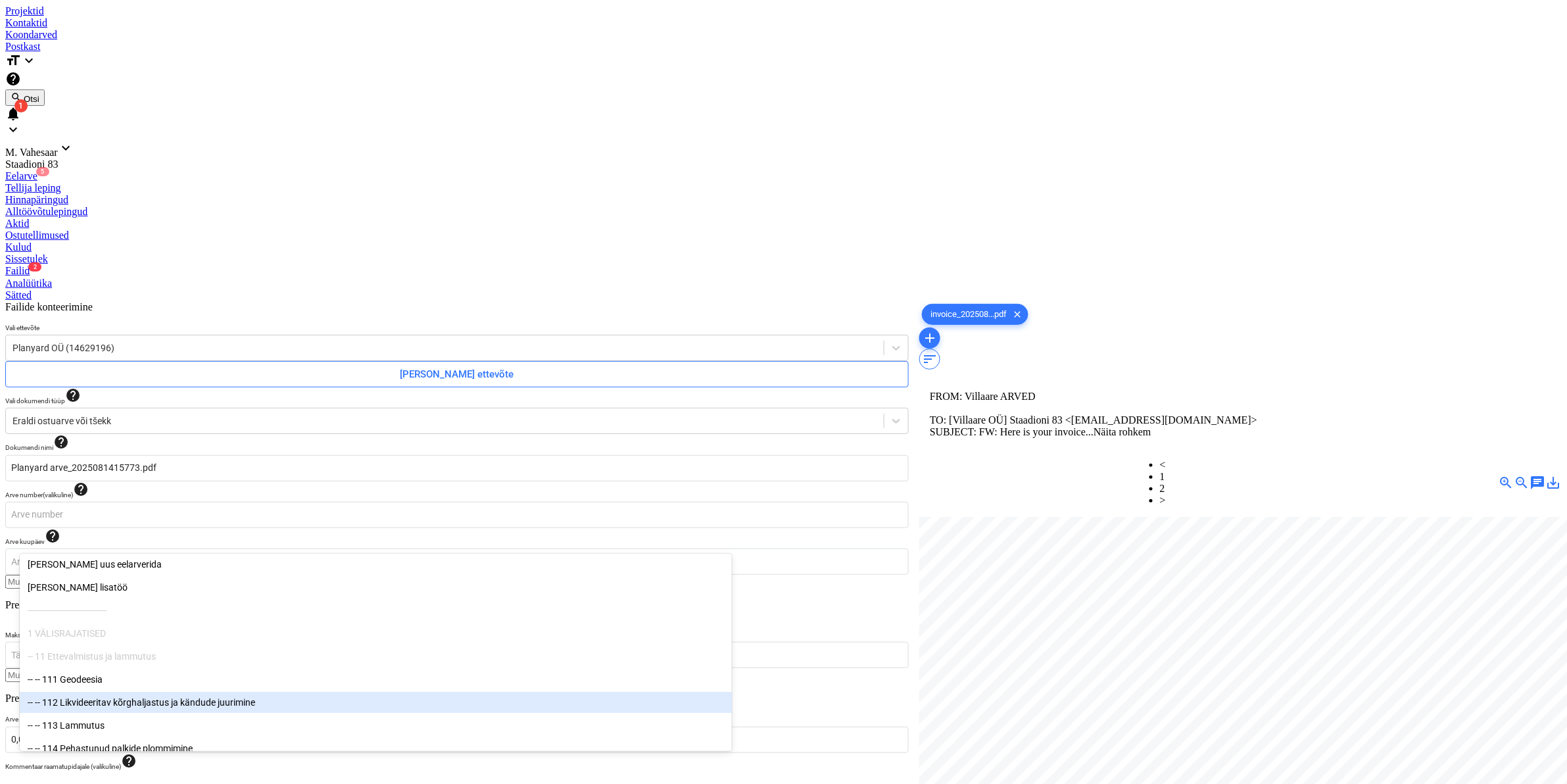
drag, startPoint x: 839, startPoint y: 701, endPoint x: 828, endPoint y: 694, distance: 13.0
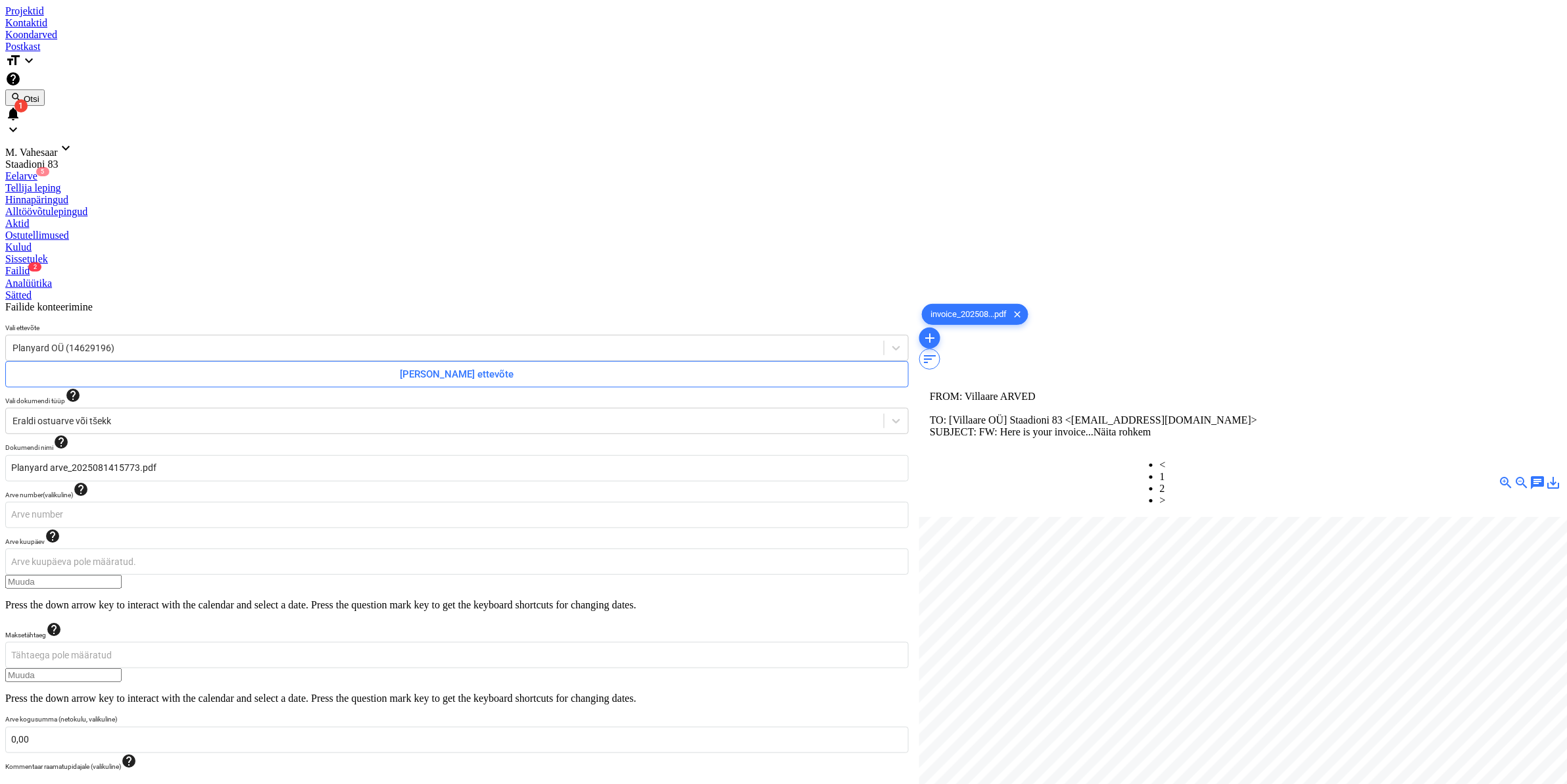
type input "100"
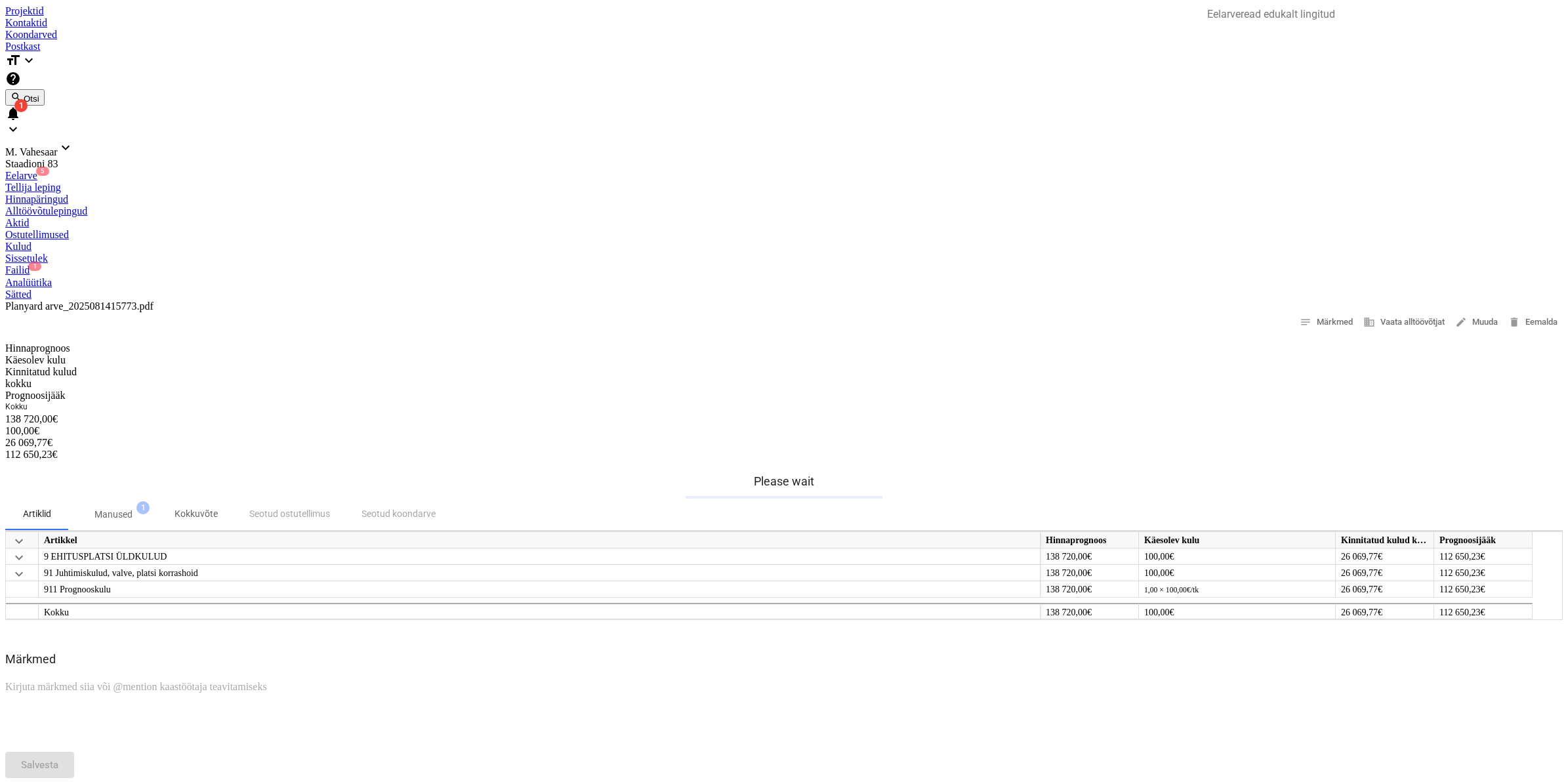
click at [669, 264] on div "Failid 1" at bounding box center [784, 270] width 1558 height 12
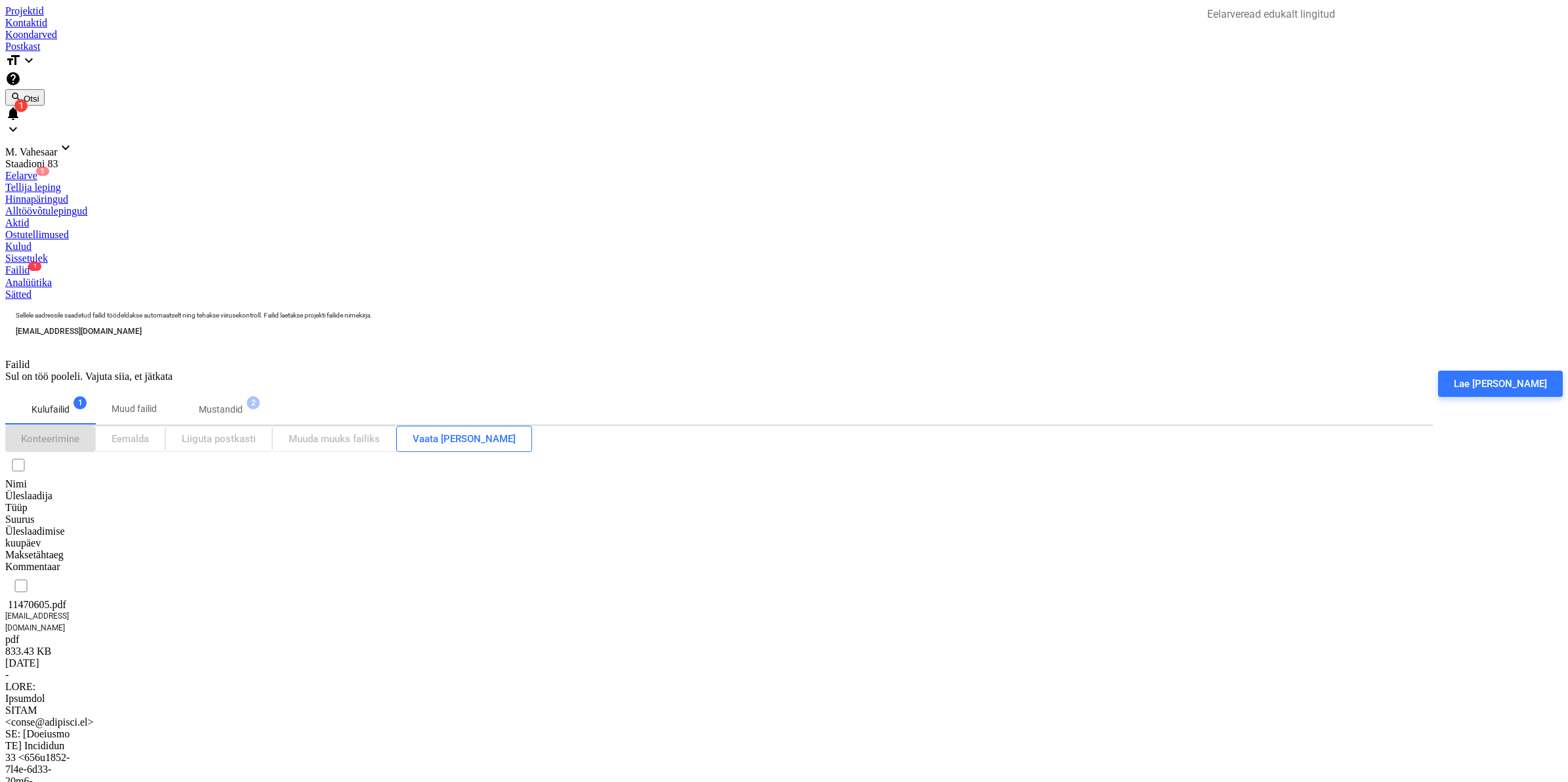
click at [90, 599] on div "11470605.pdf" at bounding box center [71, 604] width 131 height 12
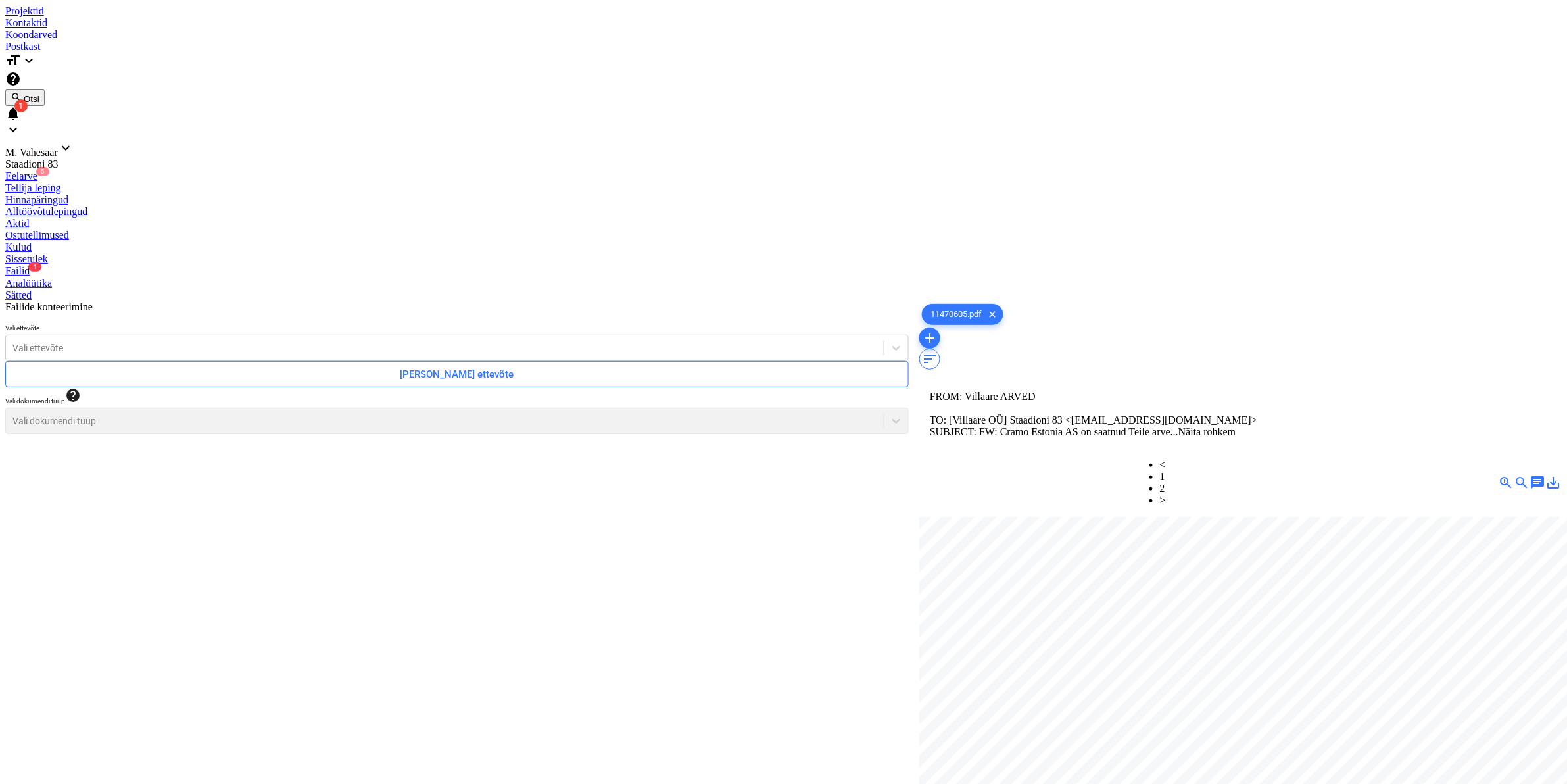
click at [1166, 482] on link "2" at bounding box center [1162, 488] width 6 height 11
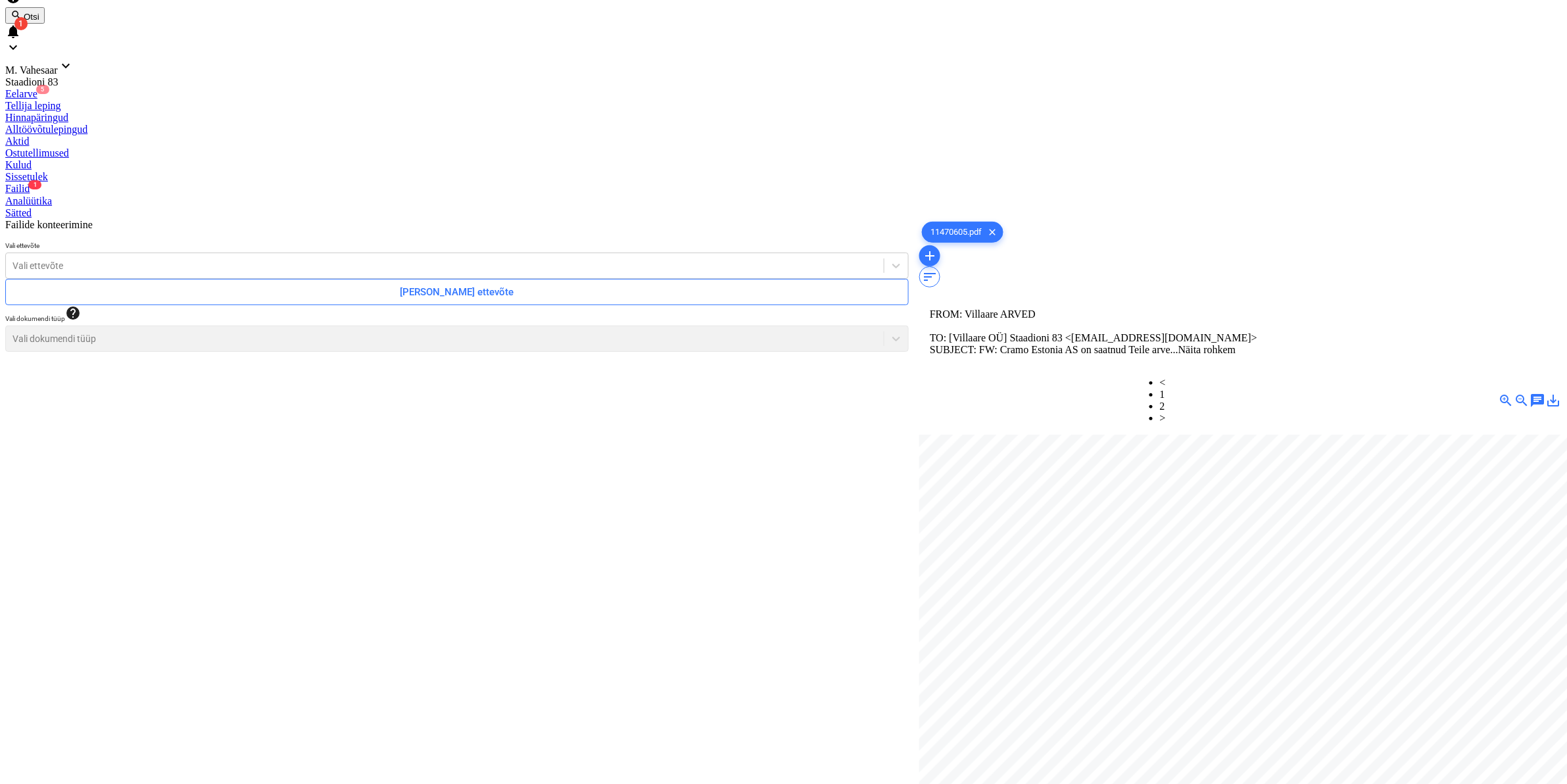
scroll to position [189, 42]
click at [1166, 388] on link "1" at bounding box center [1162, 394] width 6 height 11
click at [1166, 400] on link "2" at bounding box center [1162, 406] width 6 height 11
click at [340, 259] on div at bounding box center [445, 266] width 865 height 13
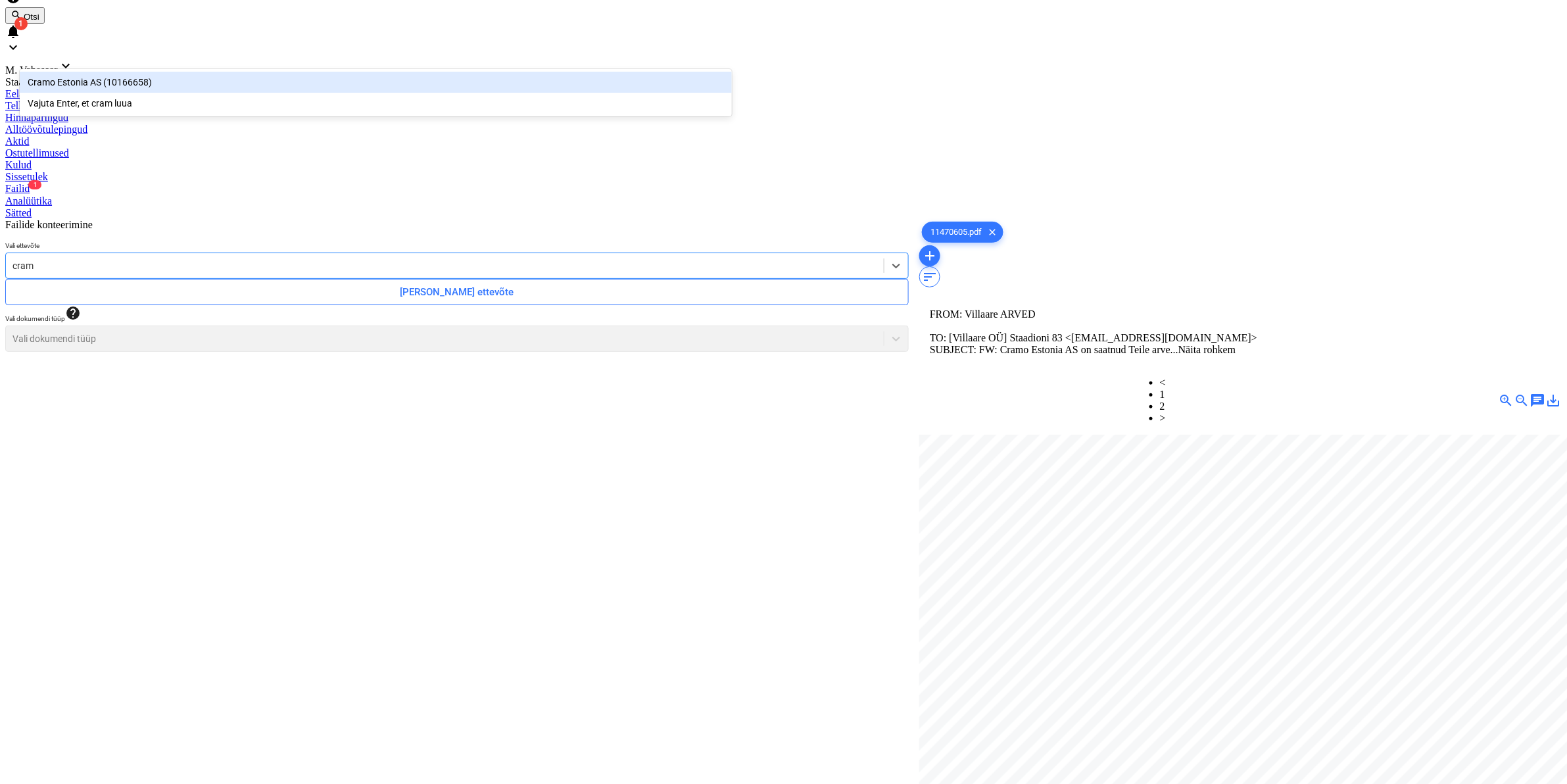
type input "cramo"
click at [158, 79] on div "Cramo Estonia AS (10166658)" at bounding box center [376, 82] width 712 height 21
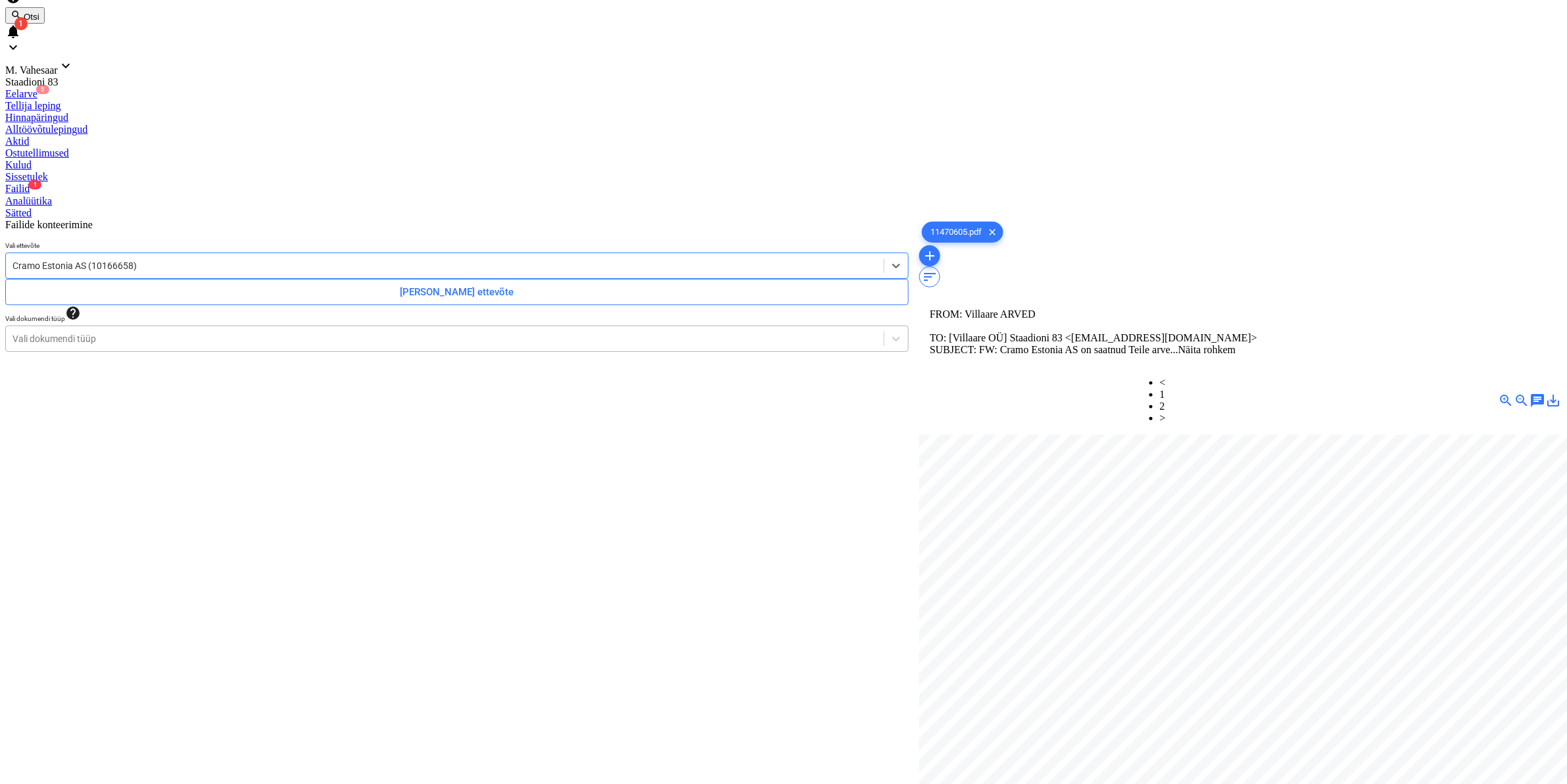
click at [128, 332] on div at bounding box center [445, 339] width 865 height 13
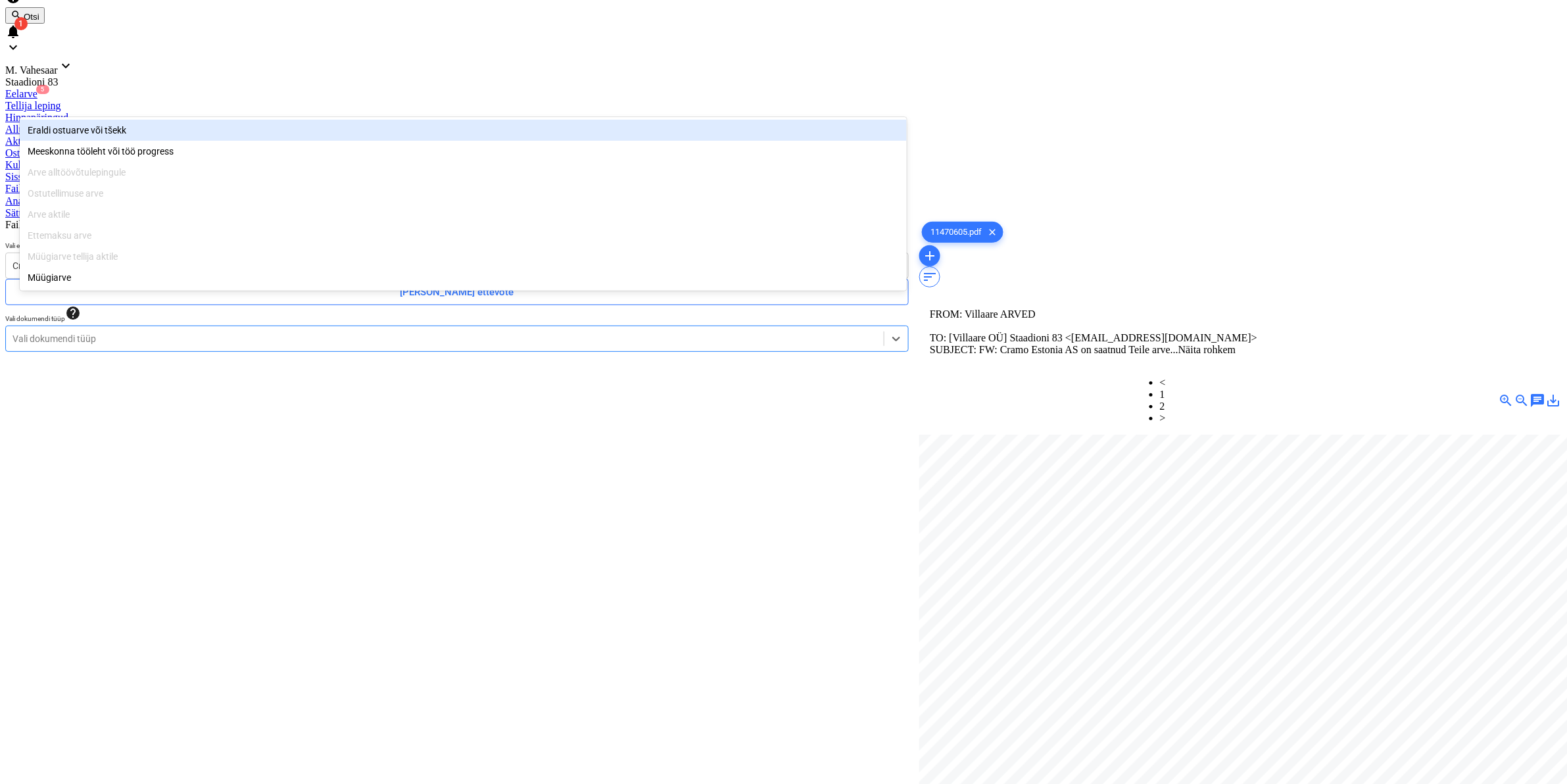
click at [86, 129] on div "Eraldi ostuarve või tšekk" at bounding box center [463, 130] width 887 height 21
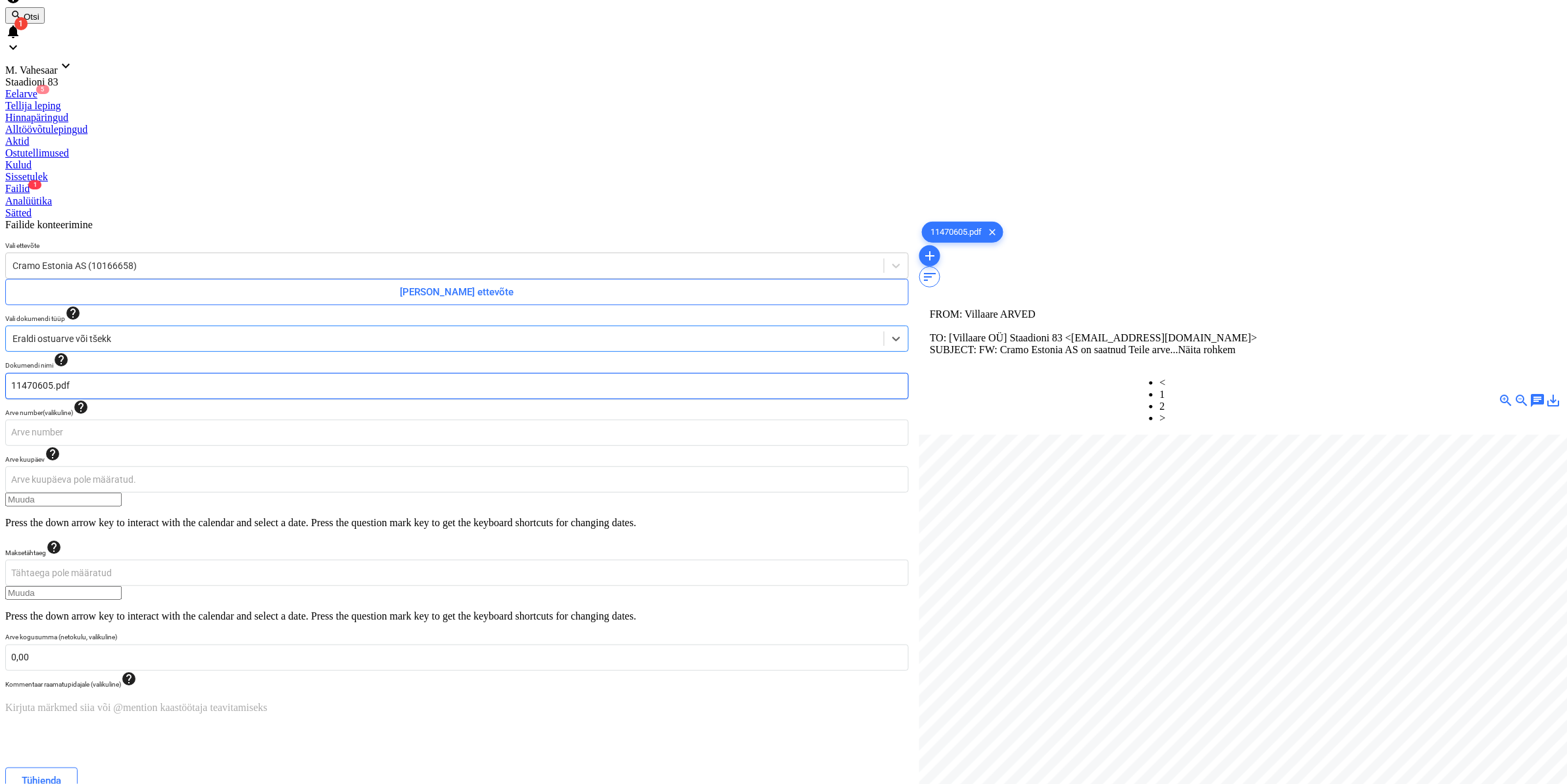
click at [26, 373] on input "11470605.pdf" at bounding box center [458, 386] width 904 height 26
type input "[PERSON_NAME] arve 11470605.pdf"
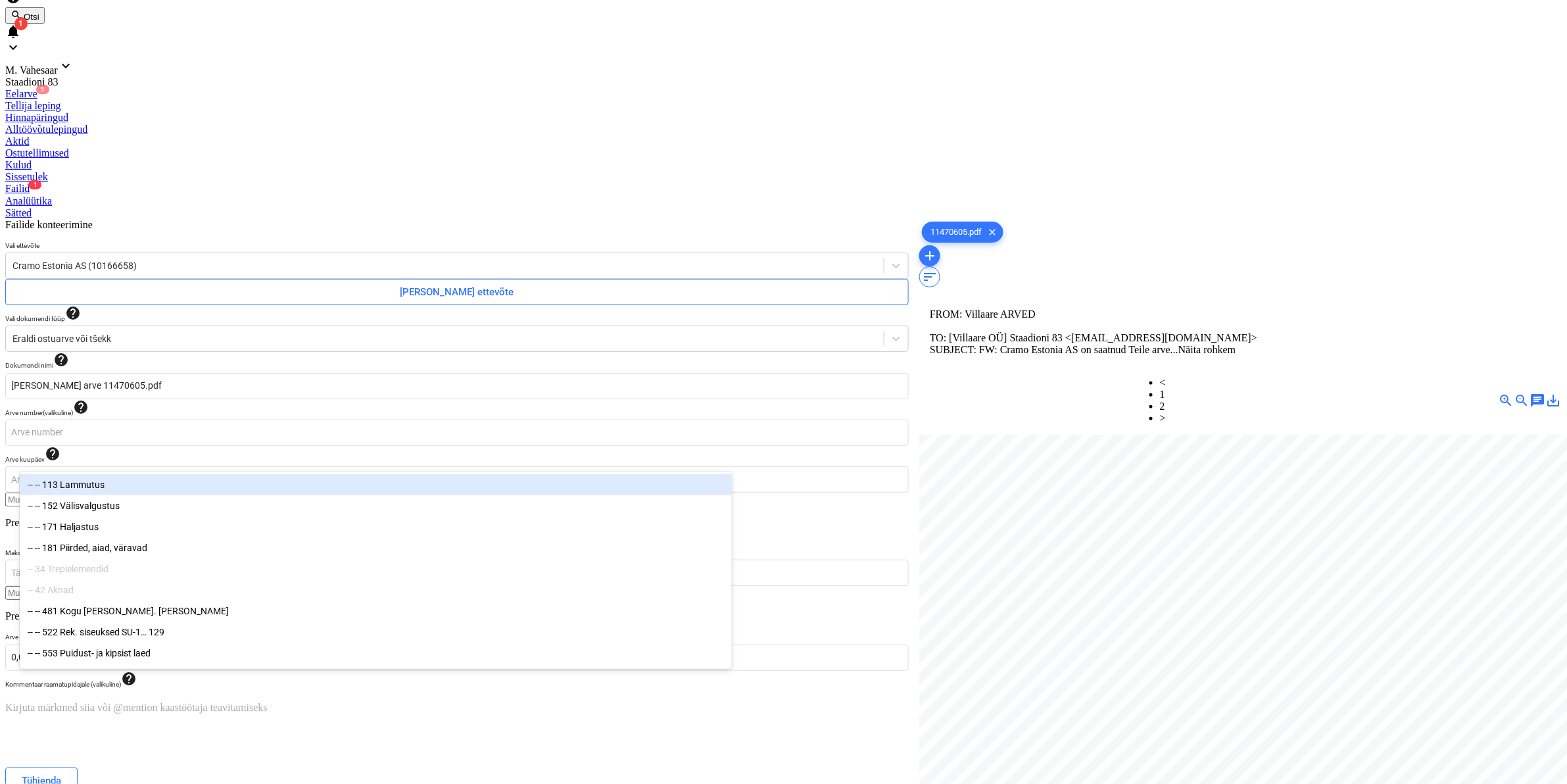
type input "811"
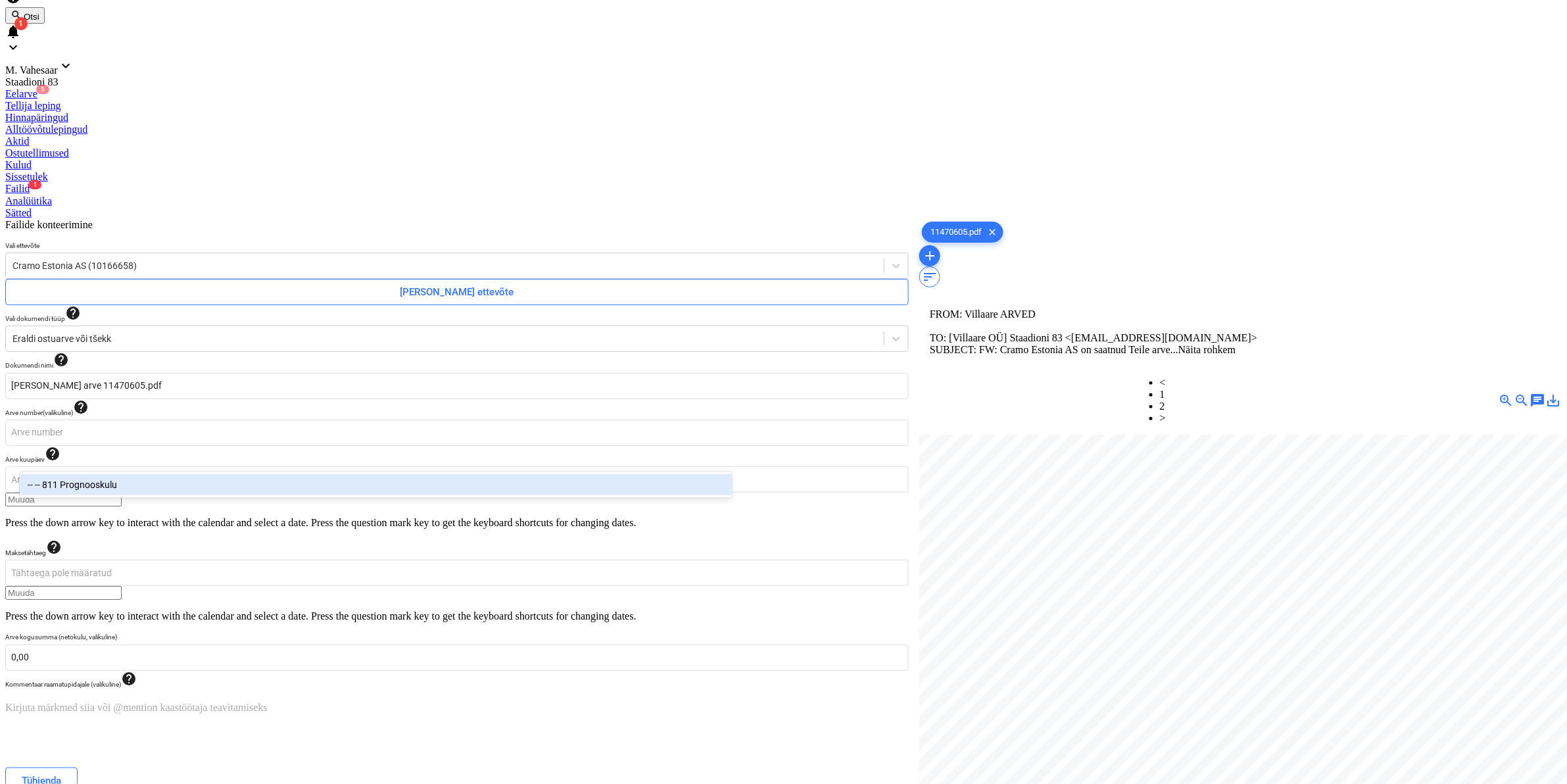
click at [192, 483] on div "-- -- 811 Prognooskulu" at bounding box center [376, 485] width 712 height 21
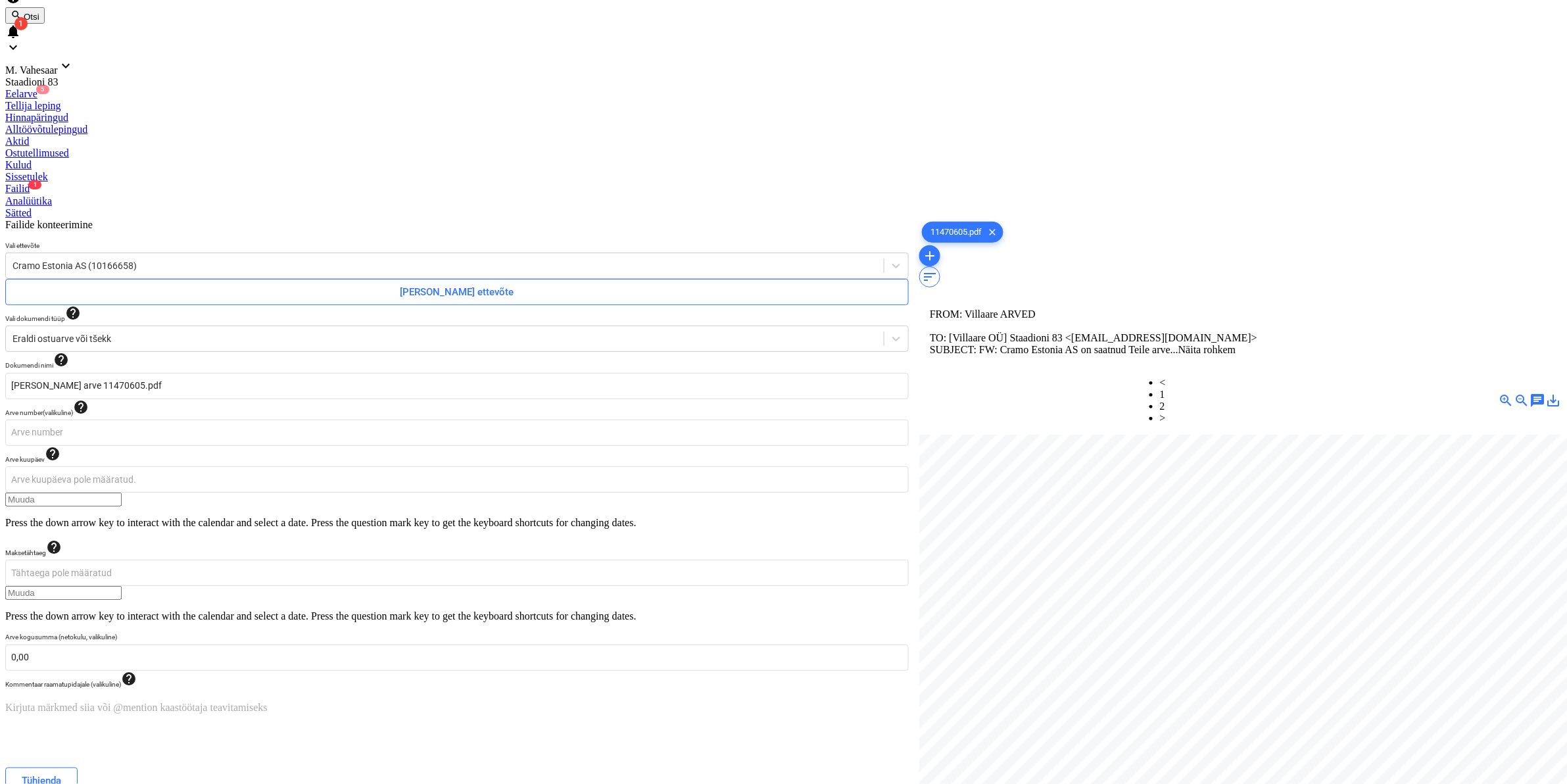
type input "2348,24"
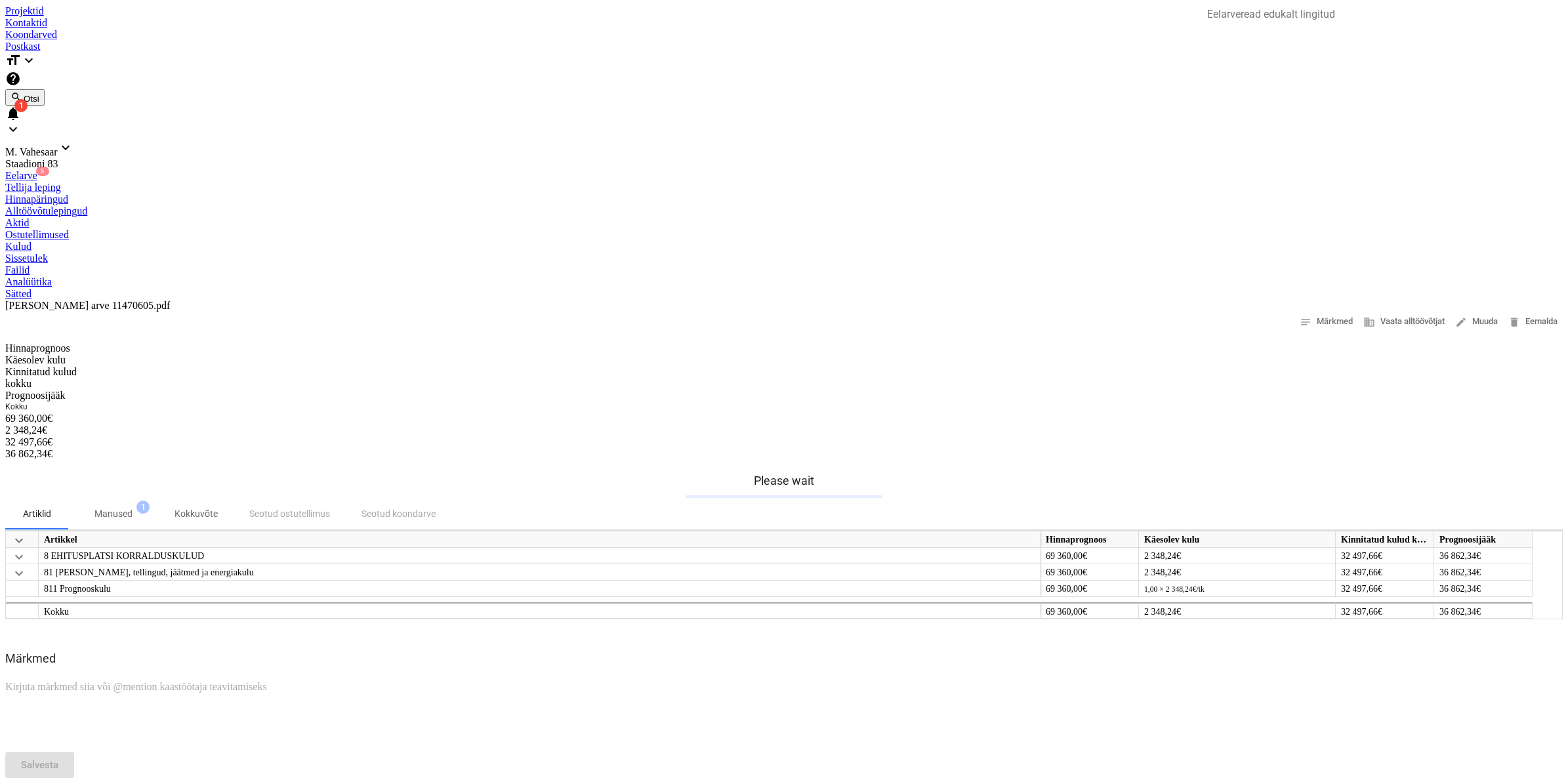
click at [202, 170] on div "Eelarve 5" at bounding box center [784, 175] width 1558 height 12
